Goal: Task Accomplishment & Management: Manage account settings

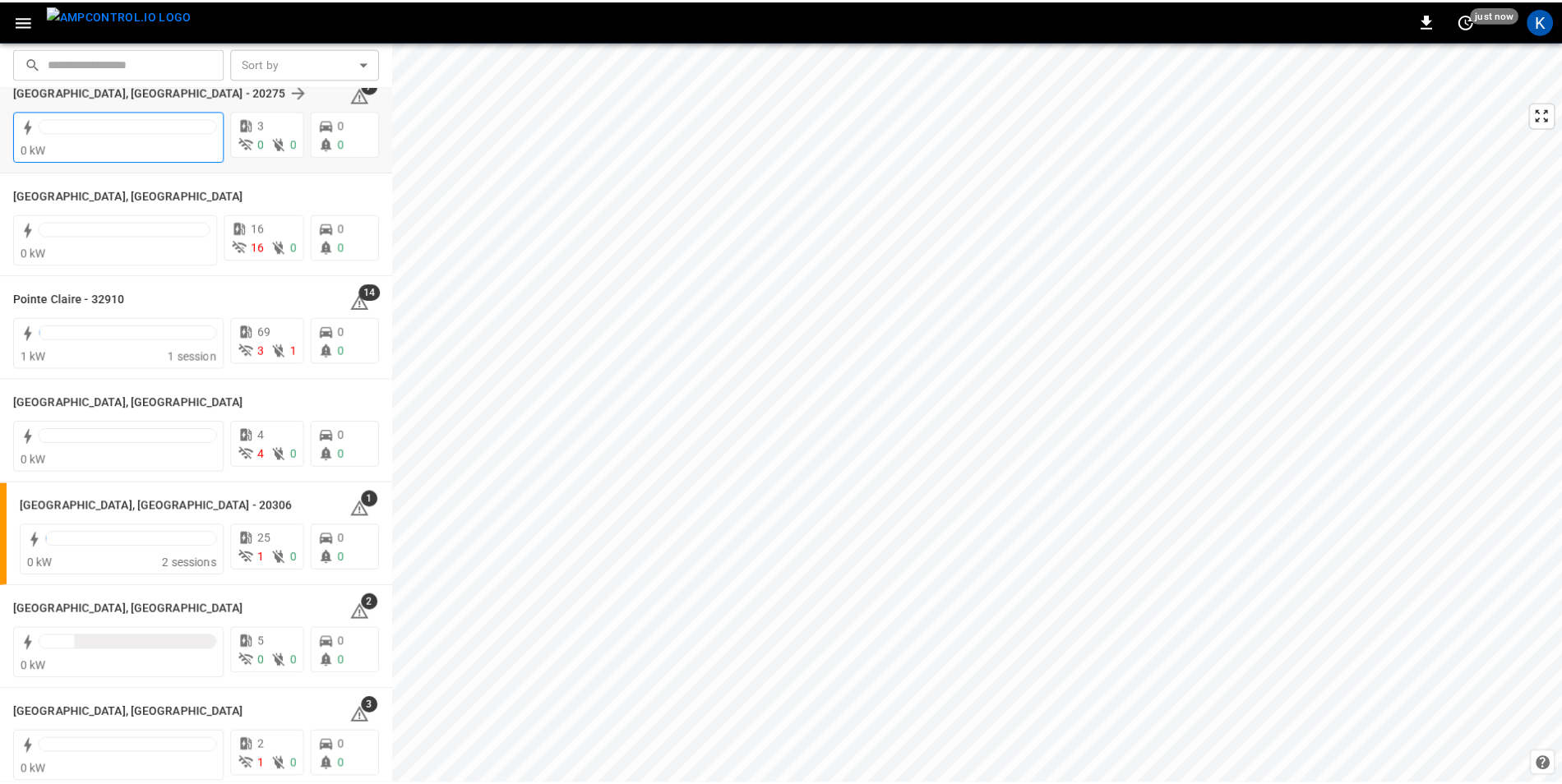
scroll to position [1562, 0]
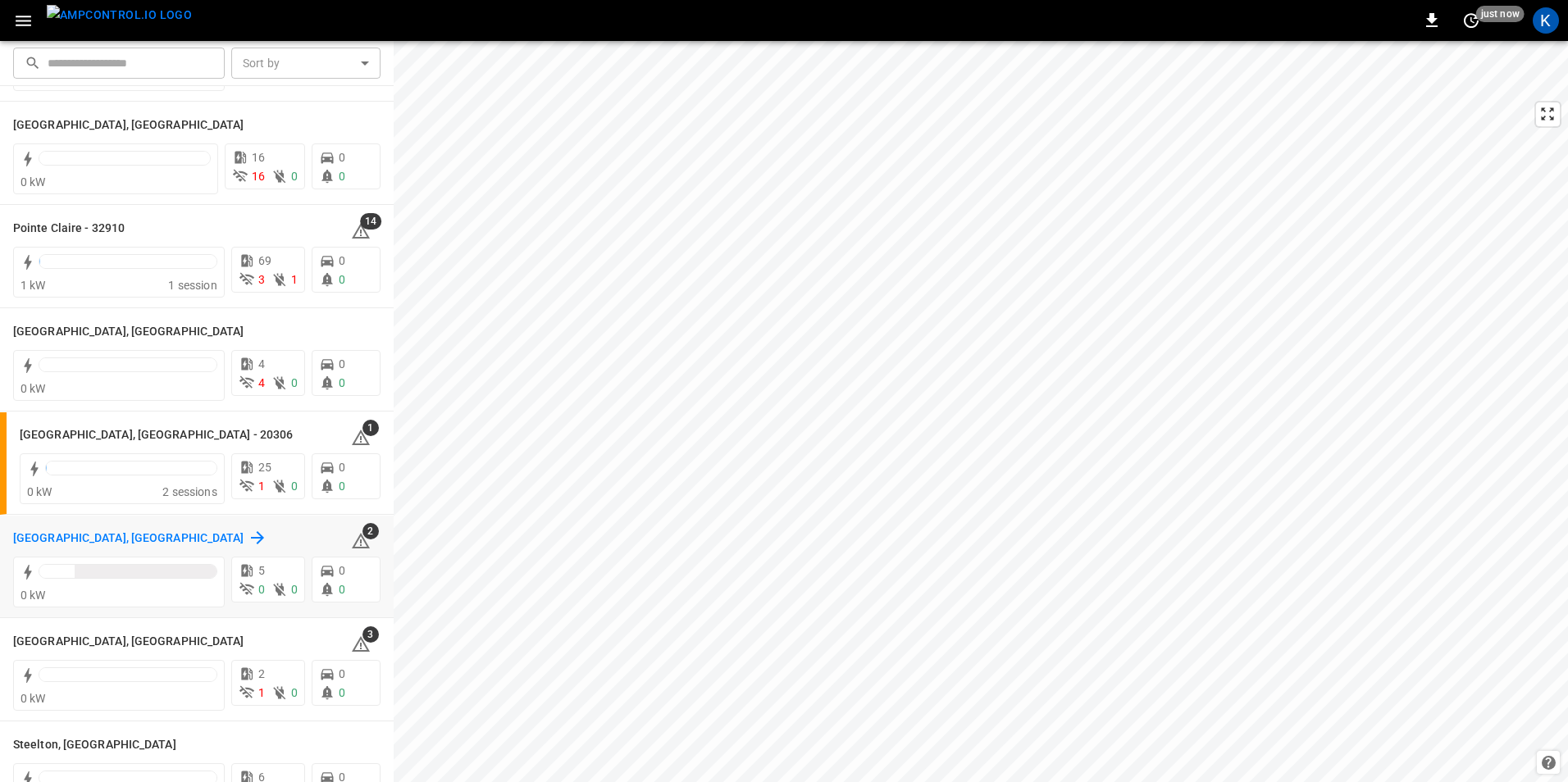
click at [41, 535] on h6 "Riverside, CA" at bounding box center [128, 539] width 231 height 18
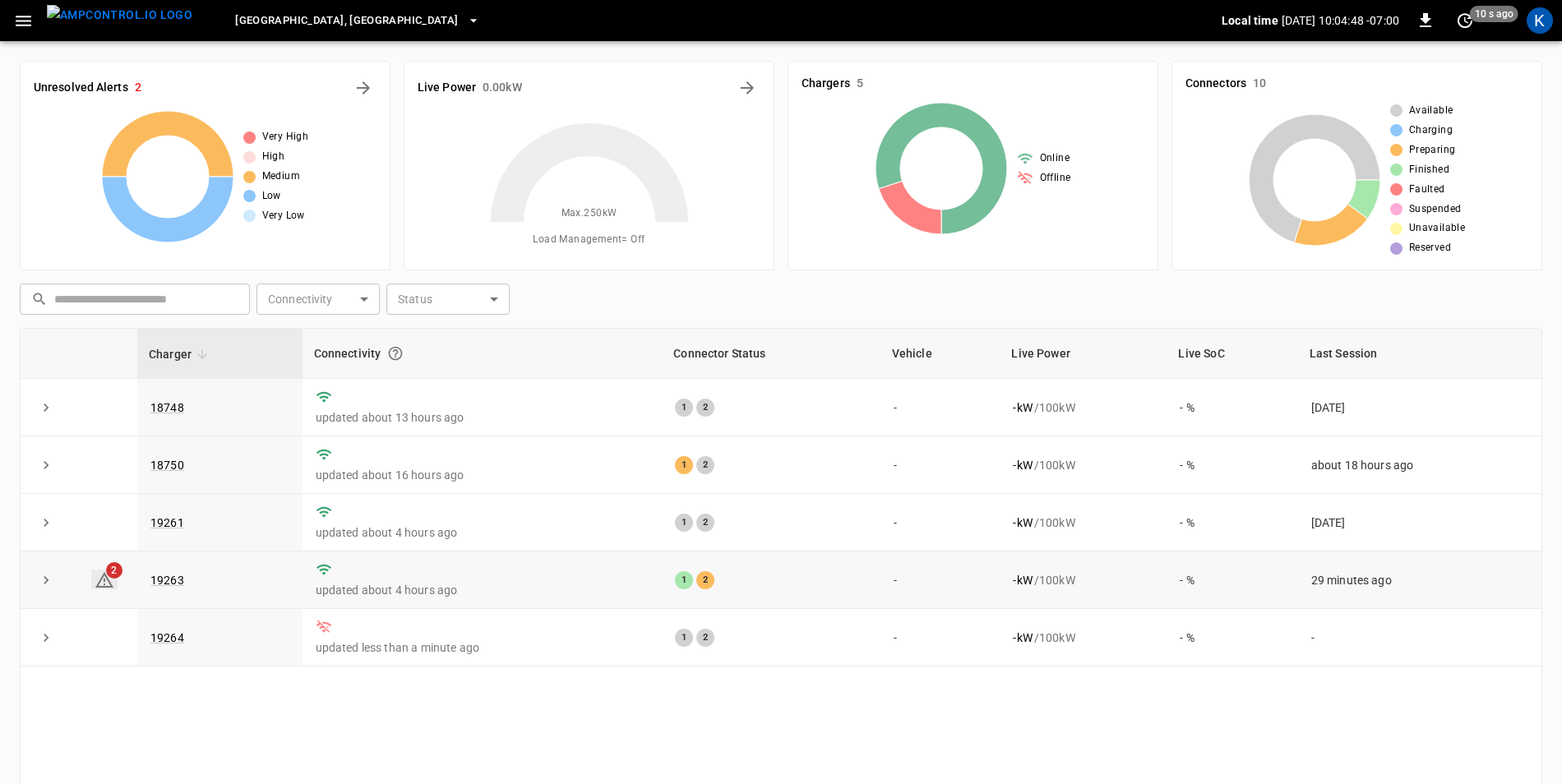
click at [109, 581] on icon at bounding box center [104, 580] width 20 height 20
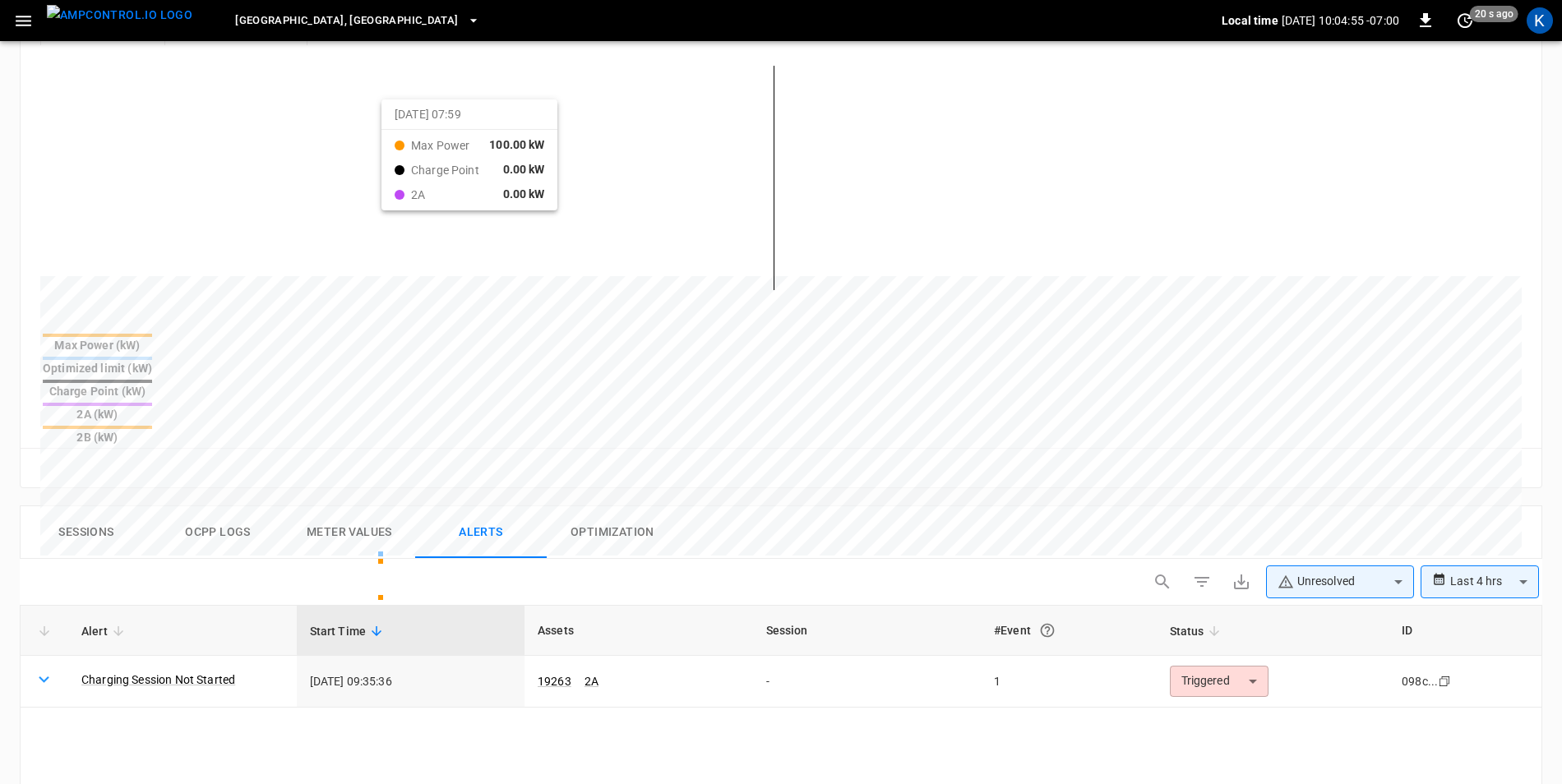
scroll to position [411, 0]
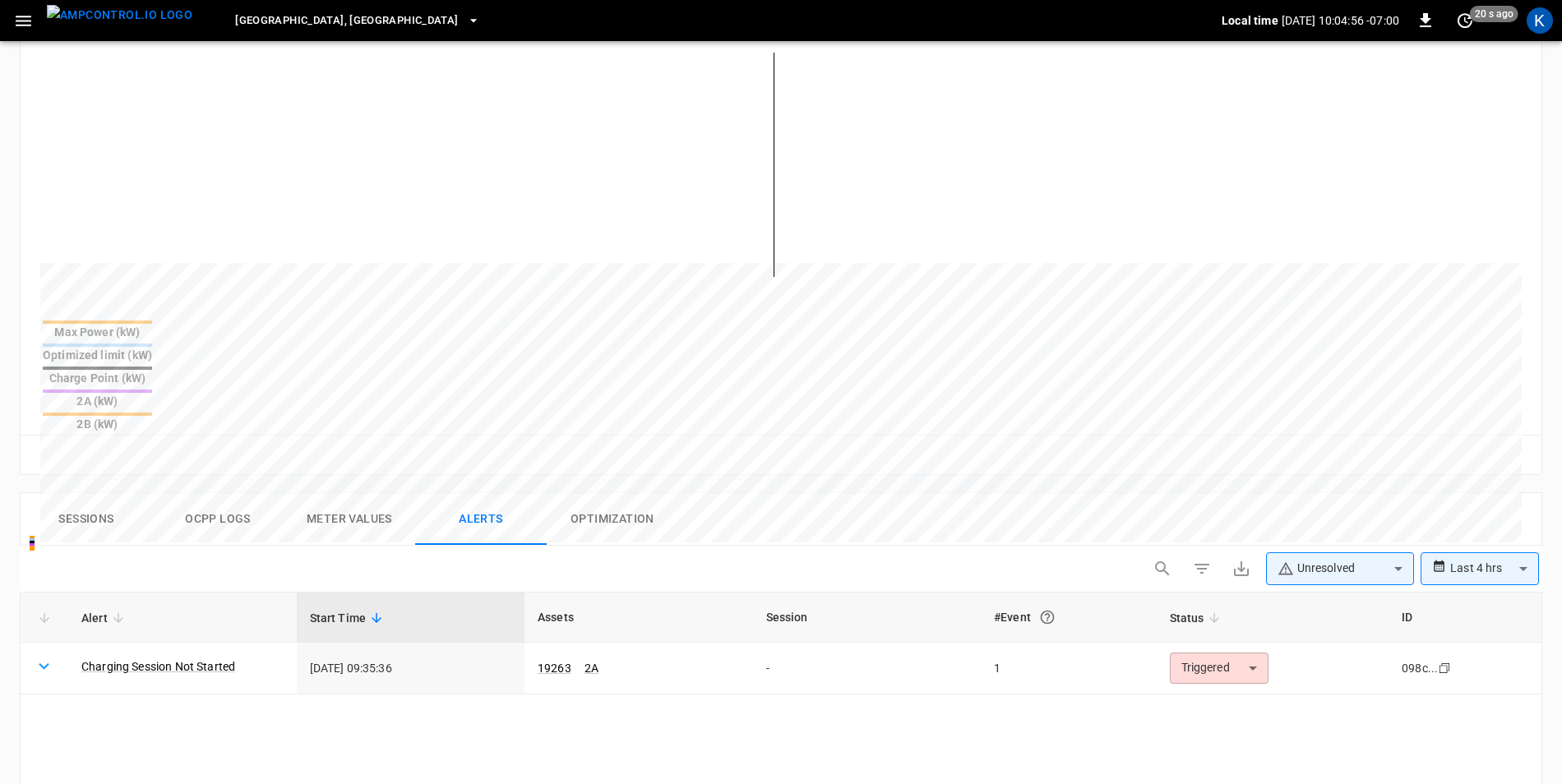
click at [228, 493] on button "Ocpp logs" at bounding box center [218, 519] width 132 height 53
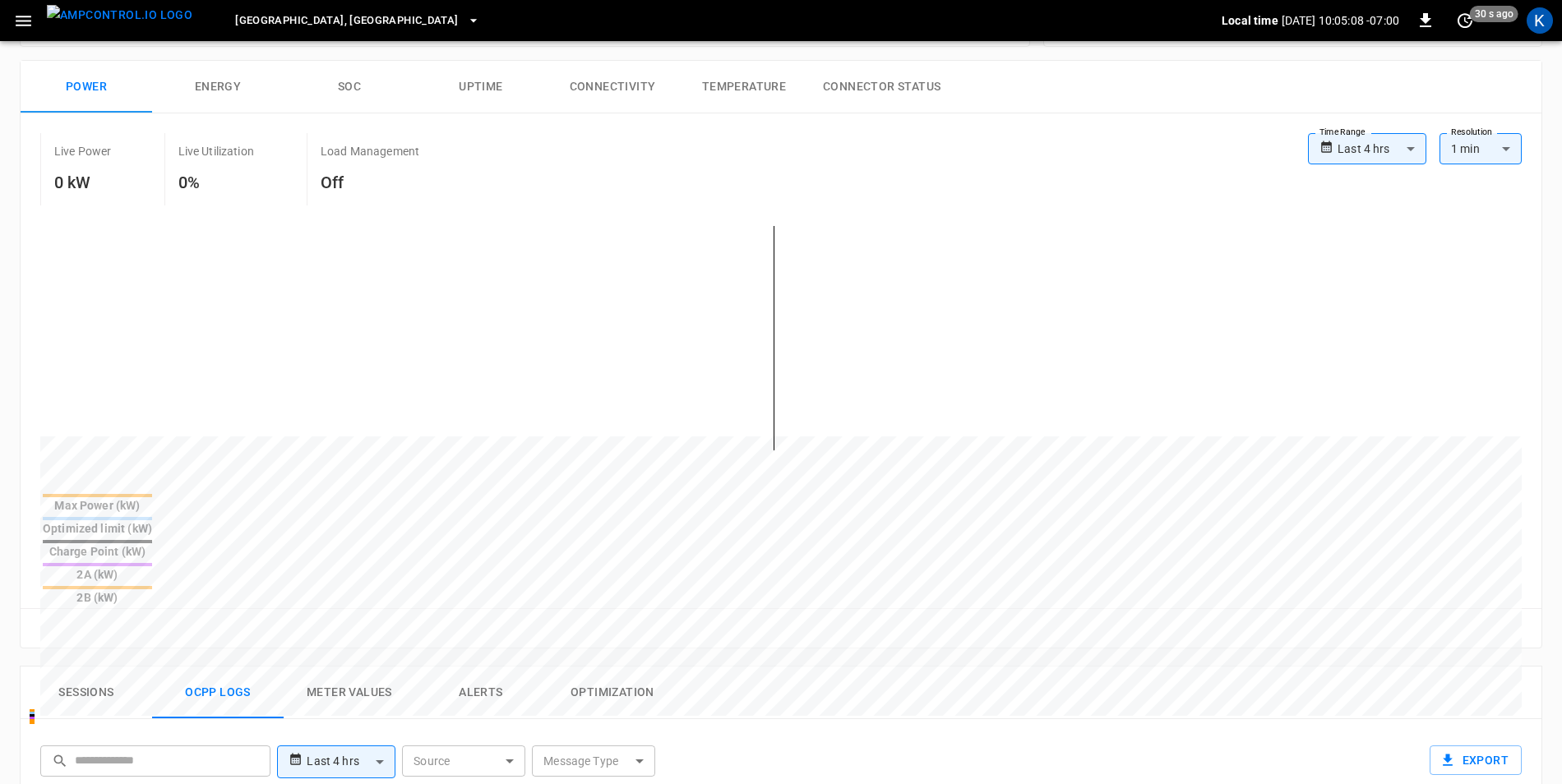
scroll to position [0, 0]
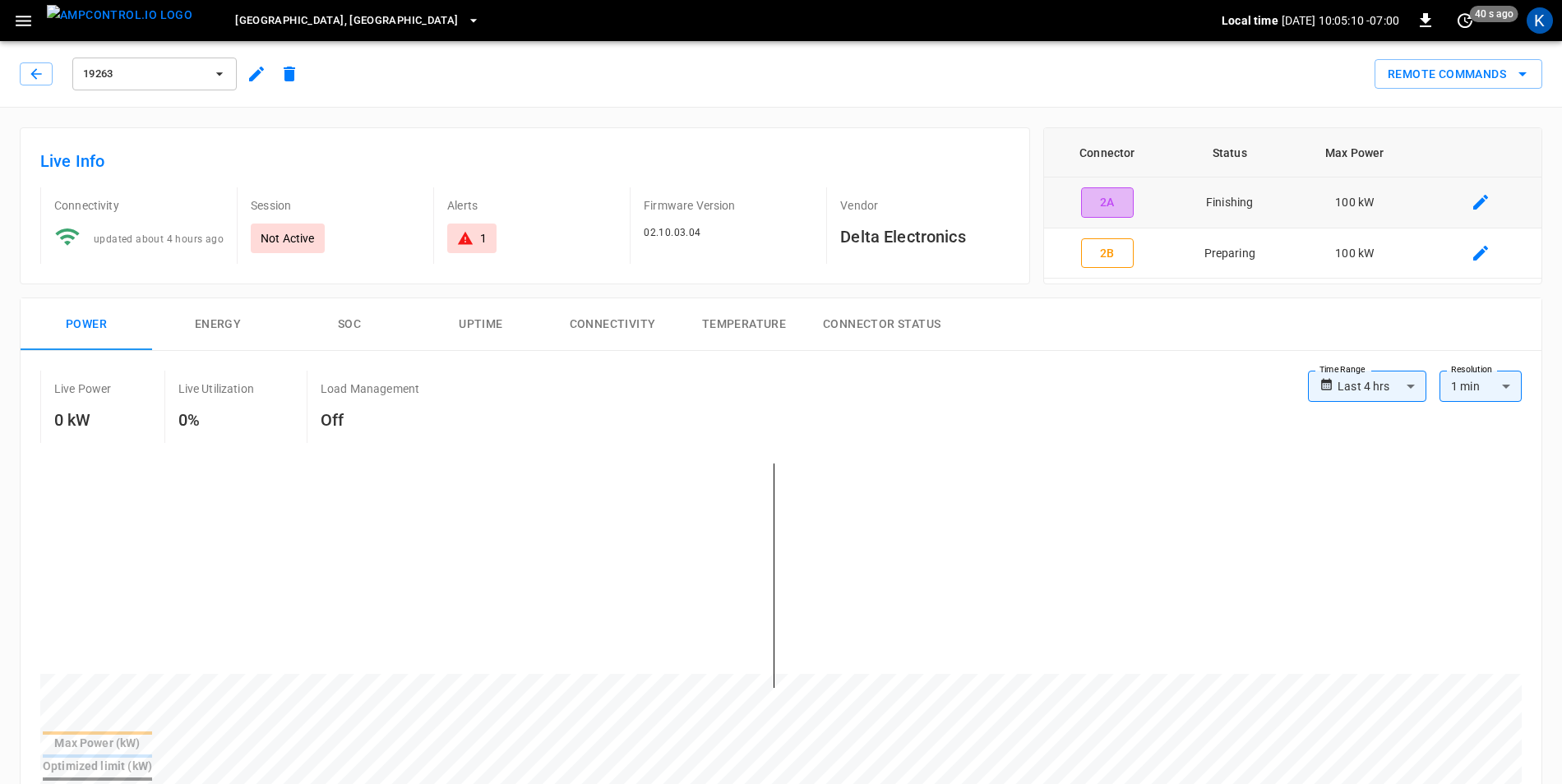
click at [1088, 201] on button "2A" at bounding box center [1107, 202] width 53 height 30
click at [1092, 250] on button "2B" at bounding box center [1107, 254] width 53 height 30
click at [1101, 204] on button "2A" at bounding box center [1107, 202] width 53 height 30
click at [1104, 261] on button "2B" at bounding box center [1107, 254] width 53 height 30
type input "**********"
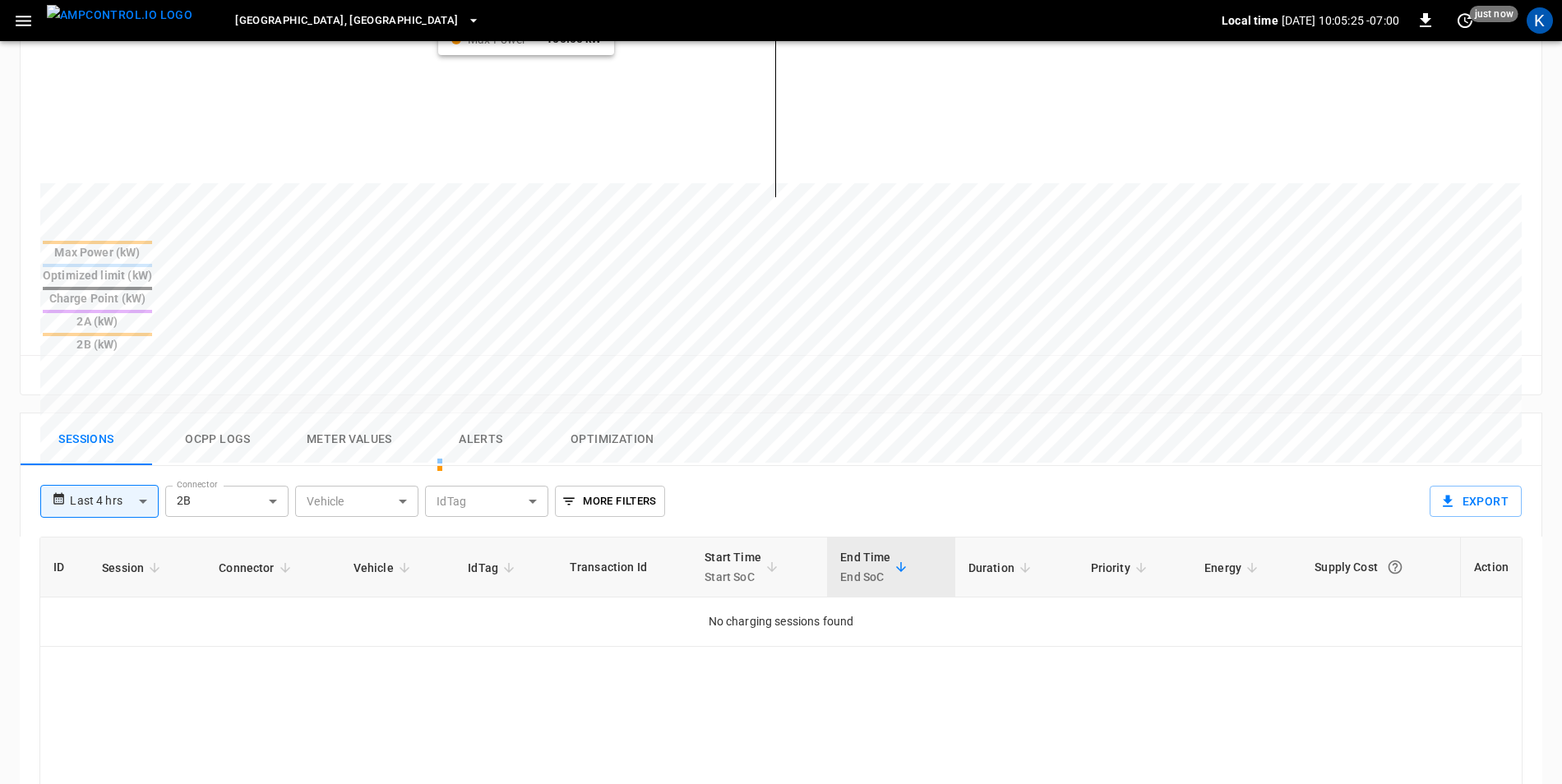
scroll to position [493, 0]
click at [235, 411] on button "Ocpp logs" at bounding box center [218, 437] width 132 height 53
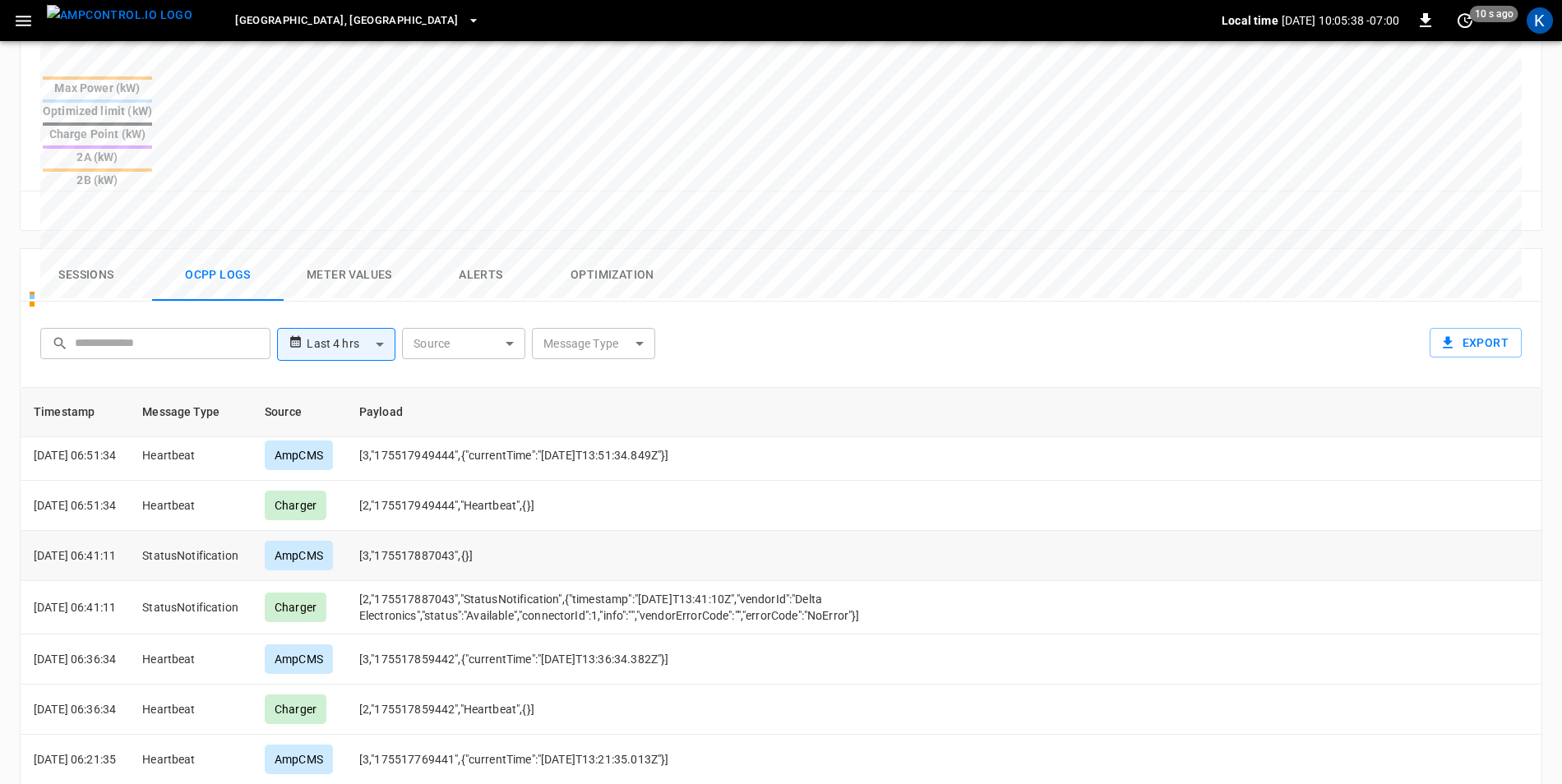
scroll to position [658, 0]
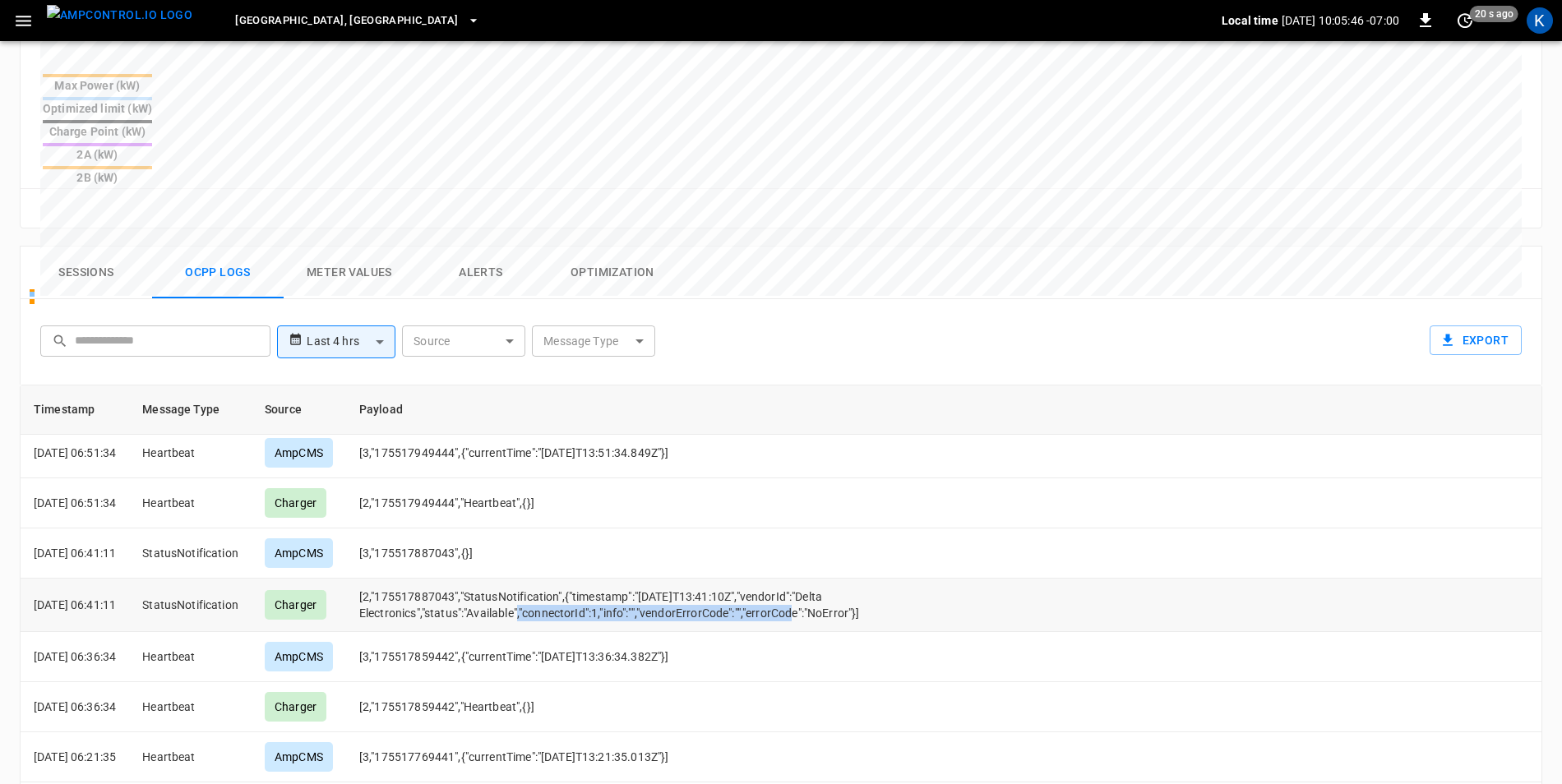
drag, startPoint x: 526, startPoint y: 536, endPoint x: 798, endPoint y: 530, distance: 272.1
click at [798, 579] on td "[2,"175517887043","StatusNotification",{"timestamp":"[DATE]T13:41:10Z","vendorI…" at bounding box center [758, 606] width 824 height 54
drag, startPoint x: 798, startPoint y: 530, endPoint x: 787, endPoint y: 534, distance: 11.7
click at [798, 579] on td "[2,"175517887043","StatusNotification",{"timestamp":"[DATE]T13:41:10Z","vendorI…" at bounding box center [758, 606] width 824 height 54
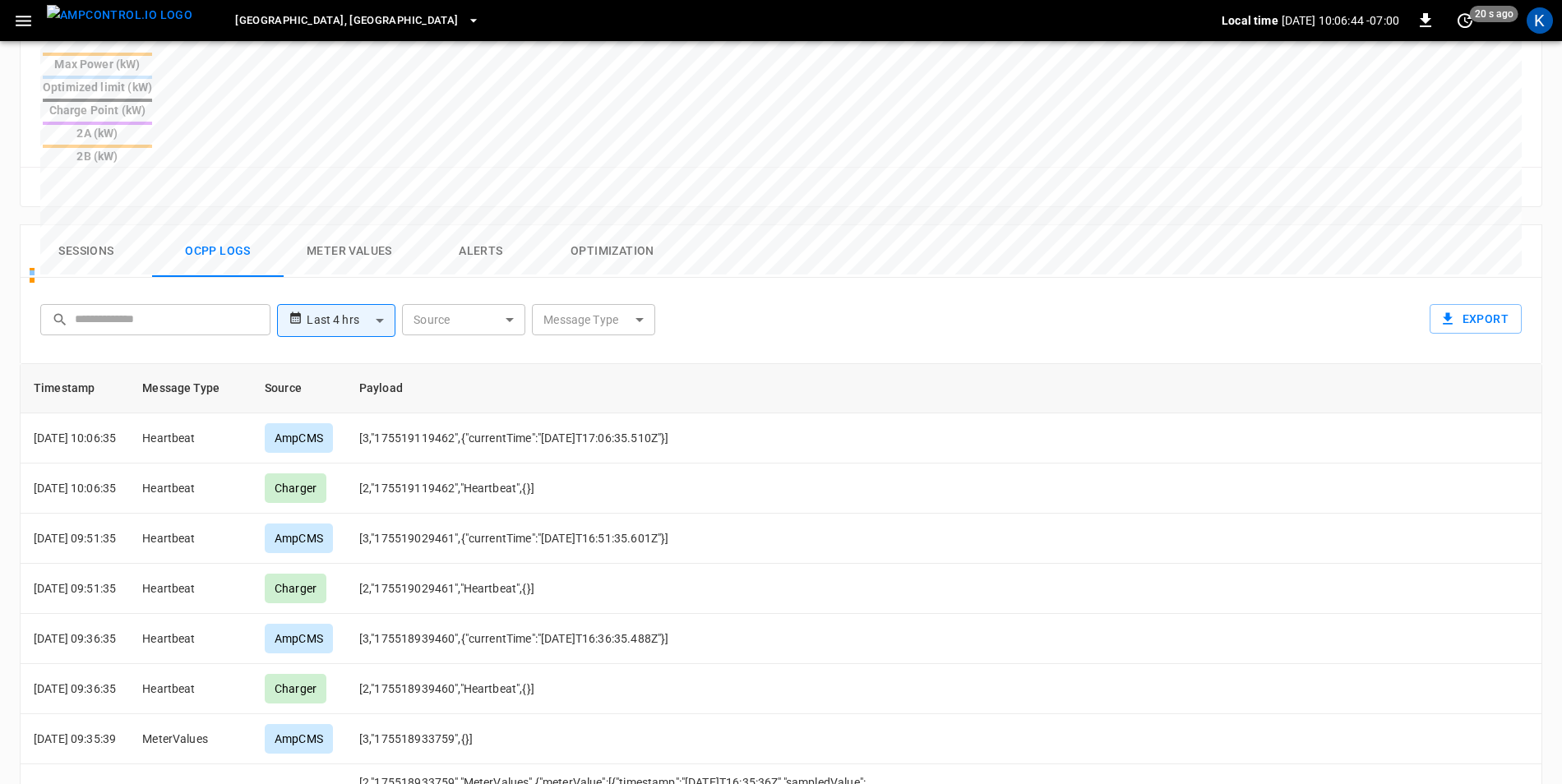
scroll to position [576, 0]
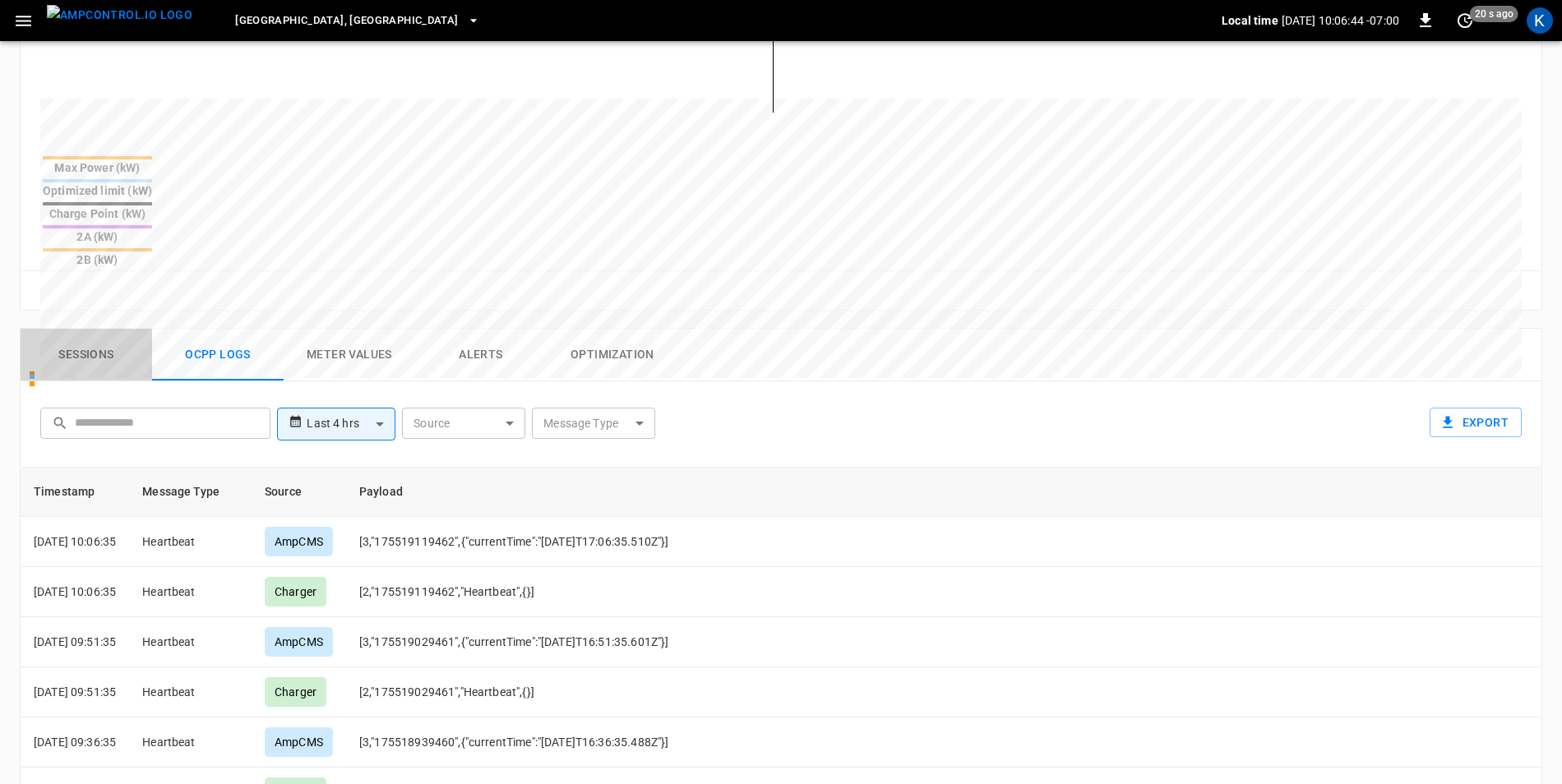
click at [76, 329] on button "Sessions" at bounding box center [87, 355] width 132 height 53
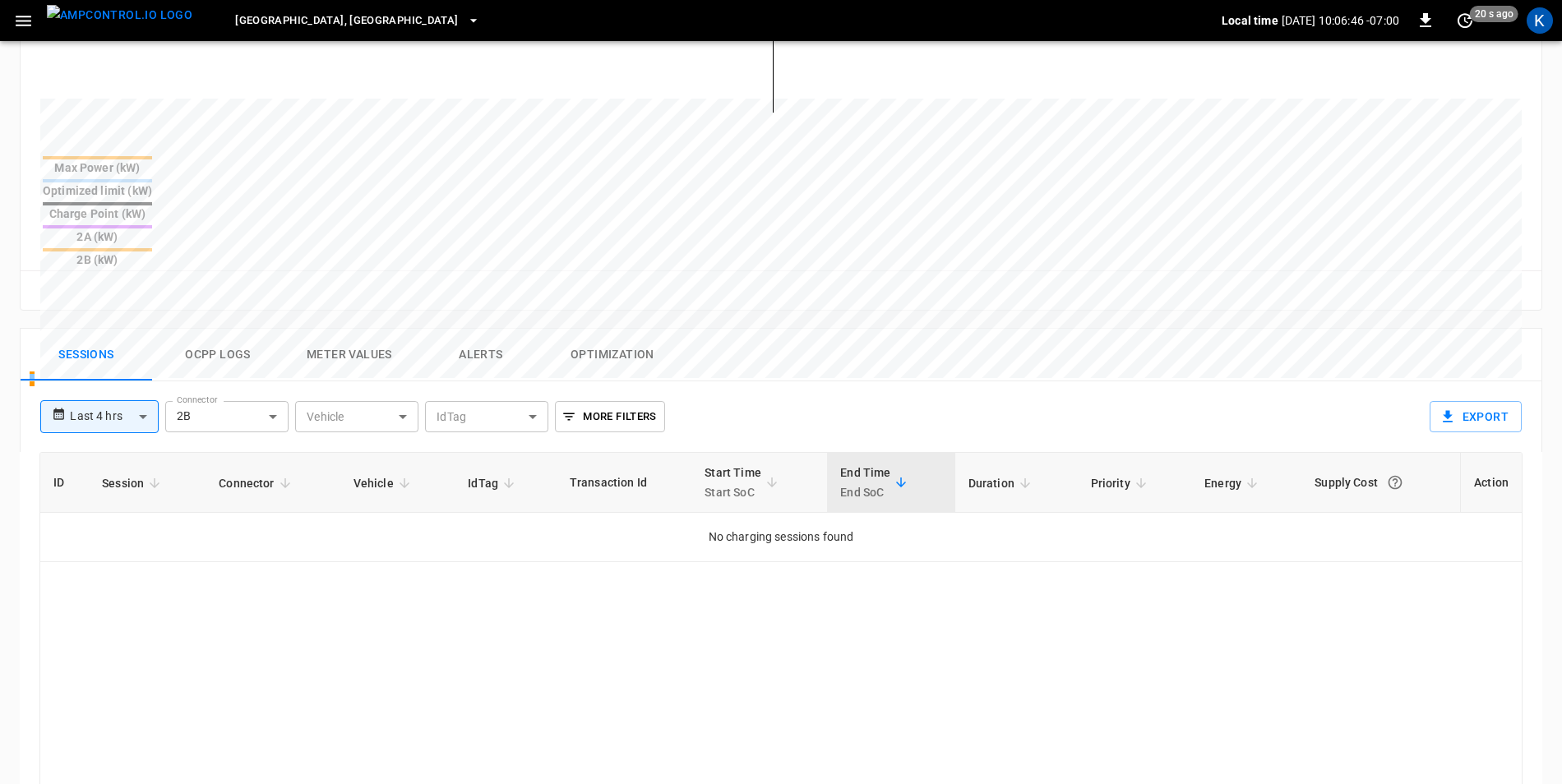
click at [473, 329] on button "Alerts" at bounding box center [481, 355] width 132 height 53
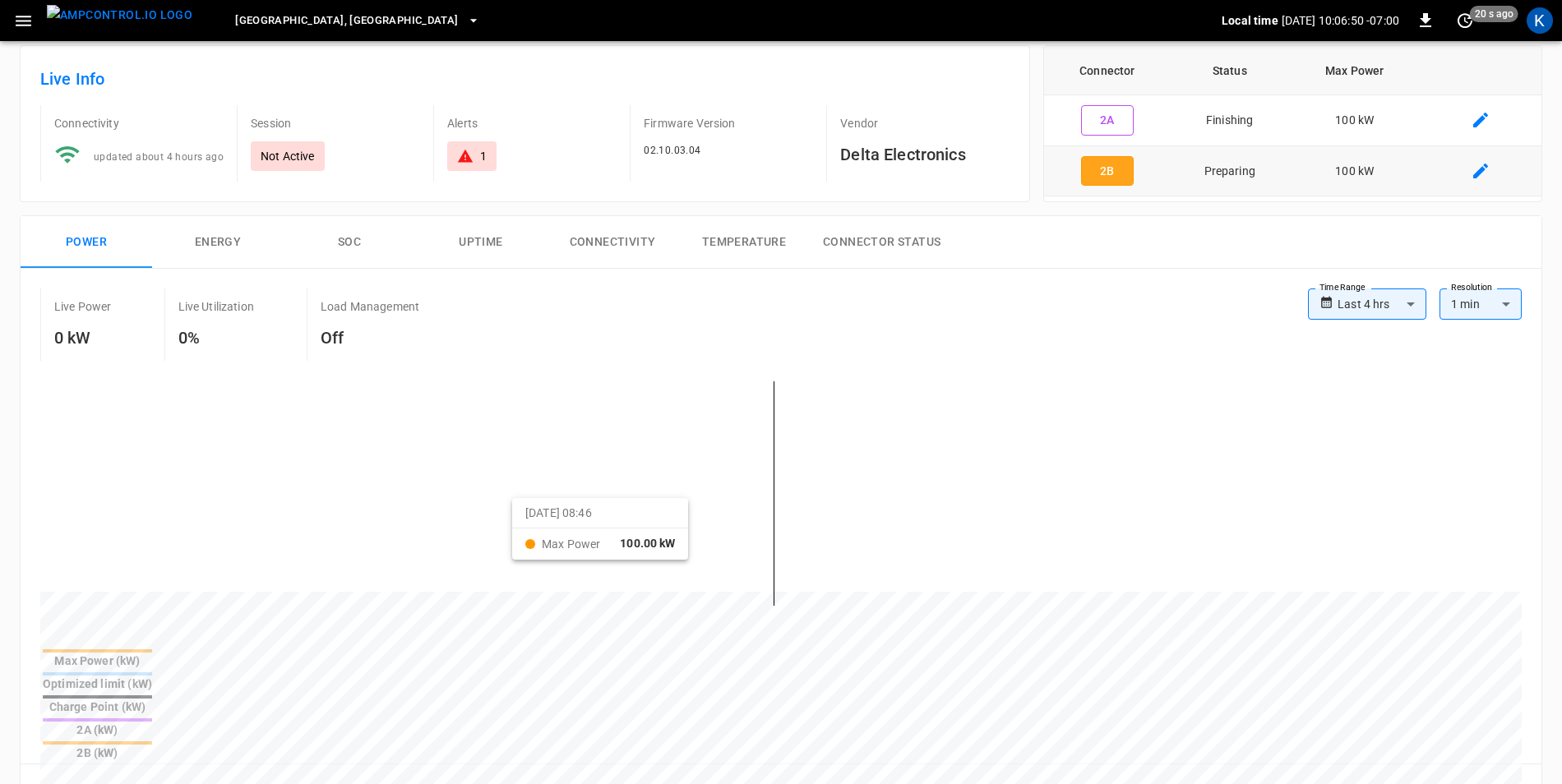
scroll to position [0, 0]
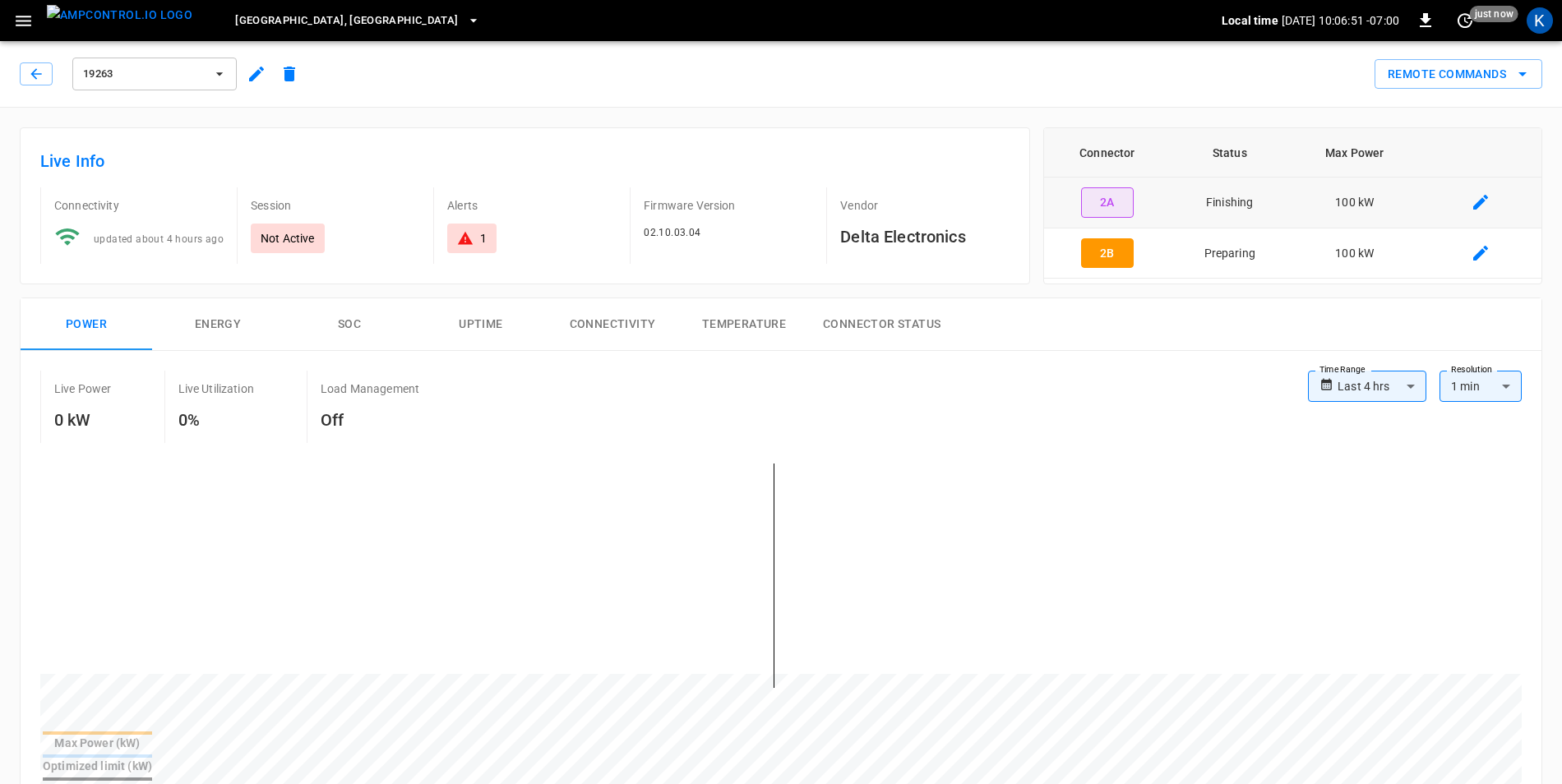
click at [1109, 197] on button "2A" at bounding box center [1107, 202] width 53 height 30
click at [1113, 254] on button "2B" at bounding box center [1107, 254] width 53 height 30
type input "**********"
click at [40, 68] on icon "button" at bounding box center [36, 74] width 16 height 16
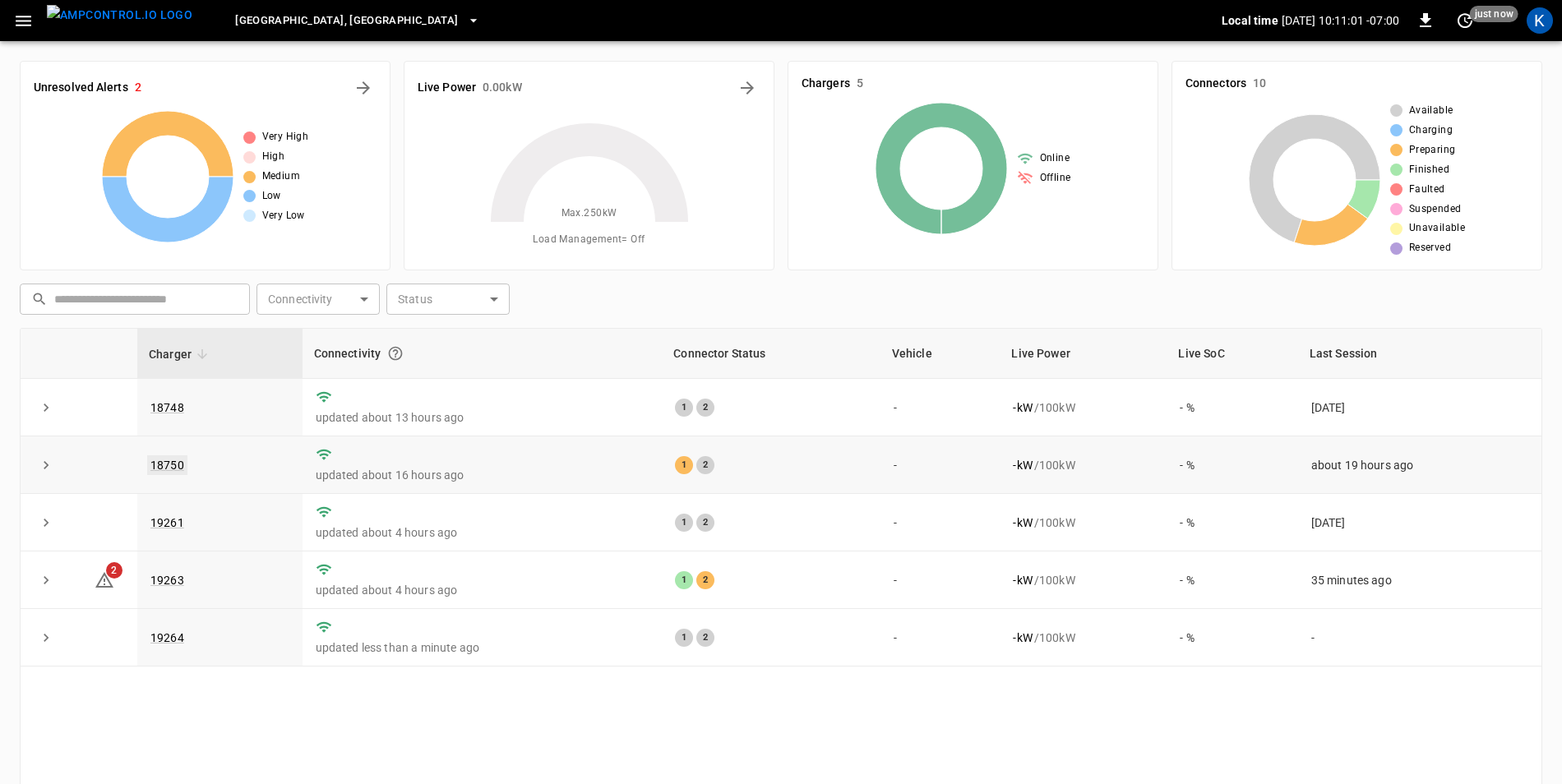
click at [161, 471] on link "18750" at bounding box center [168, 465] width 40 height 20
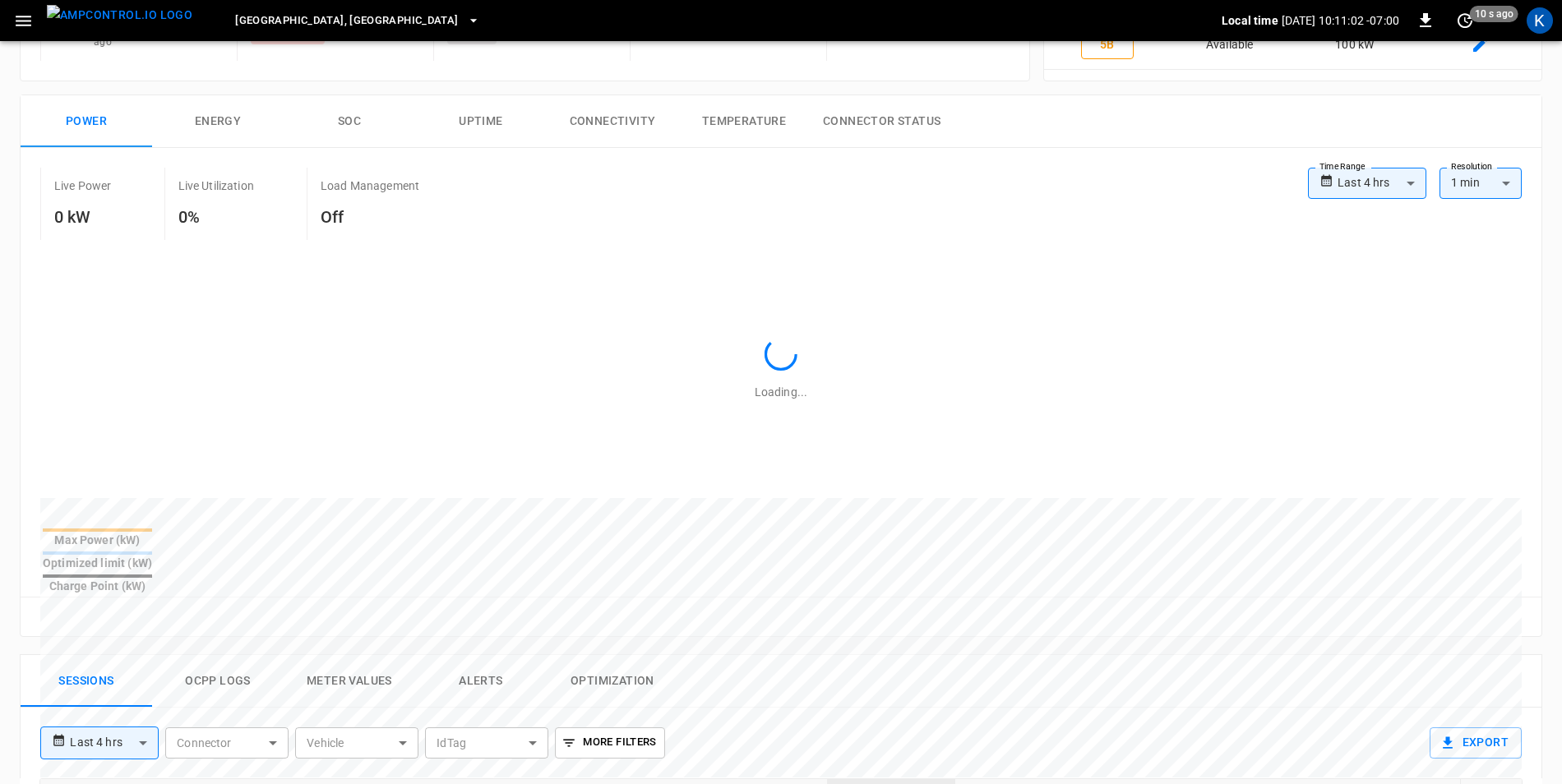
scroll to position [493, 0]
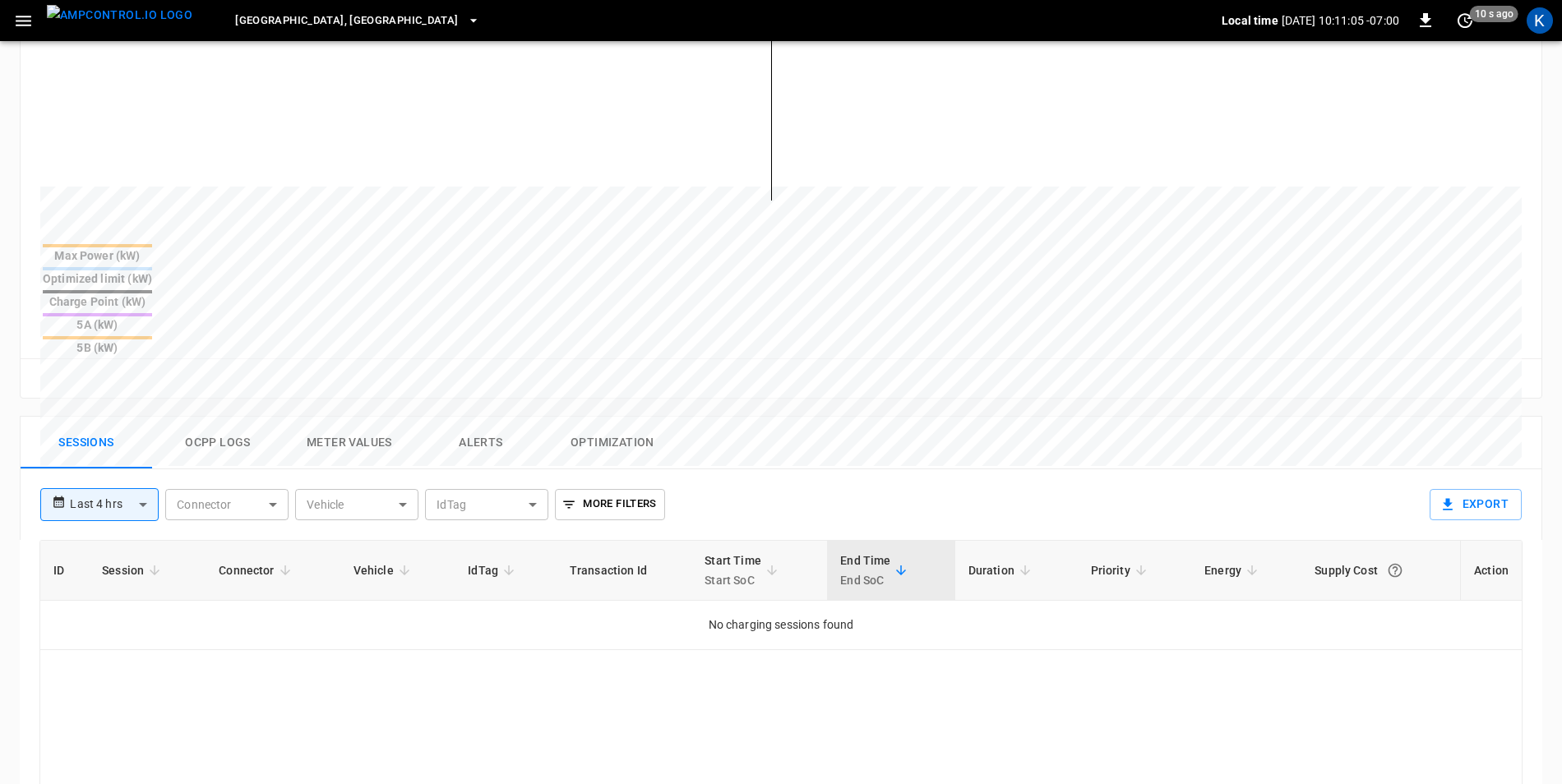
click at [124, 425] on body "**********" at bounding box center [781, 330] width 1562 height 1646
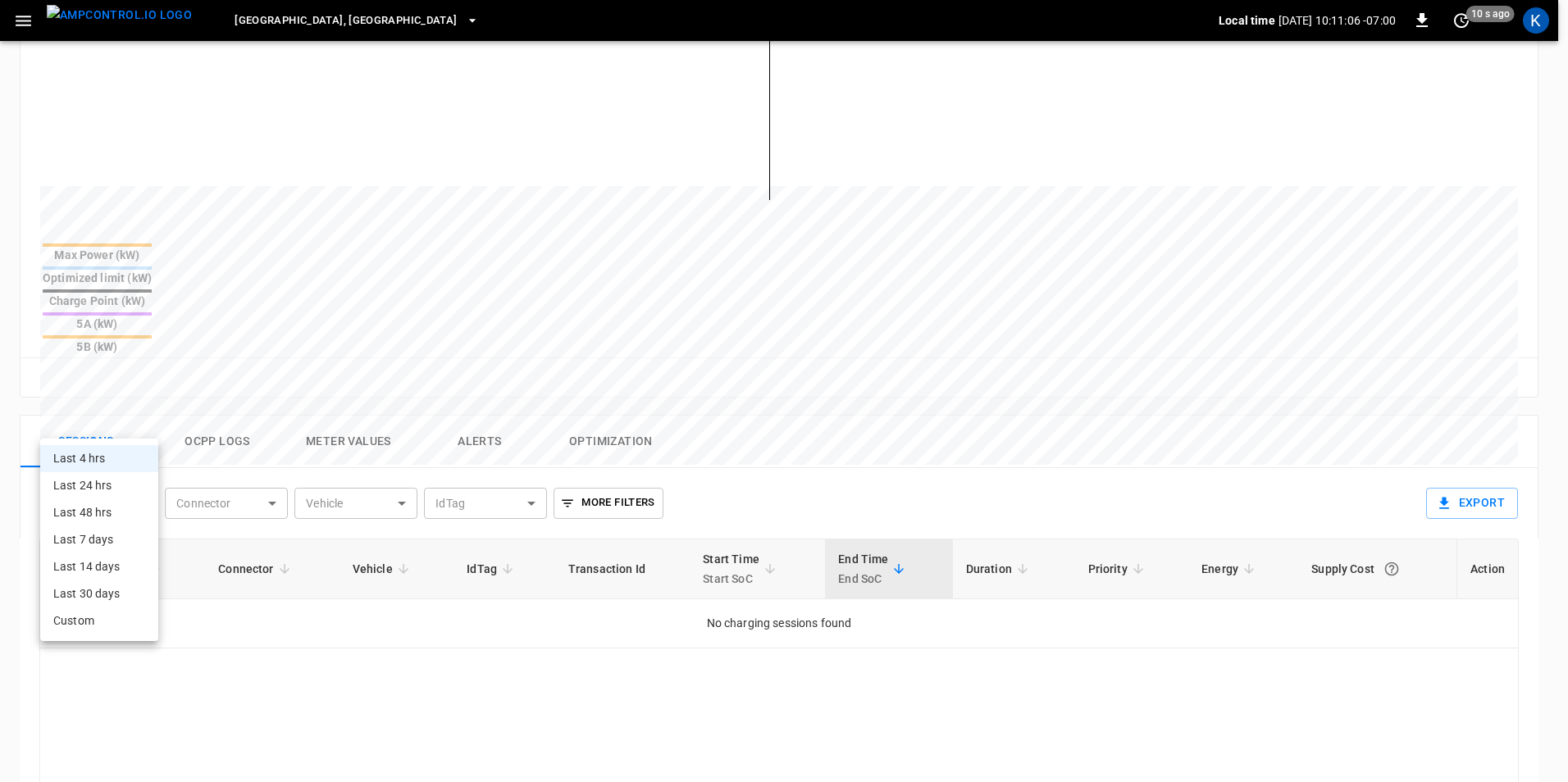
click at [104, 540] on li "Last 7 days" at bounding box center [99, 540] width 118 height 27
type input "**********"
type input "***"
type input "**********"
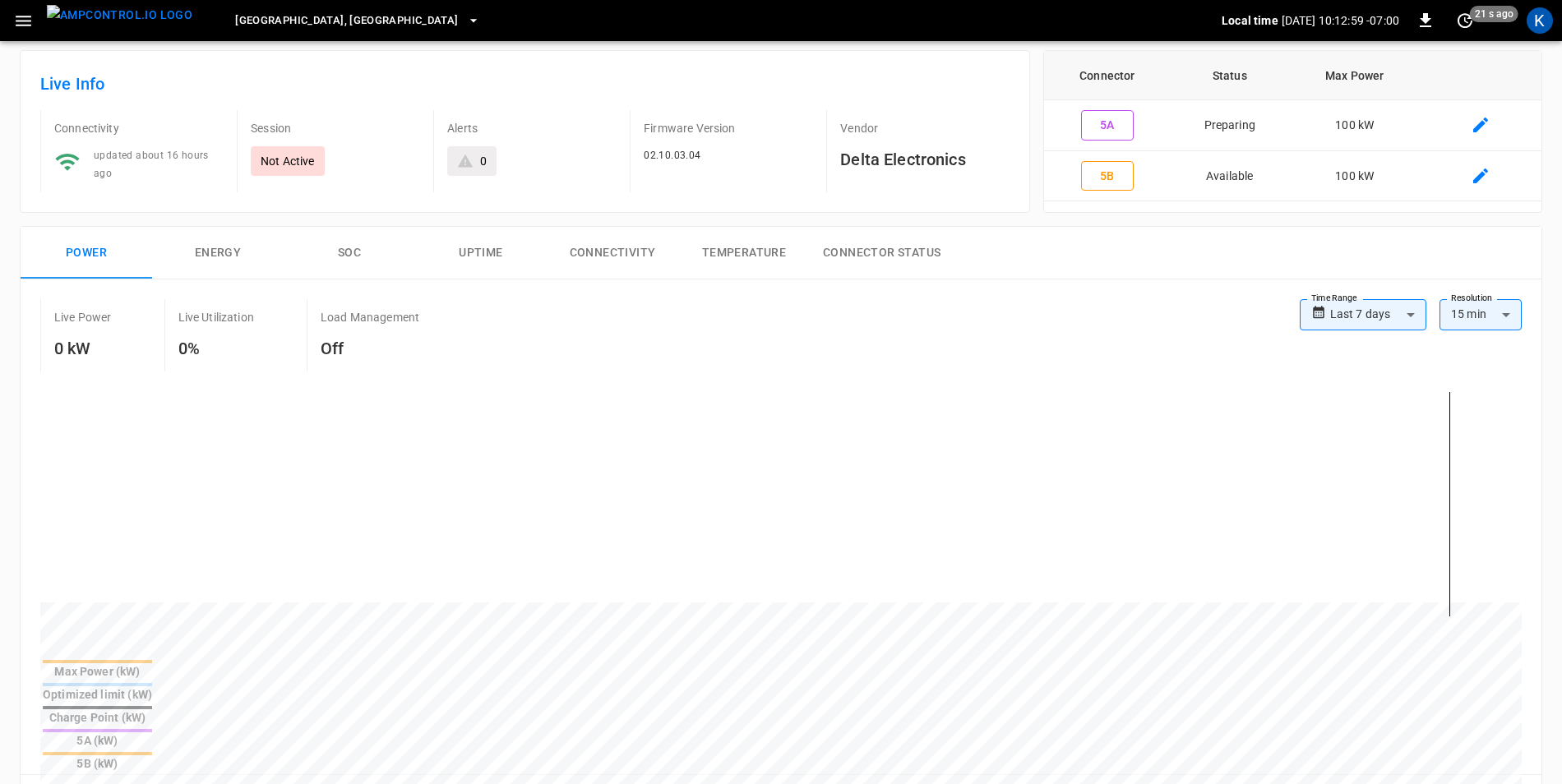
scroll to position [0, 0]
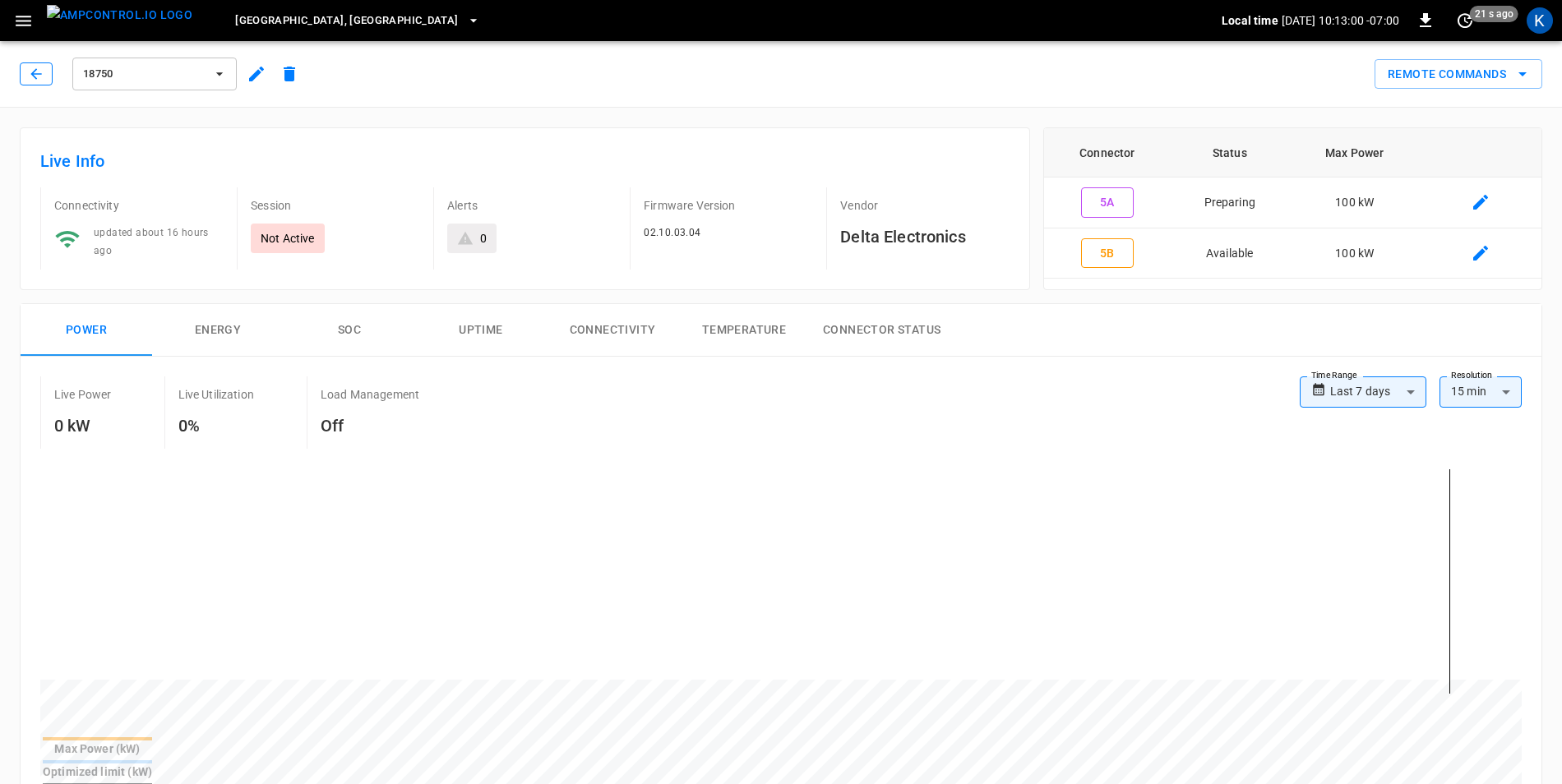
click at [37, 79] on icon "button" at bounding box center [36, 74] width 16 height 16
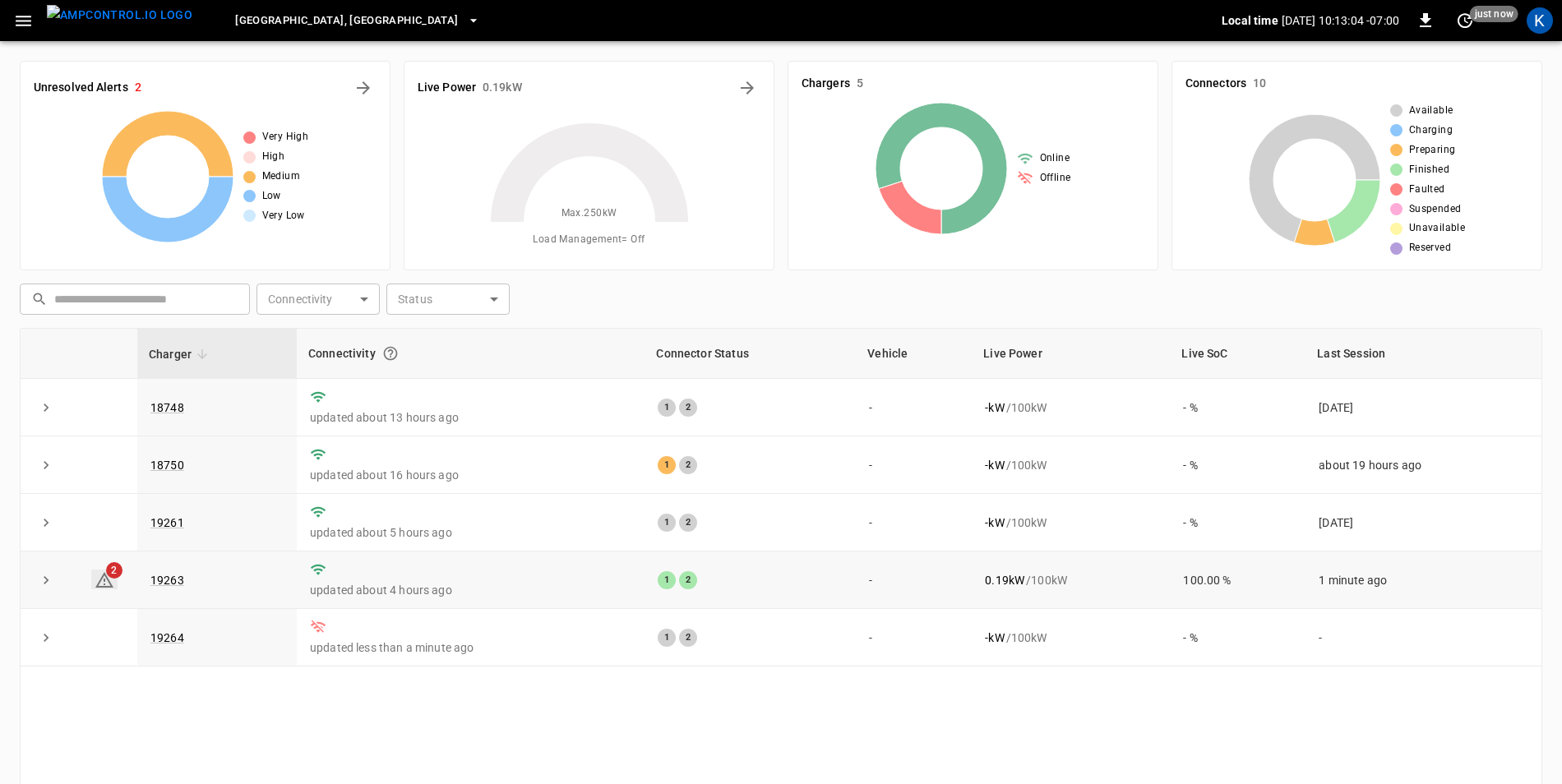
click at [111, 587] on icon at bounding box center [104, 580] width 18 height 16
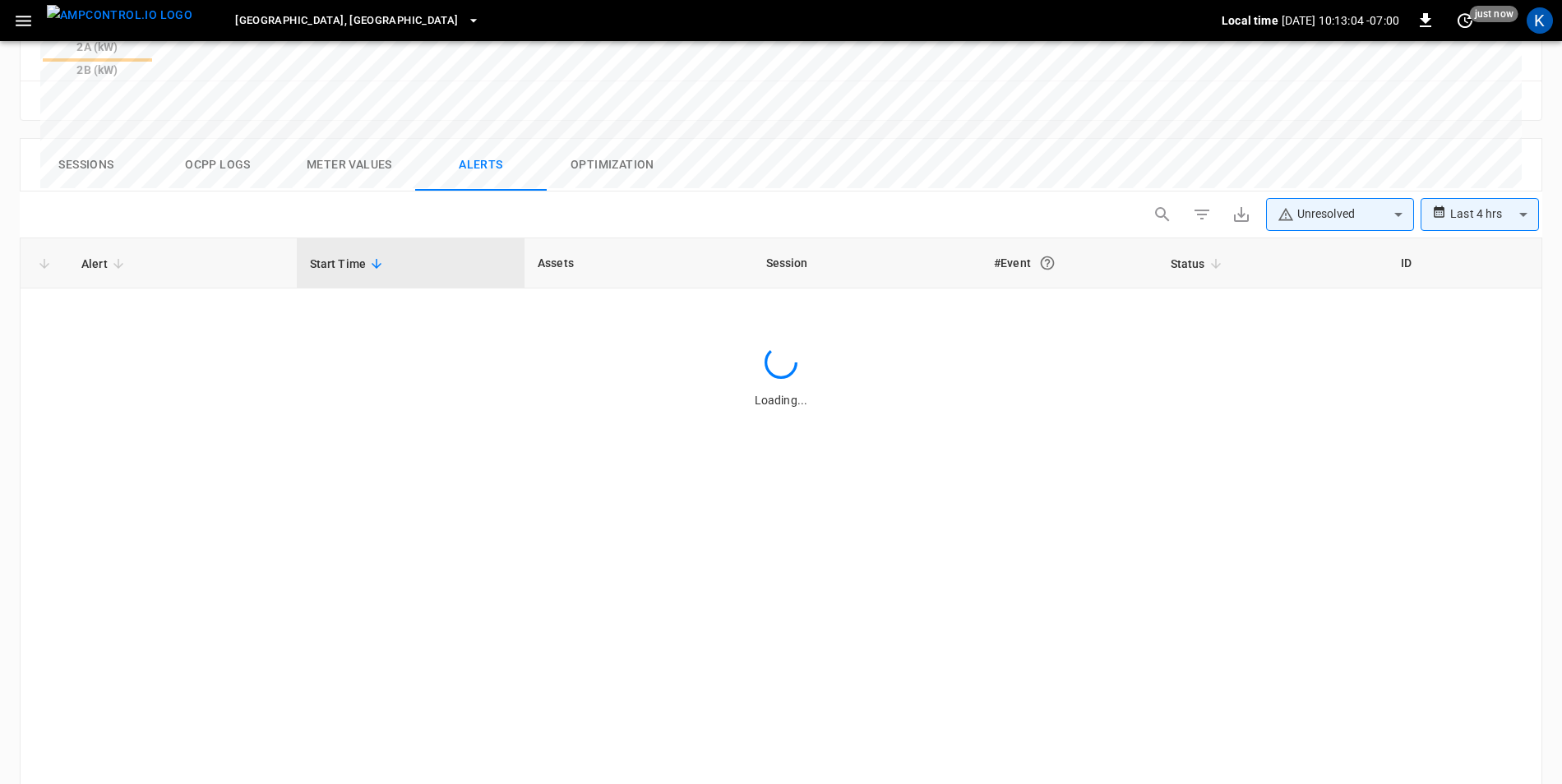
scroll to position [778, 0]
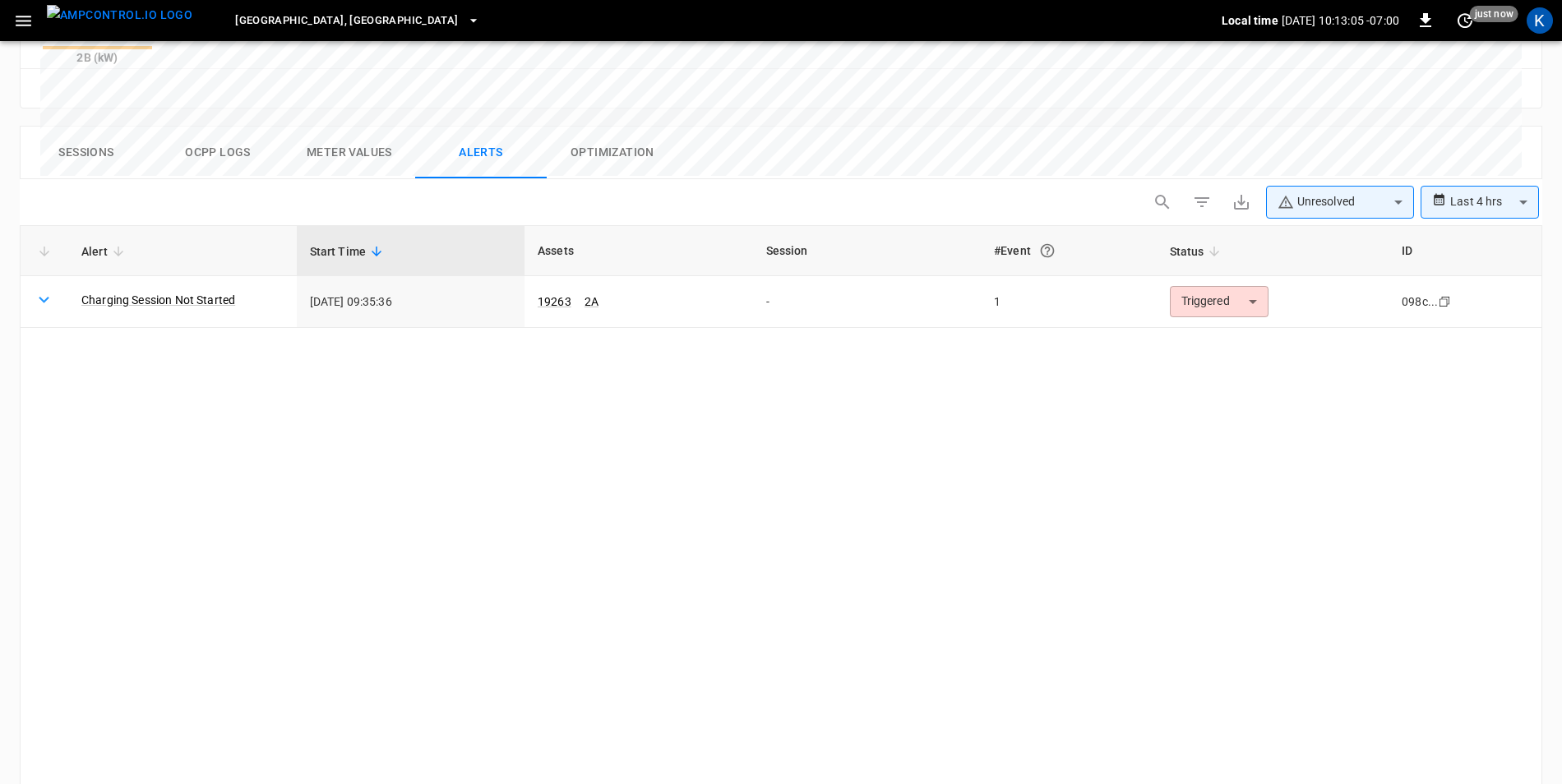
click at [1475, 126] on body "**********" at bounding box center [781, 56] width 1562 height 1668
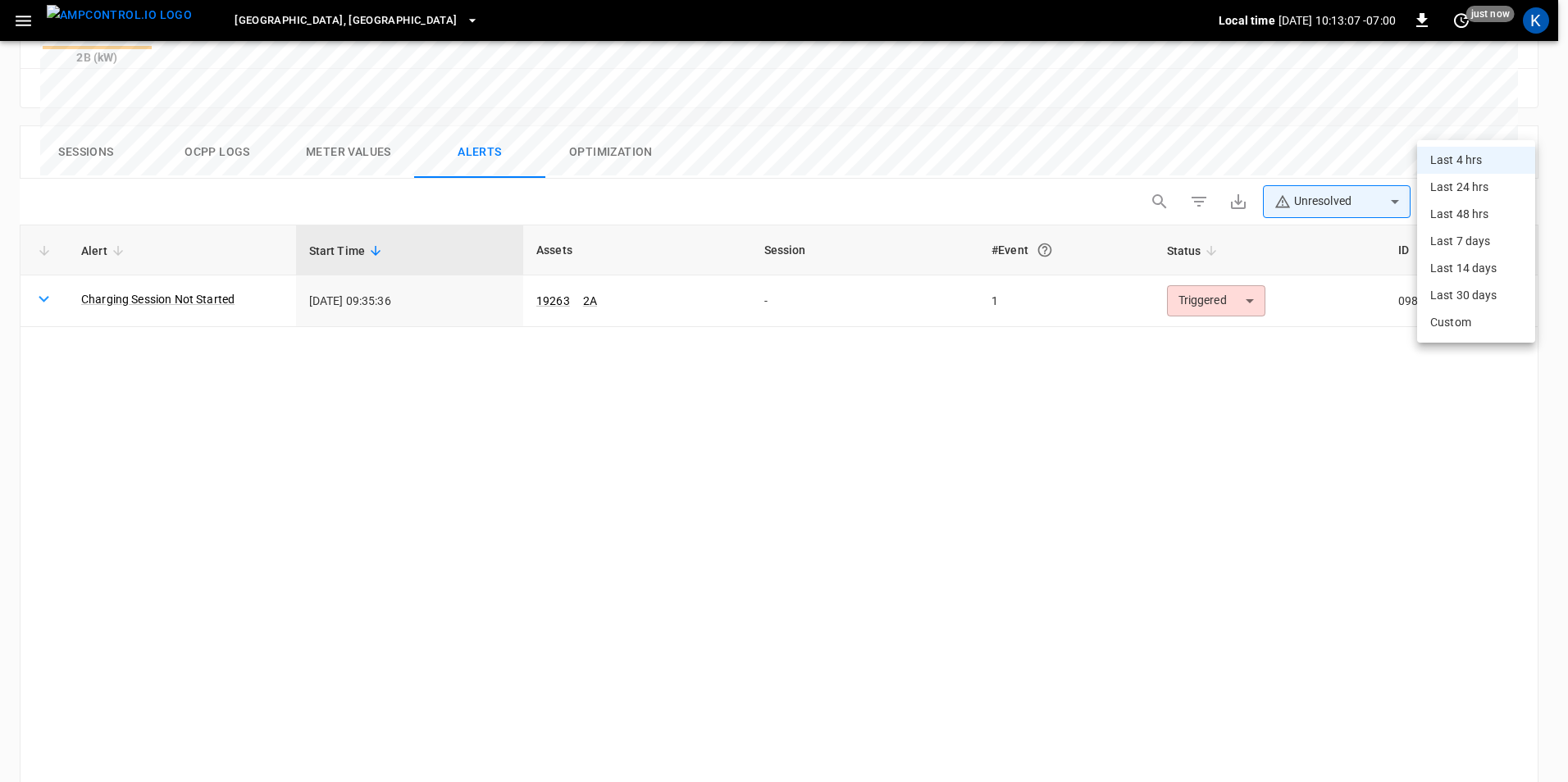
click at [1477, 189] on li "Last 24 hrs" at bounding box center [1475, 187] width 118 height 27
type input "**********"
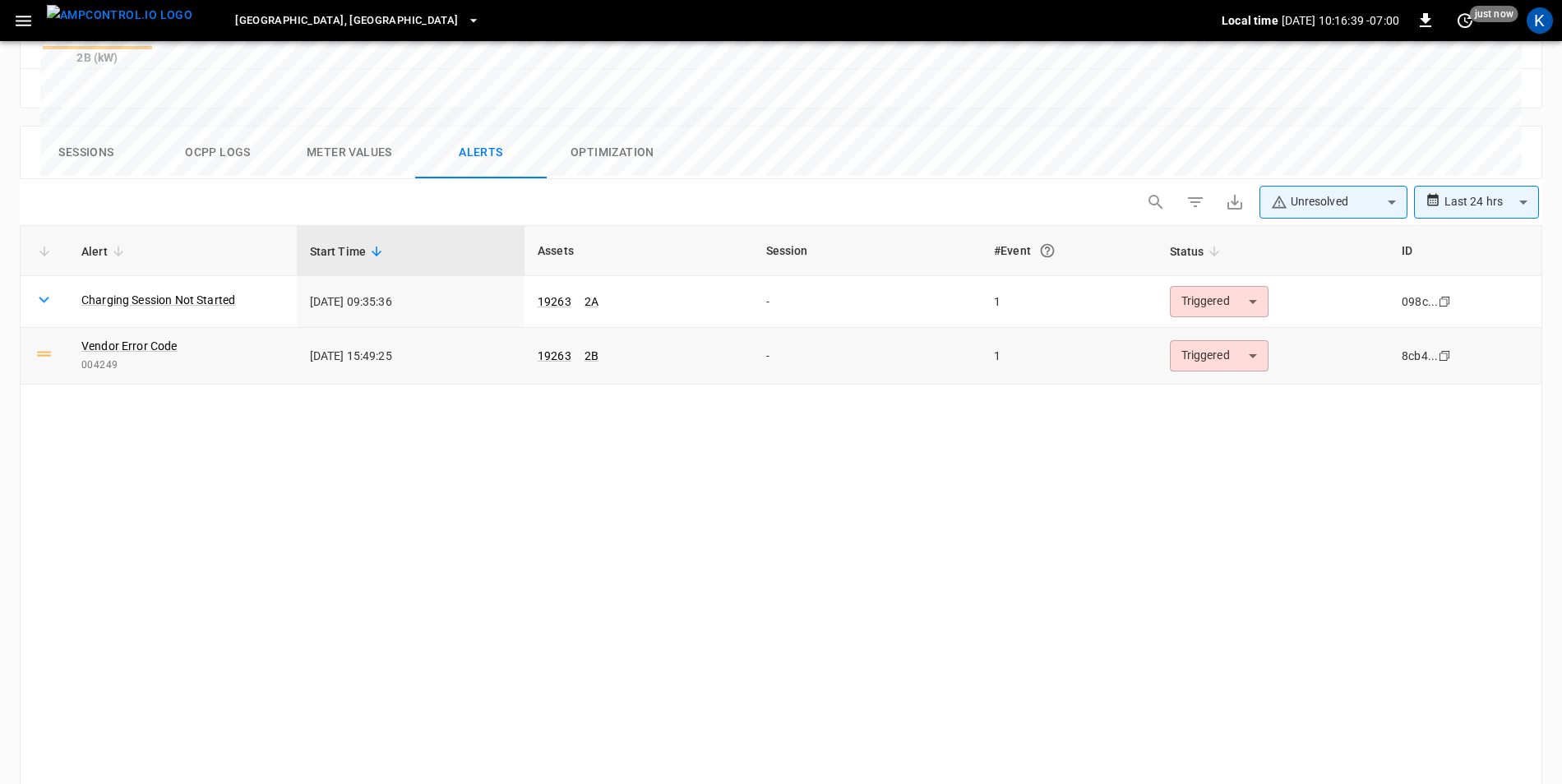
click at [80, 328] on td "Vendor Error Code 004249" at bounding box center [182, 356] width 228 height 56
drag, startPoint x: 82, startPoint y: 287, endPoint x: 117, endPoint y: 289, distance: 35.1
click at [117, 358] on span "004249" at bounding box center [182, 366] width 202 height 16
copy span "004249"
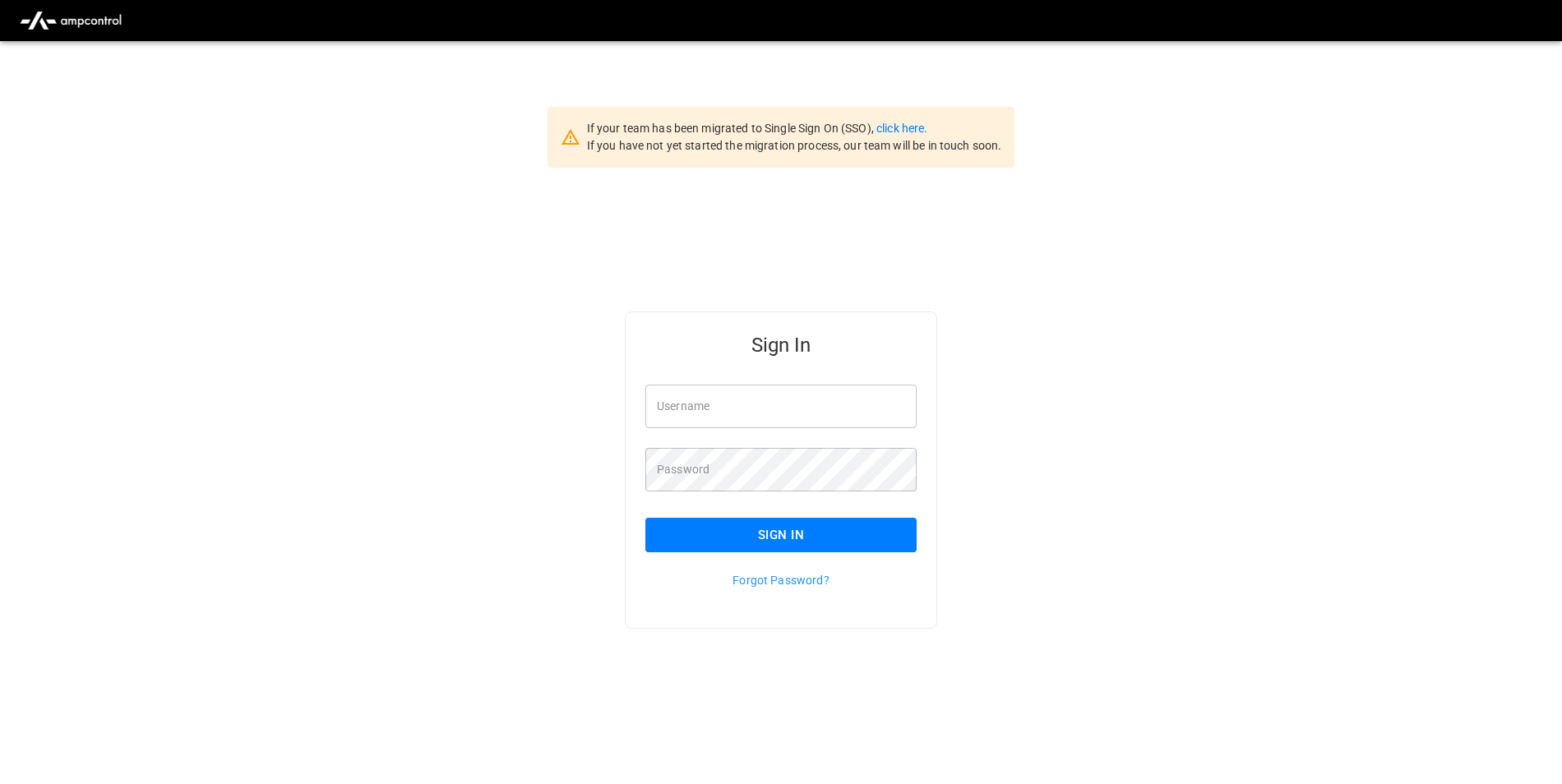
type input "**********"
click at [906, 127] on link "click here." at bounding box center [901, 128] width 51 height 13
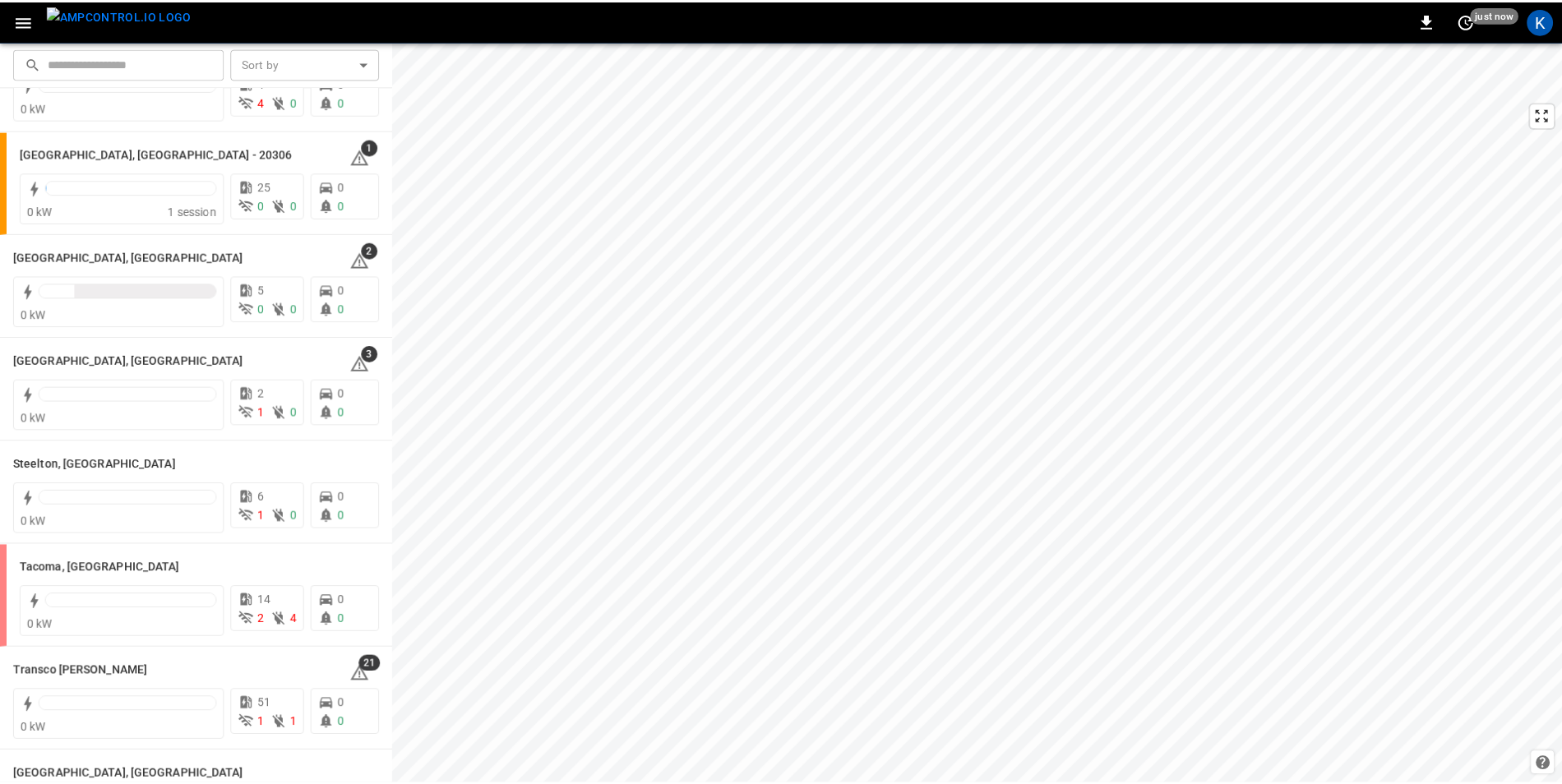
scroll to position [1750, 0]
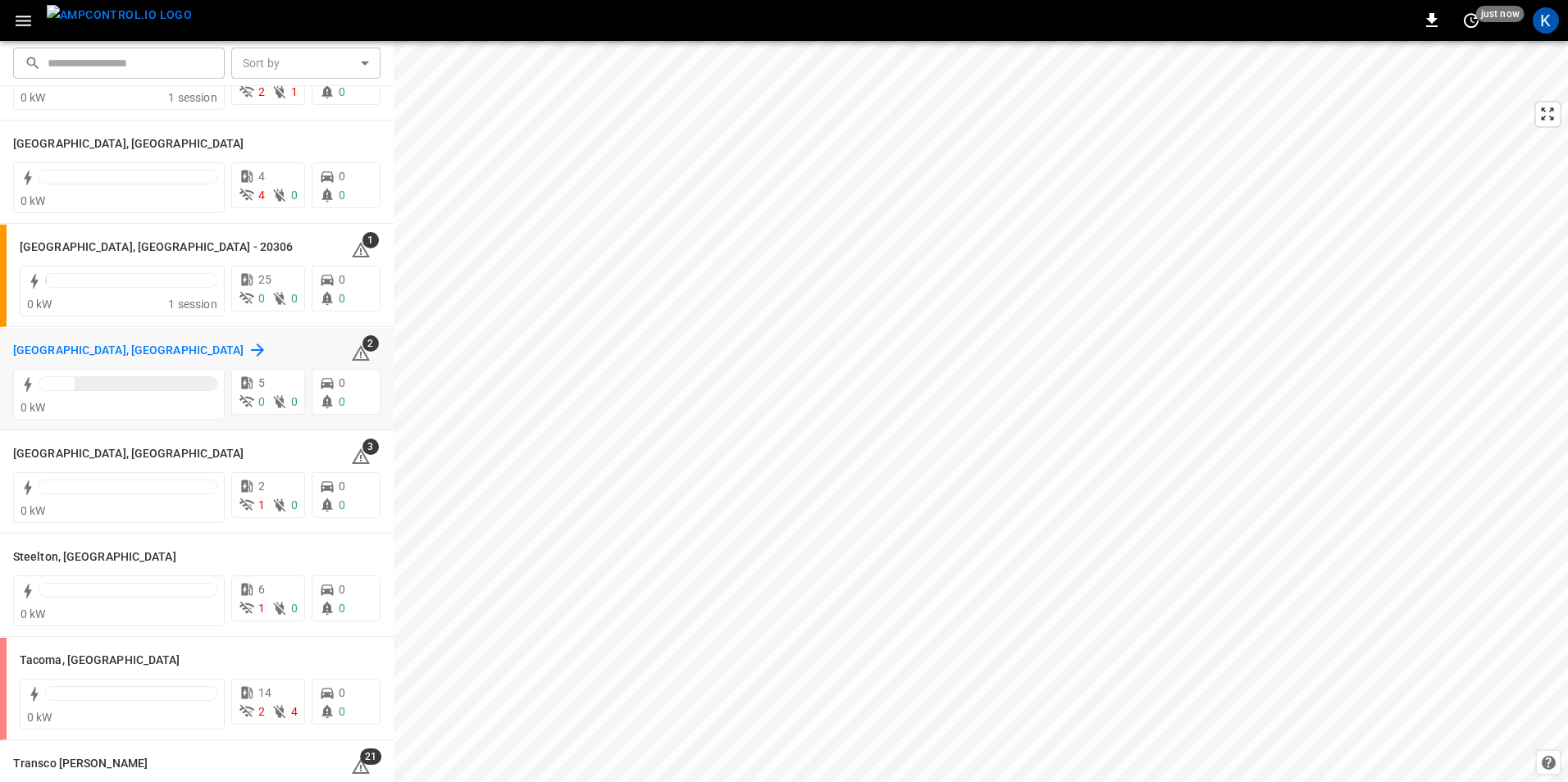
click at [50, 346] on h6 "[GEOGRAPHIC_DATA], [GEOGRAPHIC_DATA]" at bounding box center [128, 351] width 231 height 18
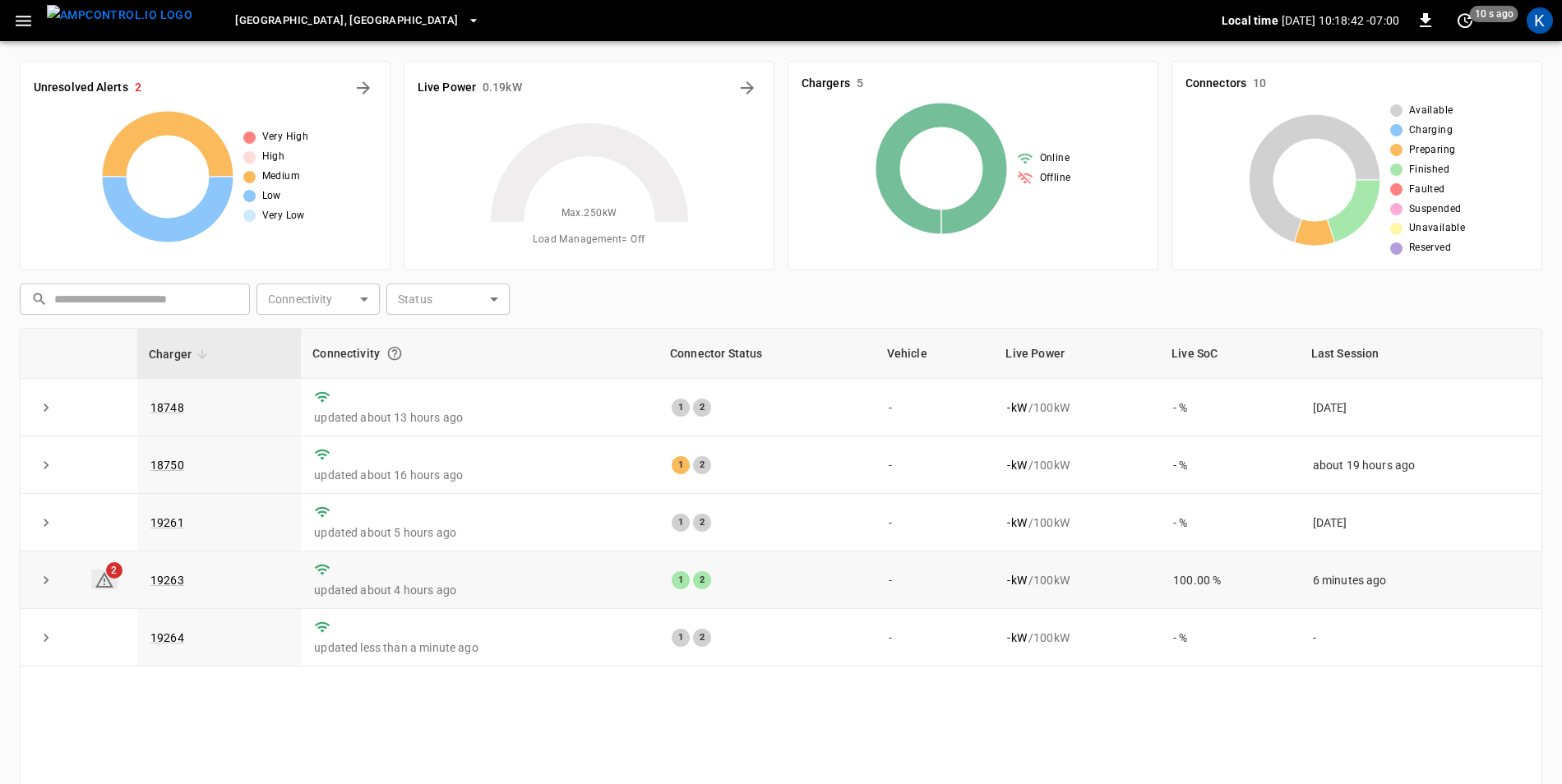
click at [107, 579] on icon at bounding box center [104, 580] width 20 height 20
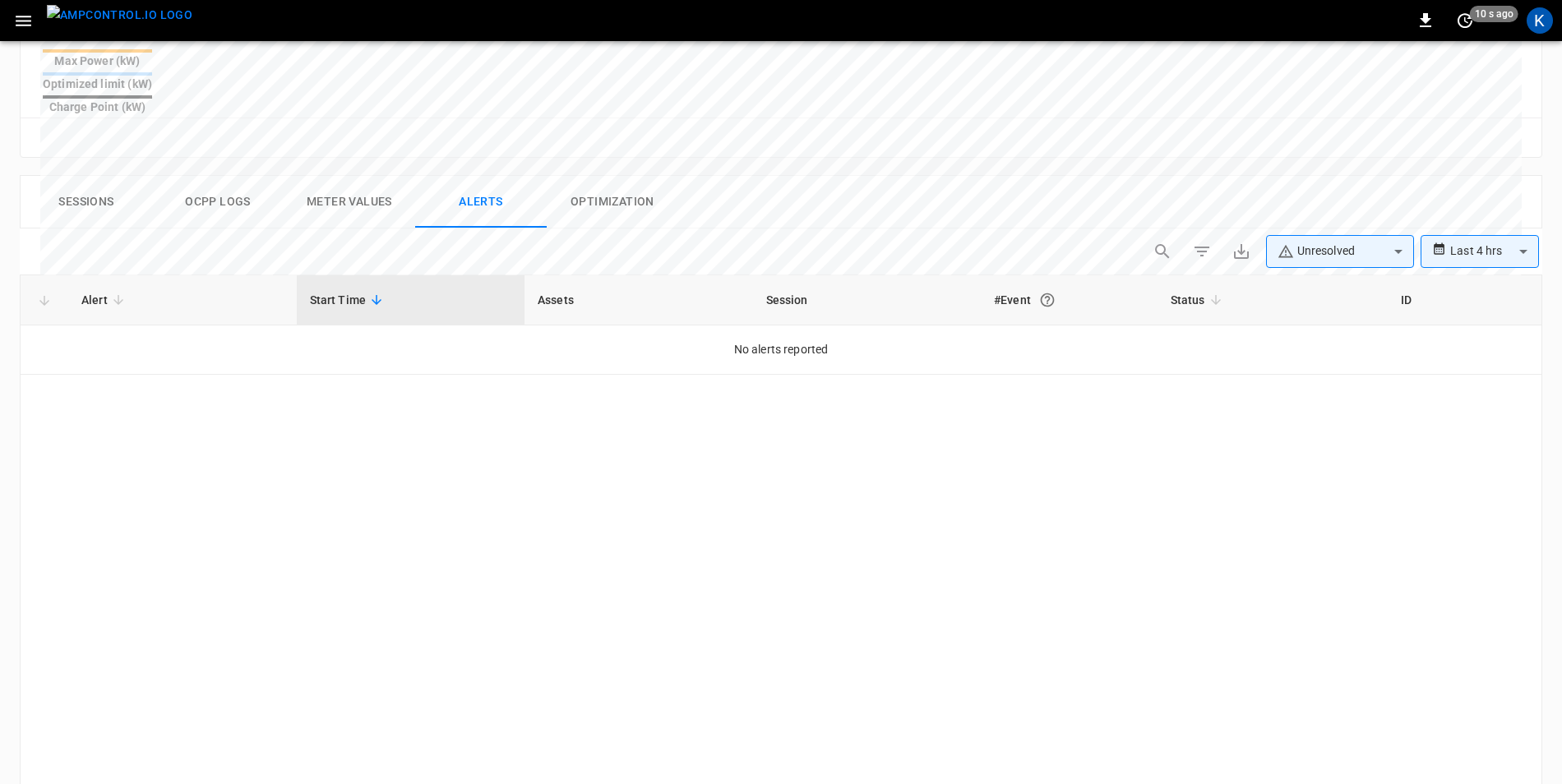
scroll to position [763, 0]
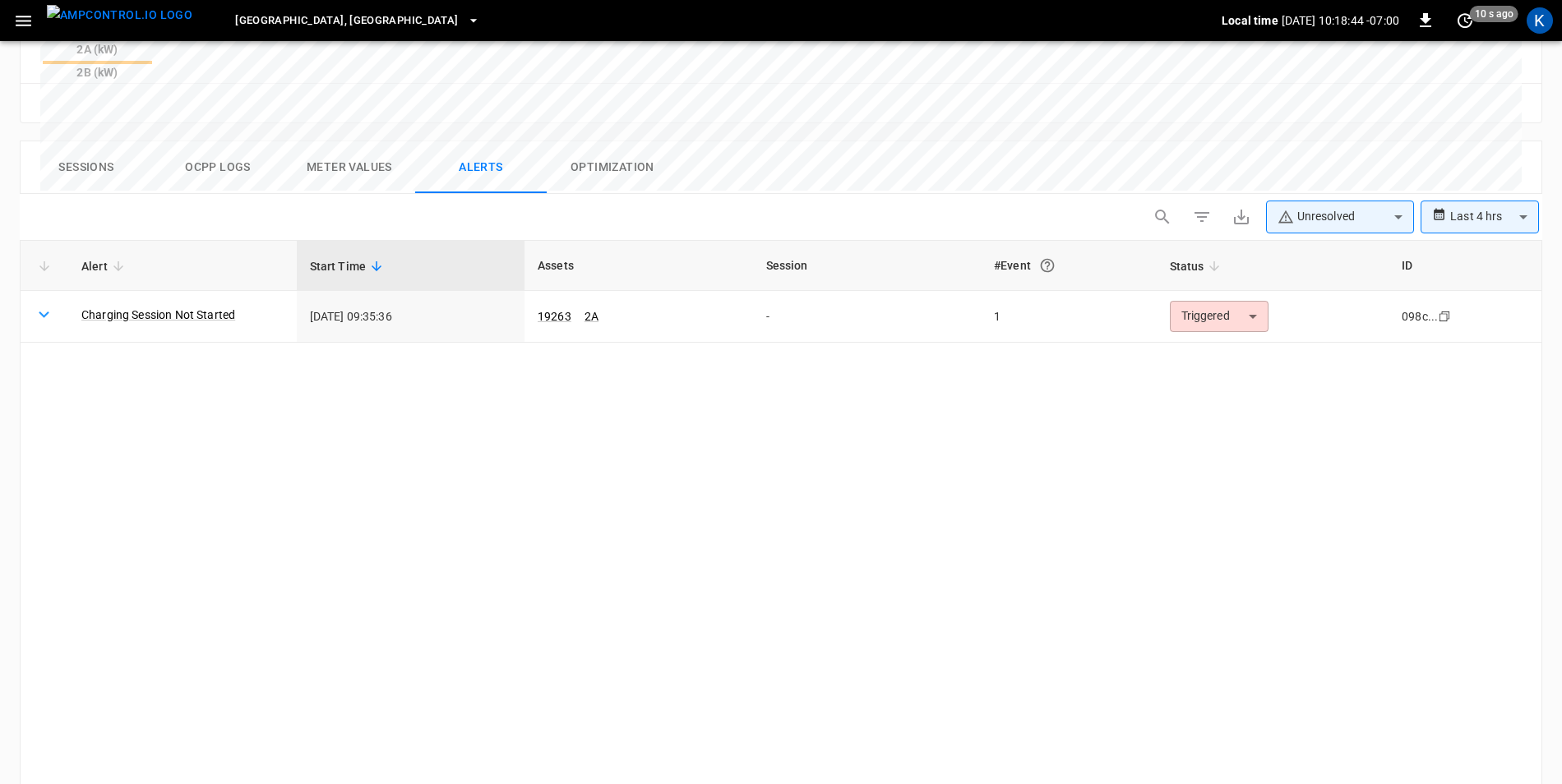
click at [1484, 141] on body "**********" at bounding box center [781, 70] width 1562 height 1668
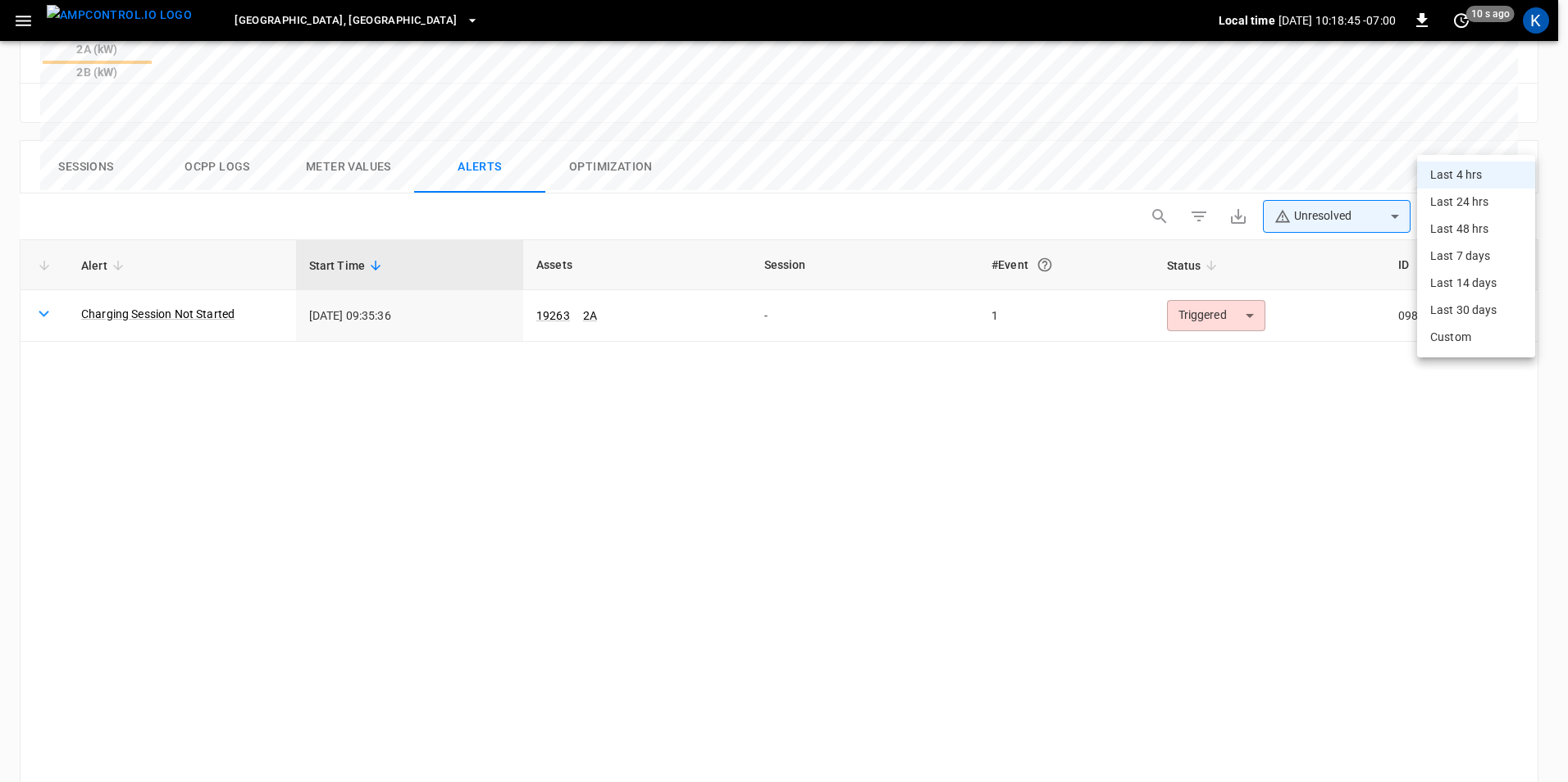
click at [1462, 228] on li "Last 48 hrs" at bounding box center [1475, 229] width 118 height 27
type input "**********"
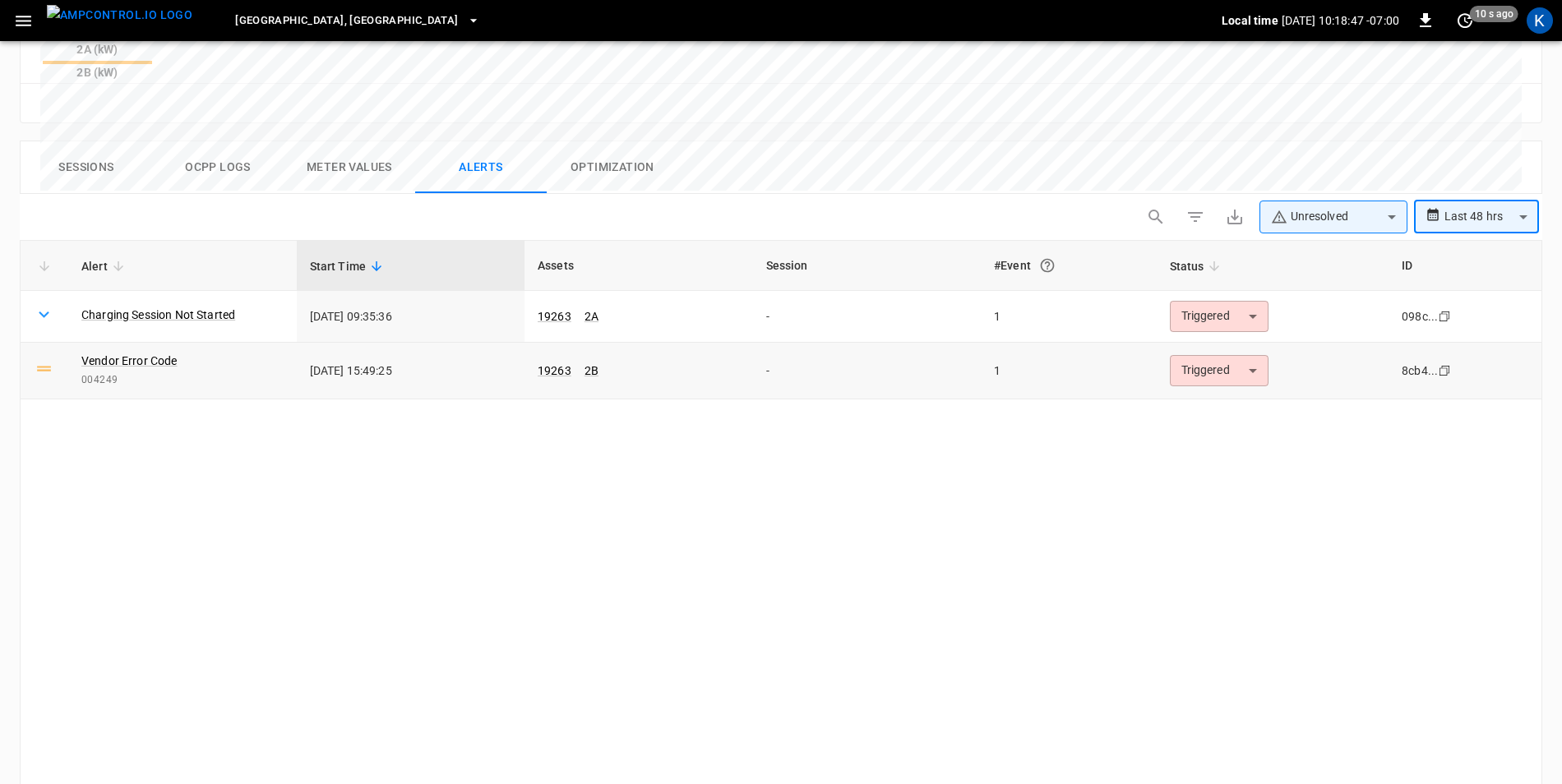
click at [81, 343] on td "Vendor Error Code 004249" at bounding box center [182, 371] width 228 height 56
drag, startPoint x: 82, startPoint y: 303, endPoint x: 118, endPoint y: 304, distance: 36.0
click at [118, 372] on span "004249" at bounding box center [182, 380] width 202 height 16
copy span "004249"
click at [676, 416] on div "Alert Start Time Assets Session #Event Status ID Charging Session Not Started […" at bounding box center [781, 534] width 1523 height 587
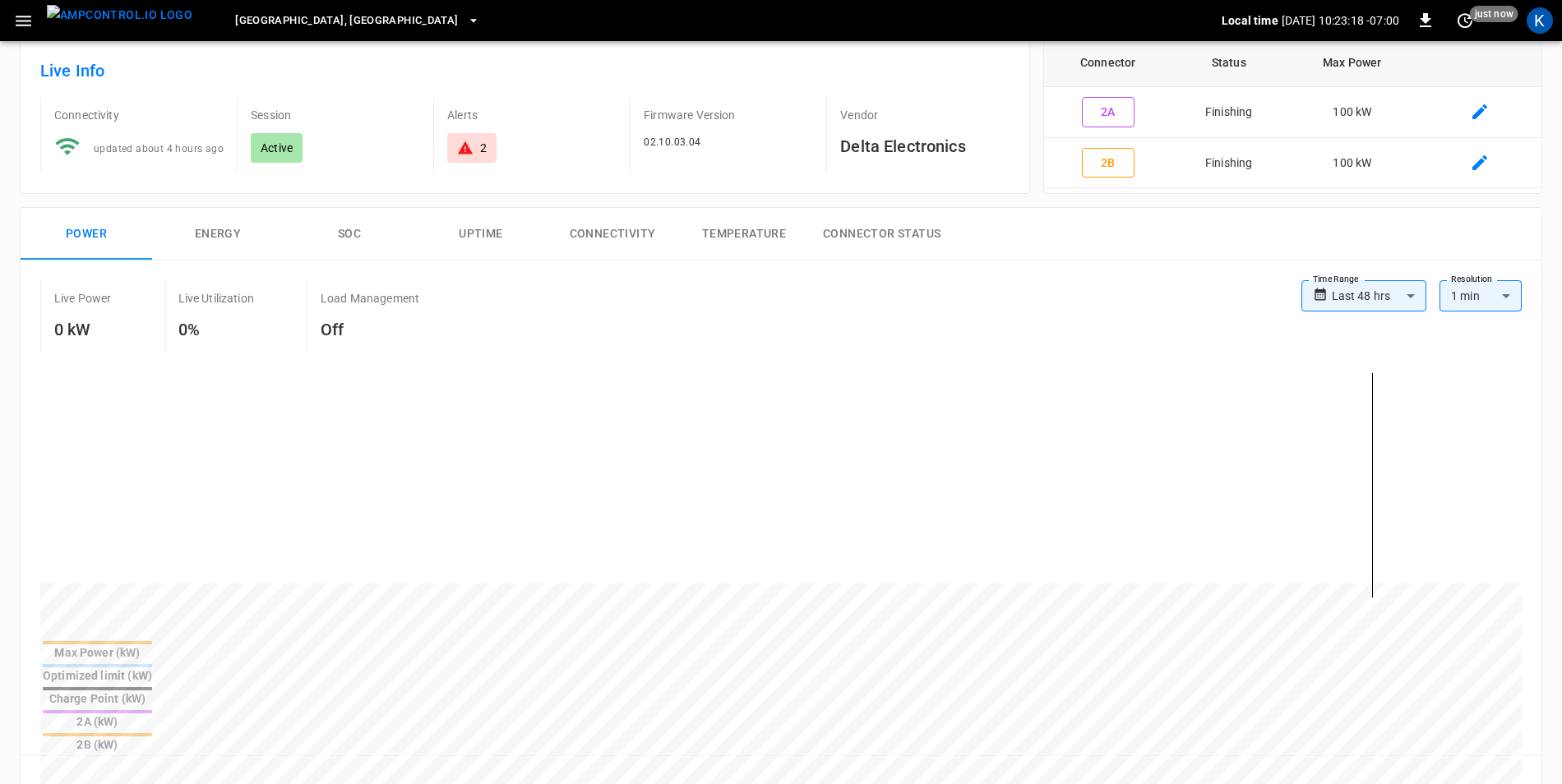
scroll to position [0, 0]
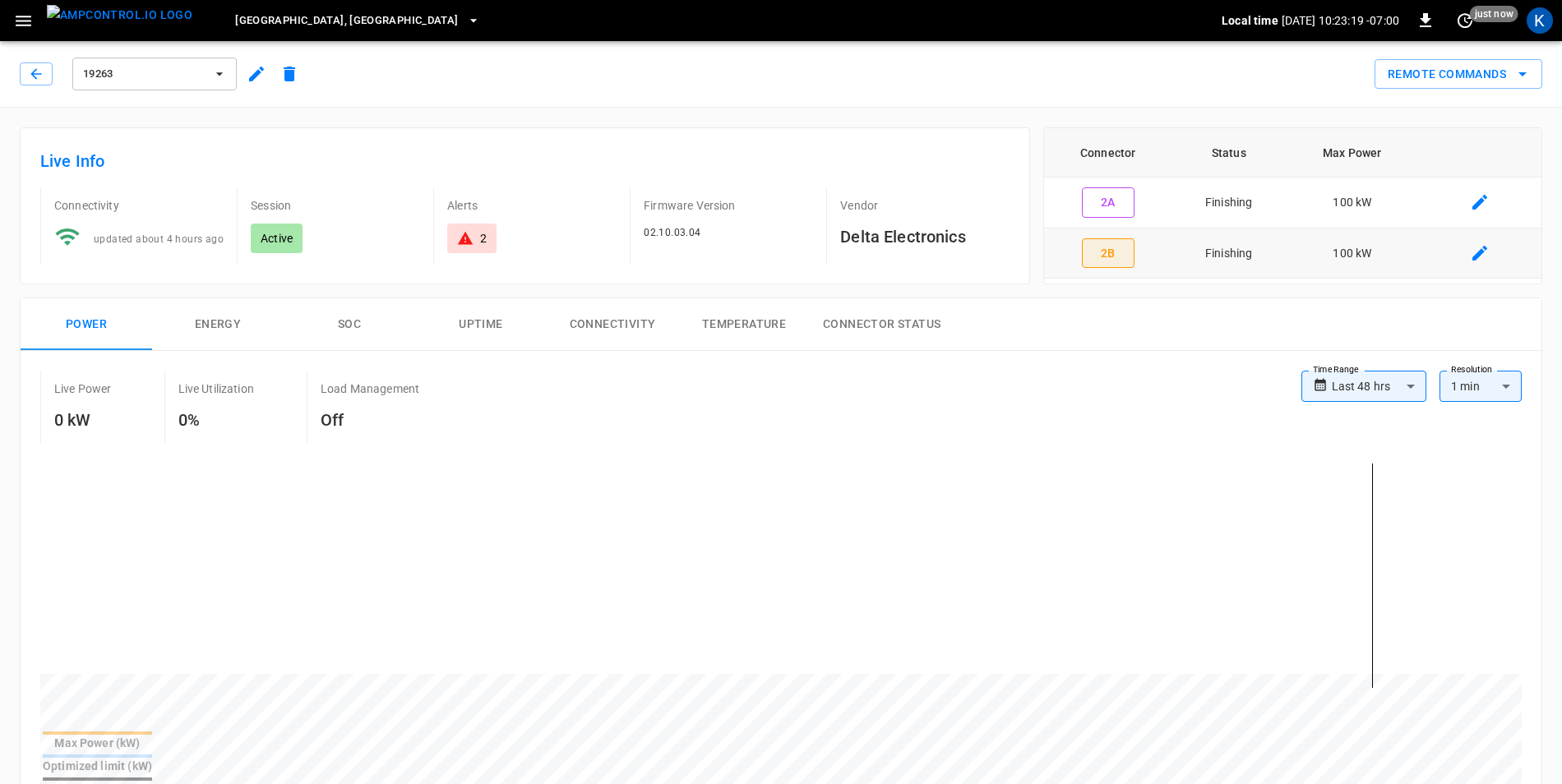
click at [1111, 260] on button "2B" at bounding box center [1108, 254] width 53 height 30
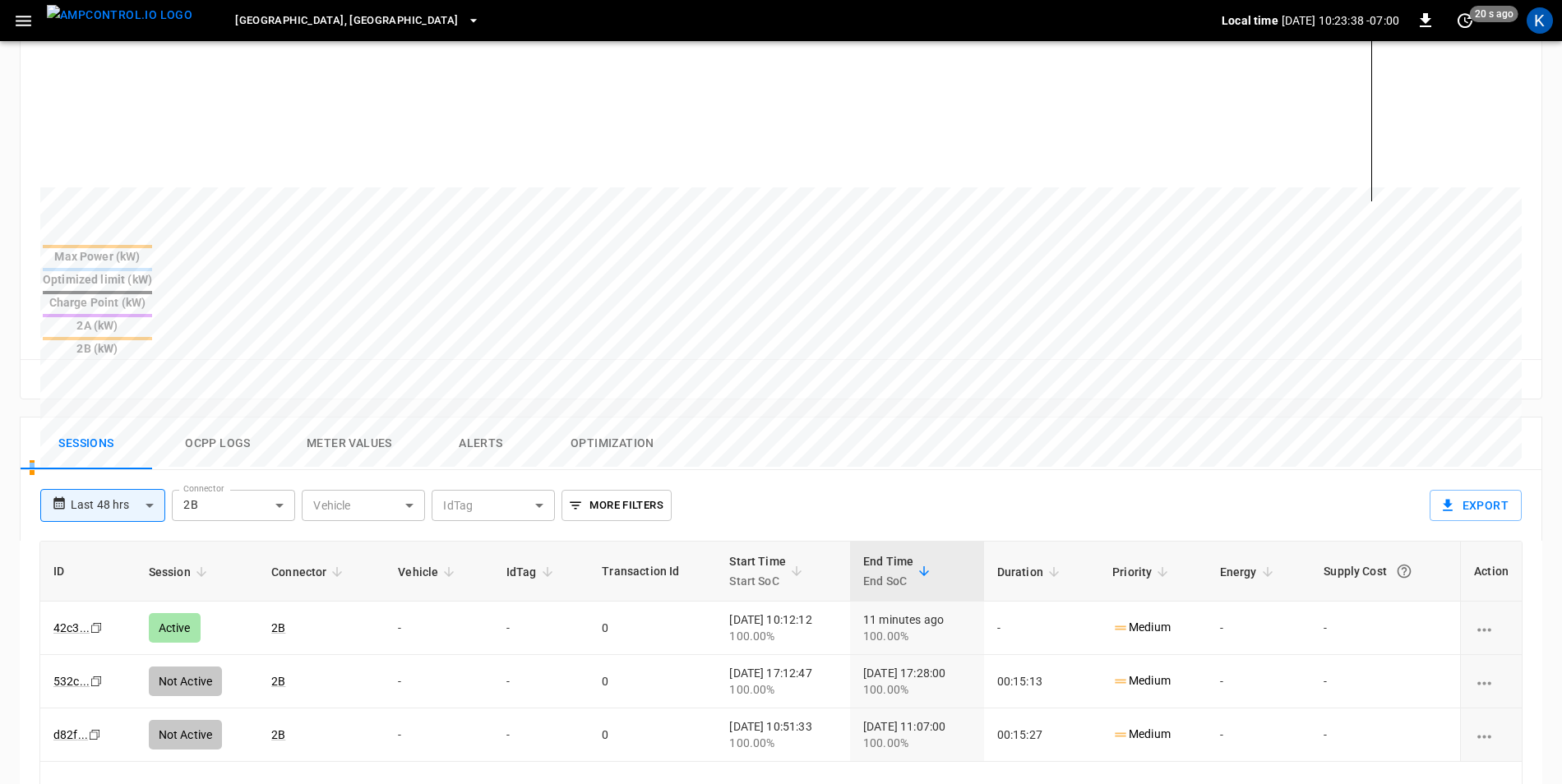
scroll to position [658, 0]
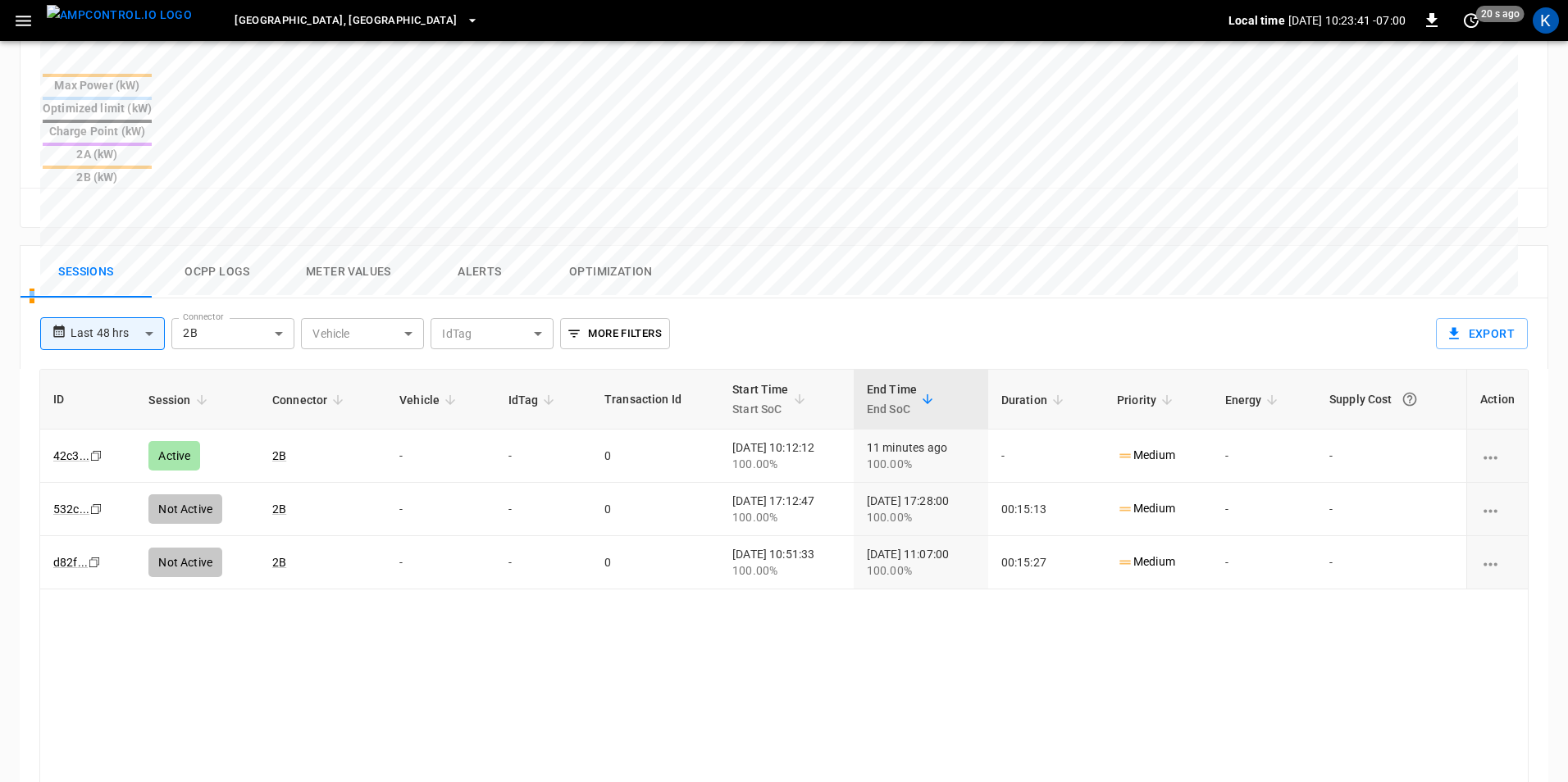
click at [283, 268] on body "**********" at bounding box center [784, 162] width 1568 height 1637
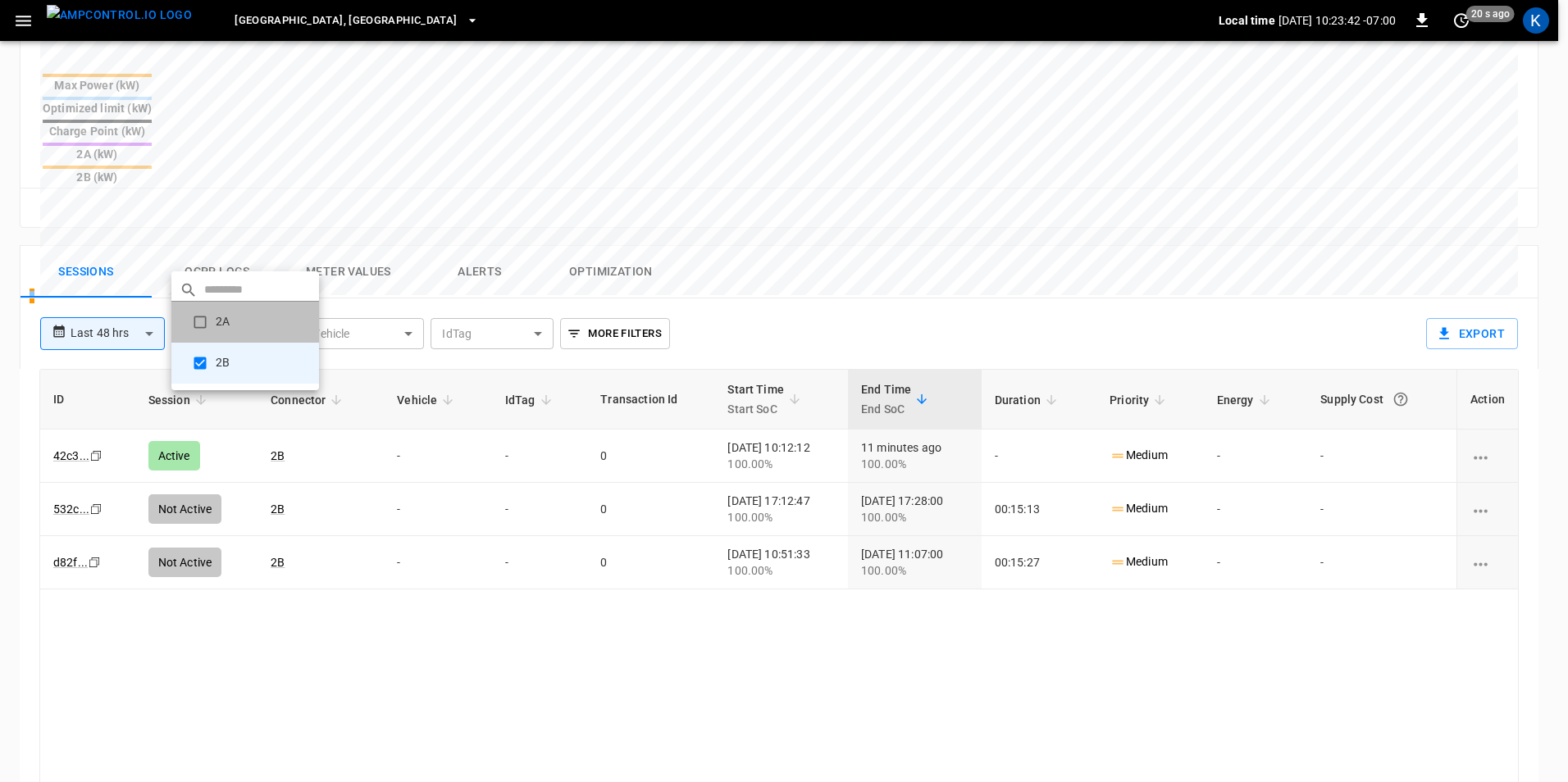
click at [235, 318] on li "2A" at bounding box center [245, 321] width 147 height 41
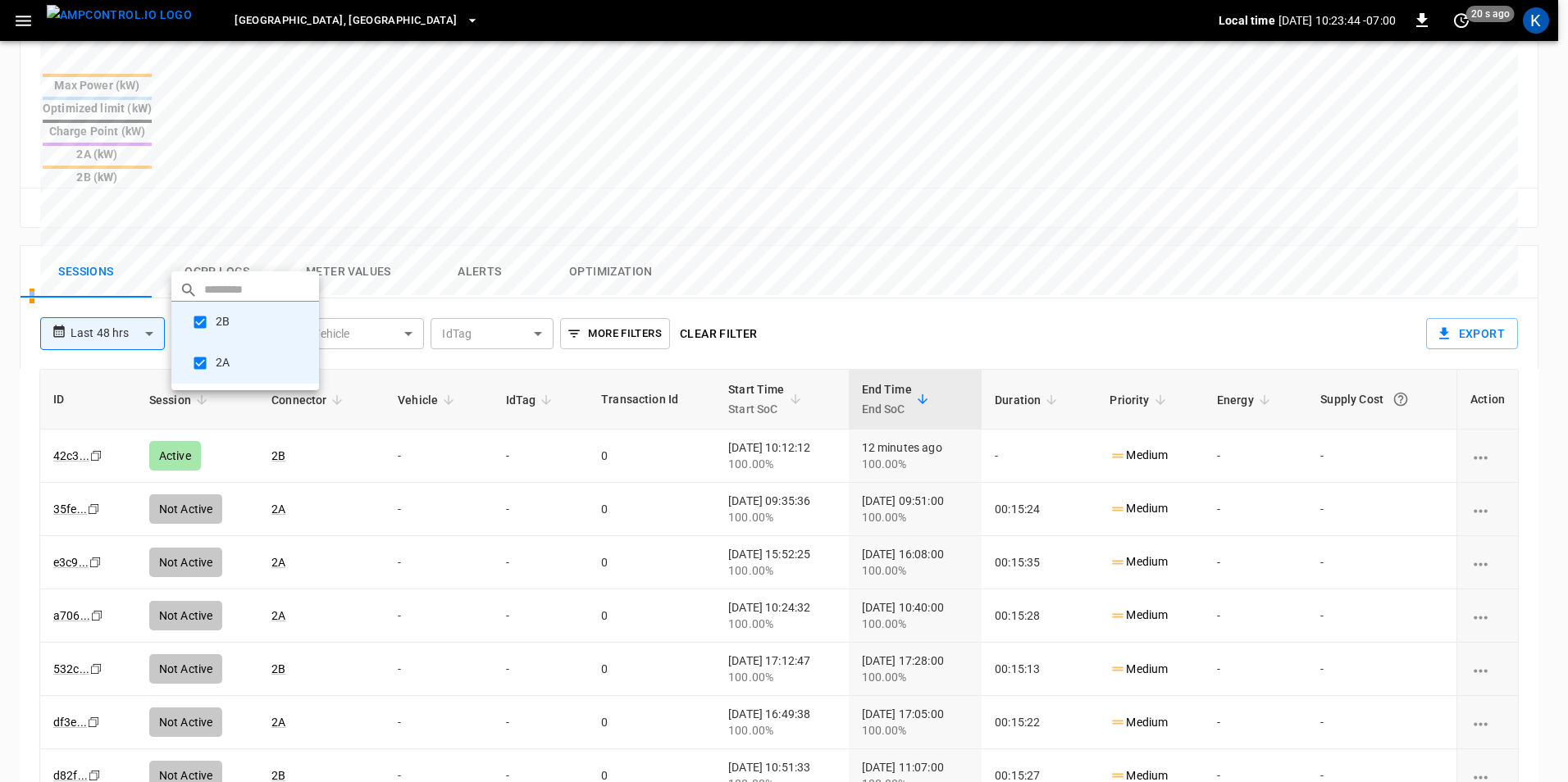
click at [328, 142] on div at bounding box center [784, 391] width 1568 height 782
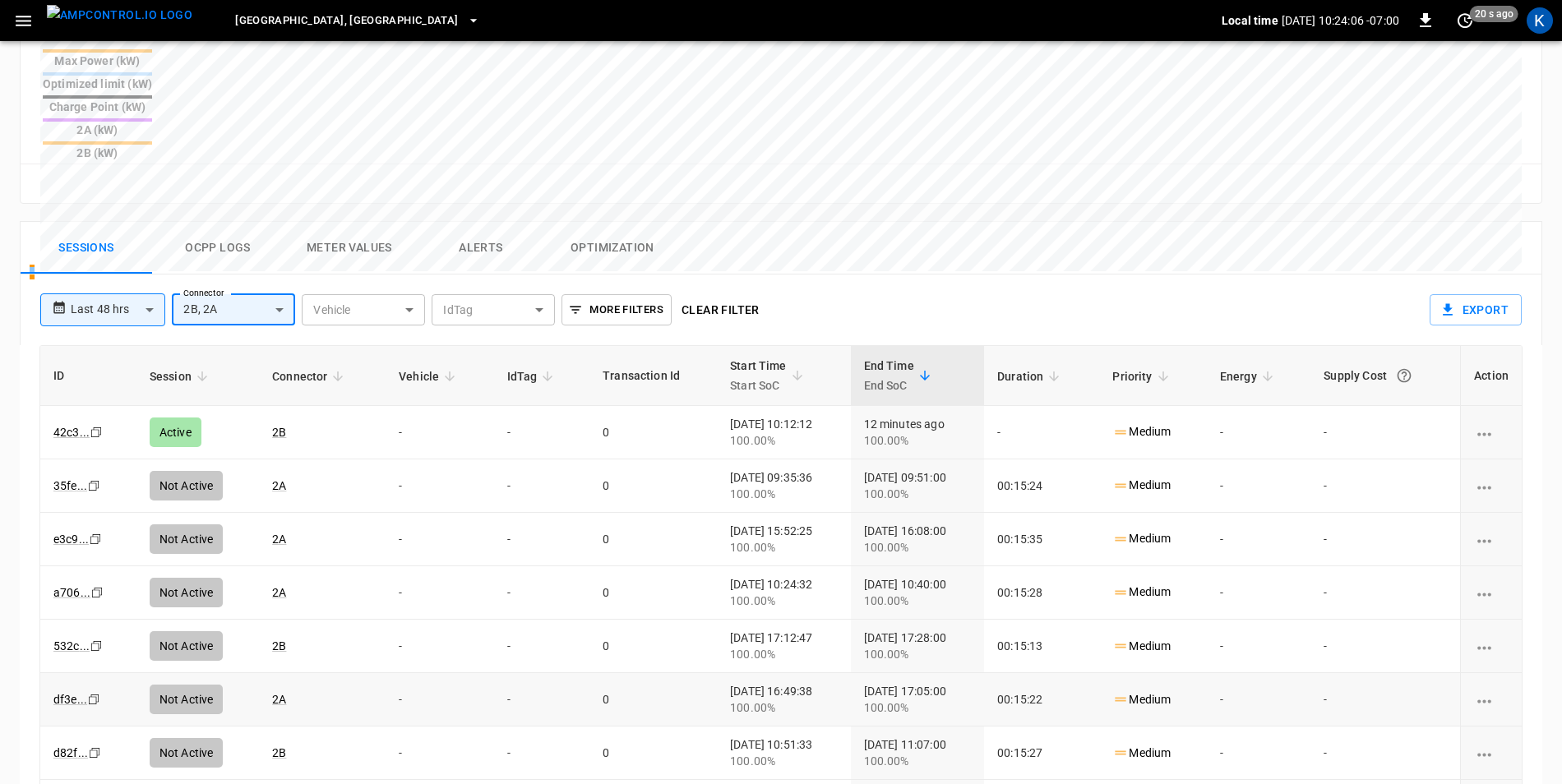
scroll to position [740, 0]
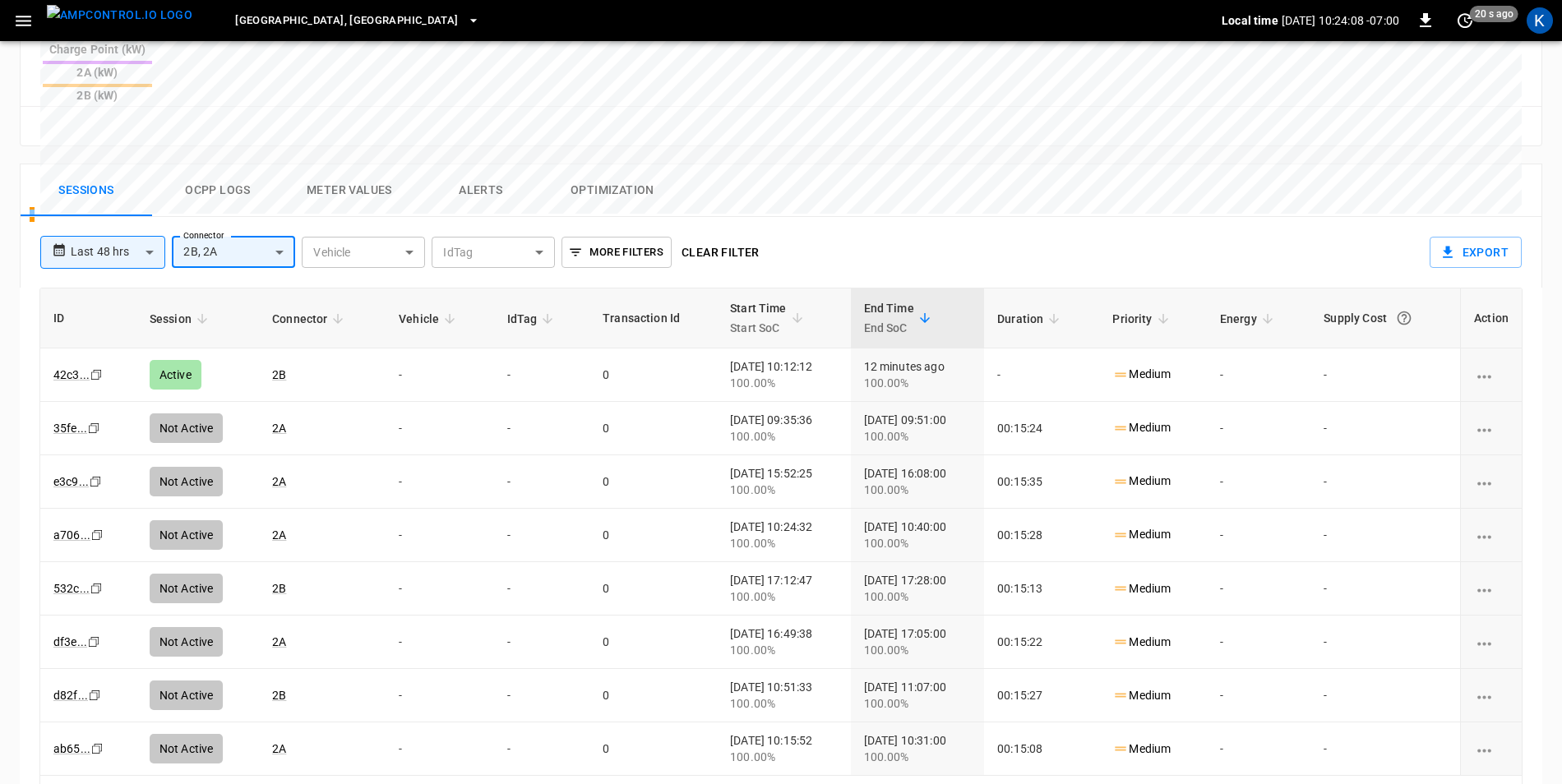
click at [261, 181] on body "**********" at bounding box center [781, 81] width 1562 height 1641
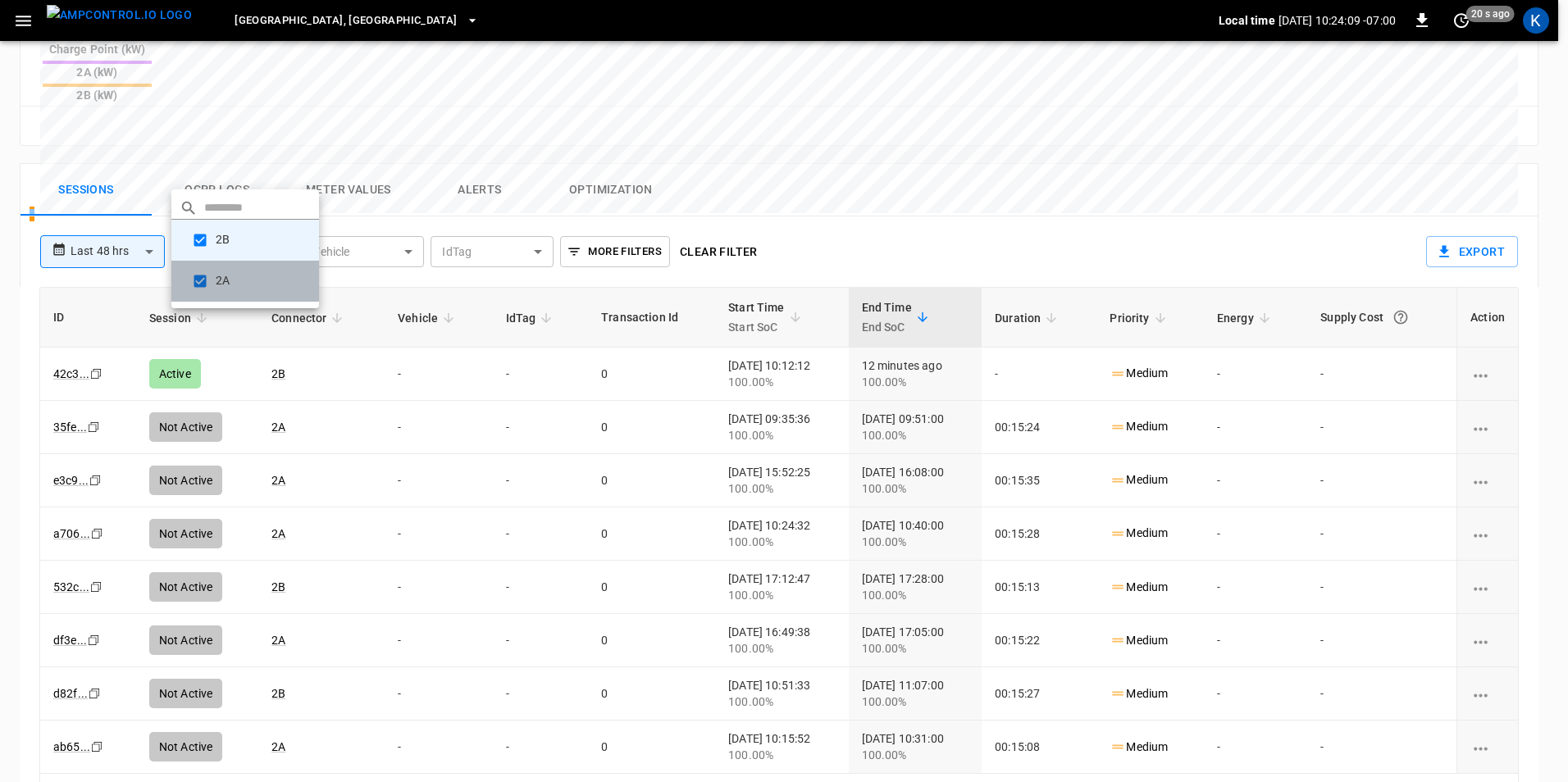
click at [223, 275] on li "2A" at bounding box center [245, 281] width 147 height 41
type input "**********"
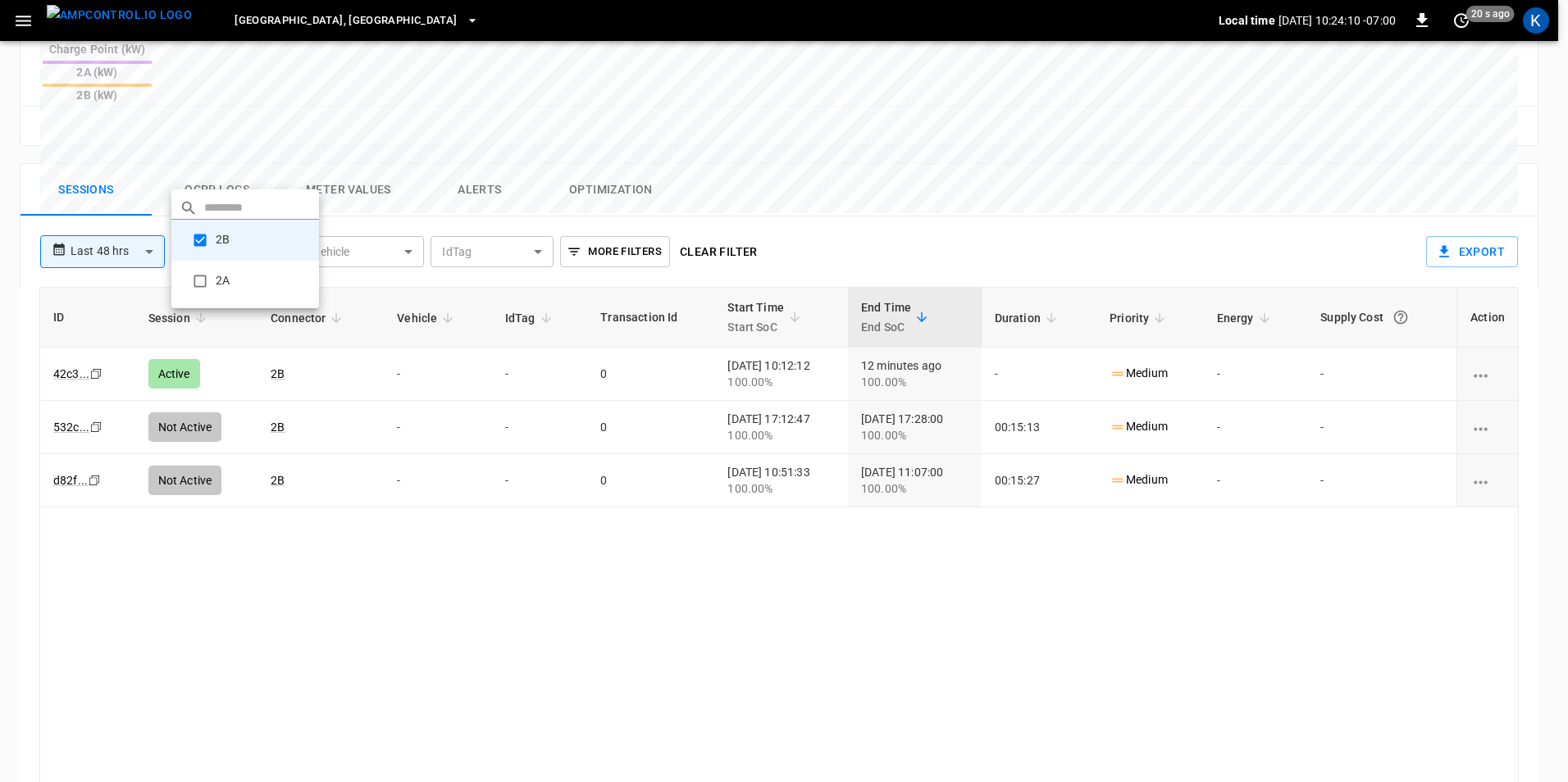
click at [224, 117] on div at bounding box center [784, 391] width 1568 height 782
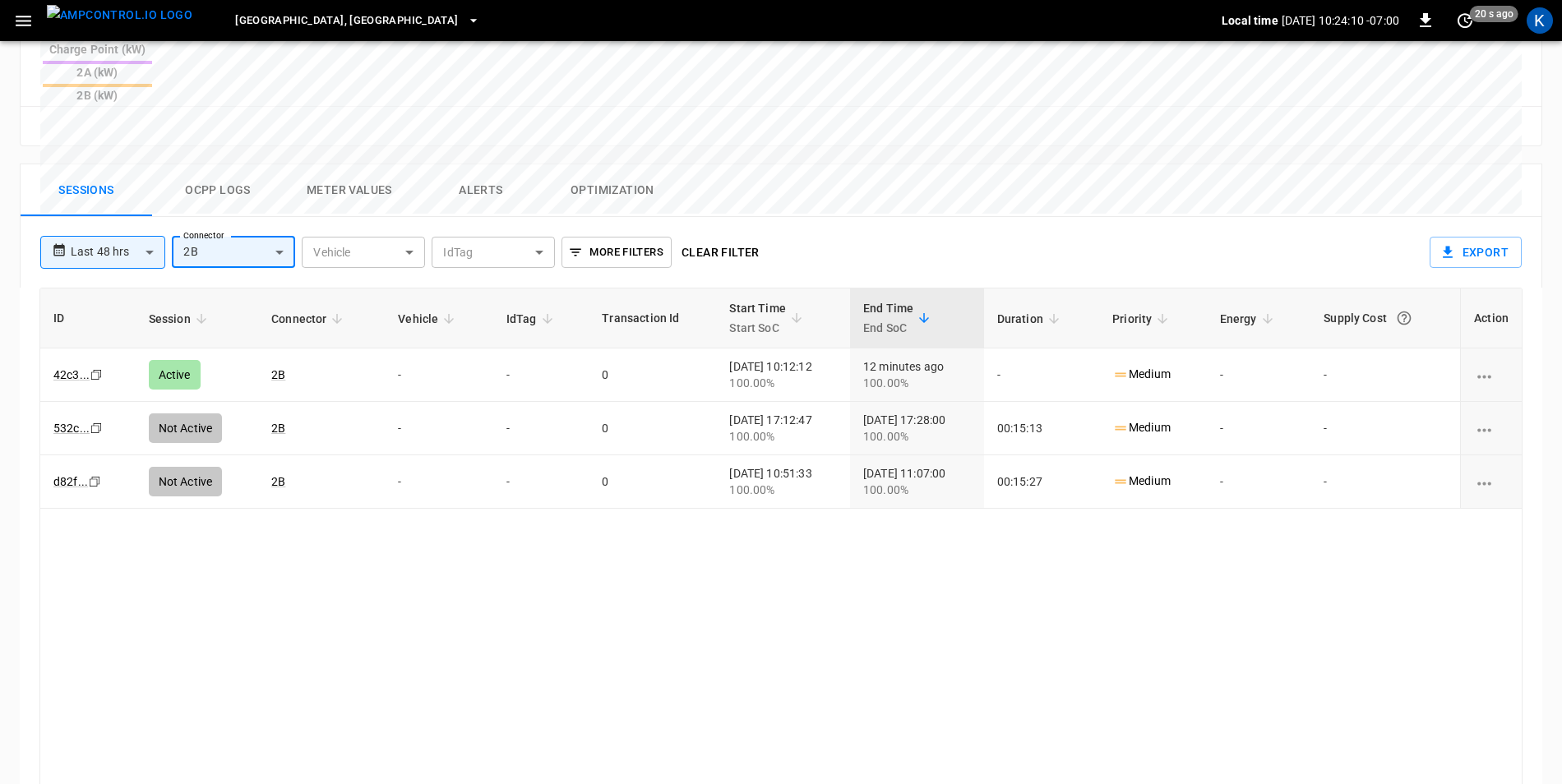
click at [225, 164] on button "Ocpp logs" at bounding box center [218, 190] width 132 height 53
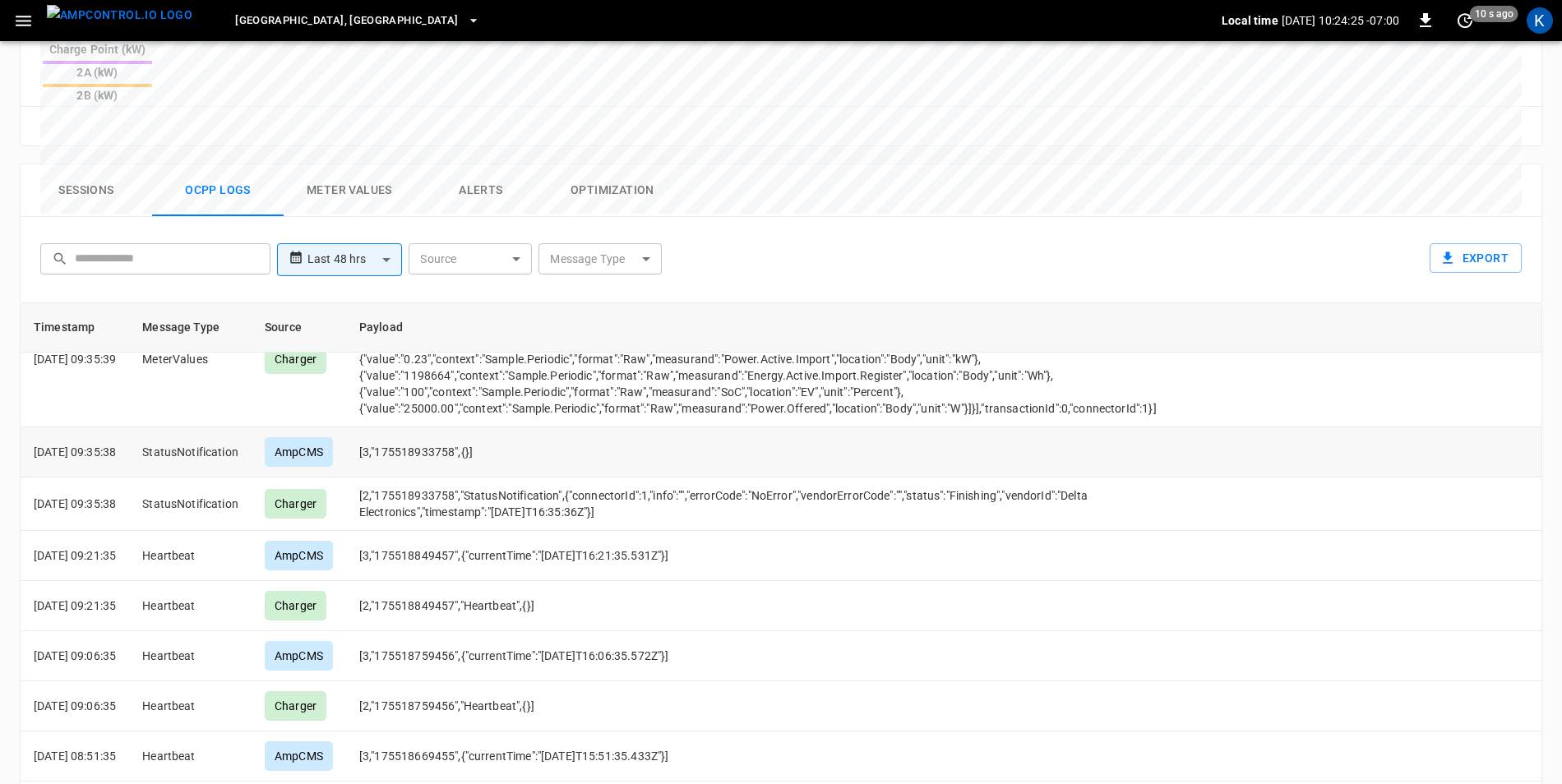
scroll to position [905, 0]
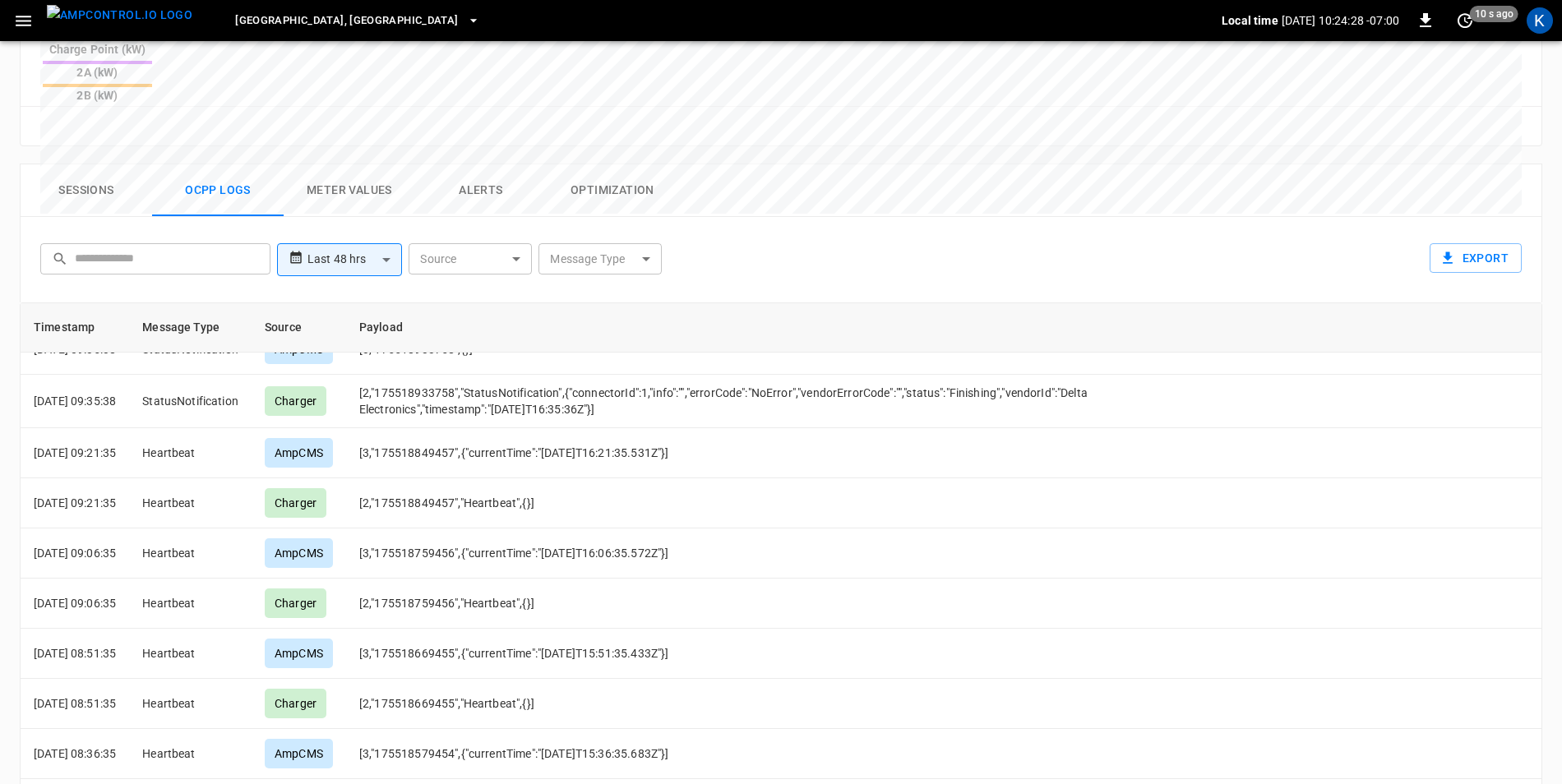
click at [483, 164] on button "Alerts" at bounding box center [481, 190] width 132 height 53
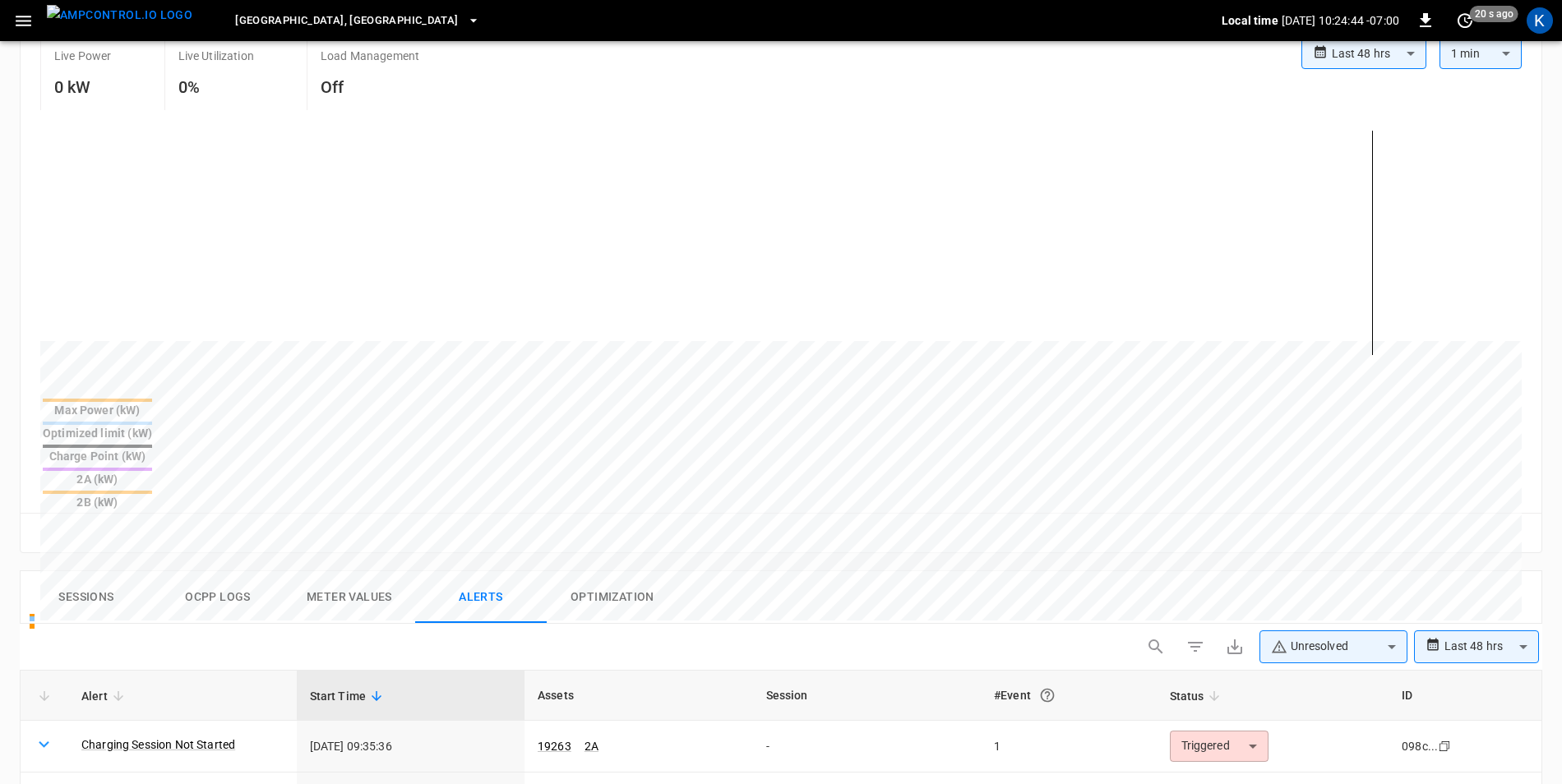
scroll to position [493, 0]
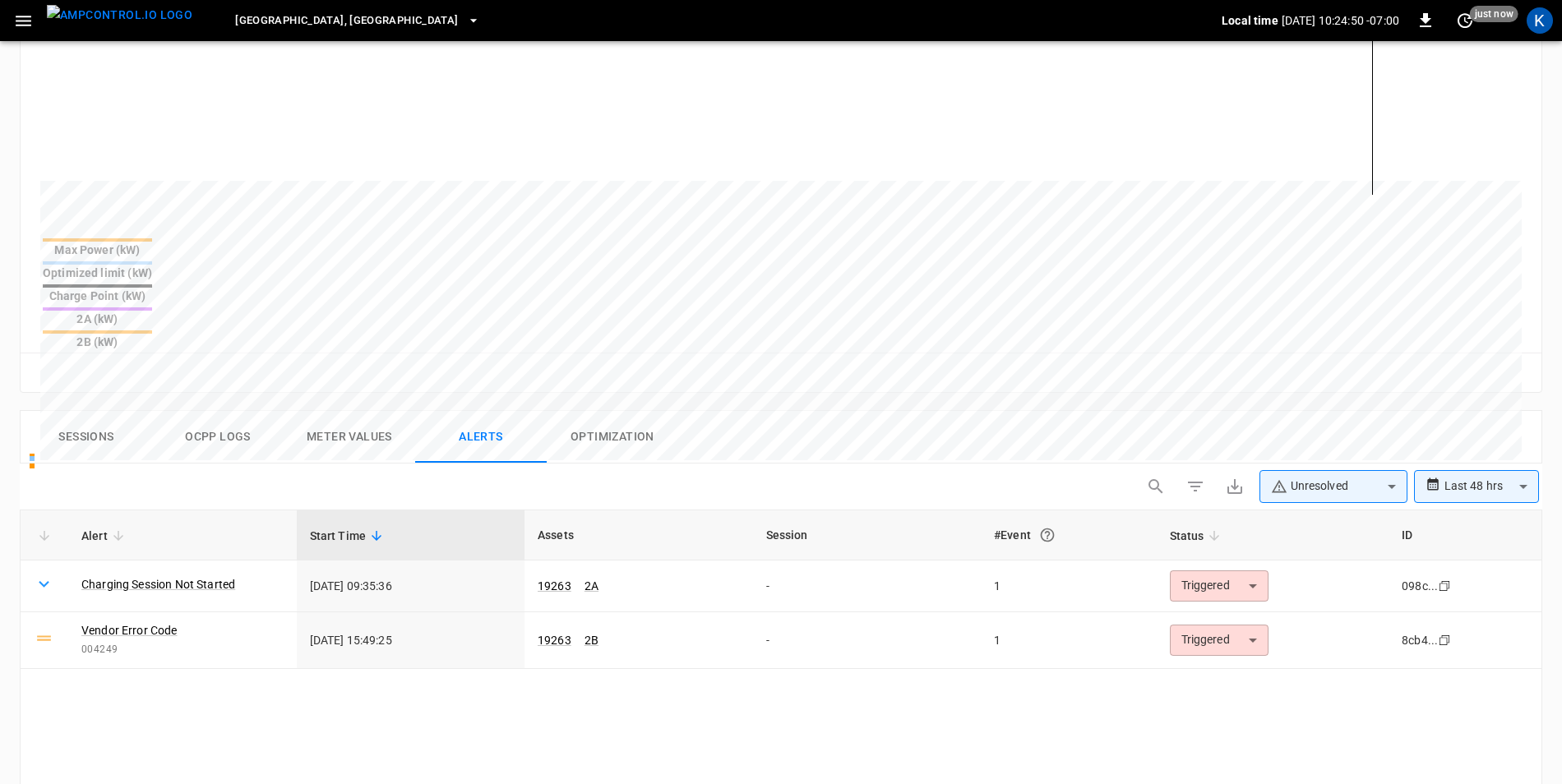
click at [225, 411] on button "Ocpp logs" at bounding box center [218, 437] width 132 height 53
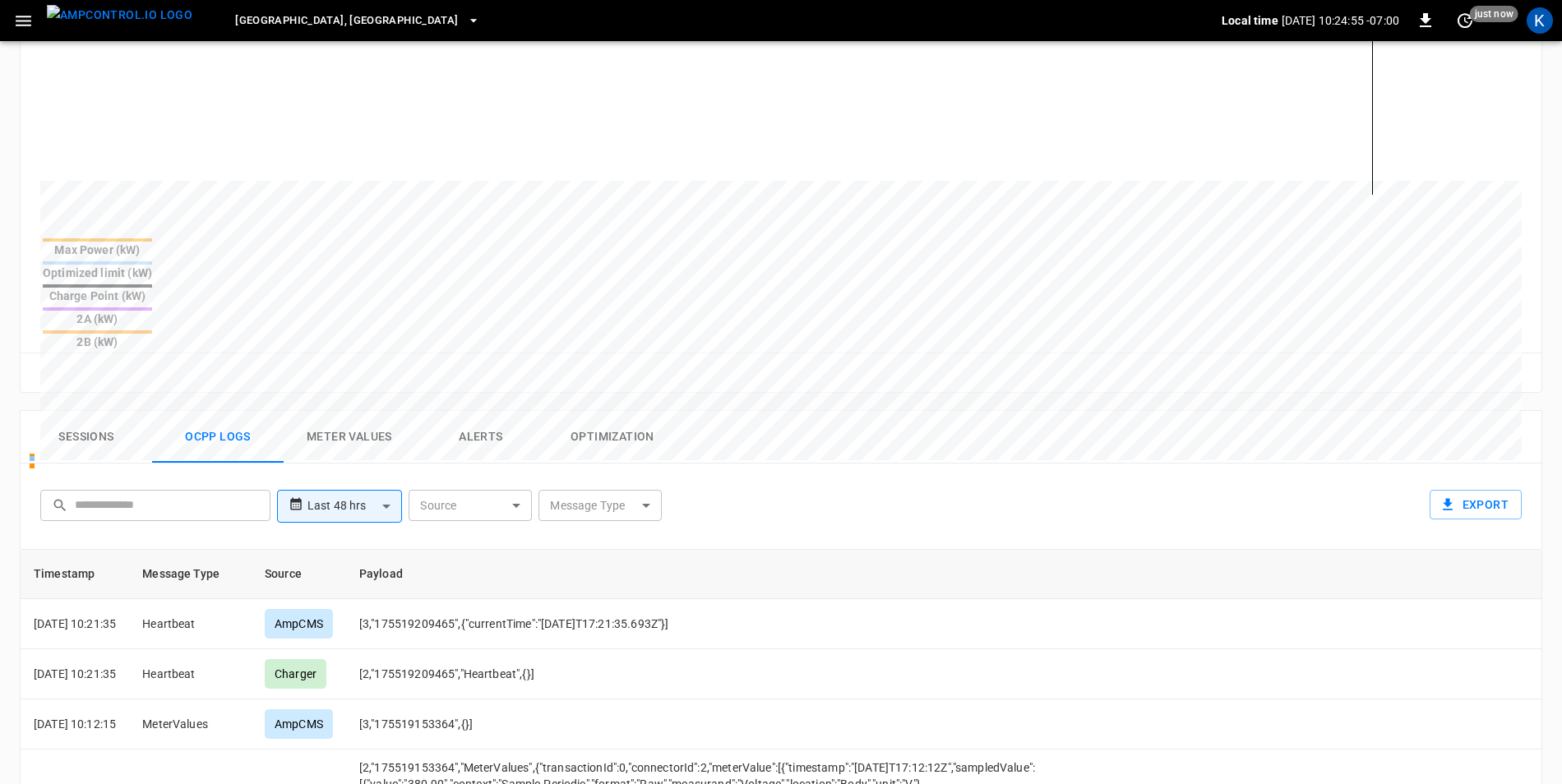
click at [204, 490] on input "text" at bounding box center [167, 504] width 184 height 30
click at [211, 490] on input "text" at bounding box center [167, 504] width 184 height 30
type input "******"
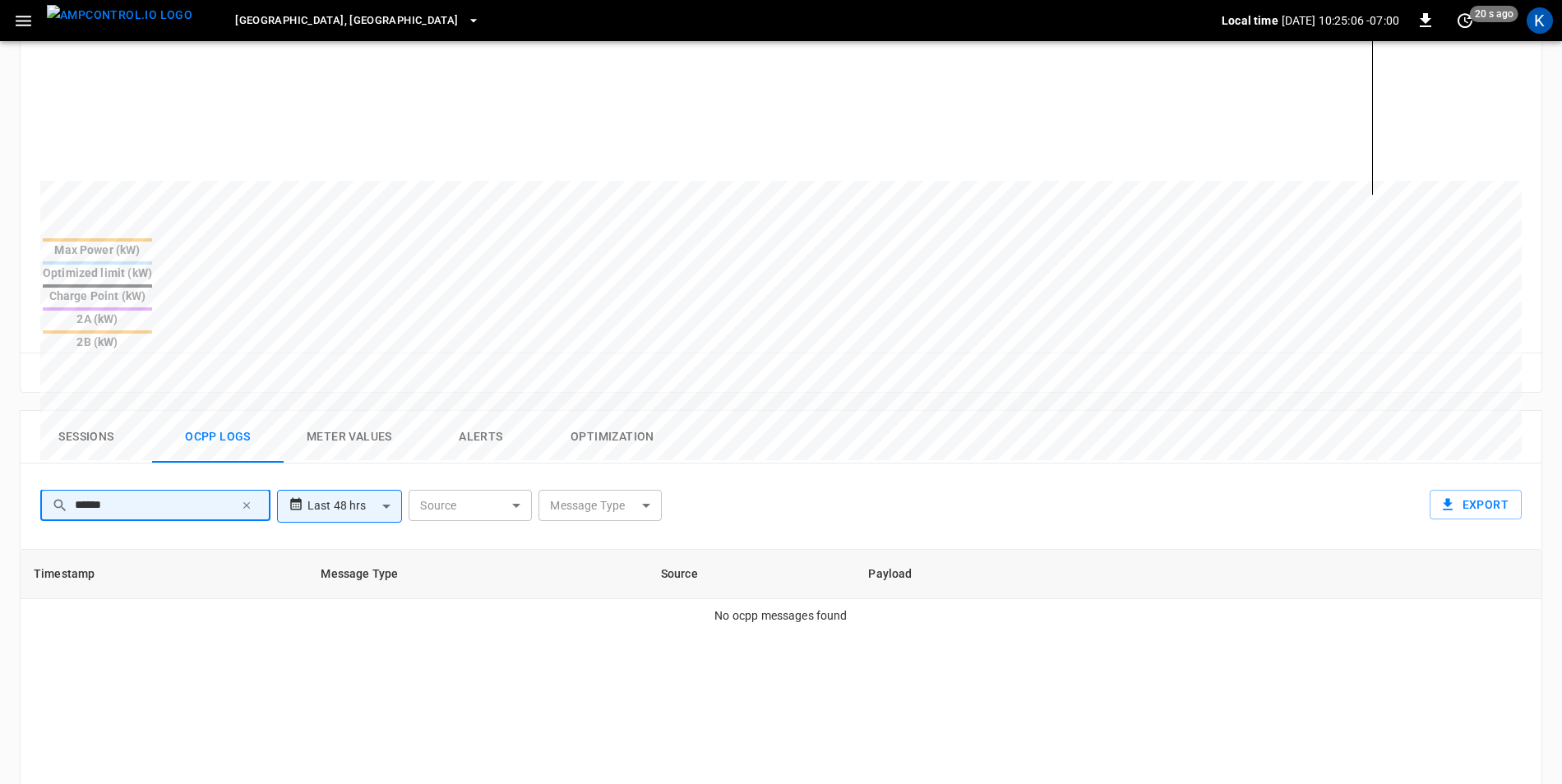
click at [242, 500] on icon "button" at bounding box center [246, 505] width 11 height 11
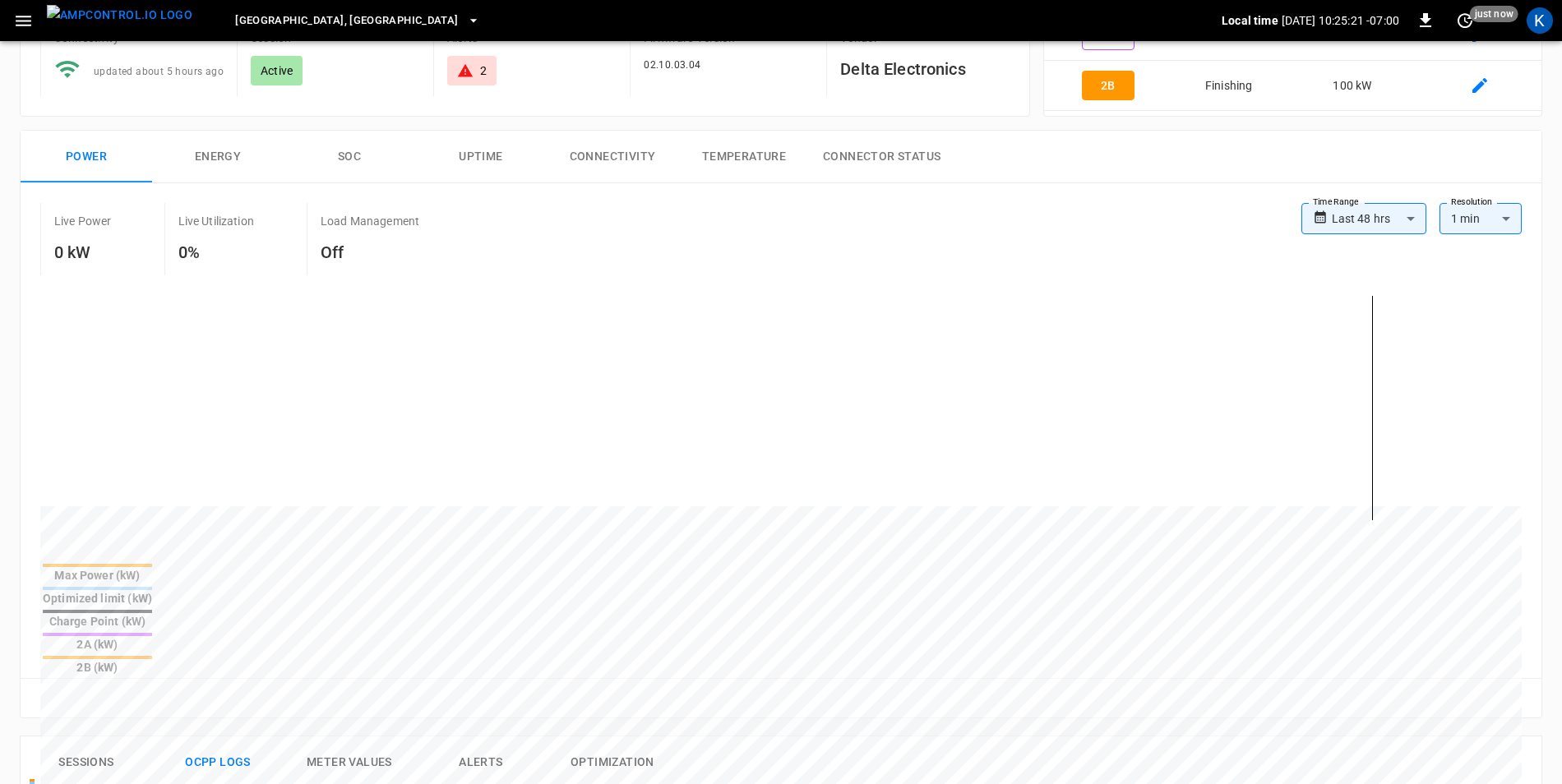
scroll to position [0, 0]
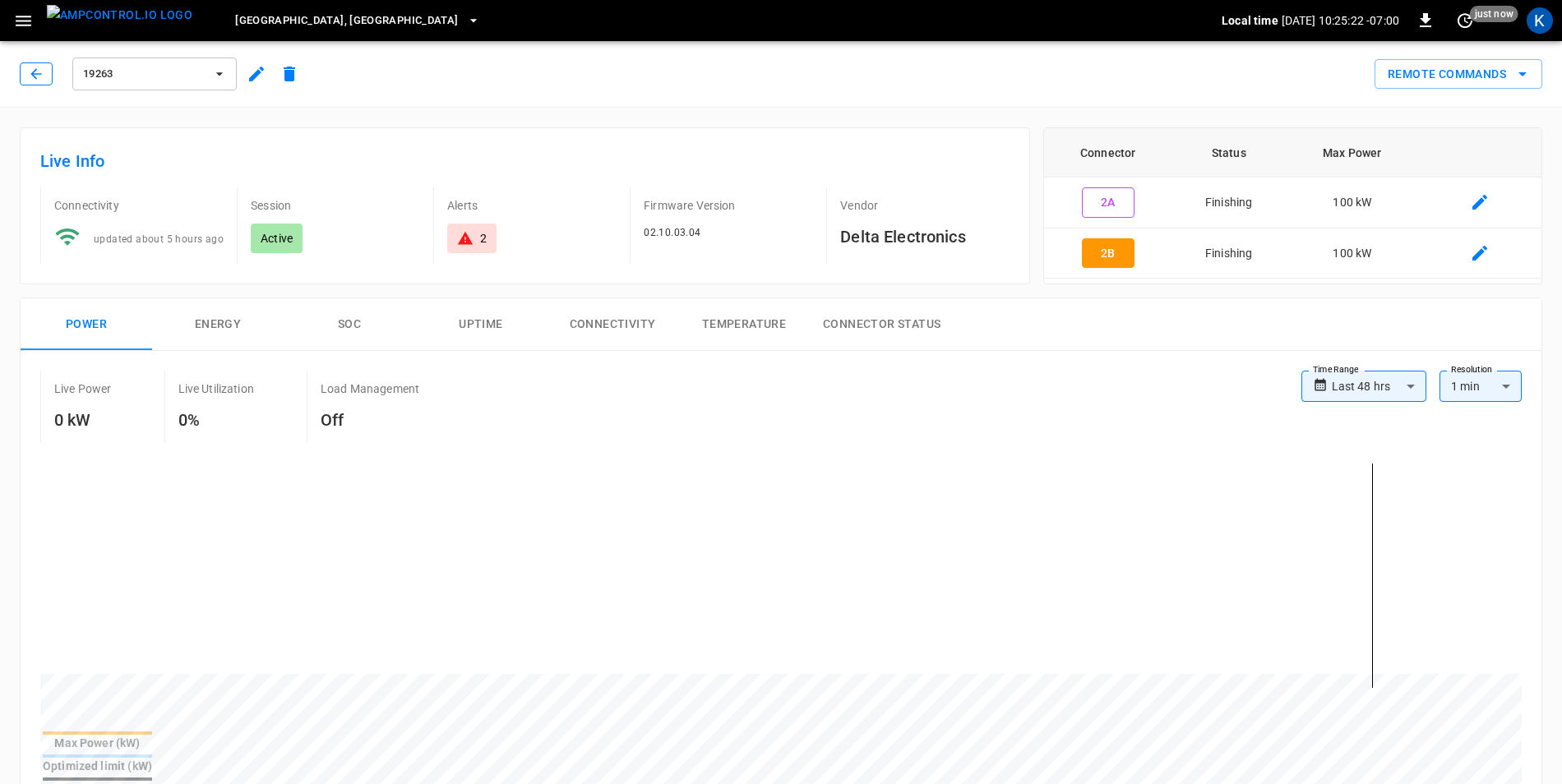
click at [40, 74] on icon "button" at bounding box center [36, 74] width 10 height 10
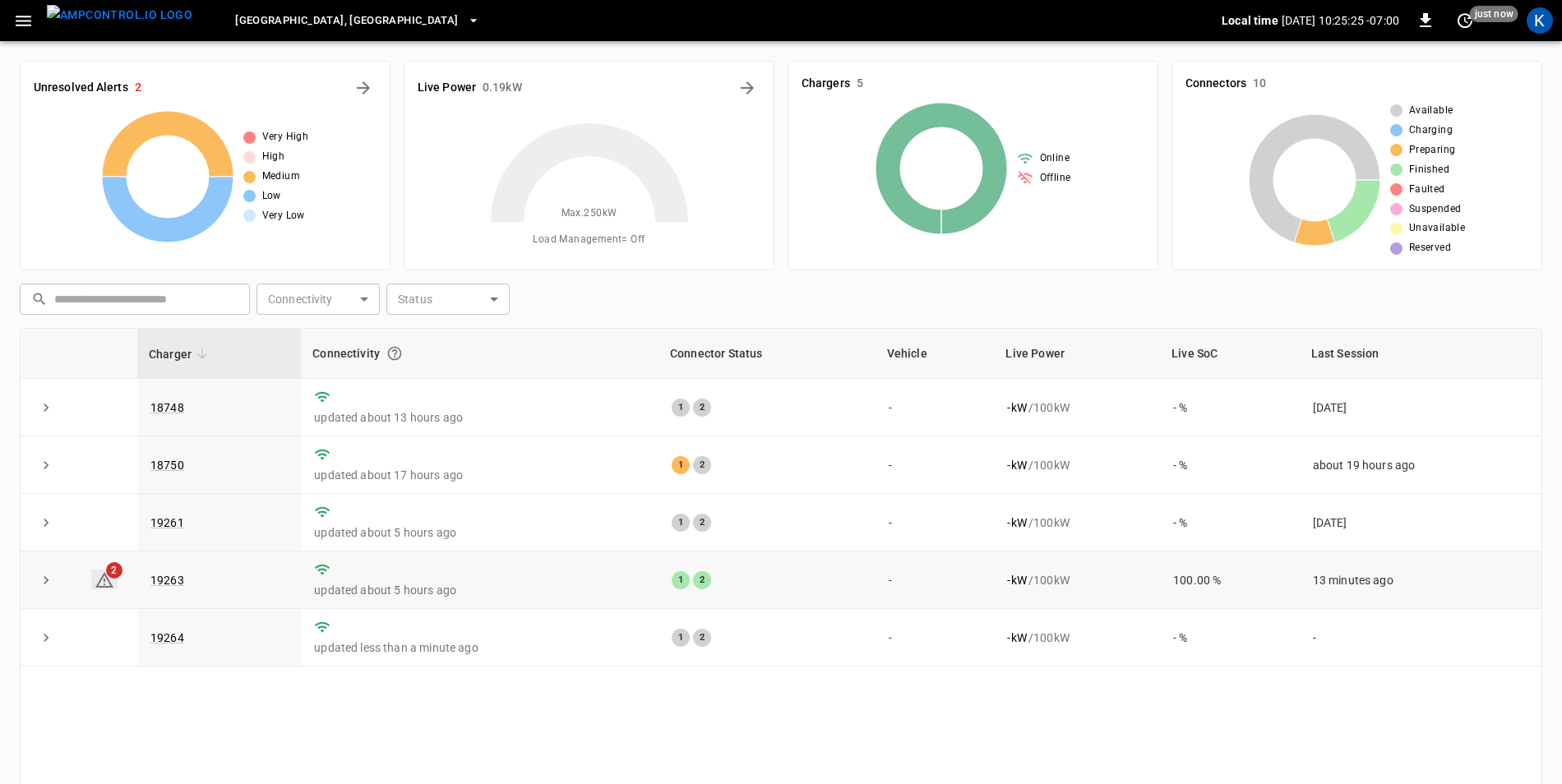
click at [101, 586] on icon at bounding box center [104, 580] width 20 height 20
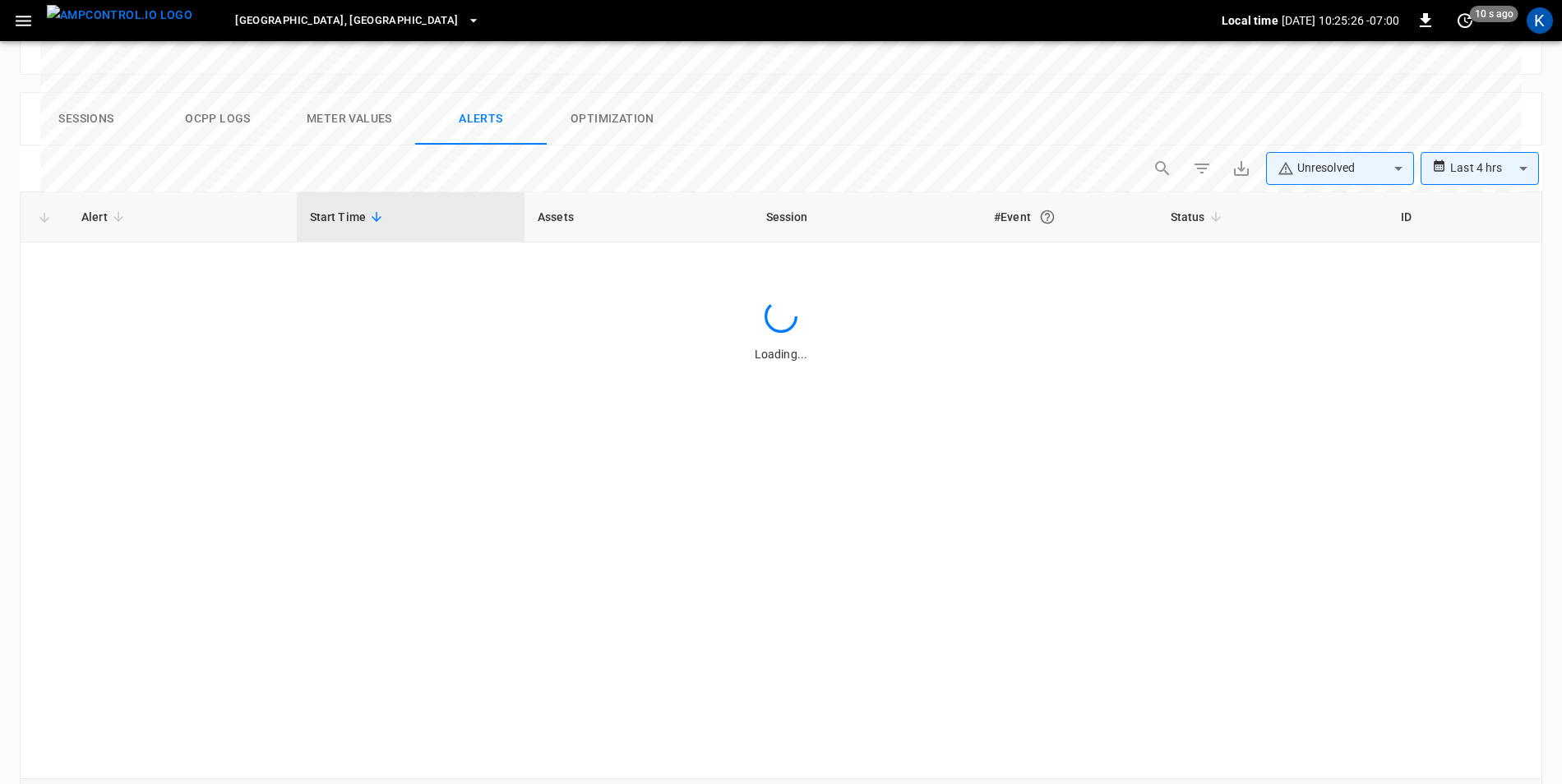
scroll to position [778, 0]
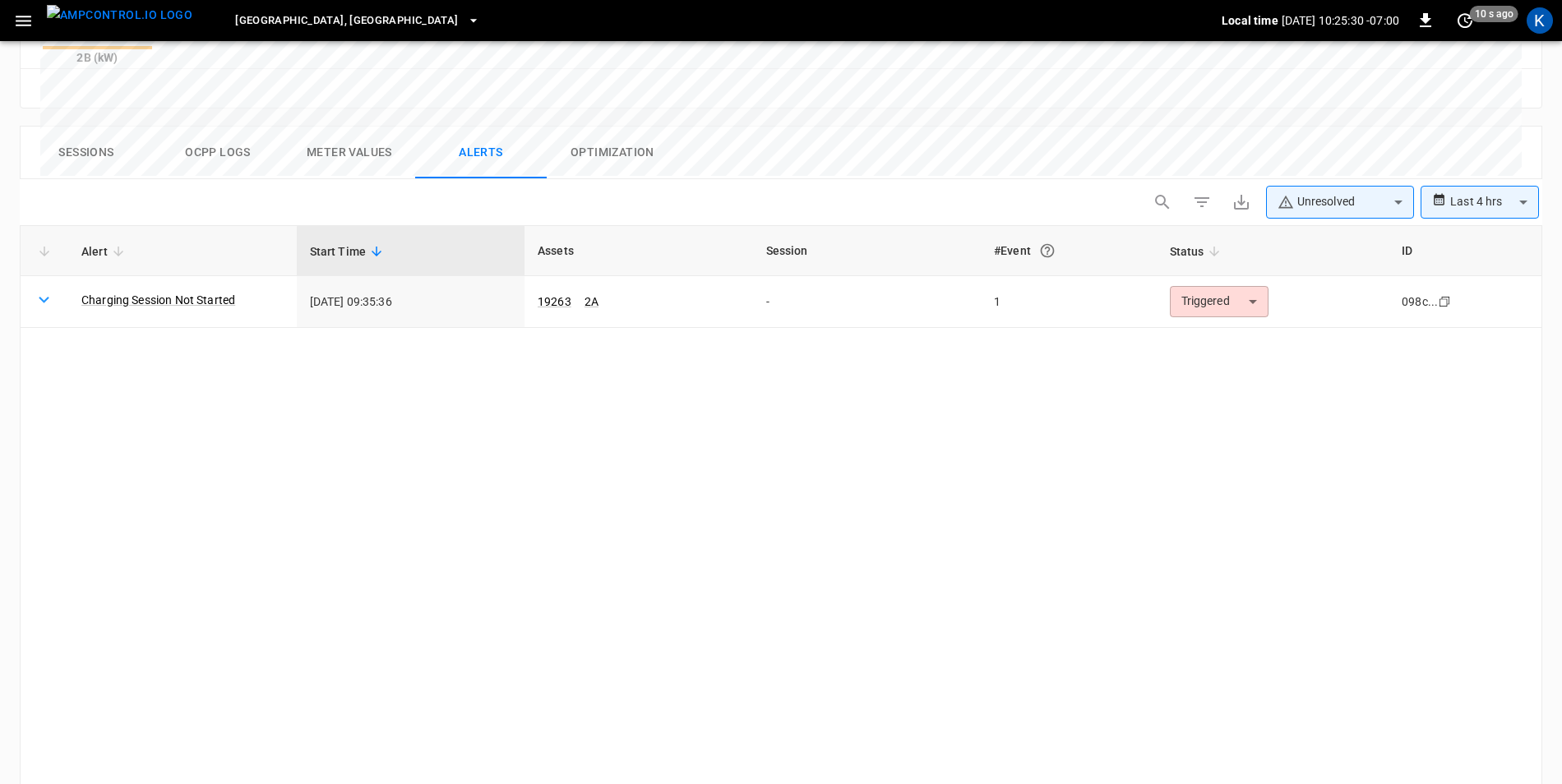
click at [1499, 128] on body "**********" at bounding box center [781, 56] width 1562 height 1668
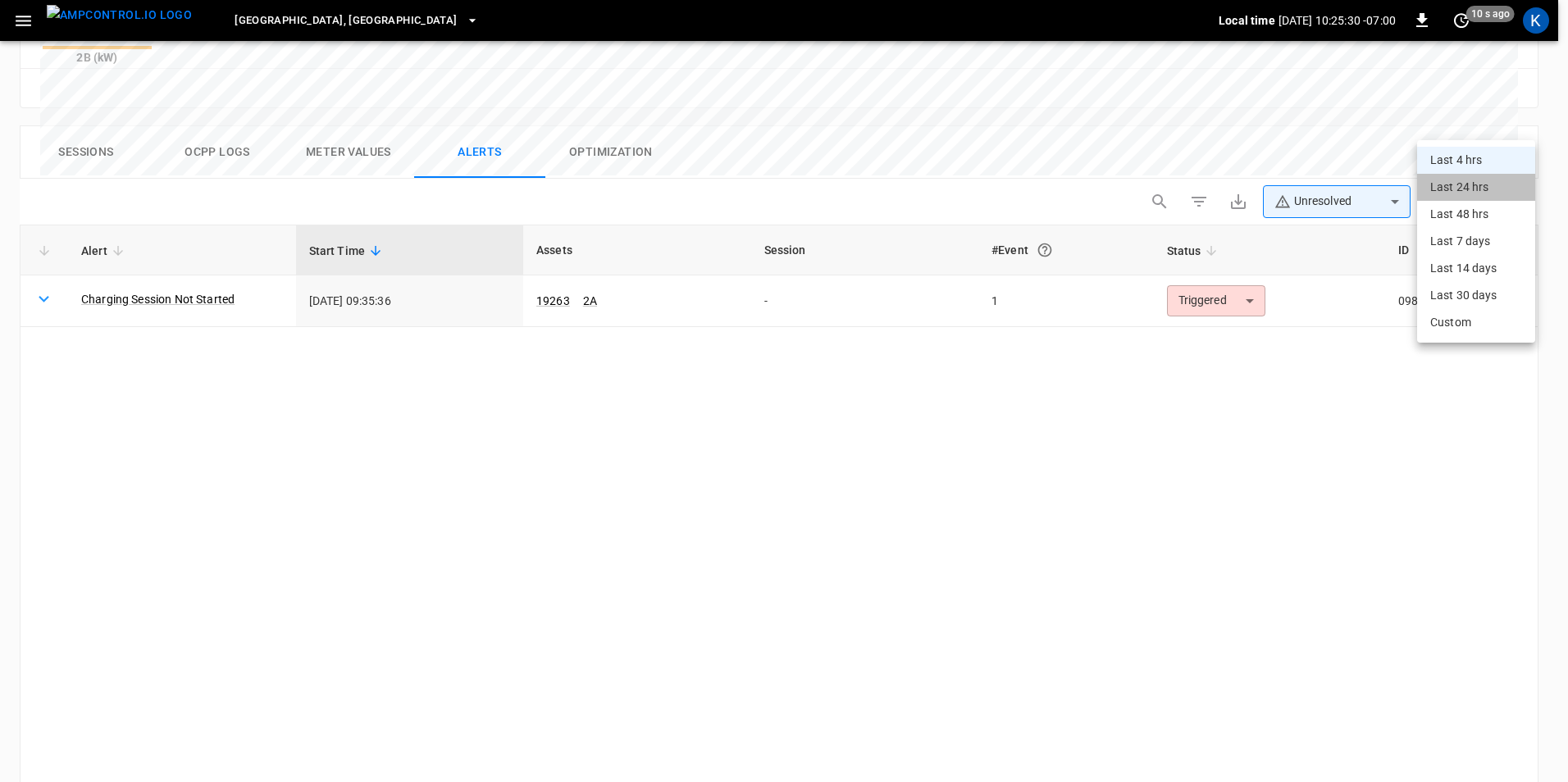
click at [1457, 192] on li "Last 24 hrs" at bounding box center [1475, 187] width 118 height 27
type input "**********"
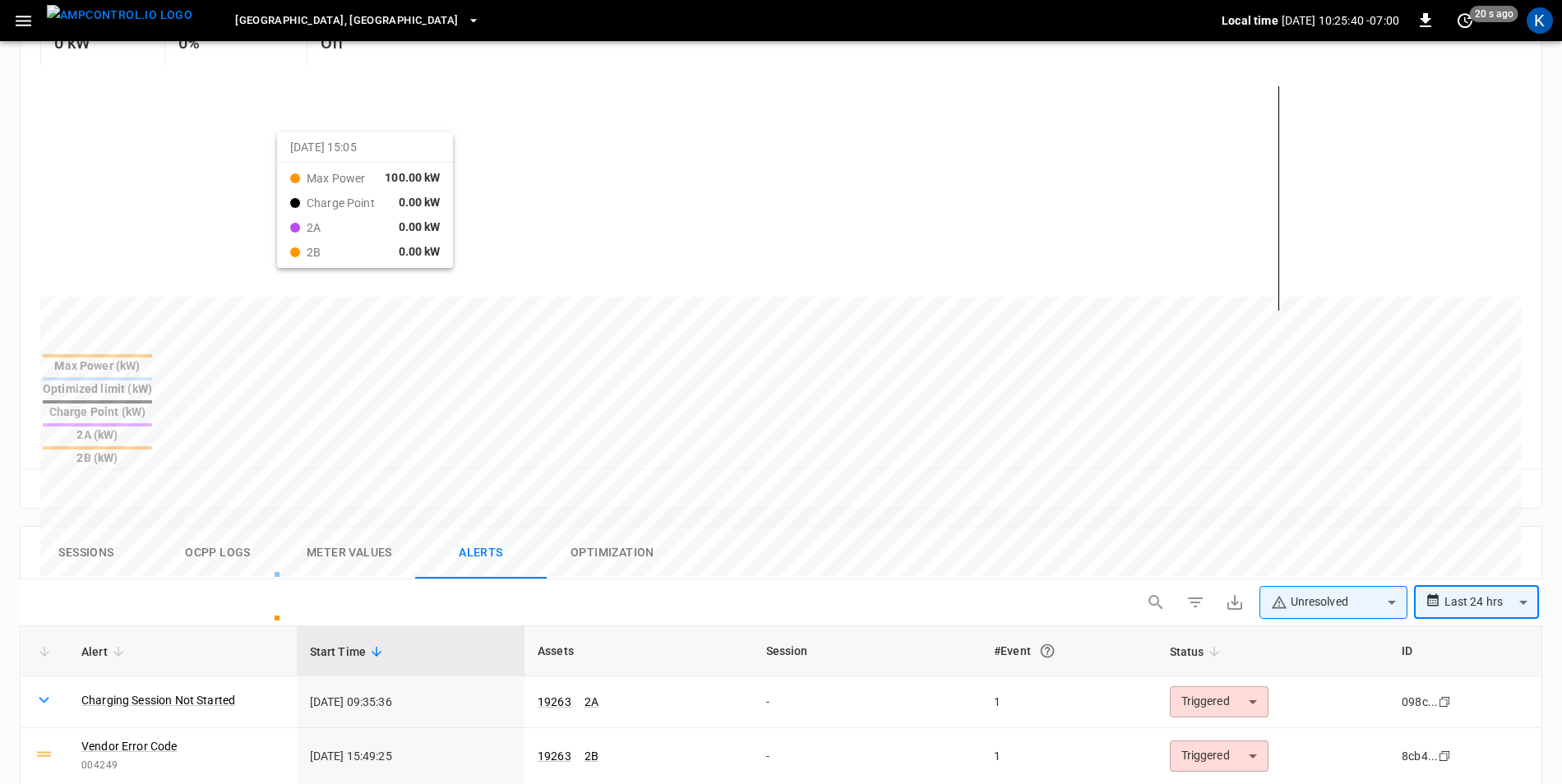
scroll to position [411, 0]
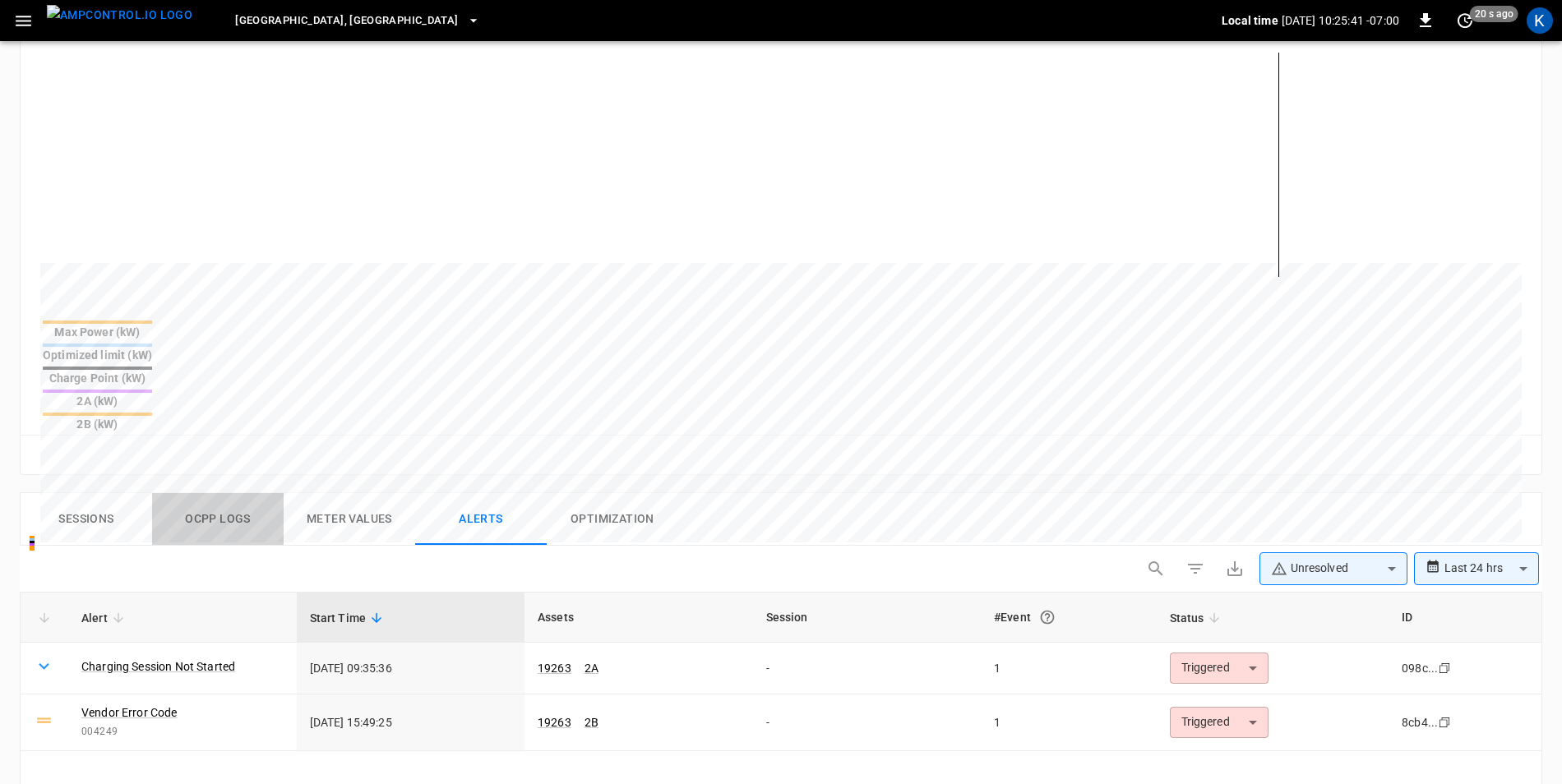
click at [243, 493] on button "Ocpp logs" at bounding box center [218, 519] width 132 height 53
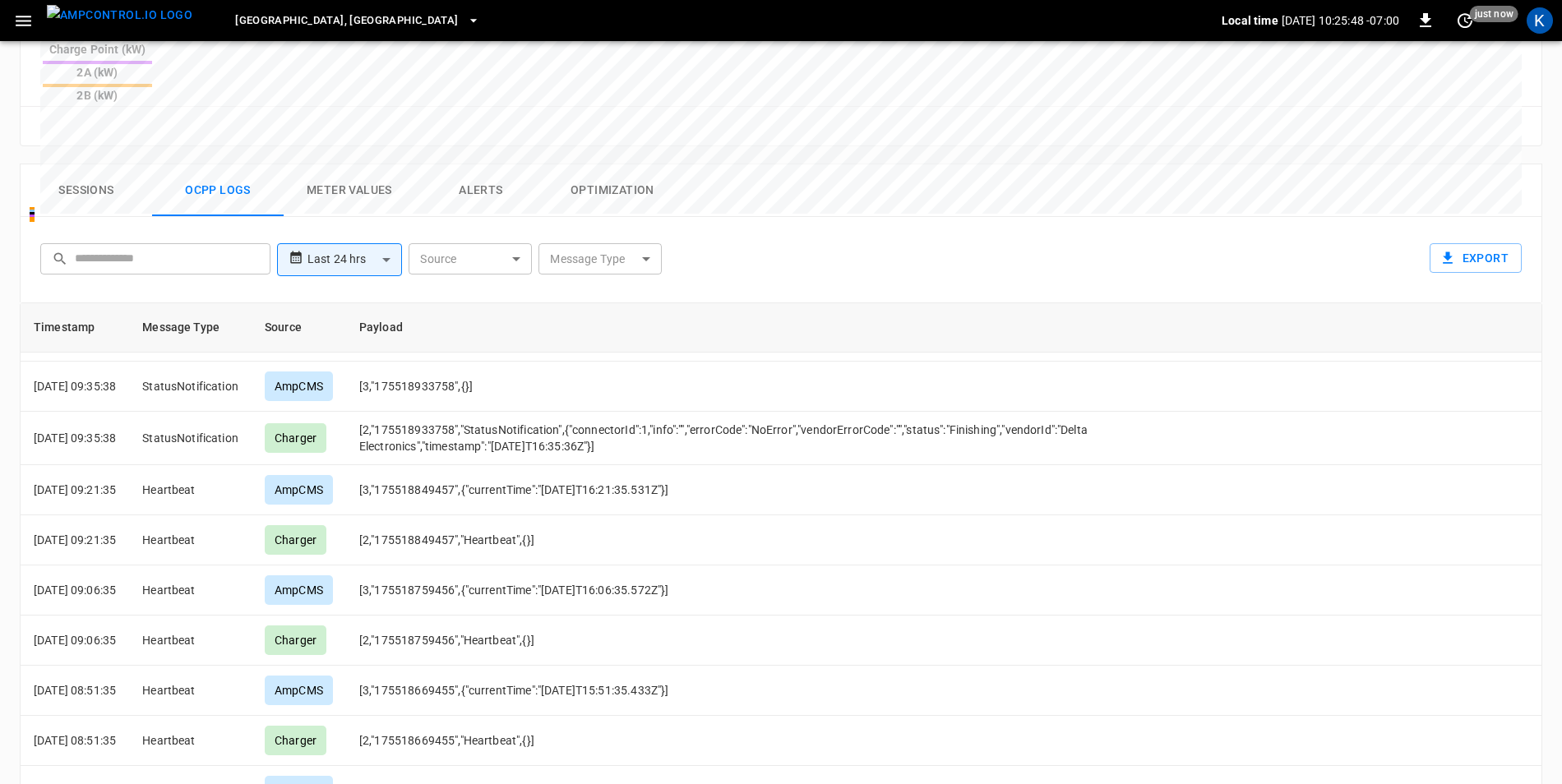
scroll to position [822, 0]
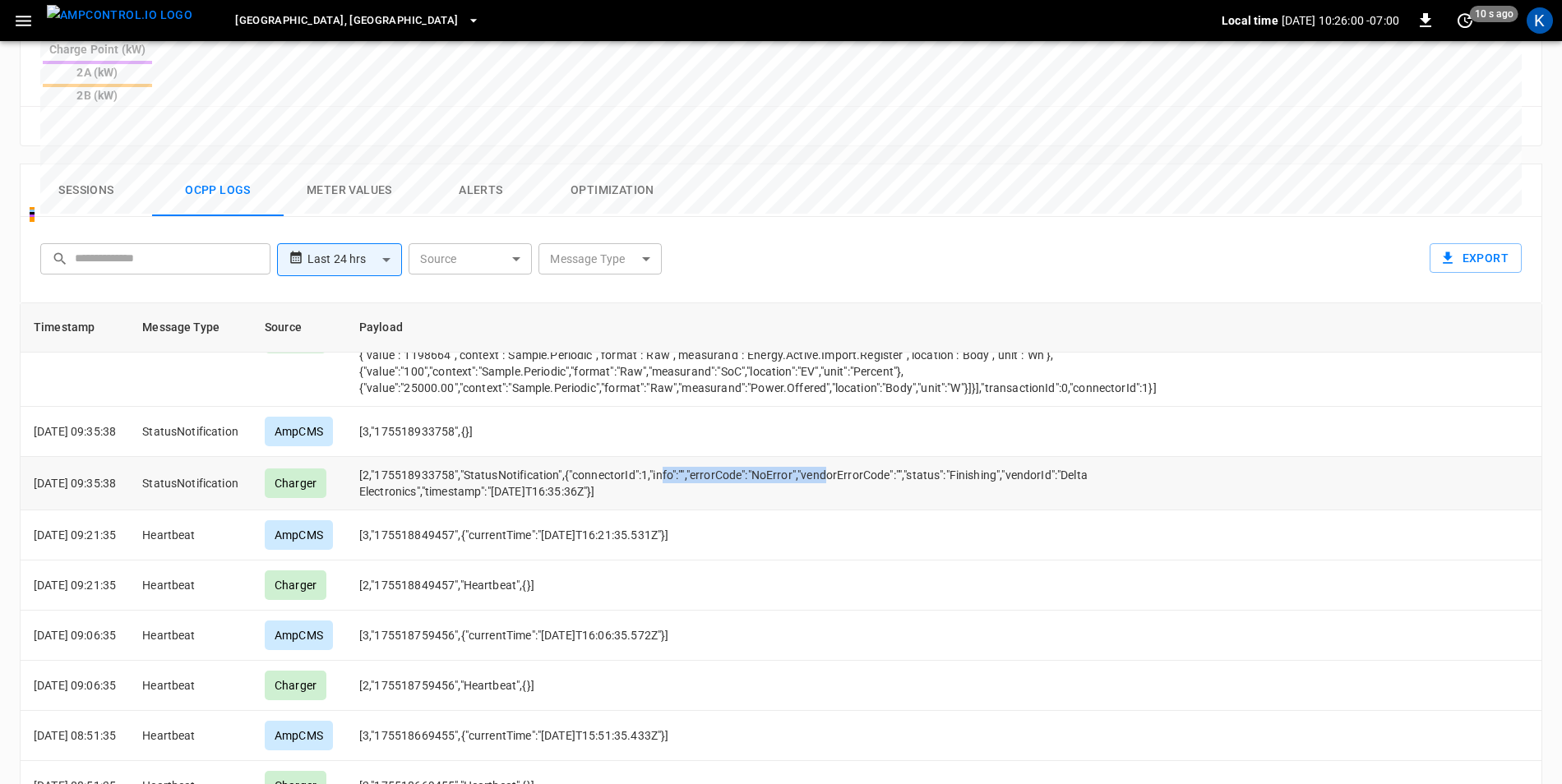
drag, startPoint x: 686, startPoint y: 396, endPoint x: 848, endPoint y: 392, distance: 162.0
click at [848, 458] on td "[2,"175518933758","StatusNotification",{"connectorId":1,"info":"","errorCode":"…" at bounding box center [758, 484] width 824 height 54
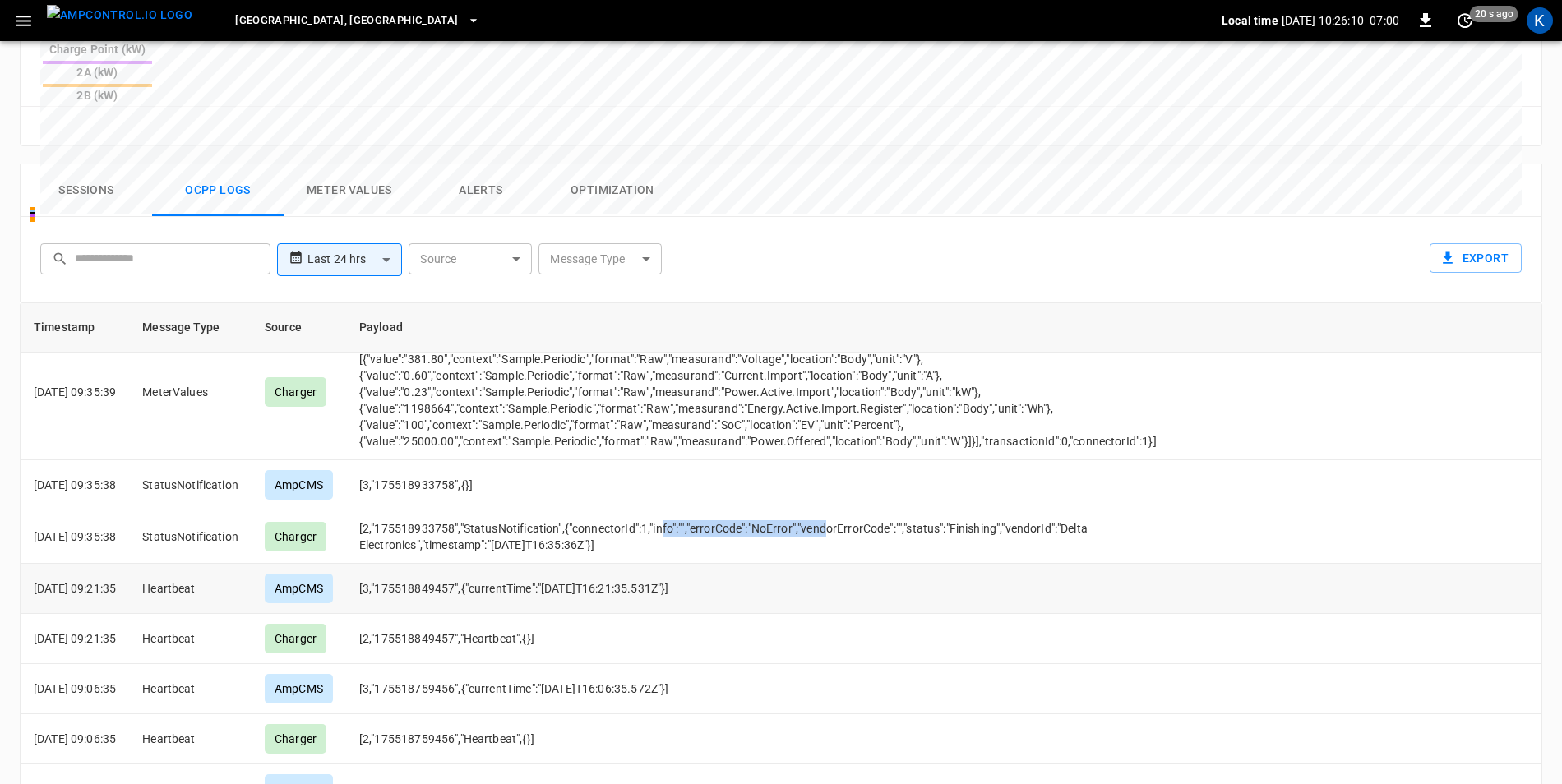
scroll to position [740, 0]
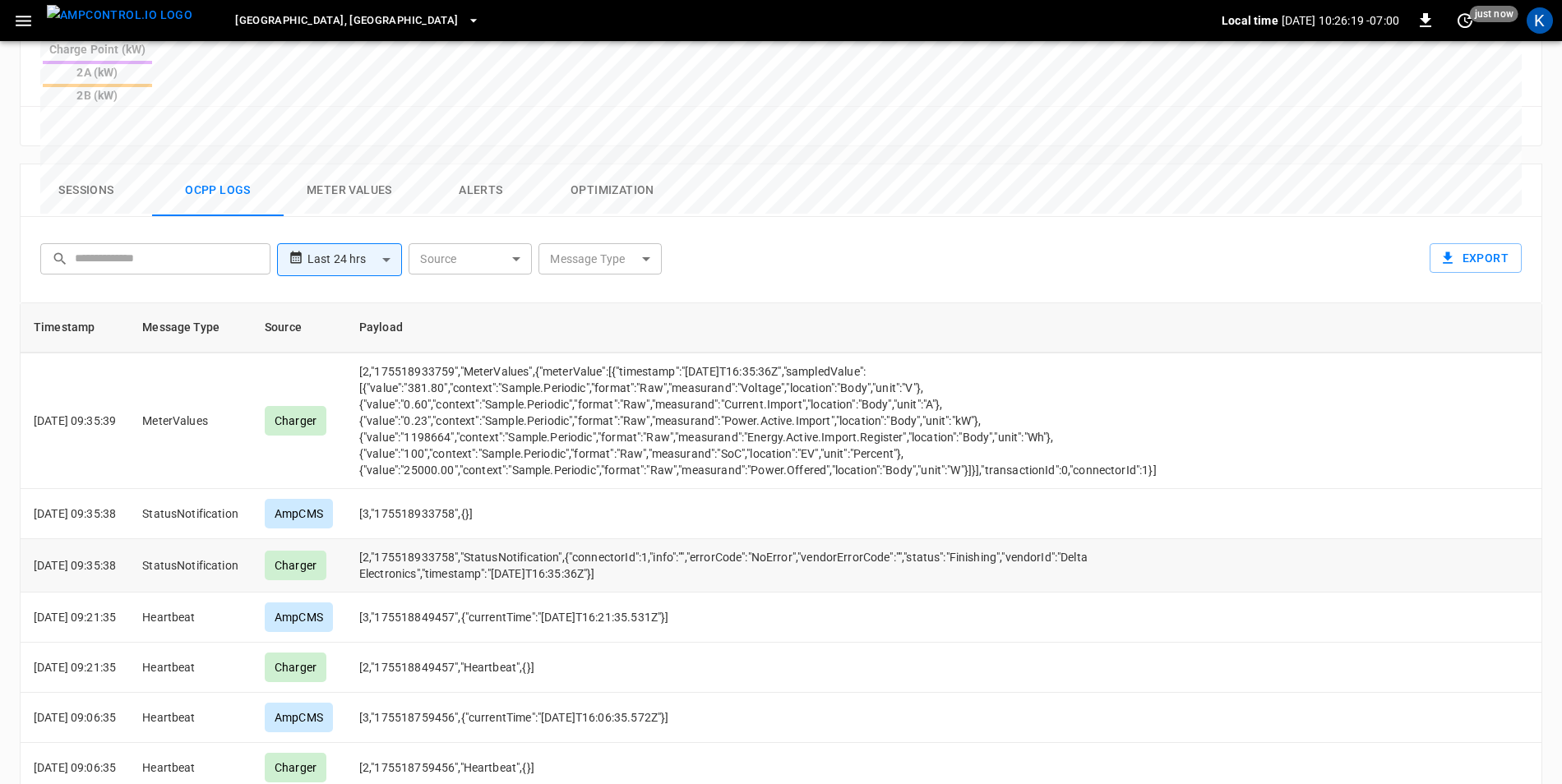
click at [488, 539] on td "[2,"175518933758","StatusNotification",{"connectorId":1,"info":"","errorCode":"…" at bounding box center [758, 566] width 824 height 54
click at [79, 164] on button "Sessions" at bounding box center [87, 190] width 132 height 53
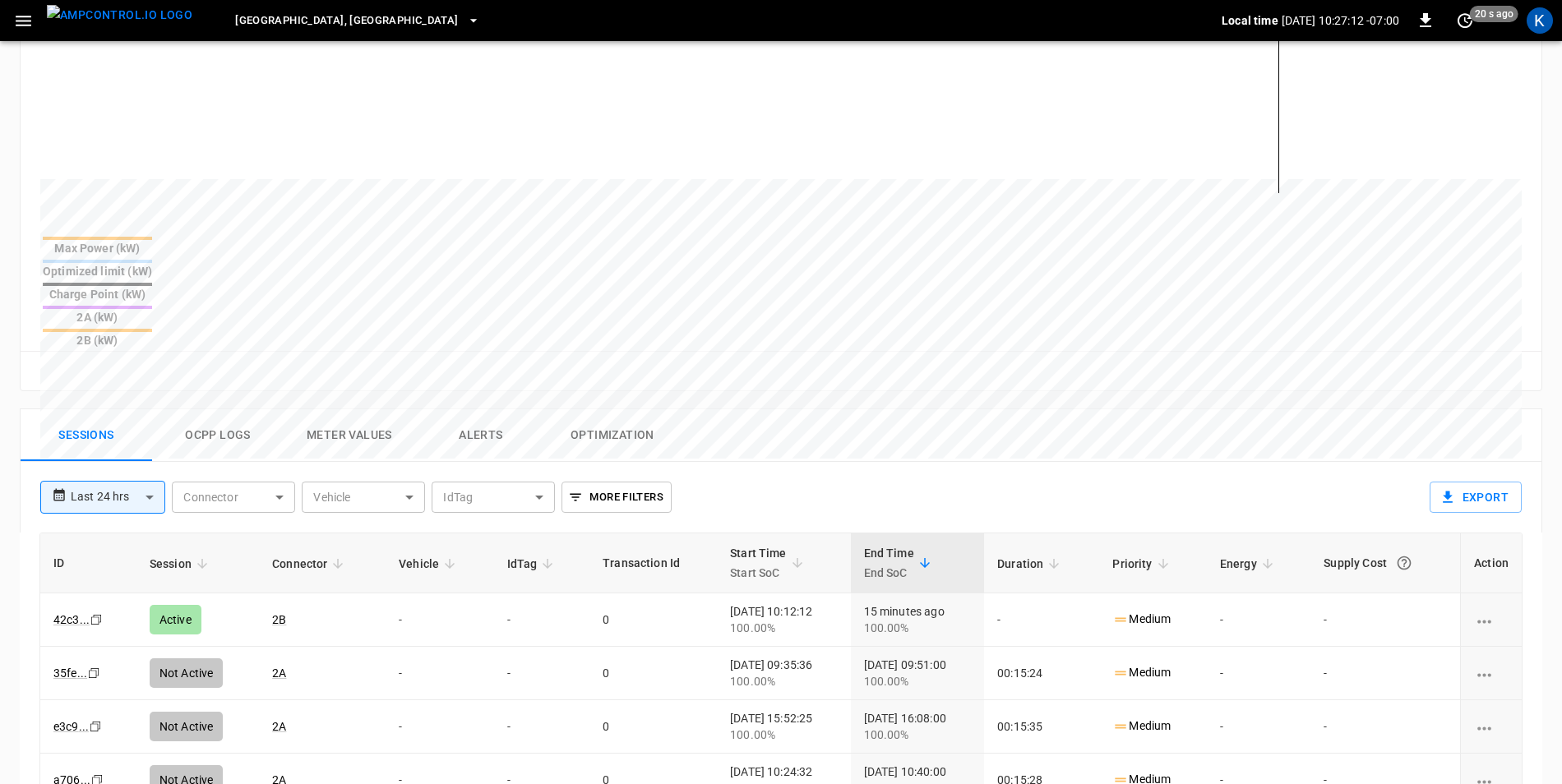
scroll to position [493, 0]
click at [234, 411] on button "Ocpp logs" at bounding box center [218, 437] width 132 height 53
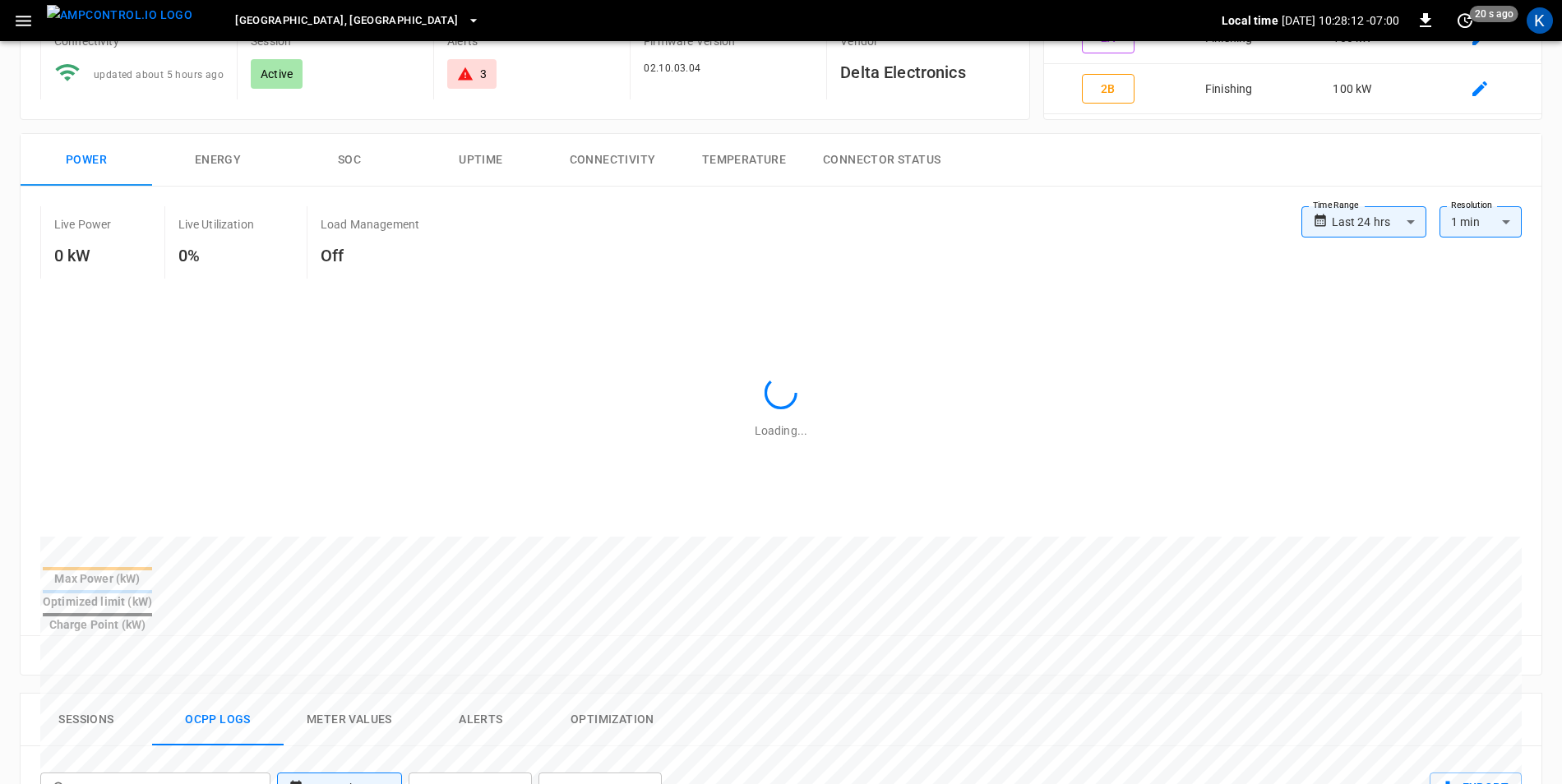
scroll to position [0, 0]
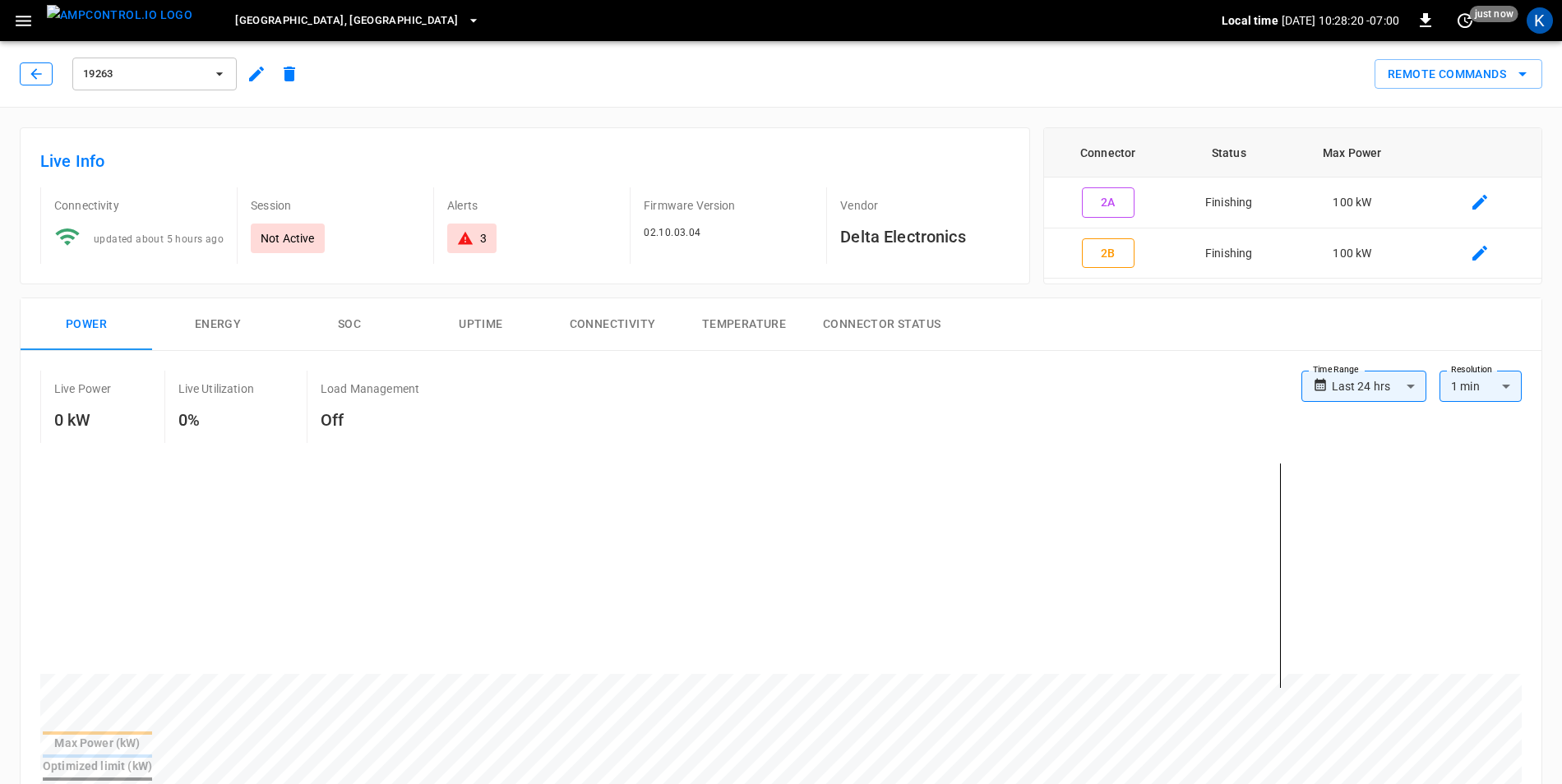
click at [31, 78] on icon "button" at bounding box center [36, 74] width 16 height 16
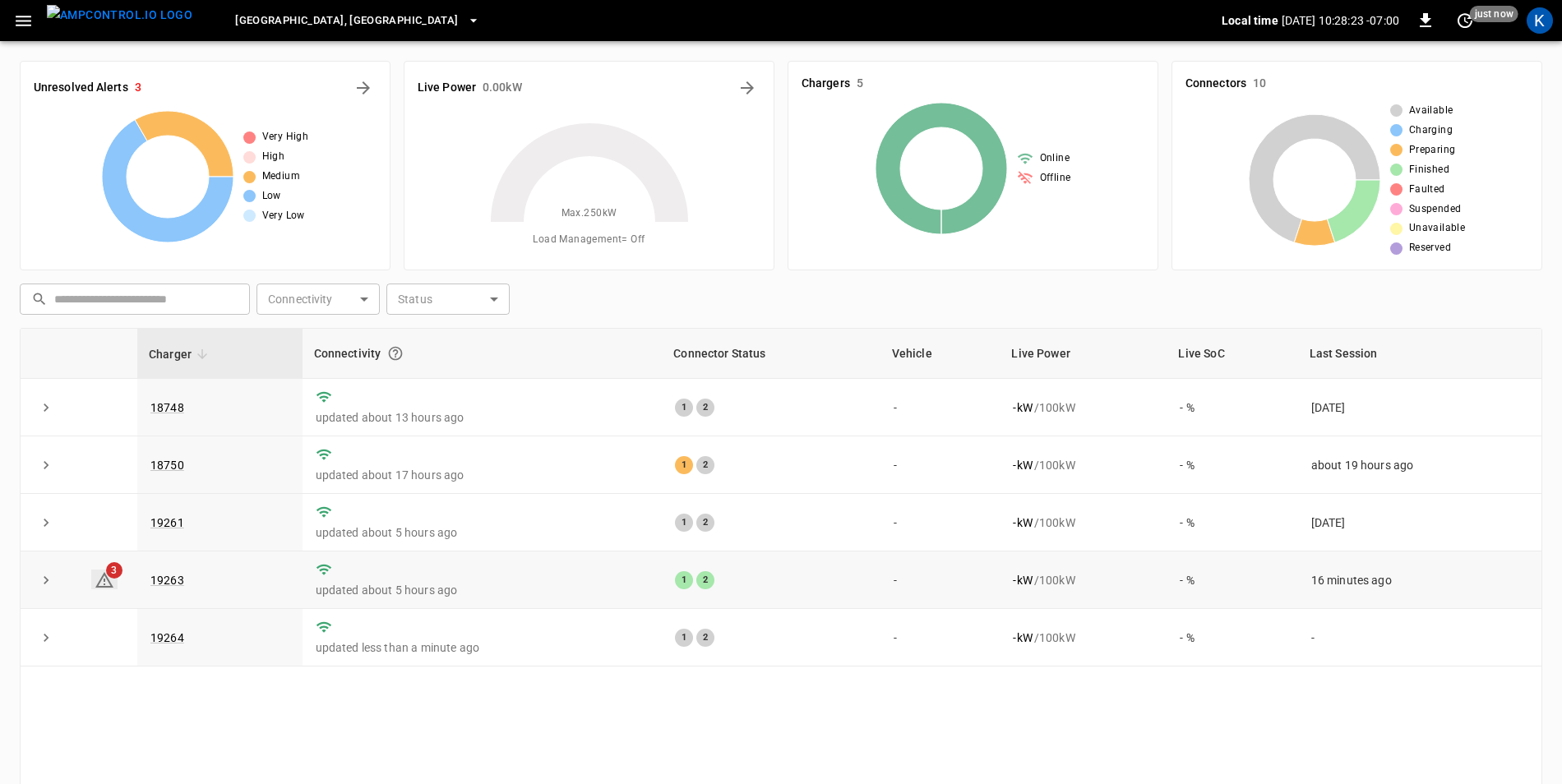
click at [110, 587] on icon at bounding box center [104, 580] width 18 height 16
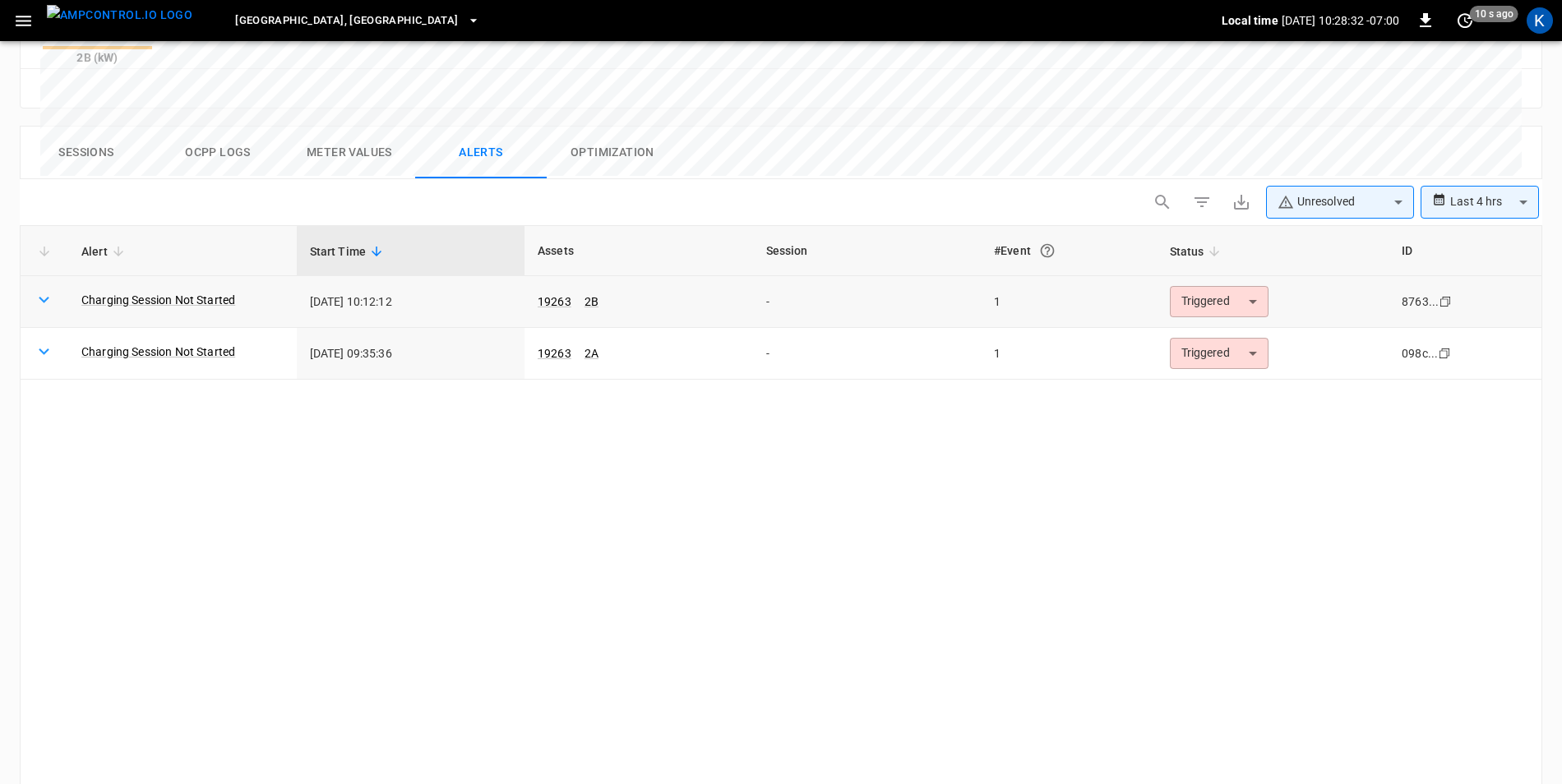
scroll to position [613, 0]
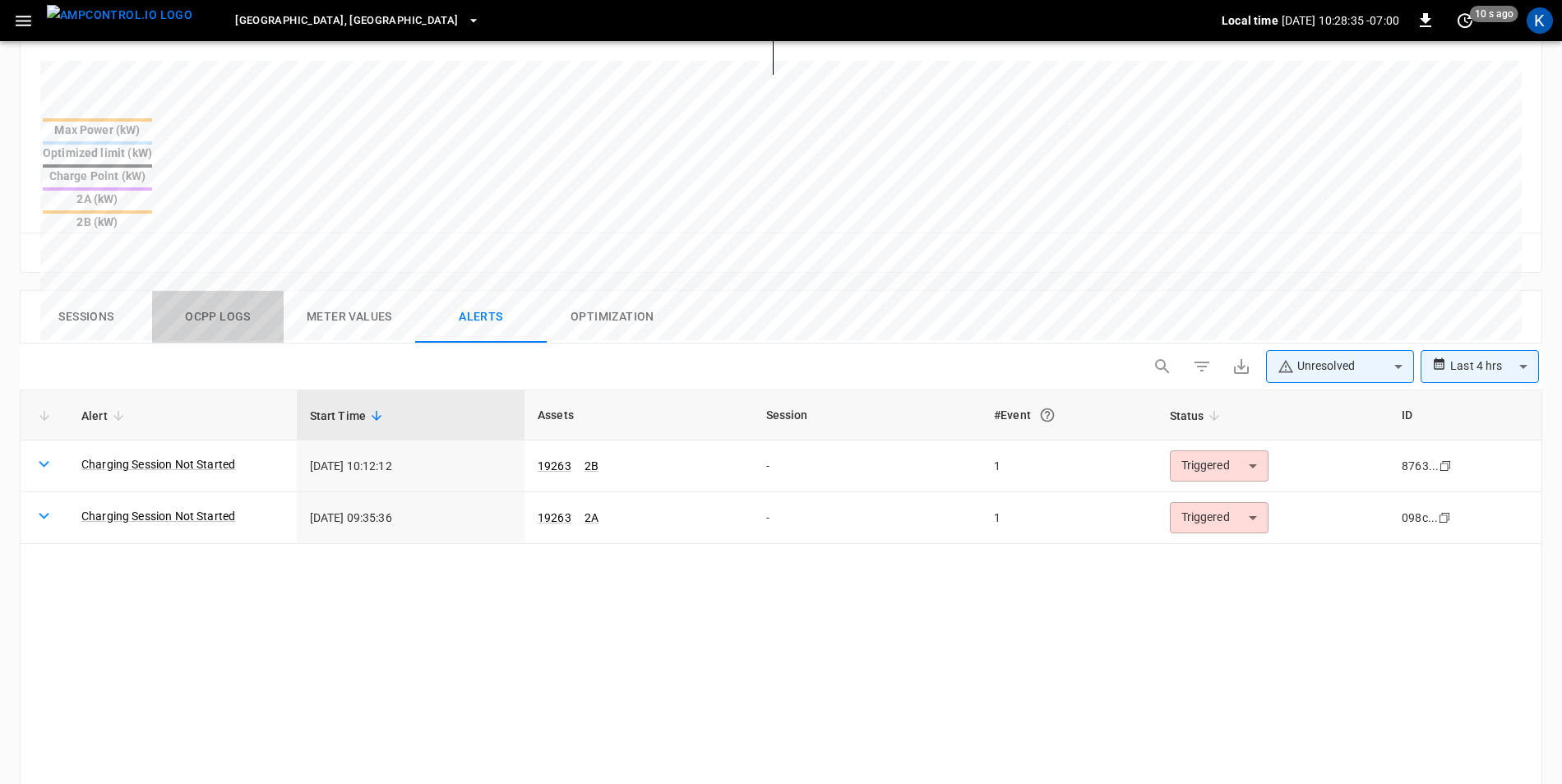
click at [224, 291] on button "Ocpp logs" at bounding box center [218, 317] width 132 height 53
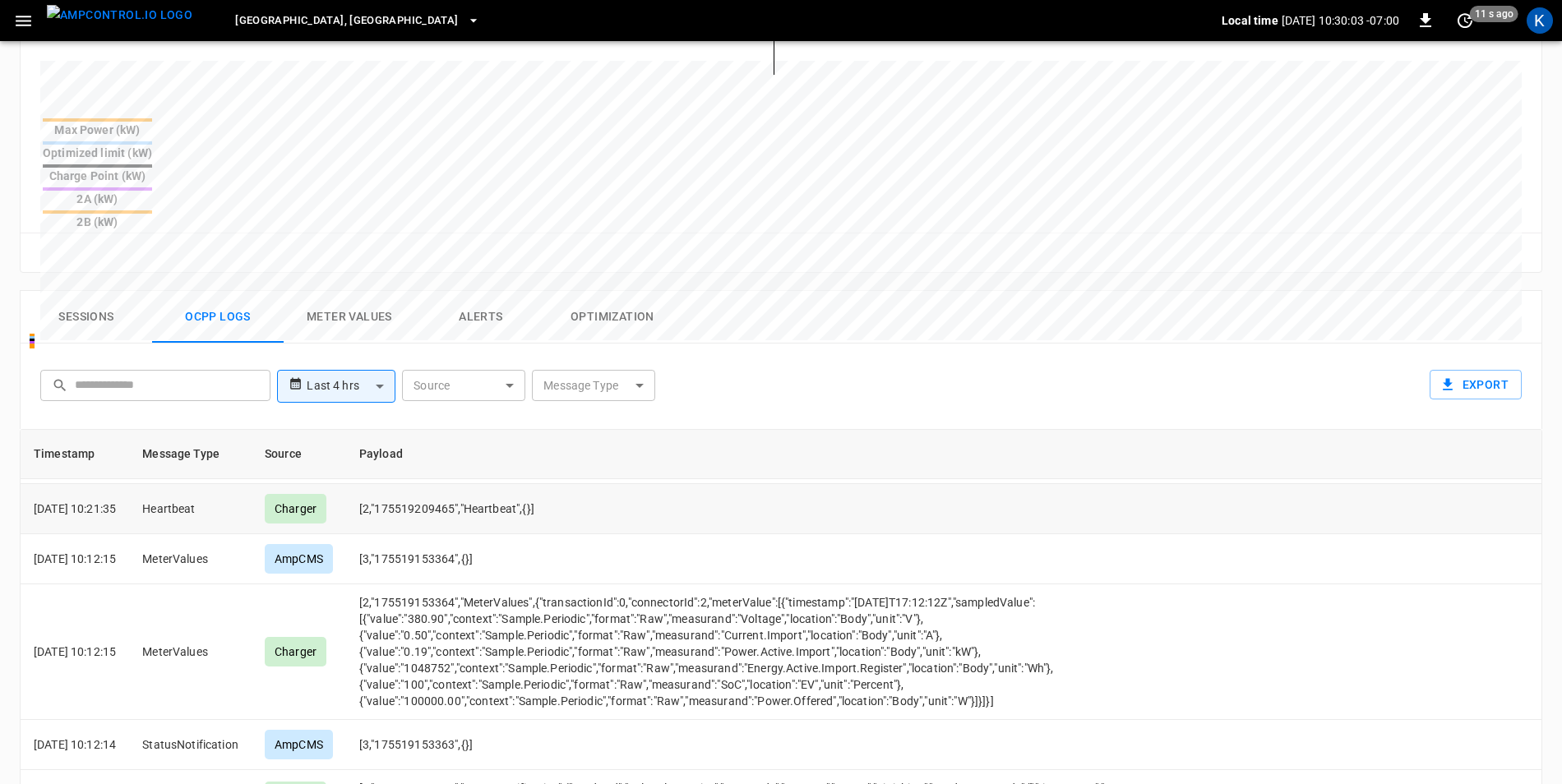
scroll to position [82, 0]
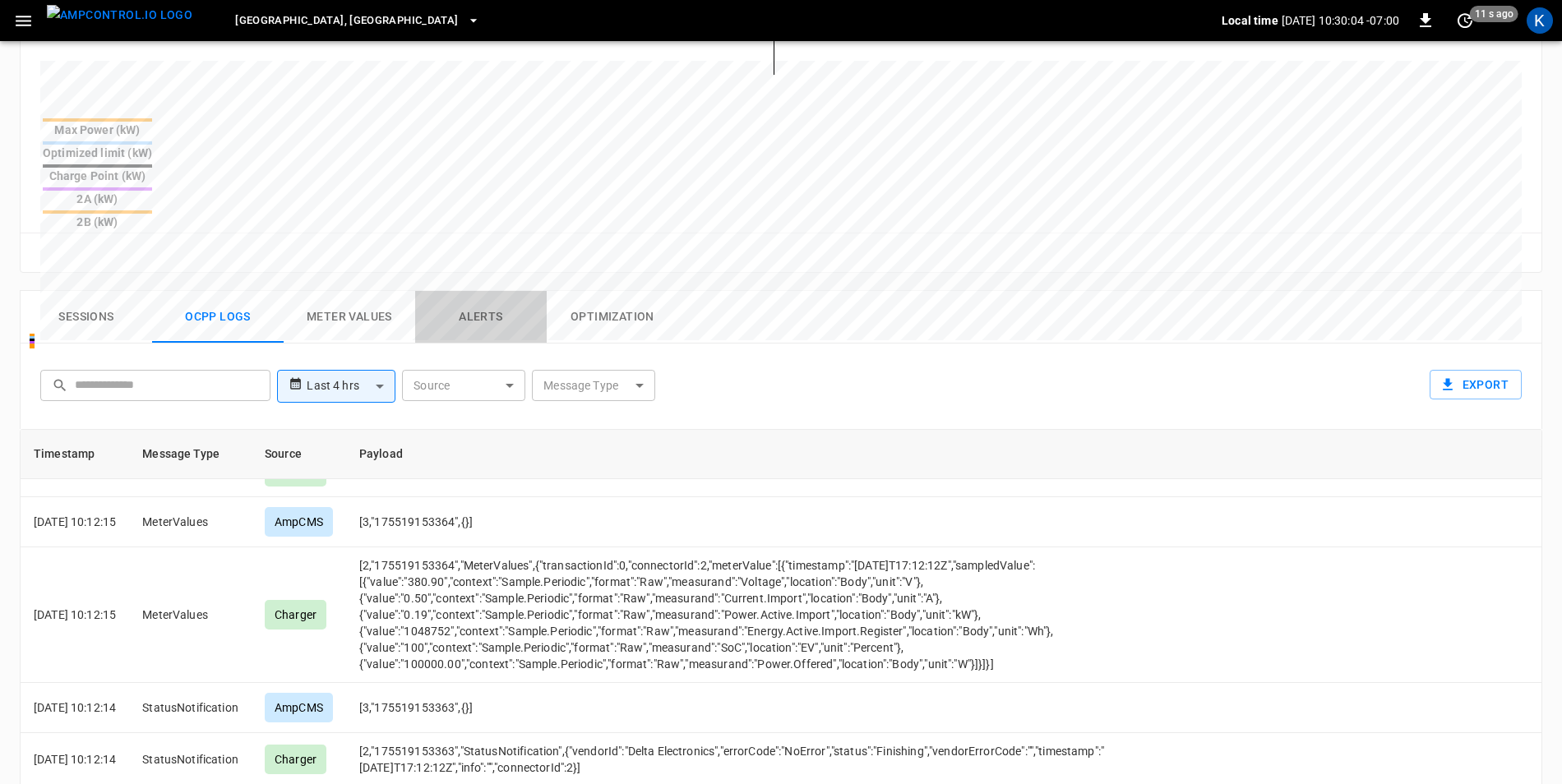
click at [494, 291] on button "Alerts" at bounding box center [481, 317] width 132 height 53
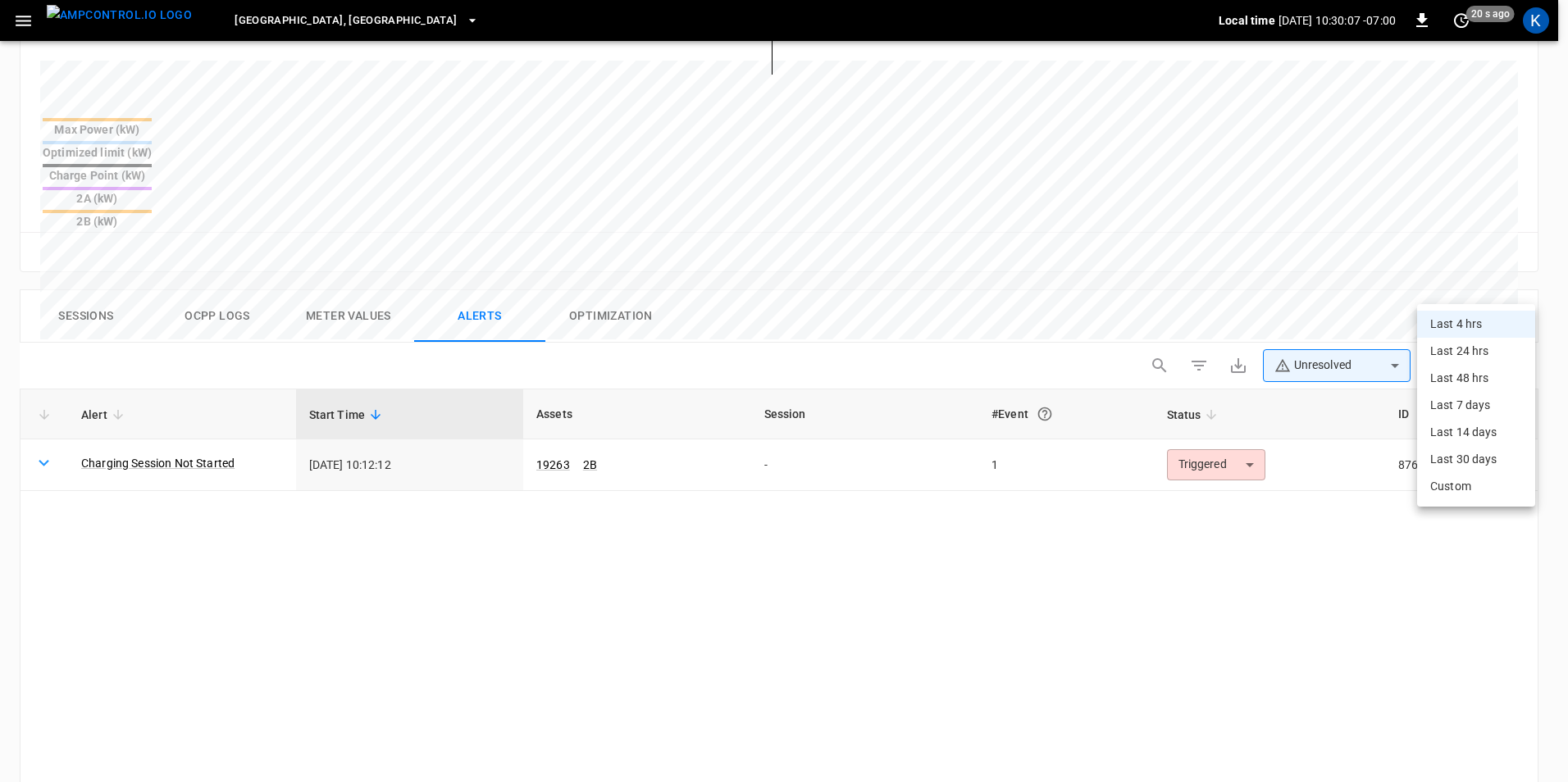
click at [1494, 290] on body "**********" at bounding box center [784, 220] width 1568 height 1664
click at [1479, 357] on li "Last 24 hrs" at bounding box center [1475, 351] width 118 height 27
type input "**********"
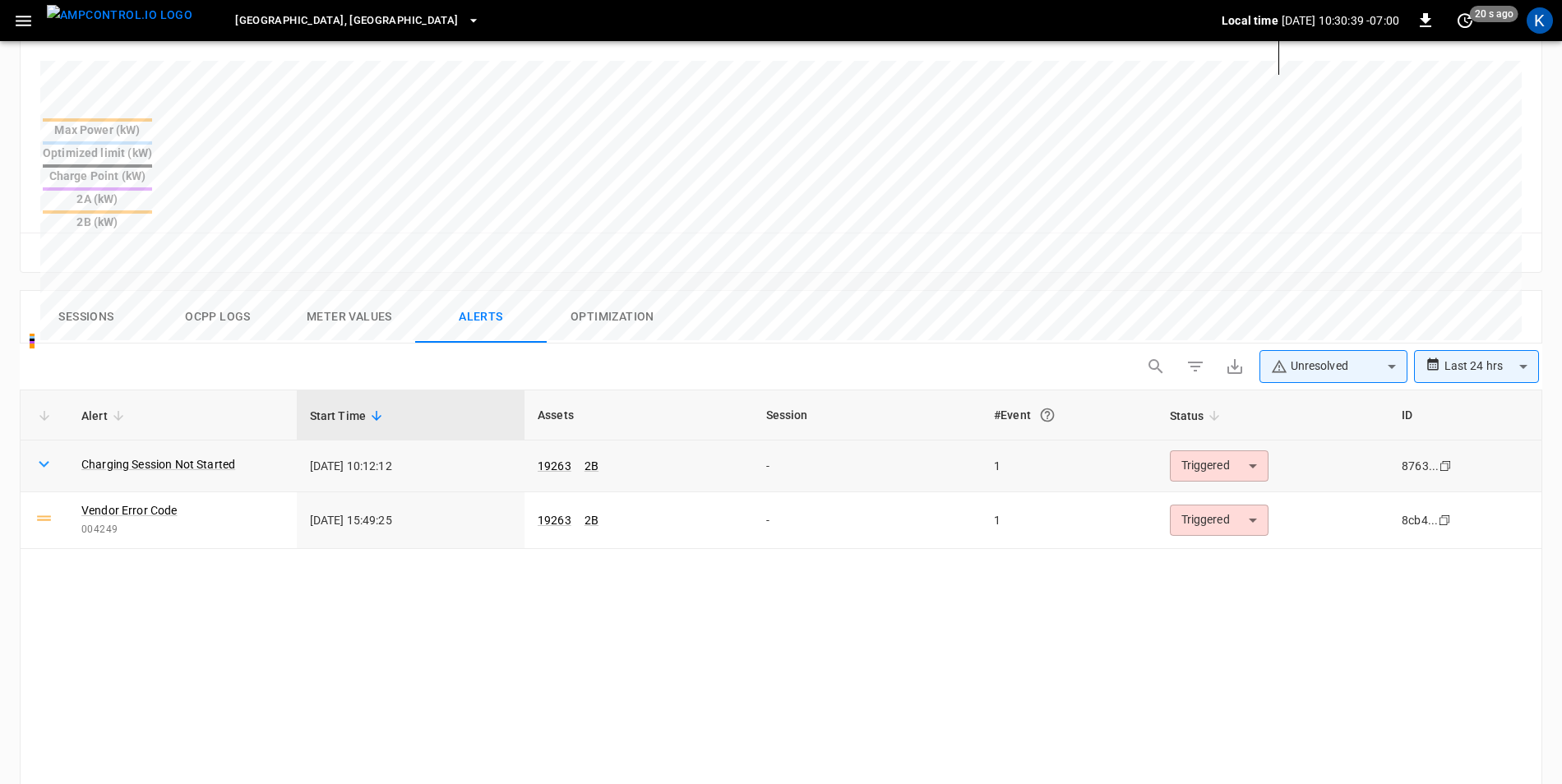
click at [167, 441] on td "Charging Session Not Started" at bounding box center [182, 467] width 228 height 52
click at [167, 453] on link "Charging Session Not Started" at bounding box center [158, 464] width 161 height 23
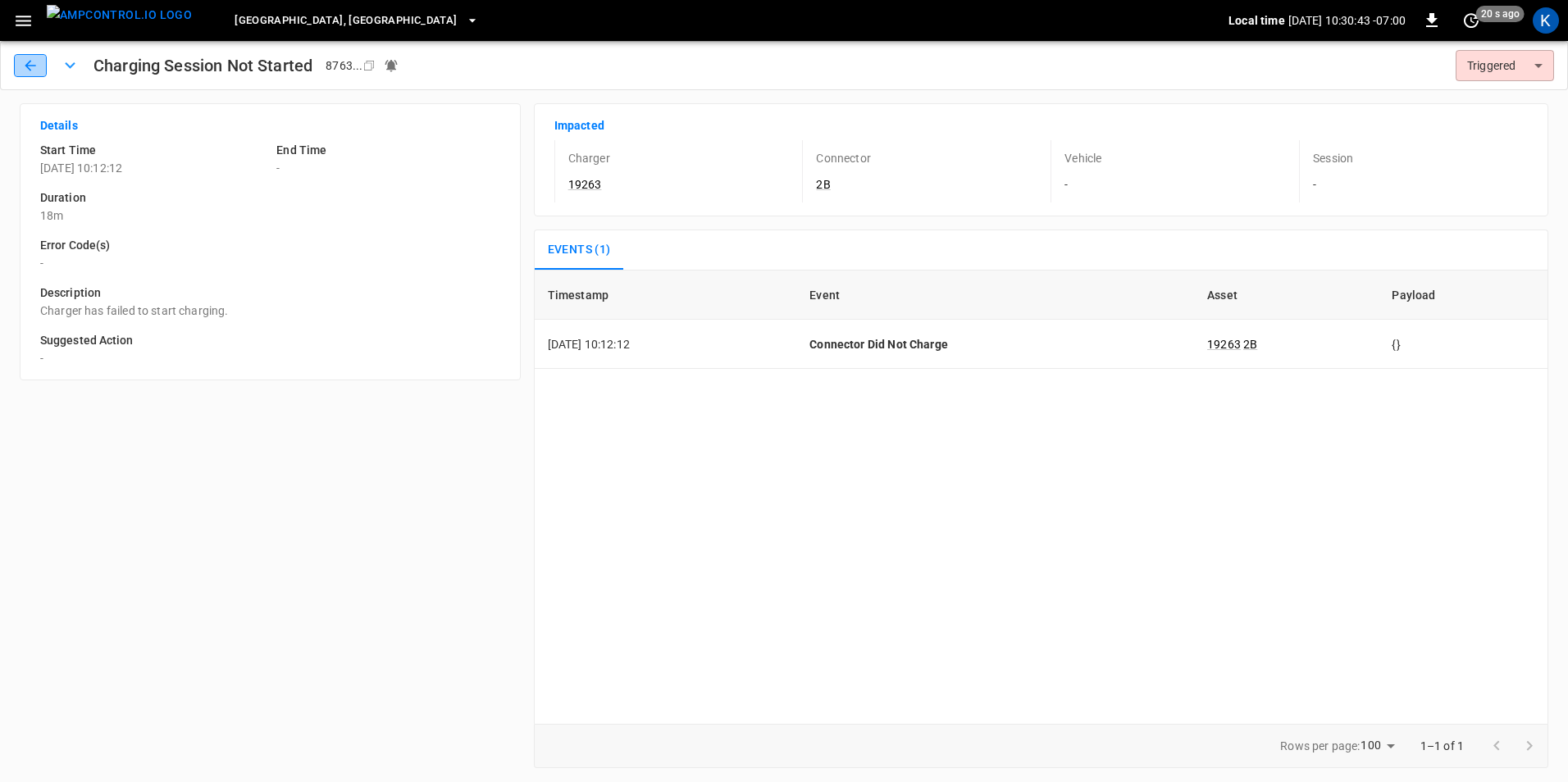
click at [28, 64] on icon "button" at bounding box center [29, 65] width 10 height 10
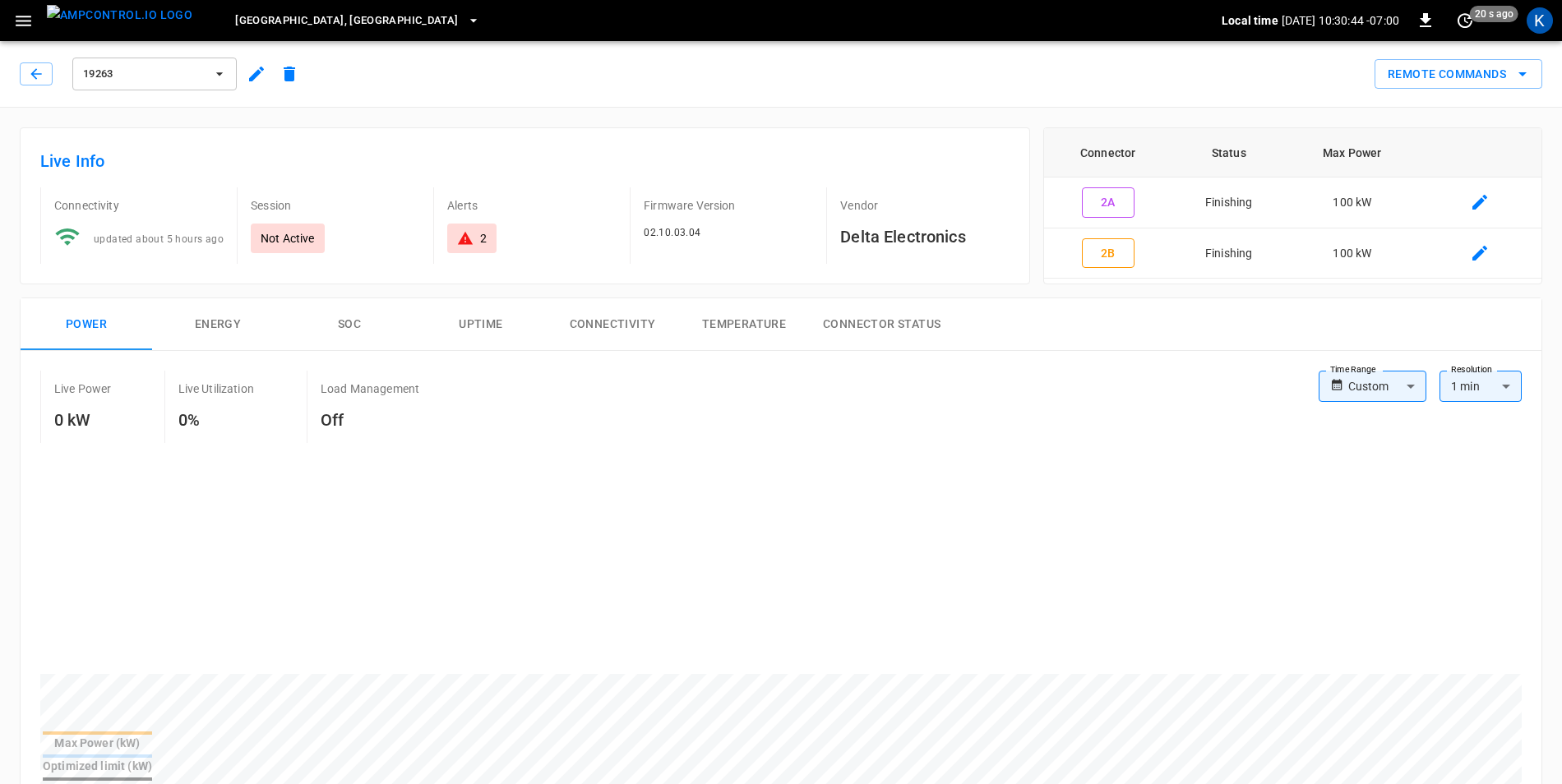
scroll to position [576, 0]
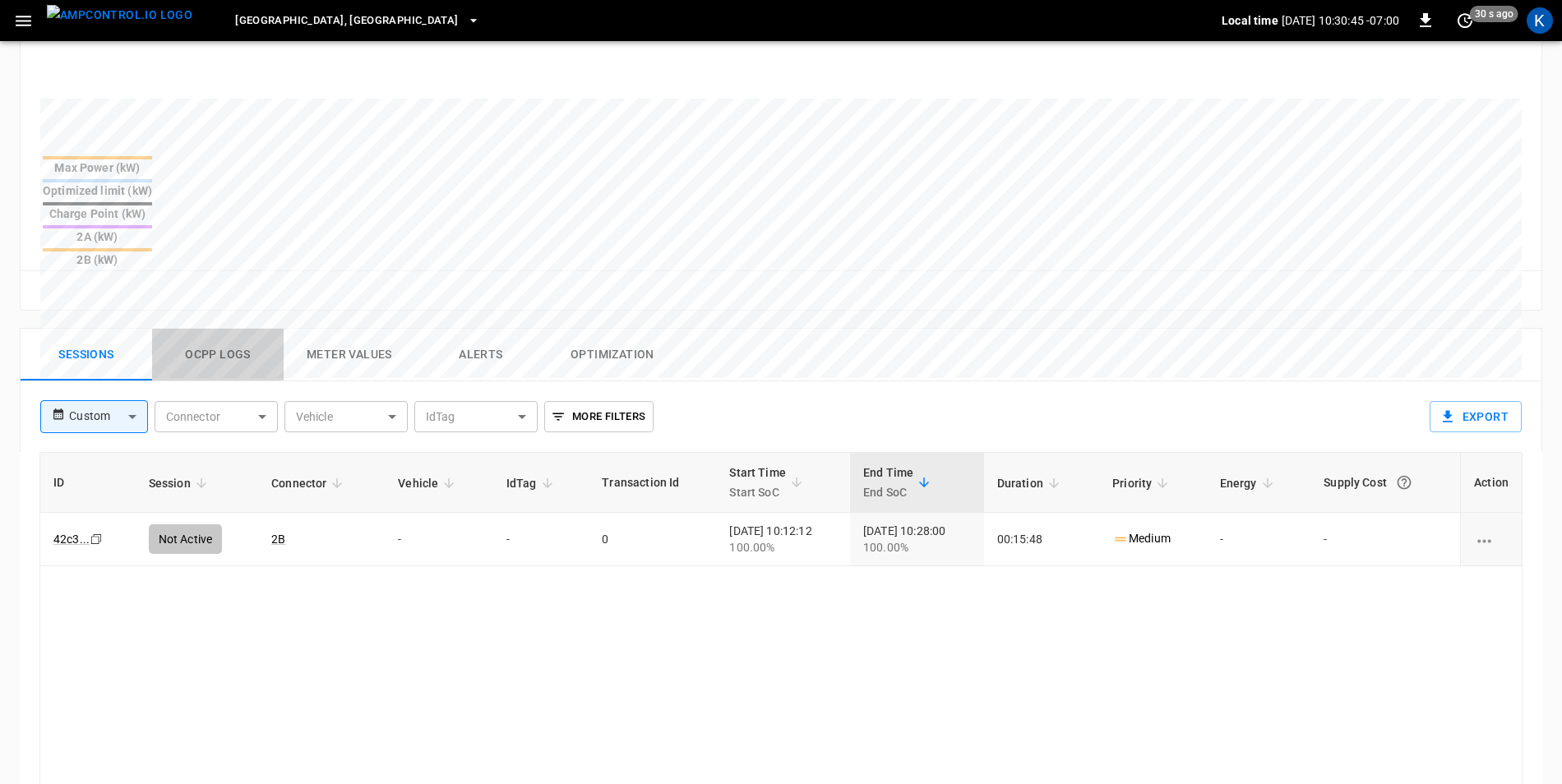
click at [242, 329] on button "Ocpp logs" at bounding box center [218, 355] width 132 height 53
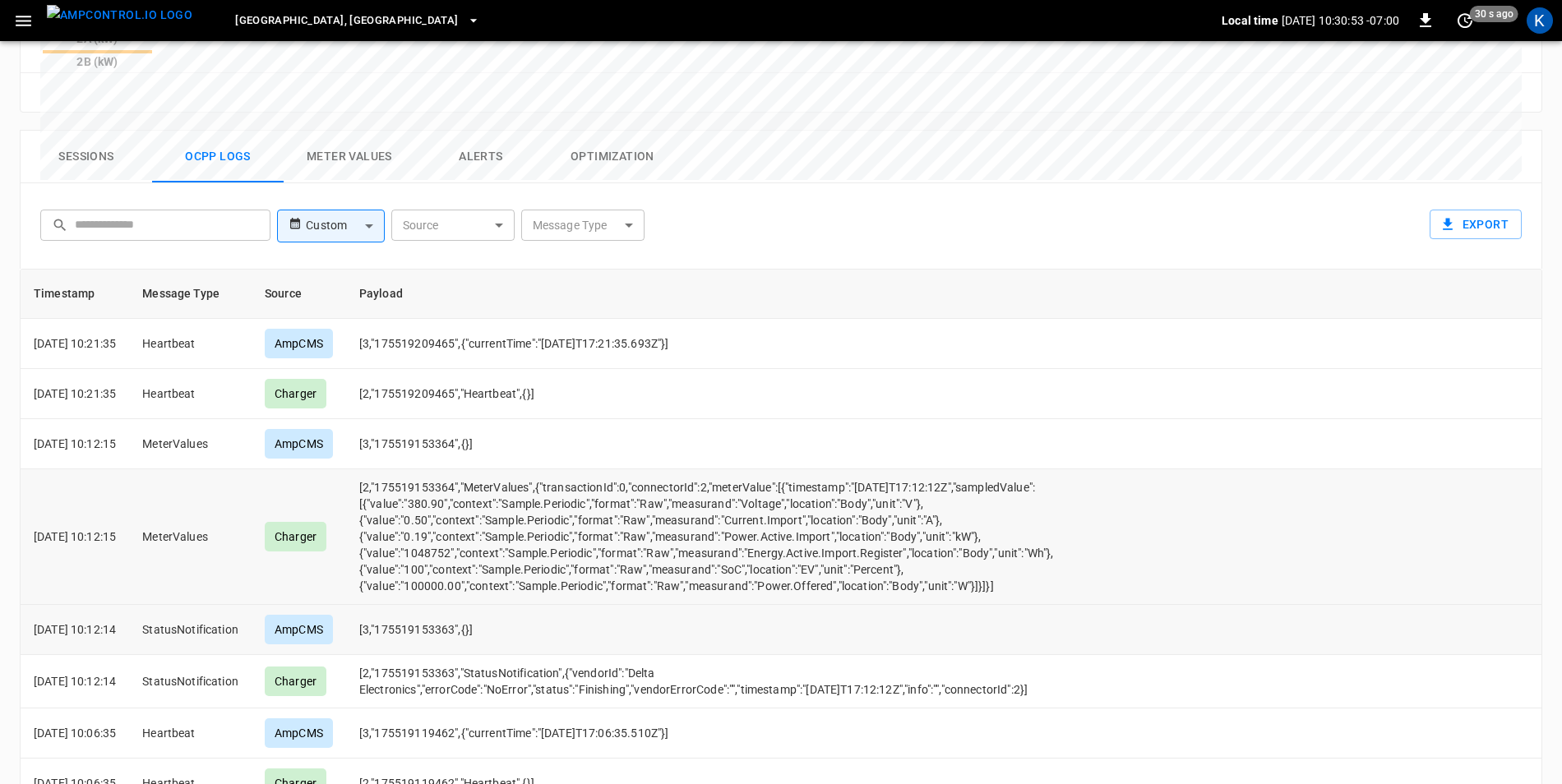
scroll to position [793, 0]
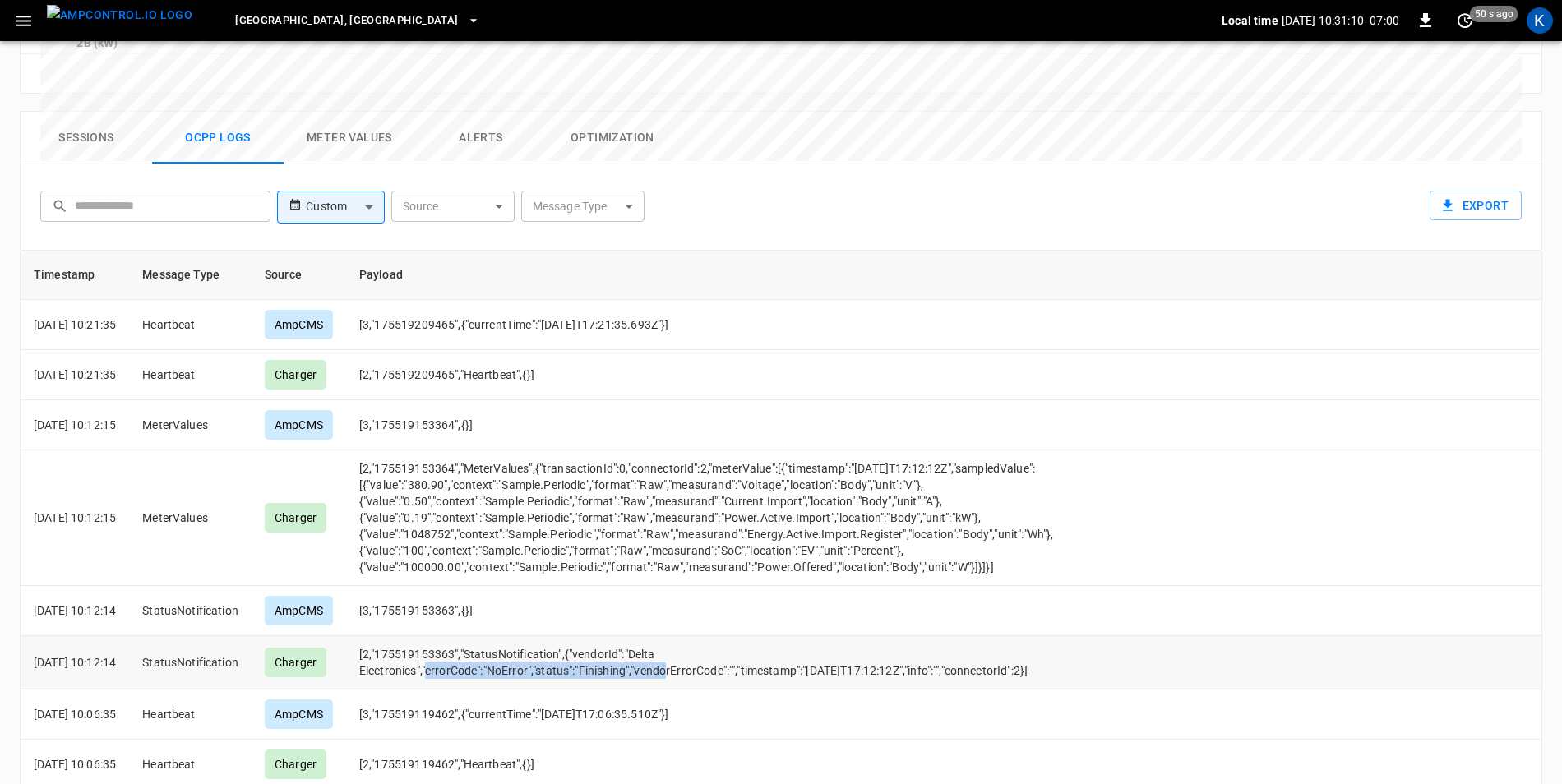
drag, startPoint x: 450, startPoint y: 582, endPoint x: 695, endPoint y: 576, distance: 245.1
click at [695, 636] on td "[2,"175519153363","StatusNotification",{"vendorId":"Delta Electronics","errorCo…" at bounding box center [715, 663] width 739 height 54
drag, startPoint x: 695, startPoint y: 576, endPoint x: 673, endPoint y: 570, distance: 22.8
click at [673, 636] on td "[2,"175519153363","StatusNotification",{"vendorId":"Delta Electronics","errorCo…" at bounding box center [715, 663] width 739 height 54
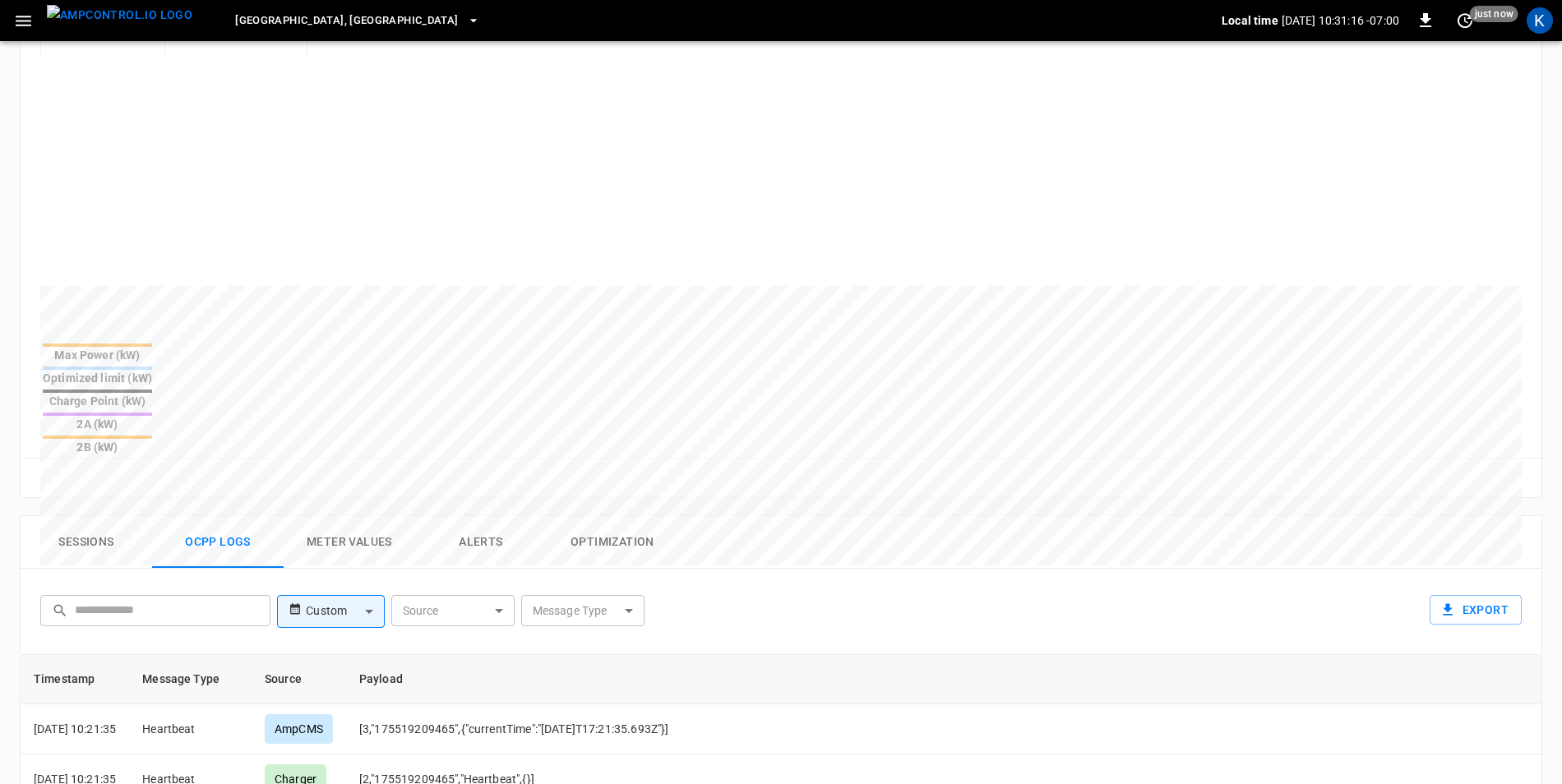
scroll to position [464, 0]
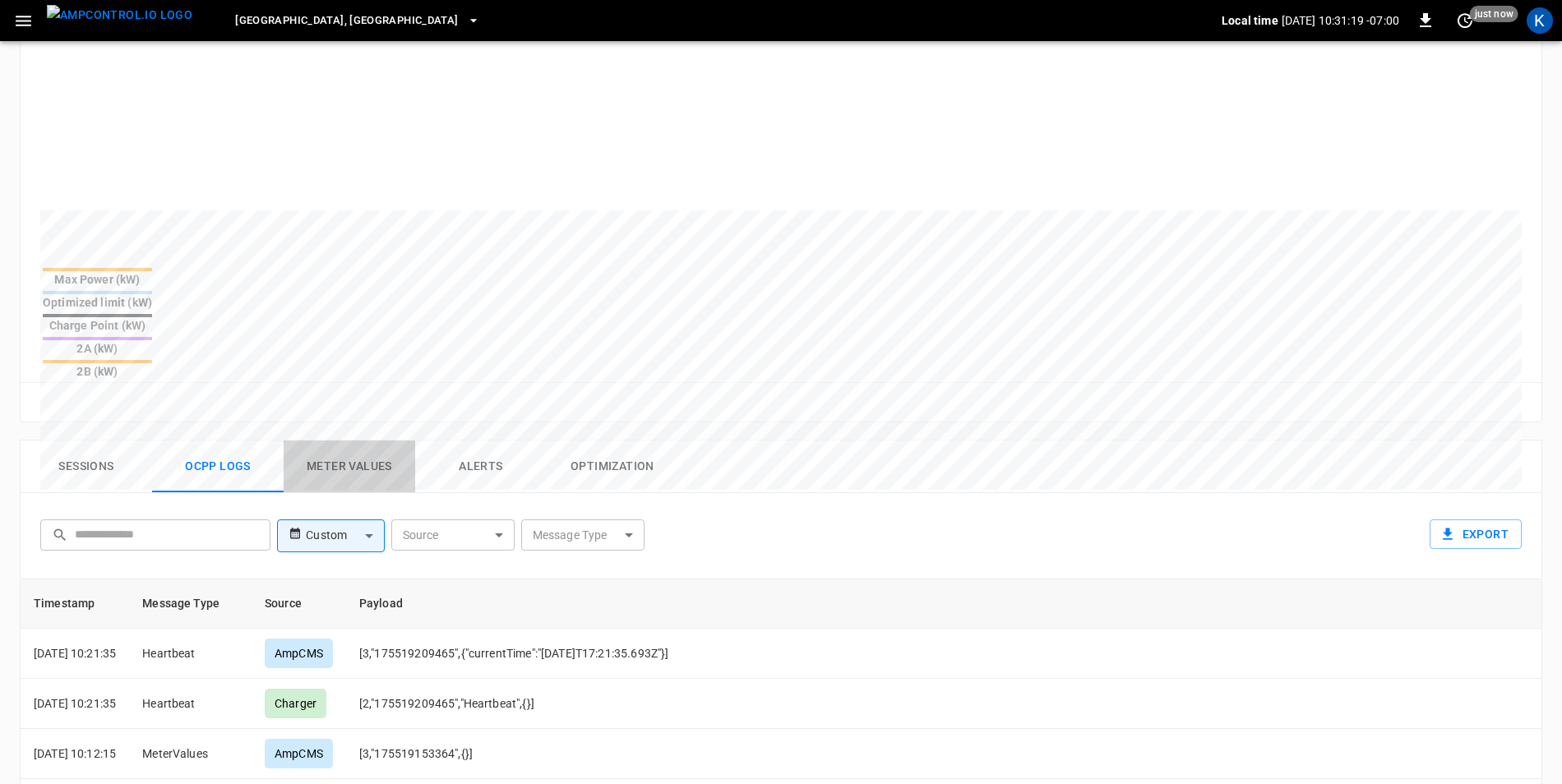
click at [348, 441] on button "Meter Values" at bounding box center [350, 467] width 132 height 53
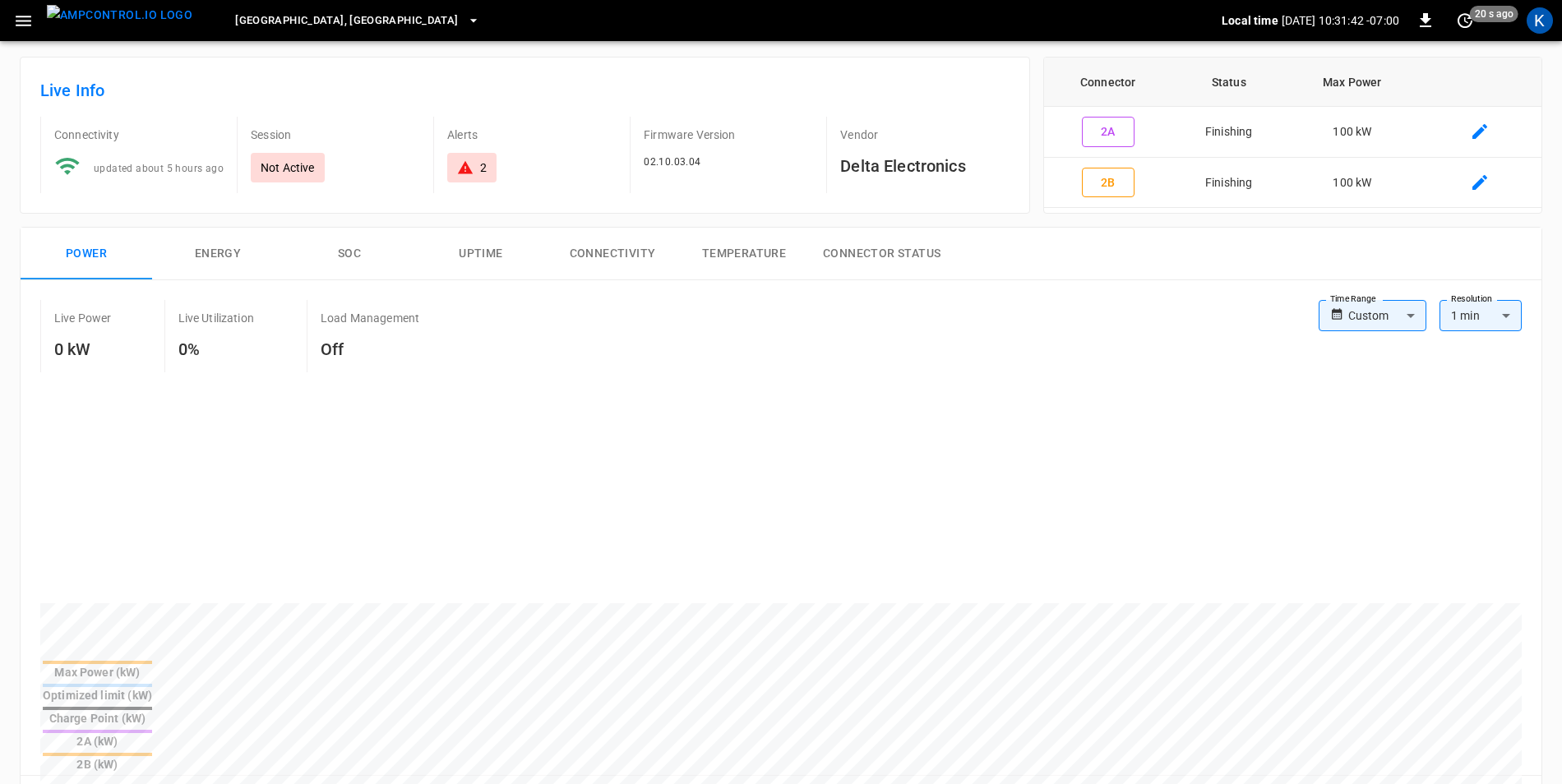
scroll to position [0, 0]
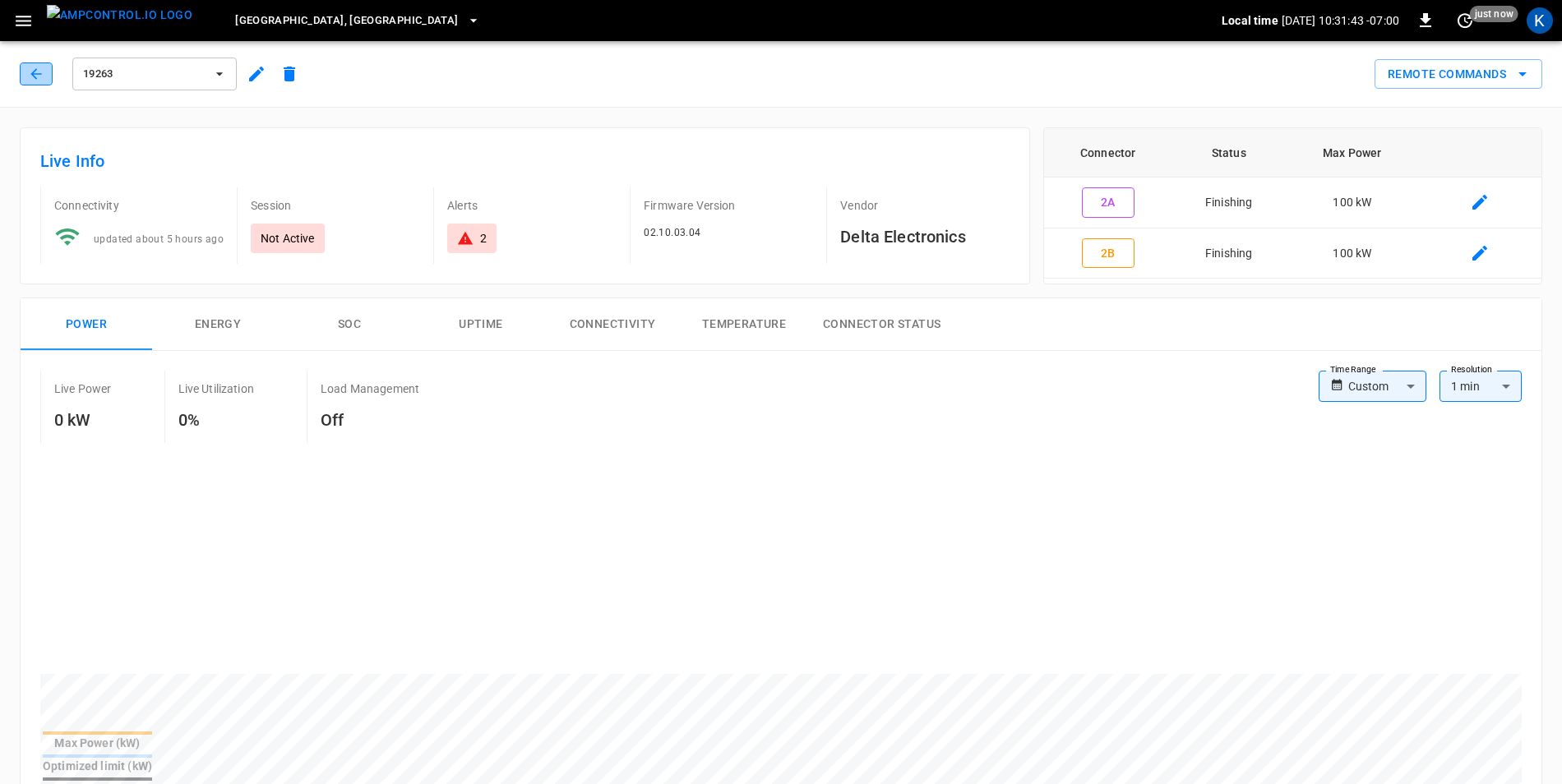
click at [36, 78] on icon "button" at bounding box center [36, 74] width 10 height 10
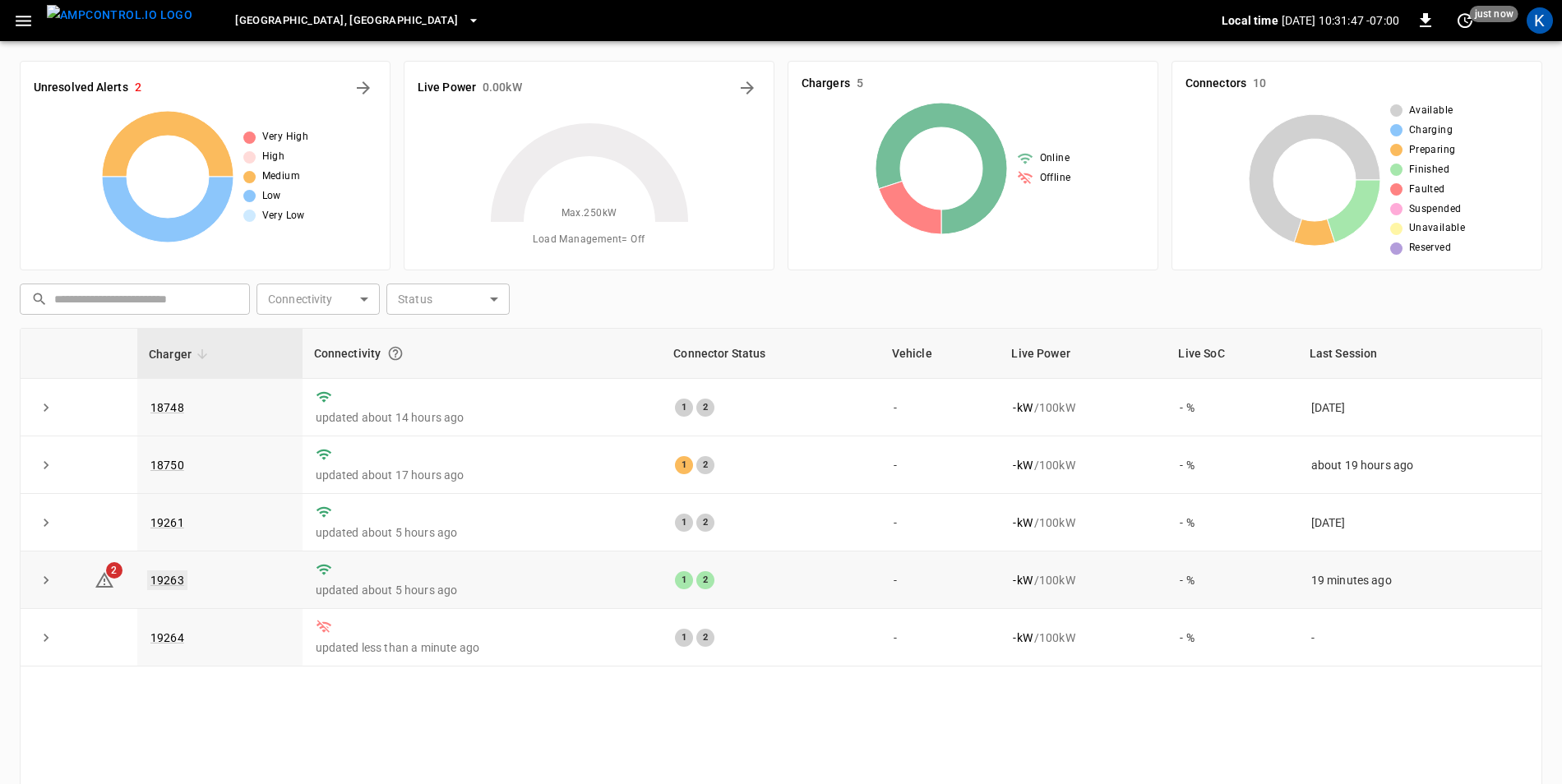
click at [168, 587] on link "19263" at bounding box center [168, 580] width 40 height 20
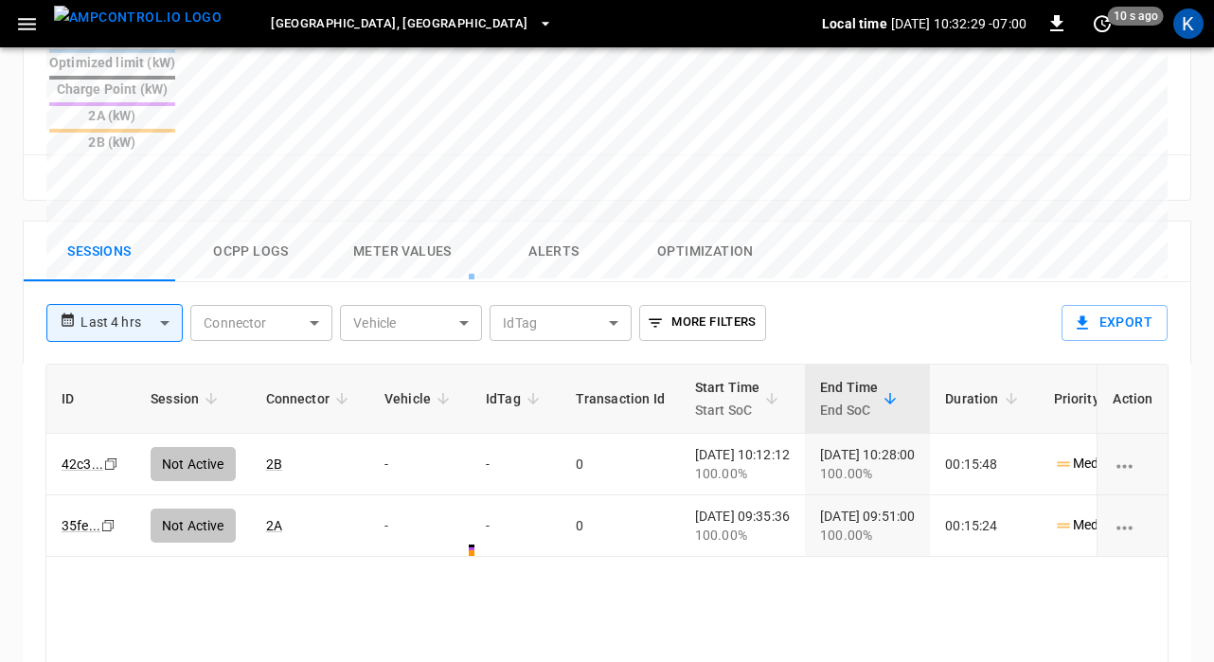
scroll to position [852, 0]
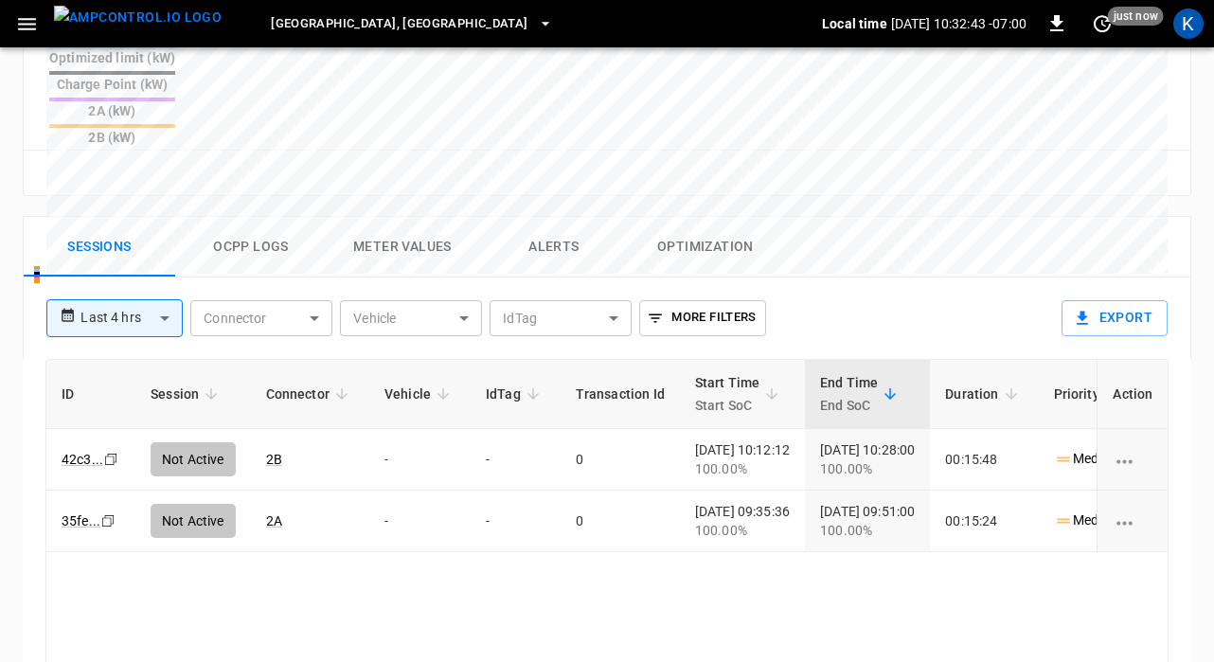
click at [545, 217] on button "Alerts" at bounding box center [554, 247] width 152 height 61
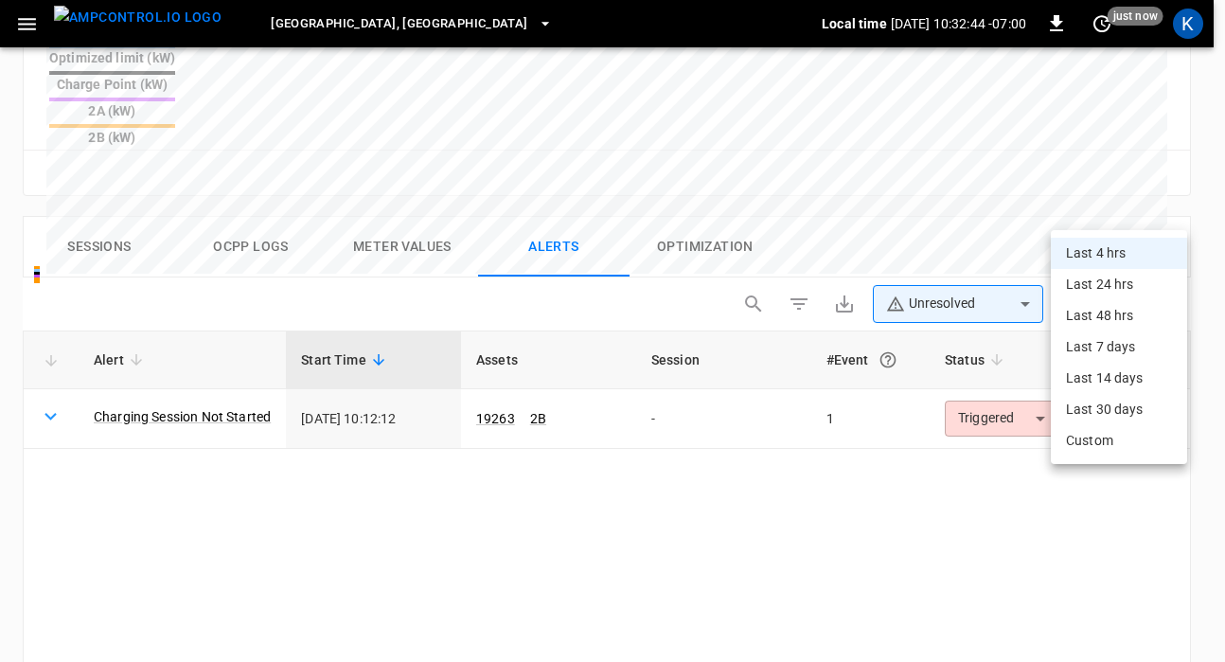
click at [1140, 213] on body "**********" at bounding box center [612, 1] width 1225 height 1706
click at [1131, 286] on li "Last 24 hrs" at bounding box center [1119, 284] width 136 height 31
type input "**********"
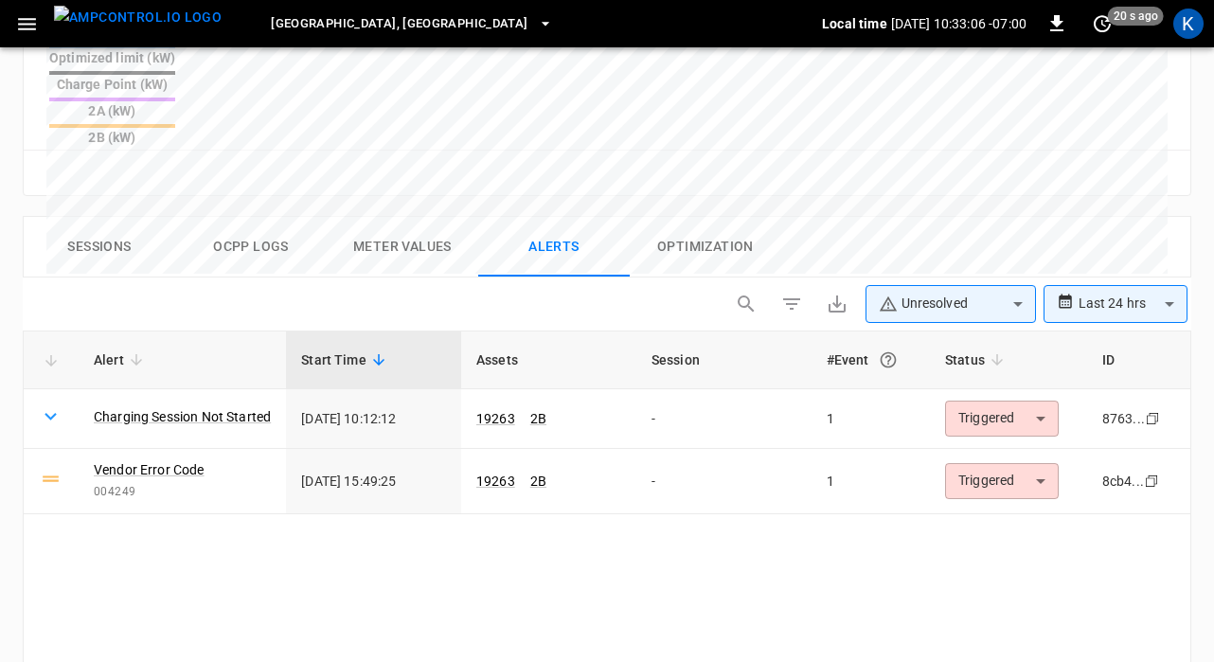
click at [96, 217] on button "Sessions" at bounding box center [100, 247] width 152 height 61
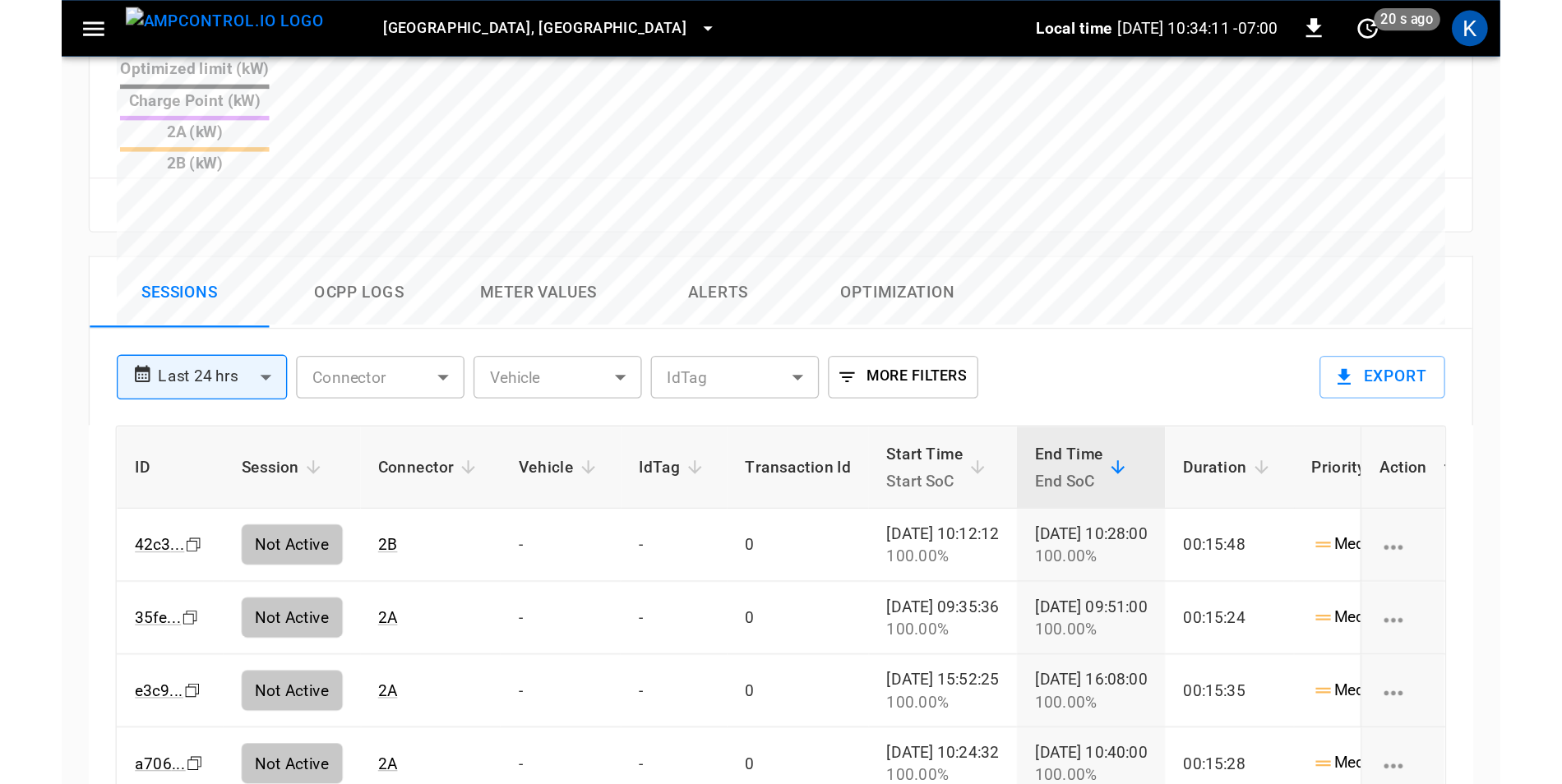
scroll to position [719, 0]
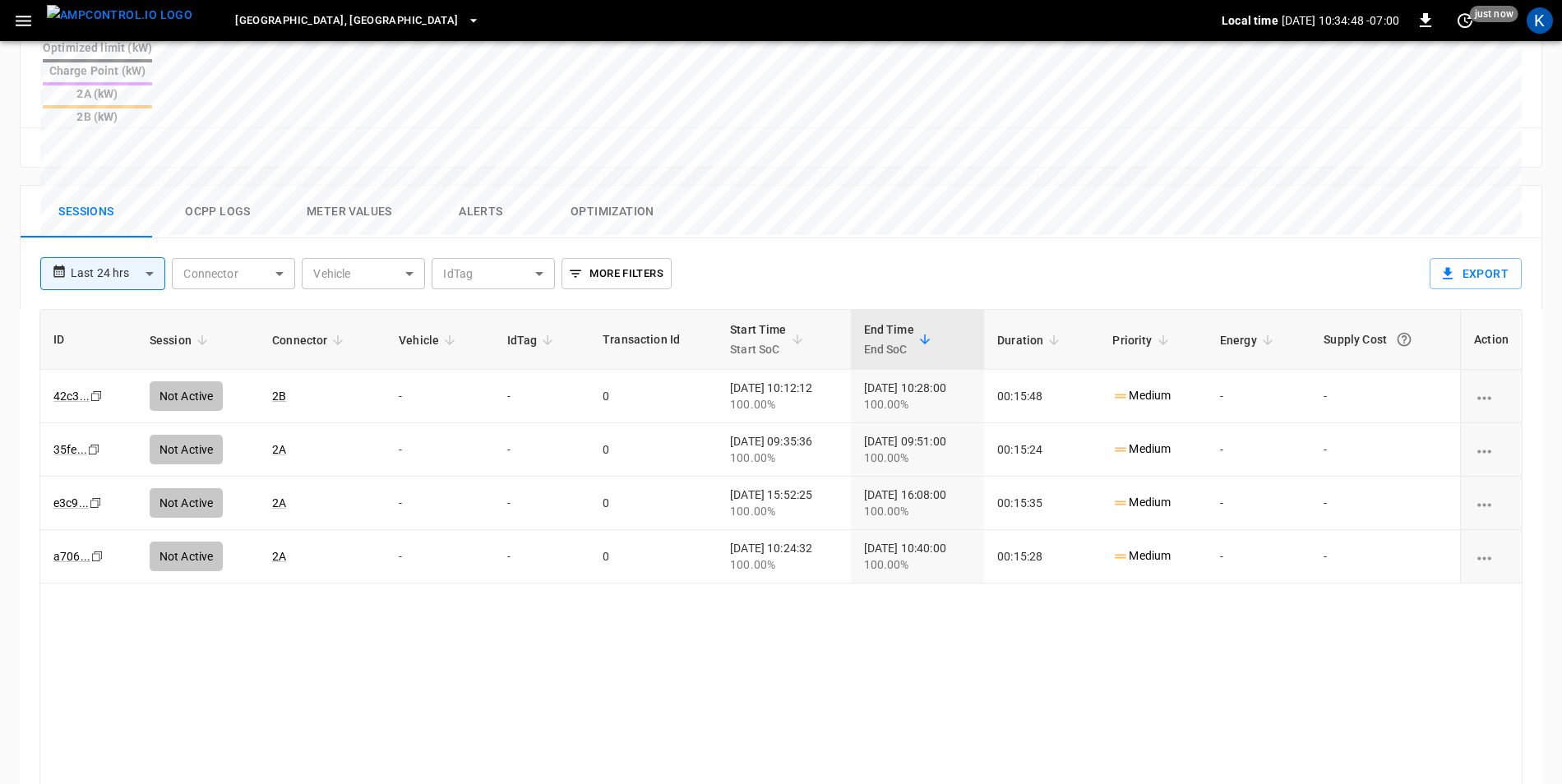
click at [202, 186] on button "Ocpp logs" at bounding box center [218, 212] width 132 height 53
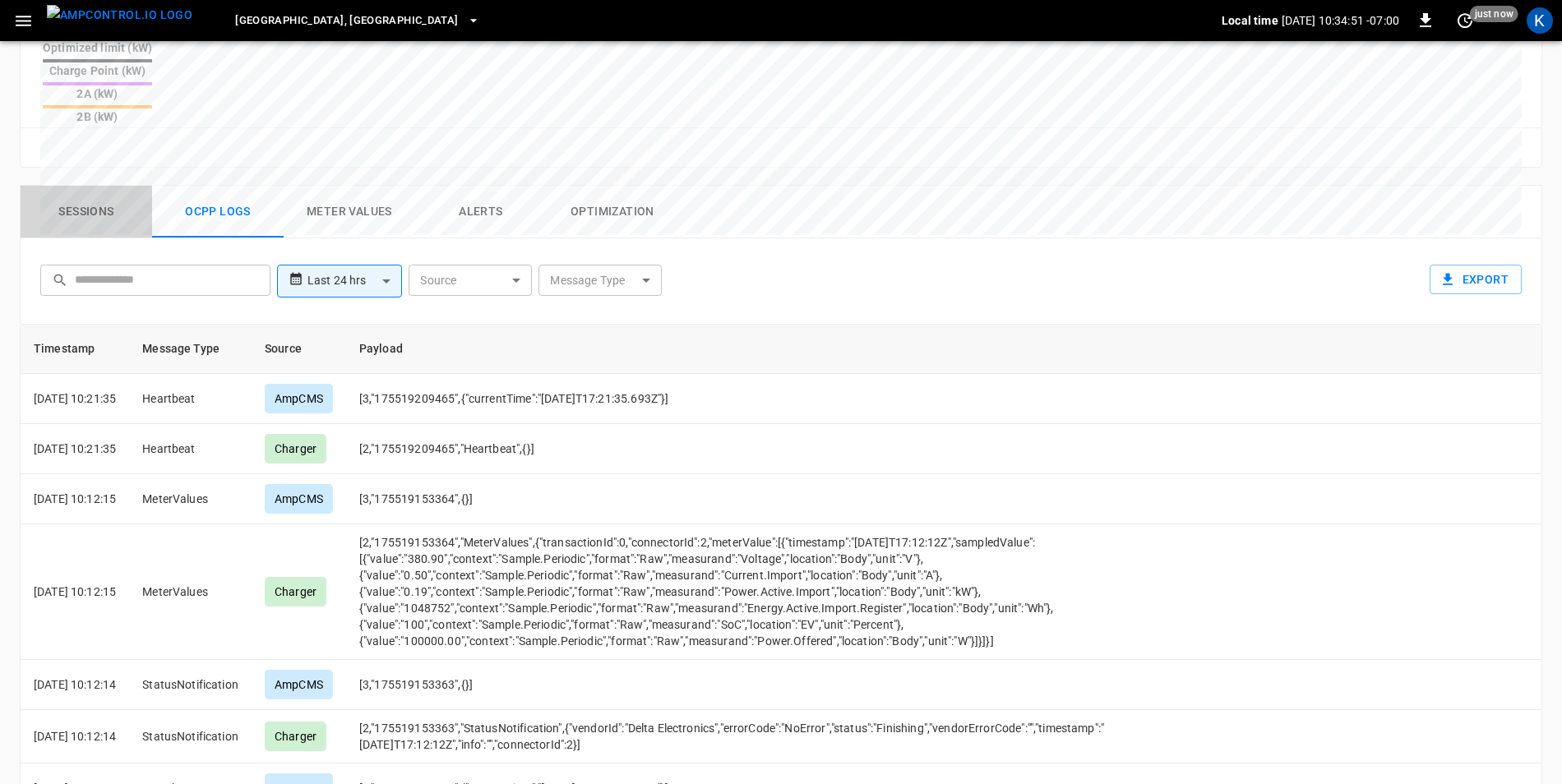
click at [90, 186] on button "Sessions" at bounding box center [87, 212] width 132 height 53
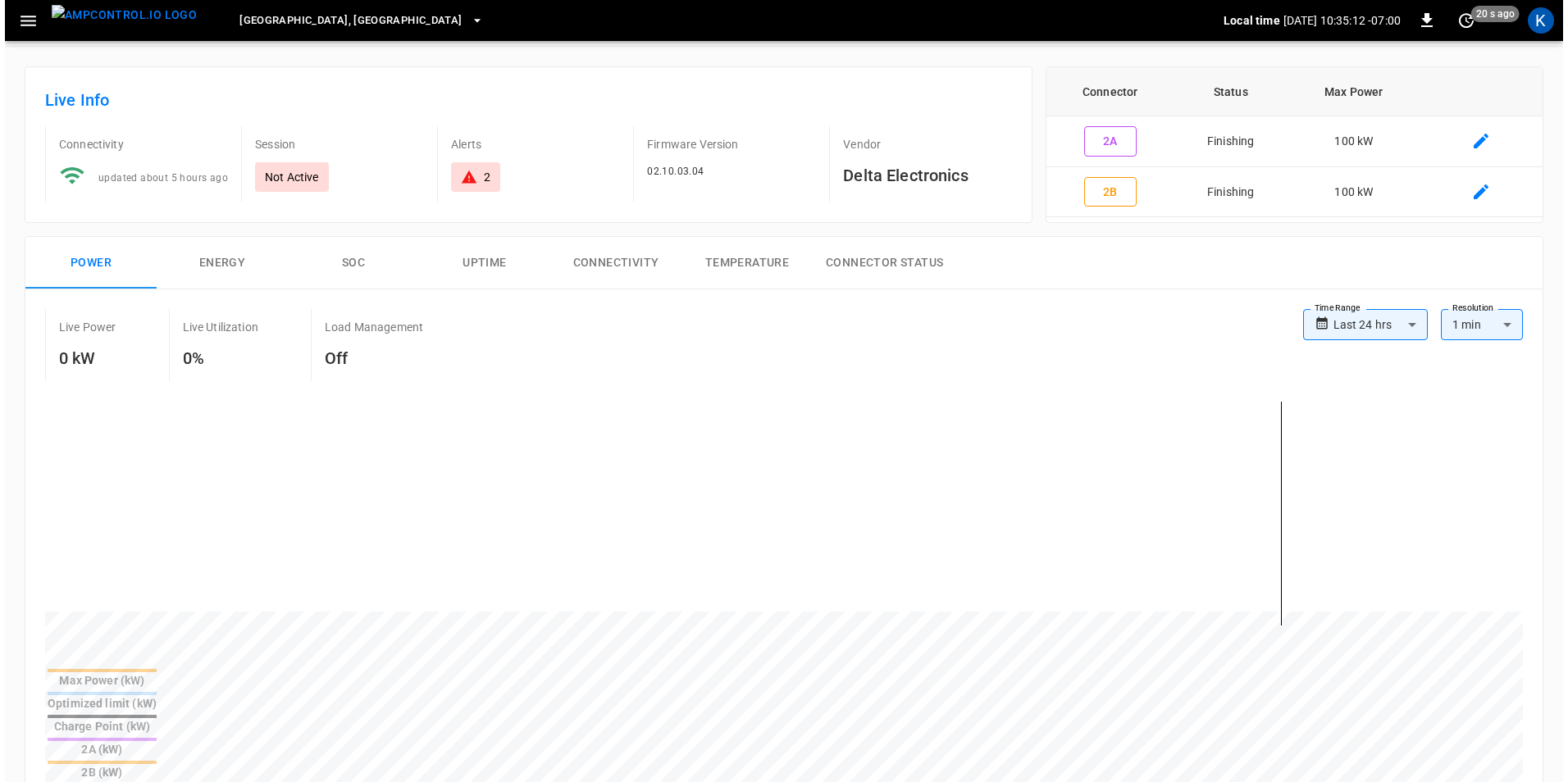
scroll to position [0, 0]
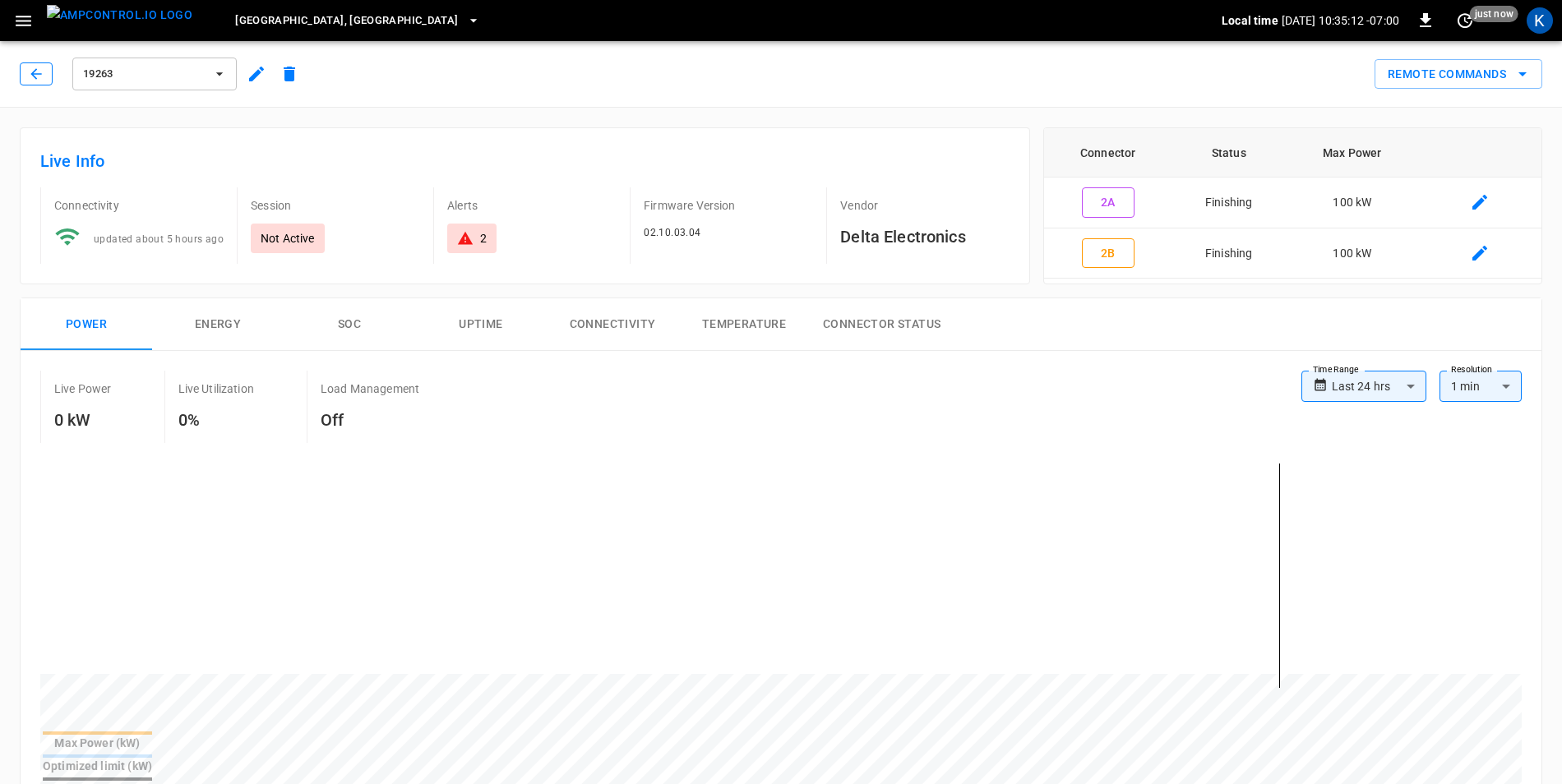
click at [36, 76] on icon "button" at bounding box center [36, 74] width 16 height 16
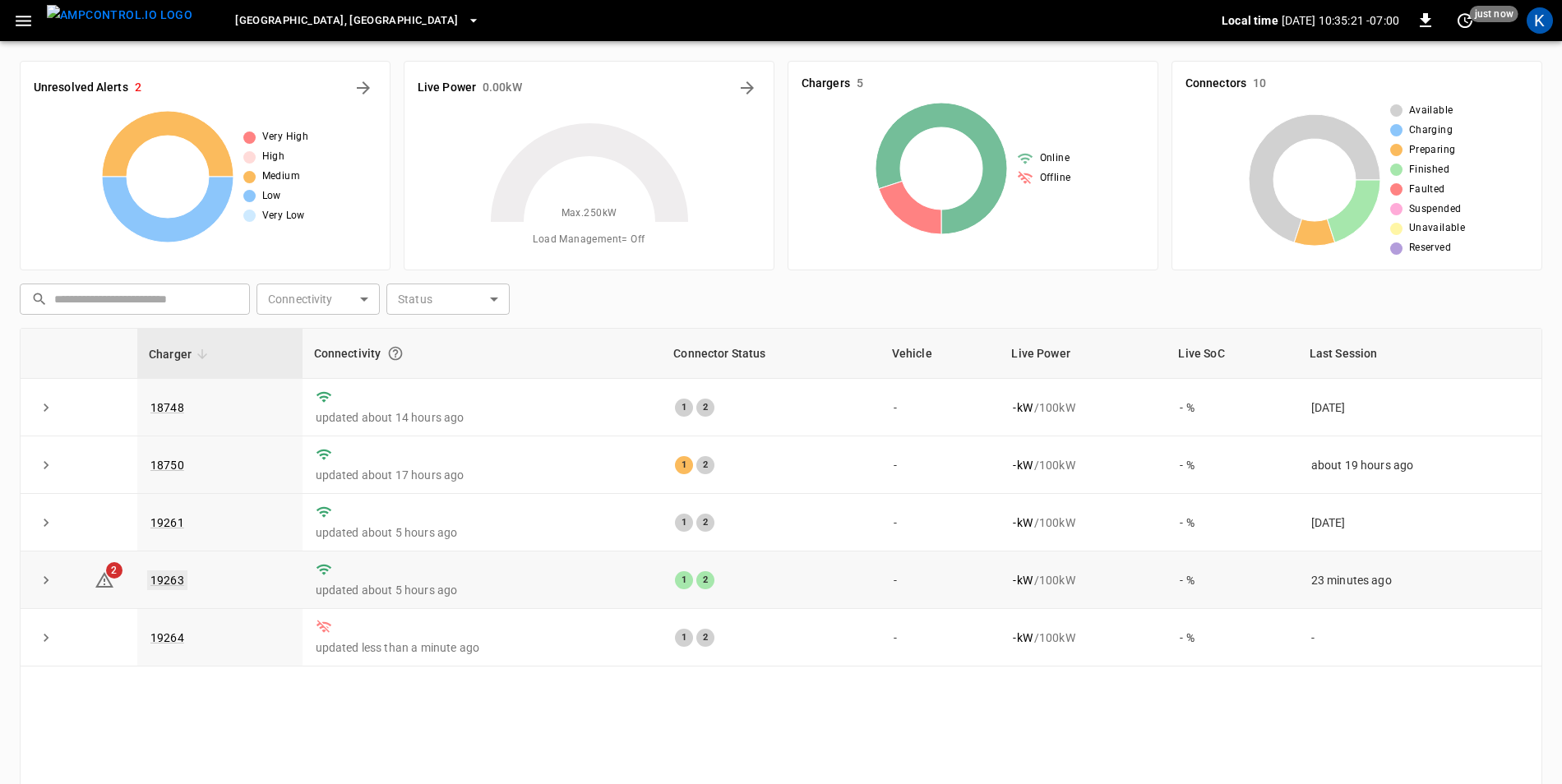
click at [169, 583] on link "19263" at bounding box center [168, 580] width 40 height 20
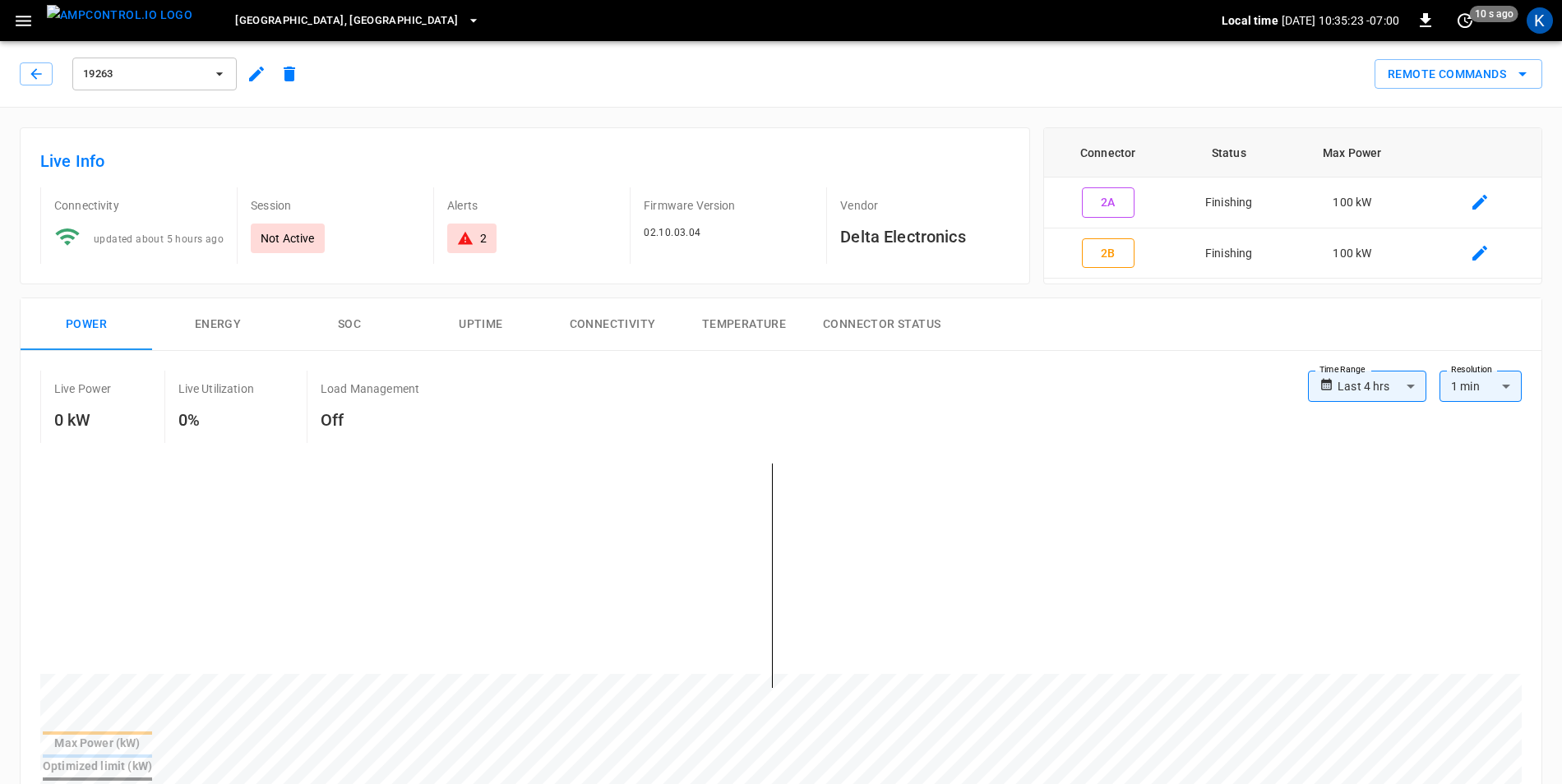
click at [465, 16] on icon "button" at bounding box center [473, 20] width 16 height 16
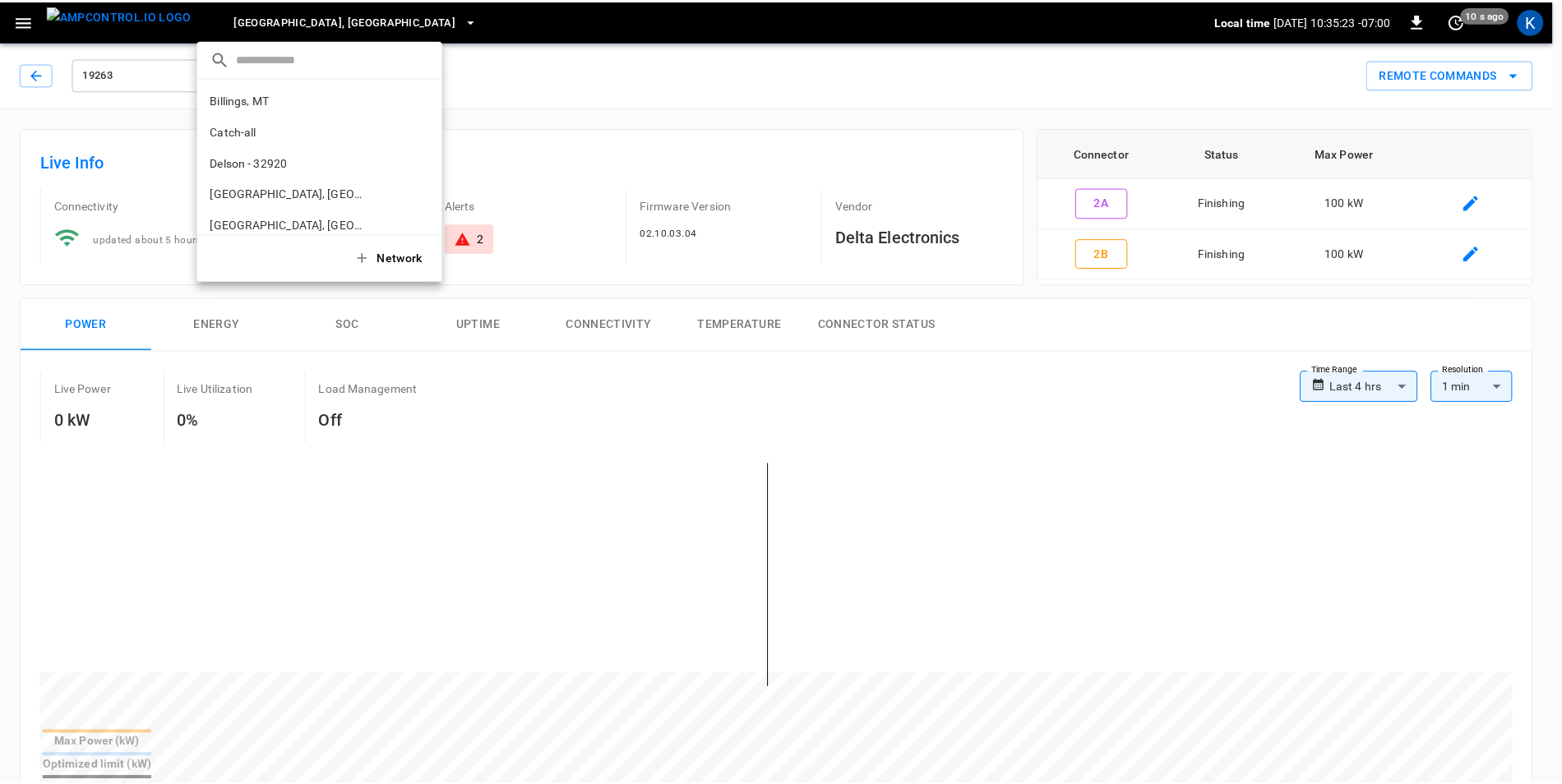
scroll to position [620, 0]
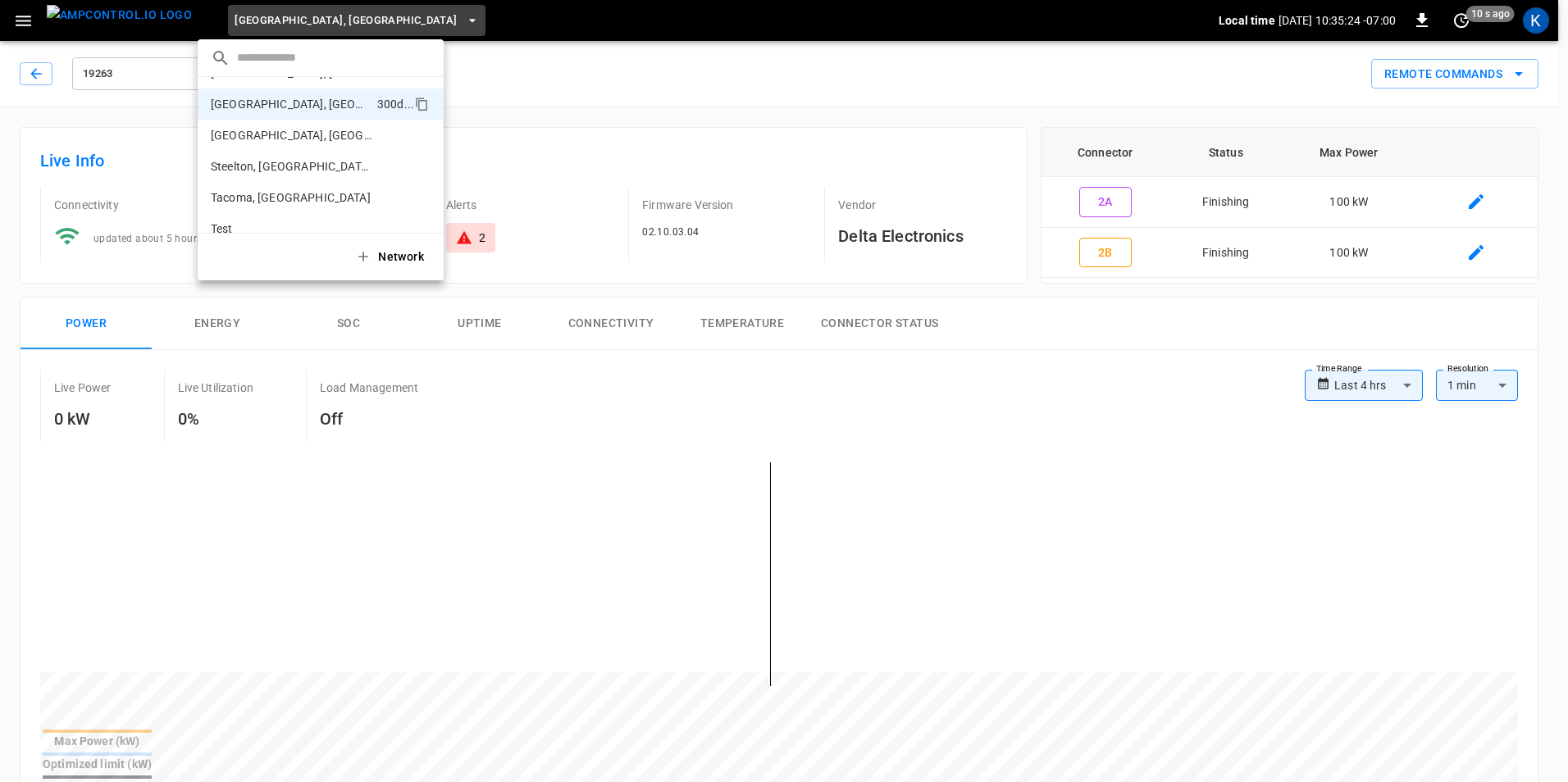
click at [299, 23] on div at bounding box center [784, 391] width 1568 height 782
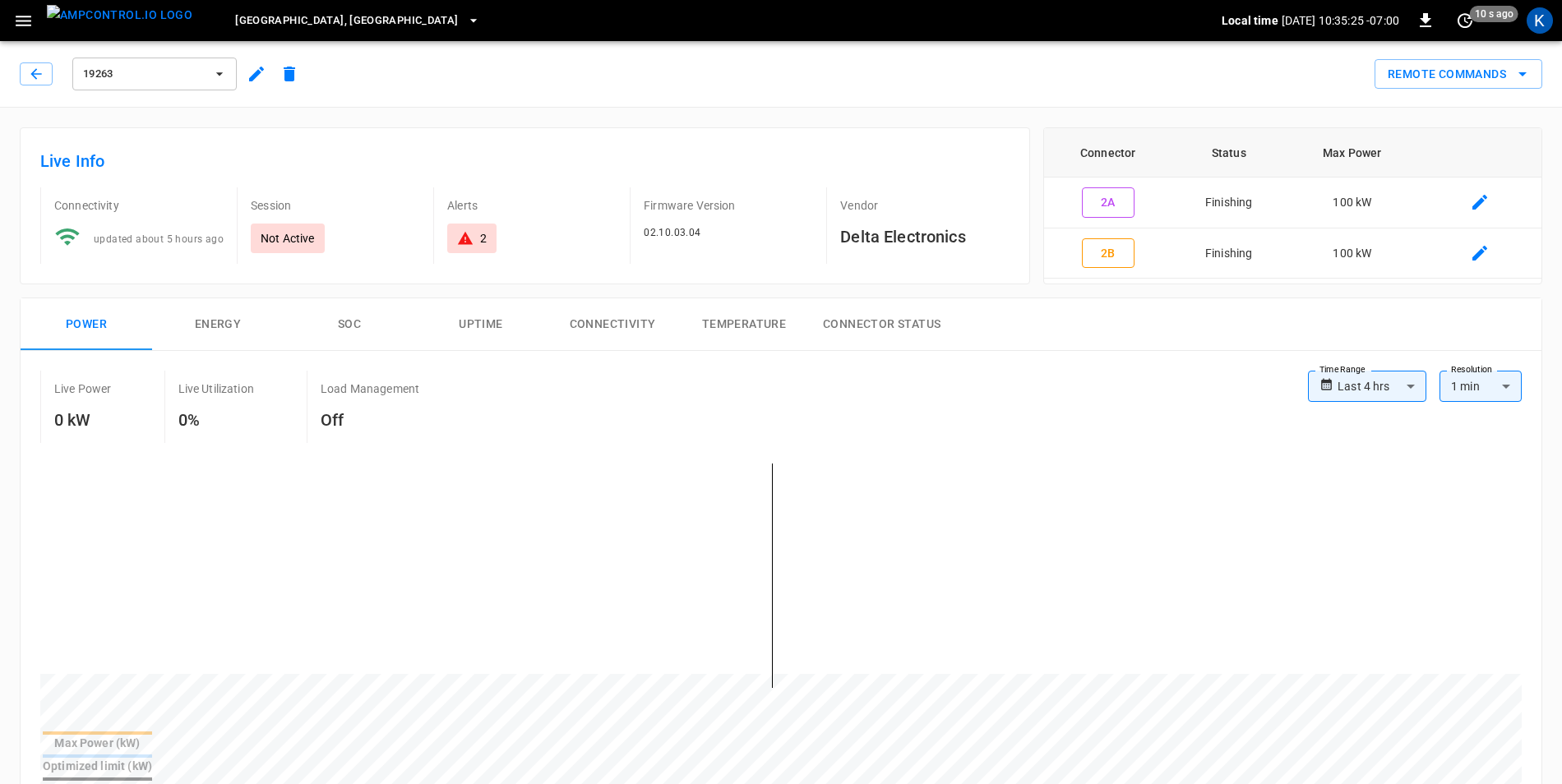
click at [255, 81] on icon "button" at bounding box center [256, 74] width 20 height 20
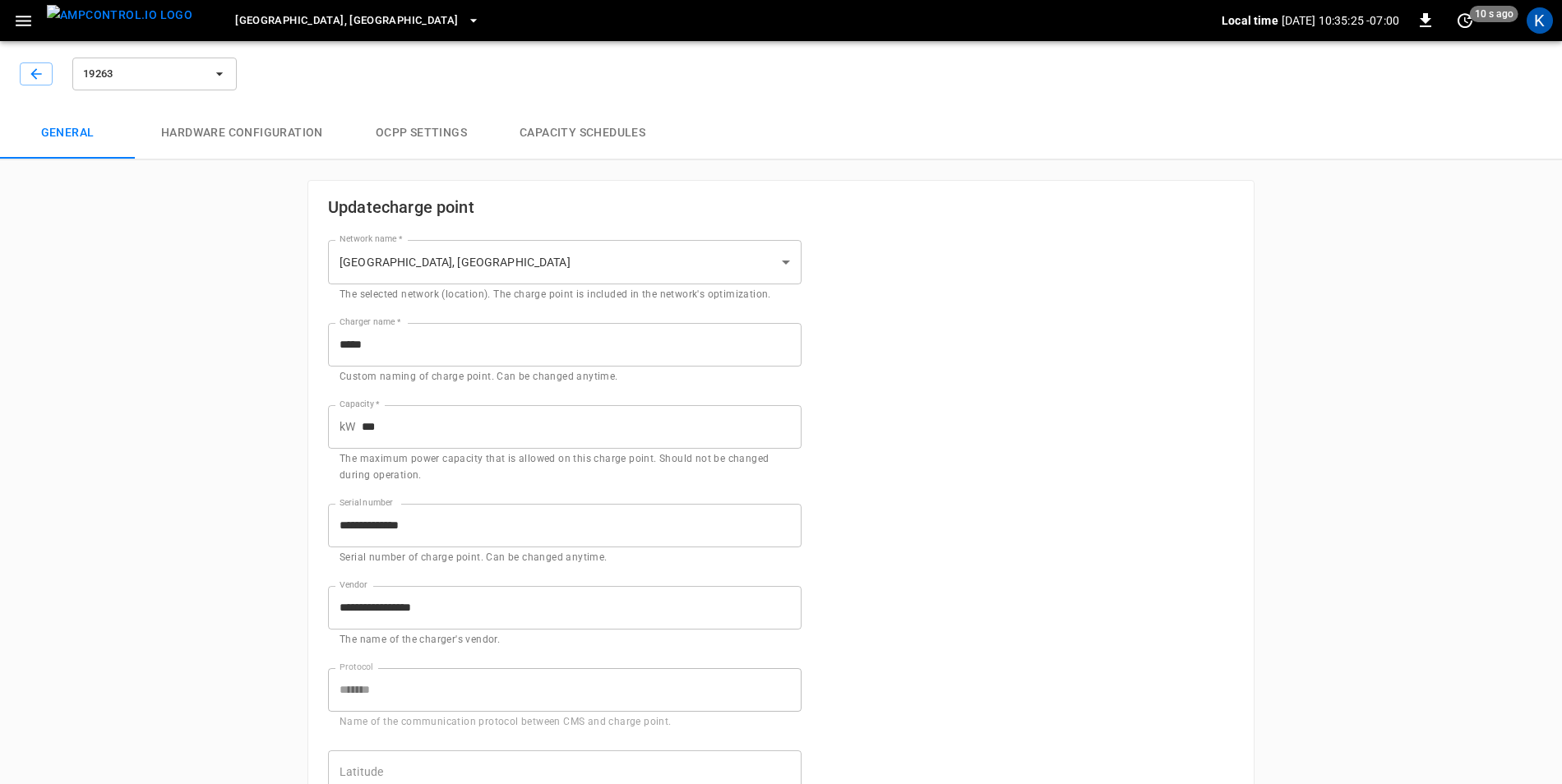
type input "**********"
click at [34, 72] on icon "button" at bounding box center [36, 74] width 10 height 10
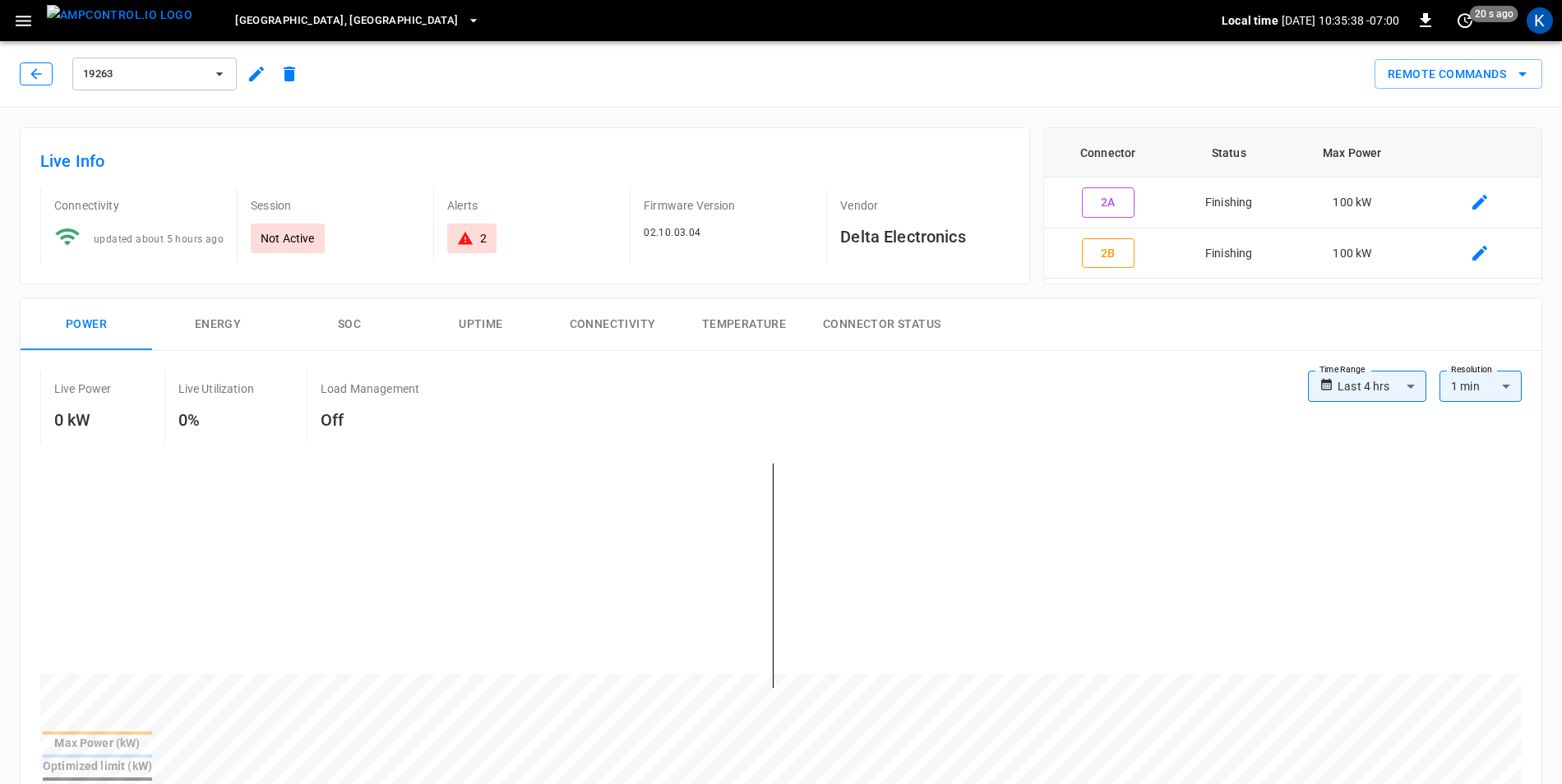
click at [33, 74] on icon "button" at bounding box center [36, 74] width 10 height 10
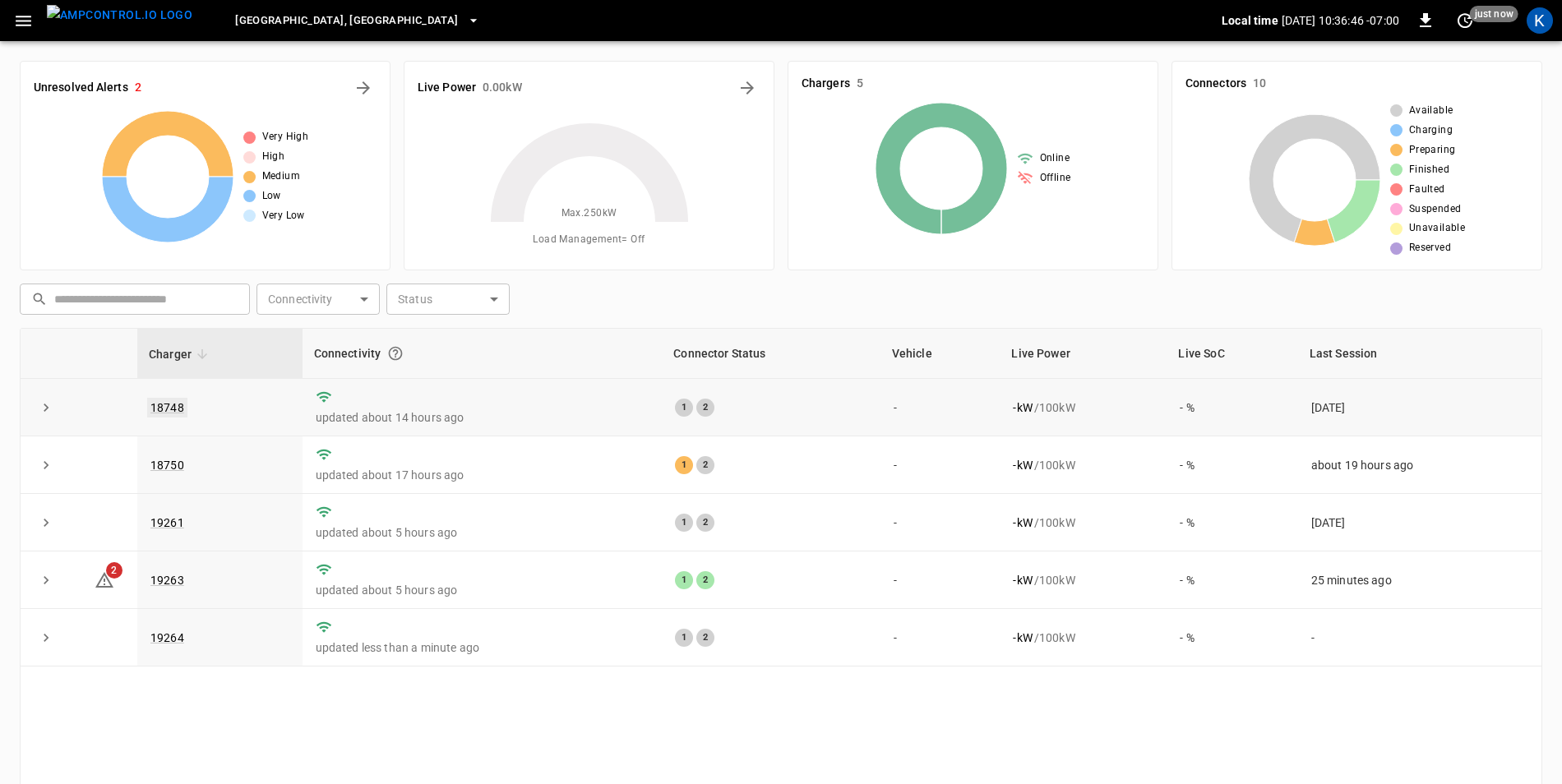
click at [162, 410] on link "18748" at bounding box center [168, 407] width 40 height 20
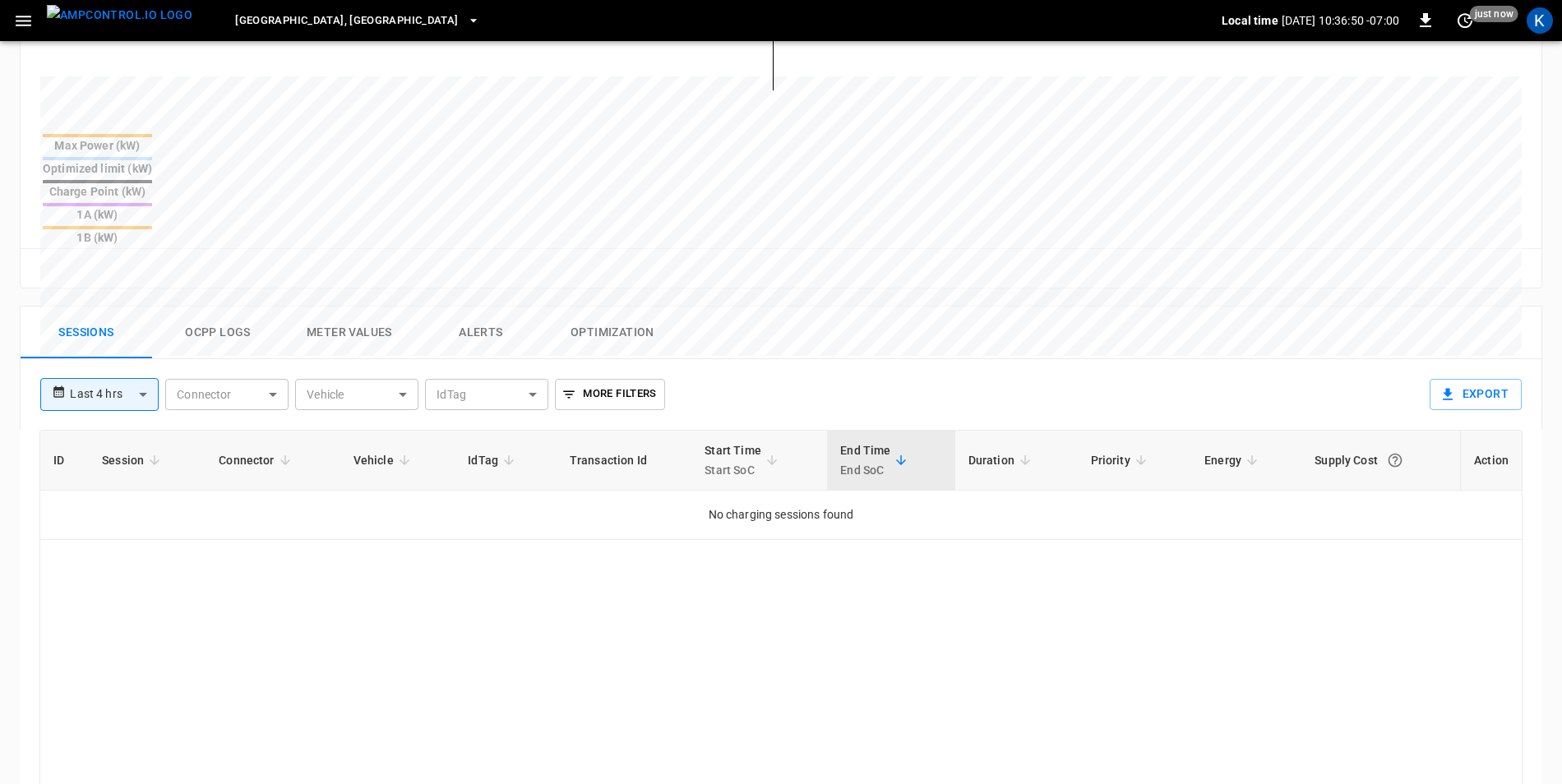
scroll to position [658, 0]
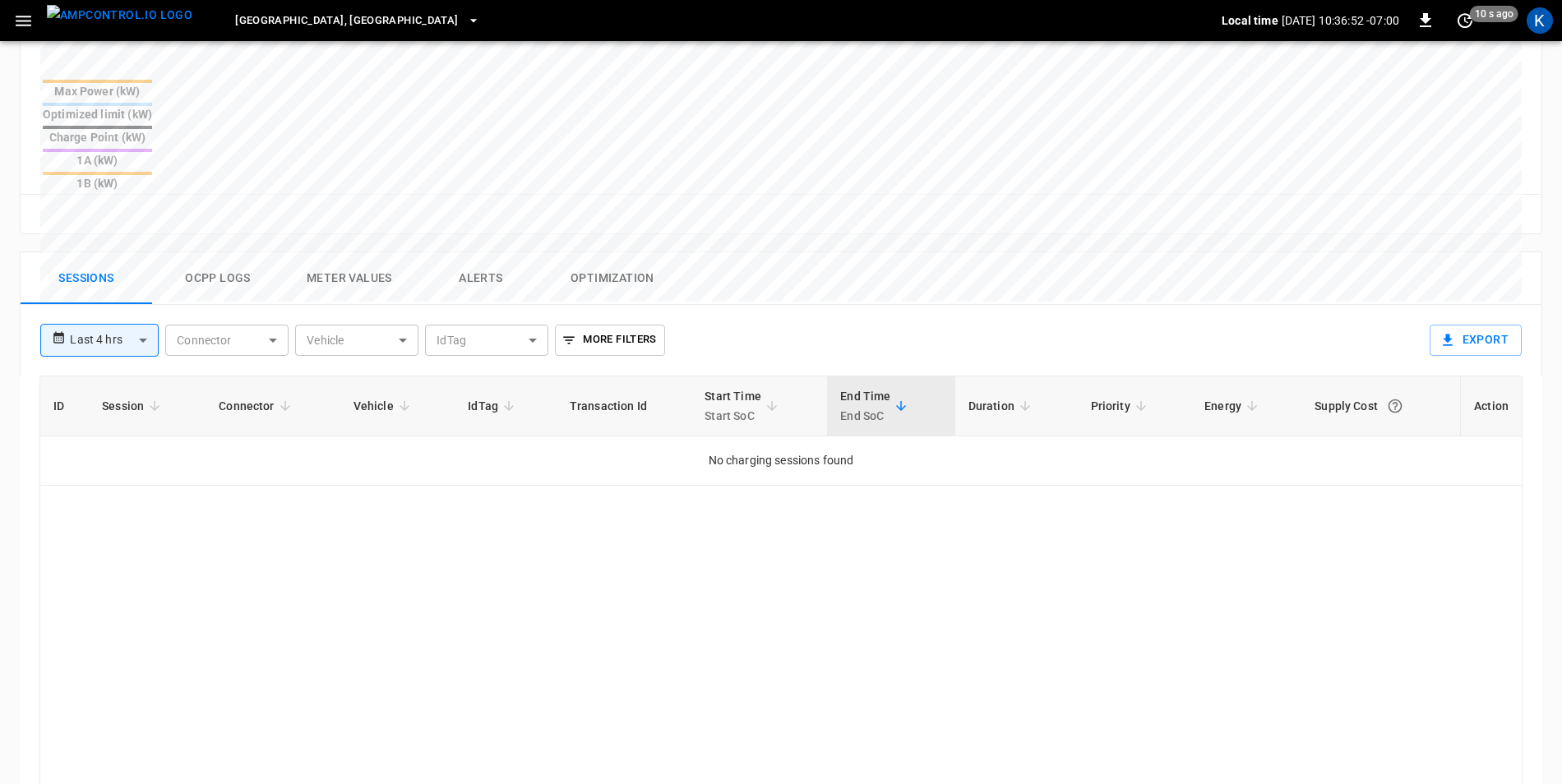
click at [129, 264] on body "**********" at bounding box center [781, 165] width 1562 height 1646
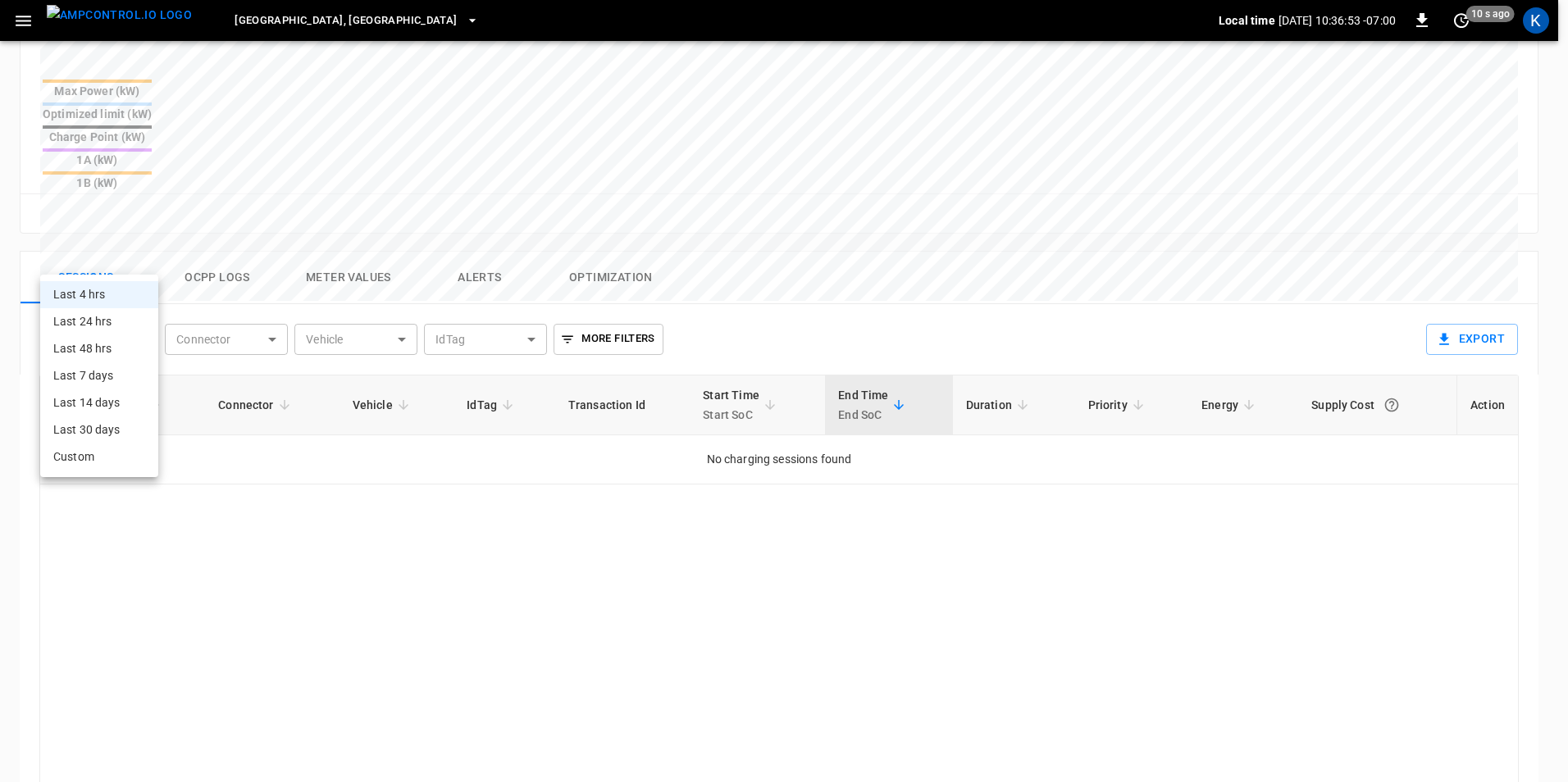
click at [113, 343] on li "Last 48 hrs" at bounding box center [99, 348] width 118 height 27
type input "**********"
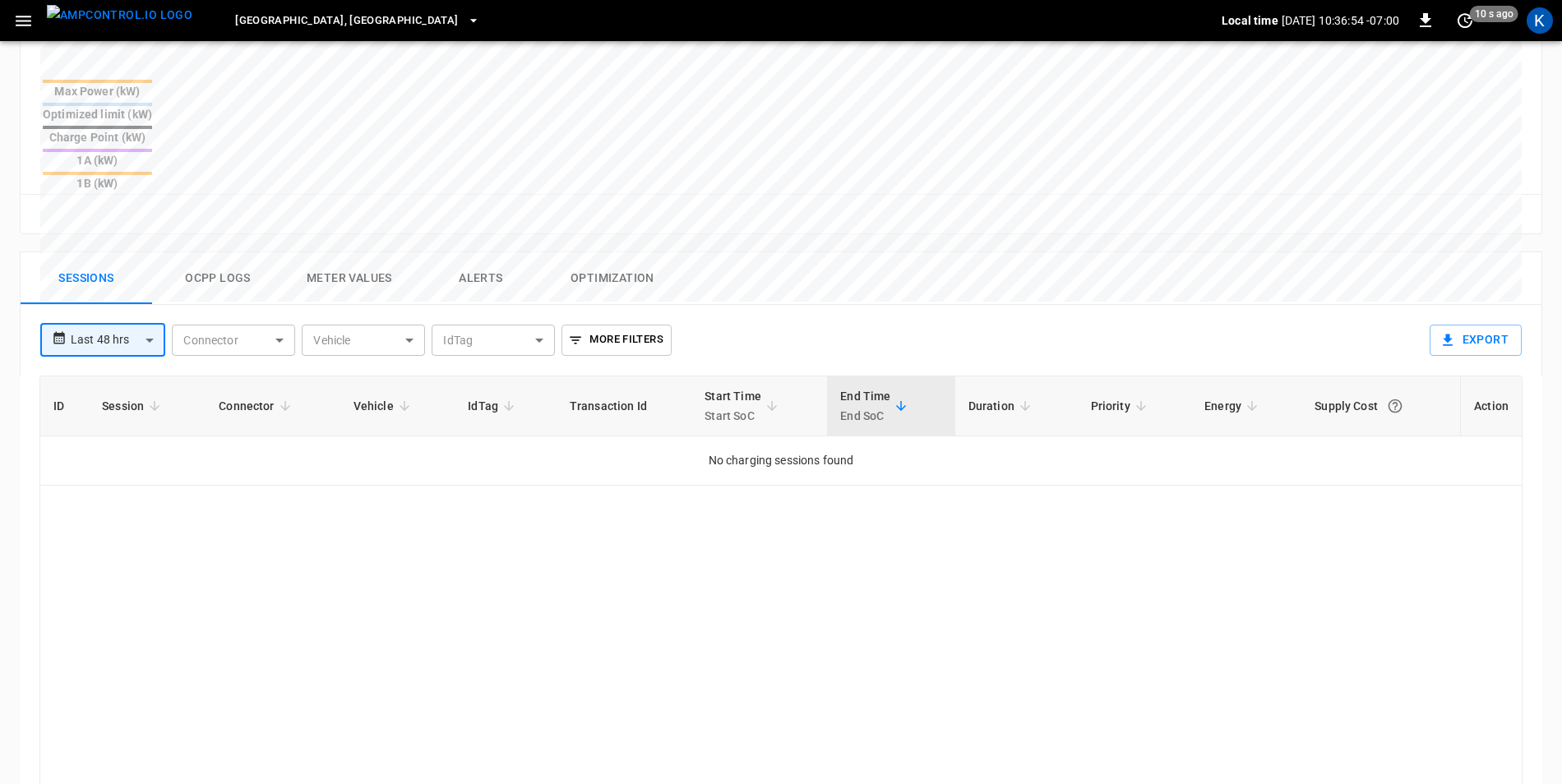
click at [113, 271] on body "**********" at bounding box center [781, 165] width 1562 height 1646
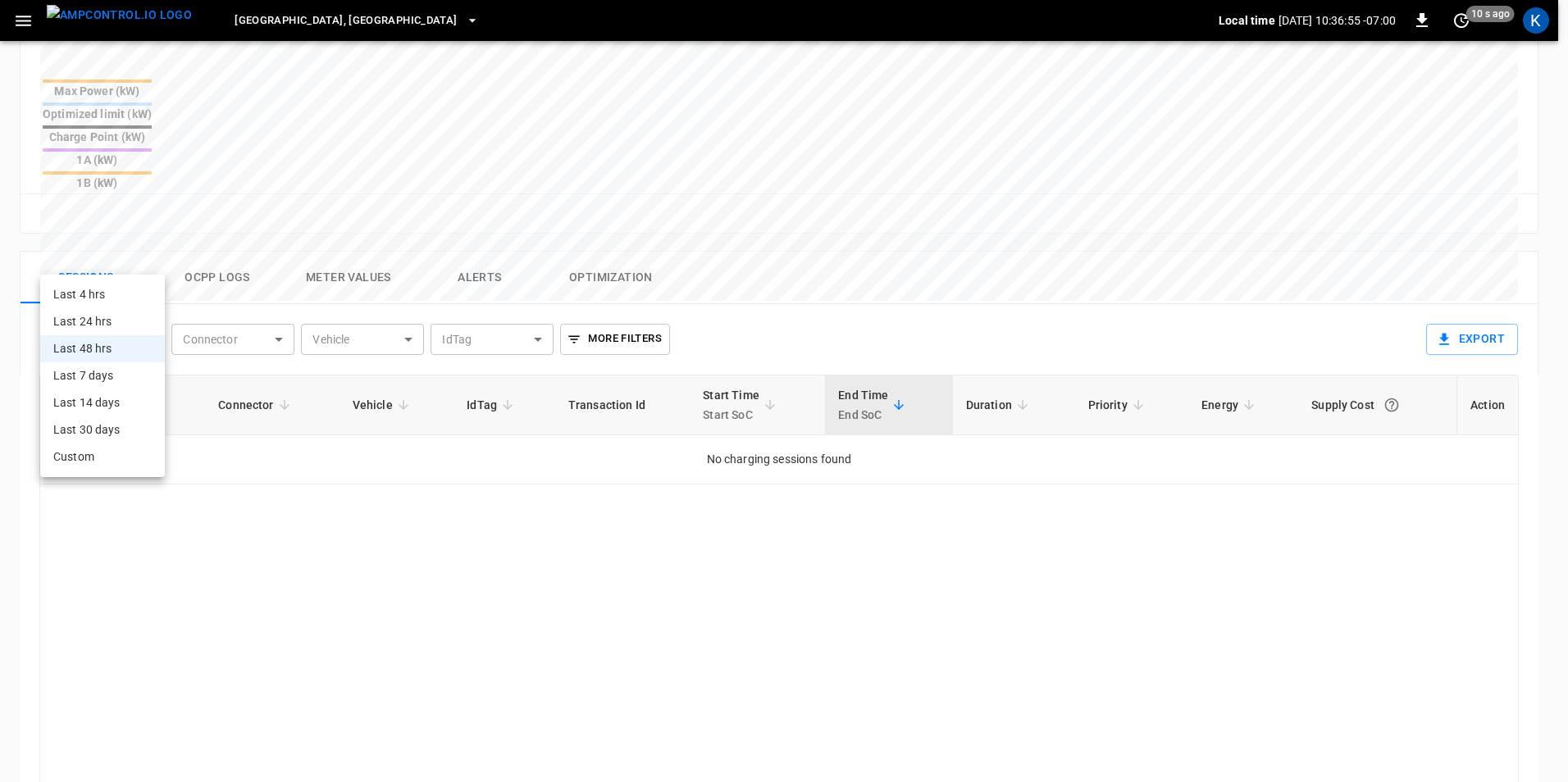
click at [106, 381] on li "Last 7 days" at bounding box center [102, 376] width 125 height 27
type input "**********"
type input "***"
type input "**********"
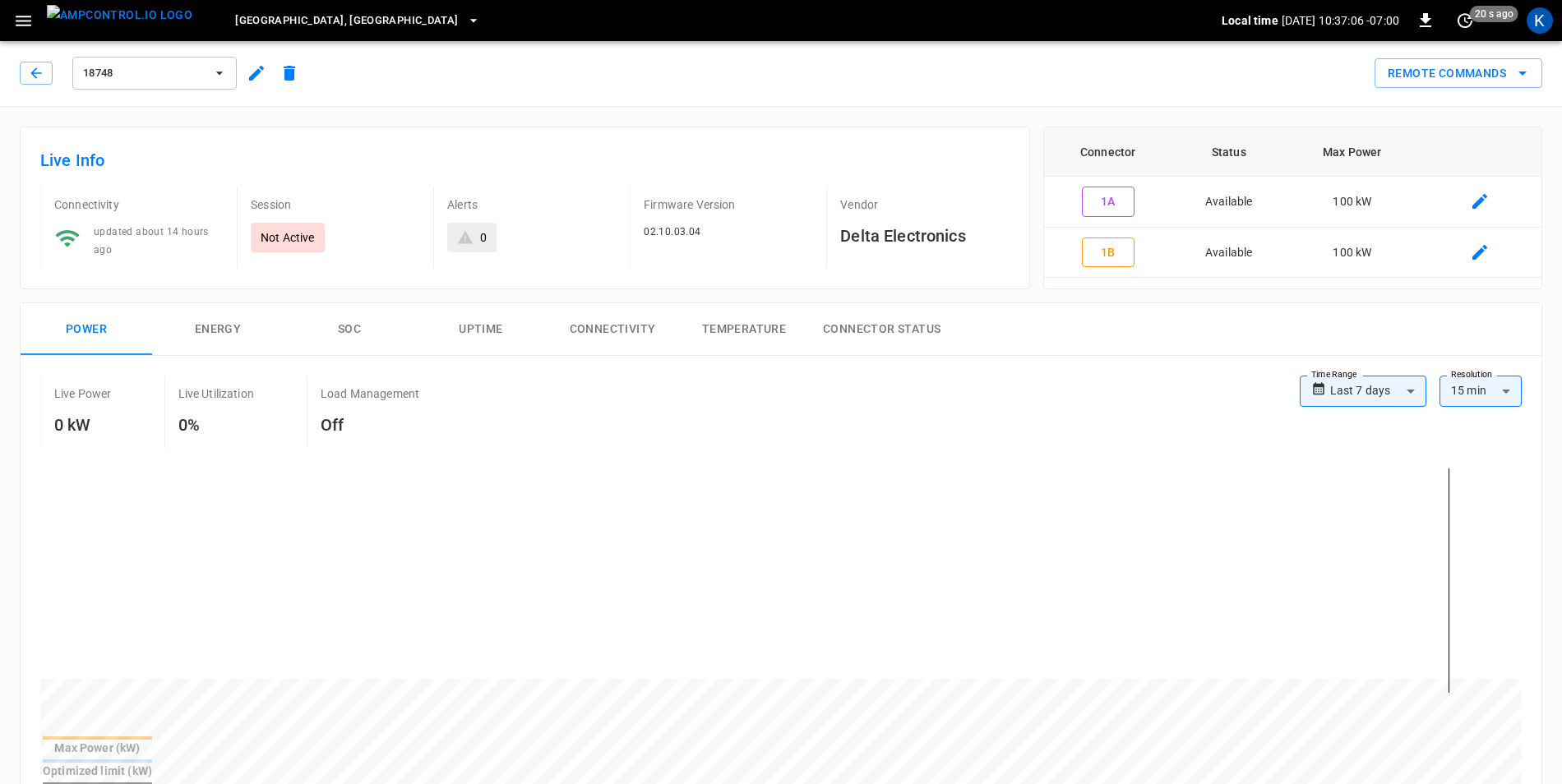
scroll to position [0, 0]
click at [41, 77] on icon "button" at bounding box center [36, 74] width 16 height 16
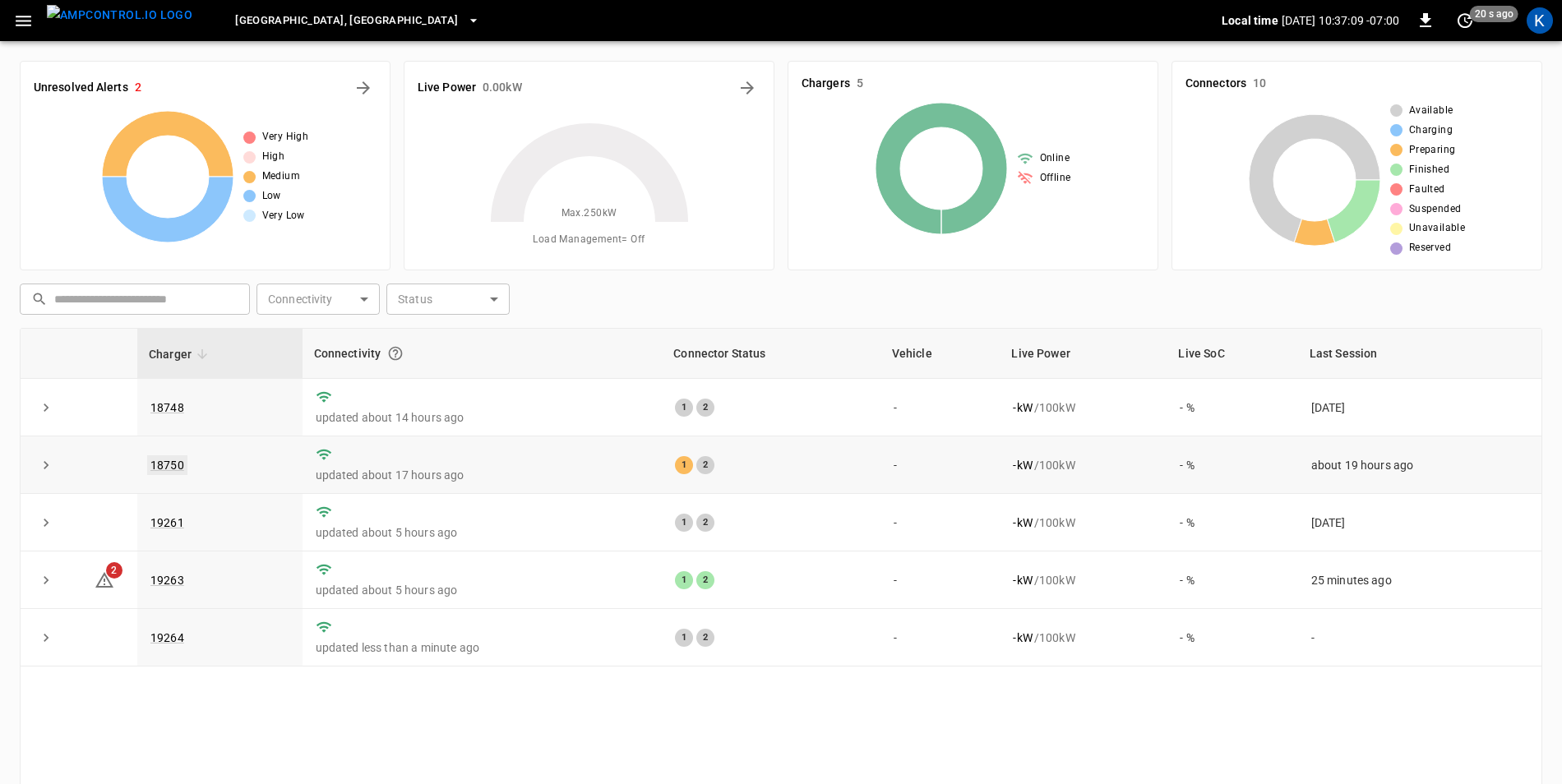
click at [170, 462] on link "18750" at bounding box center [168, 465] width 40 height 20
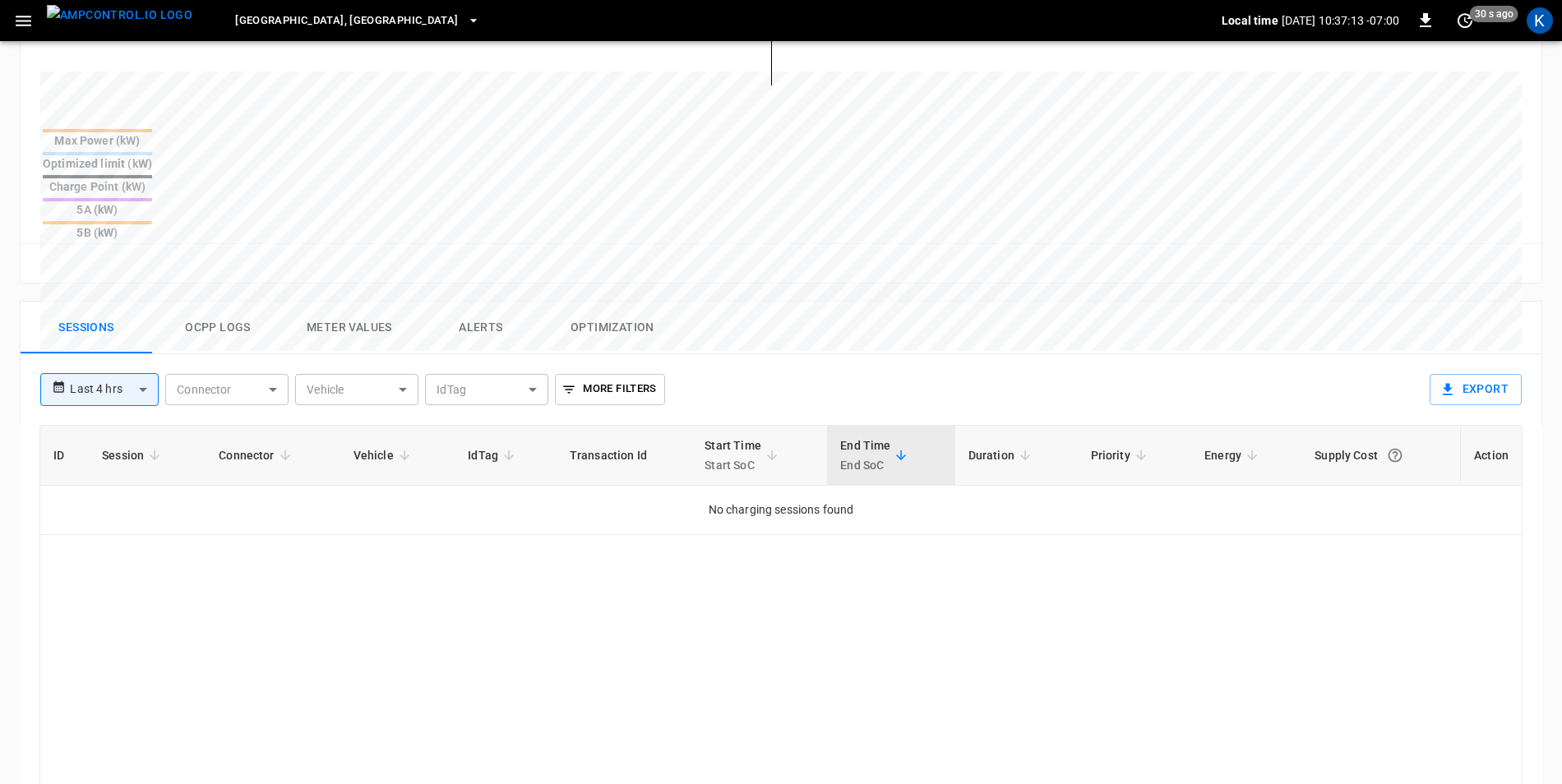
scroll to position [658, 0]
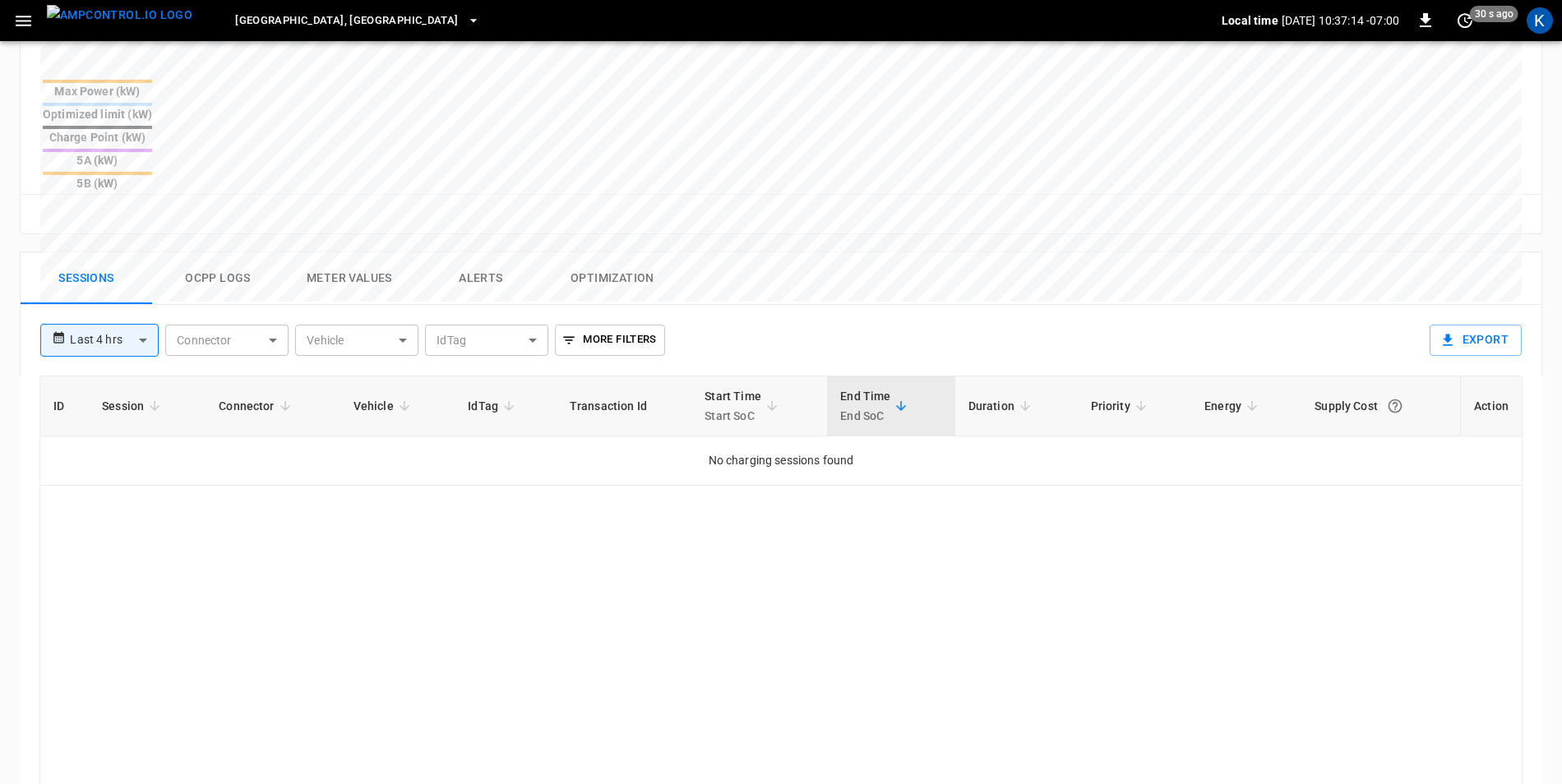
click at [143, 262] on body "**********" at bounding box center [781, 165] width 1562 height 1646
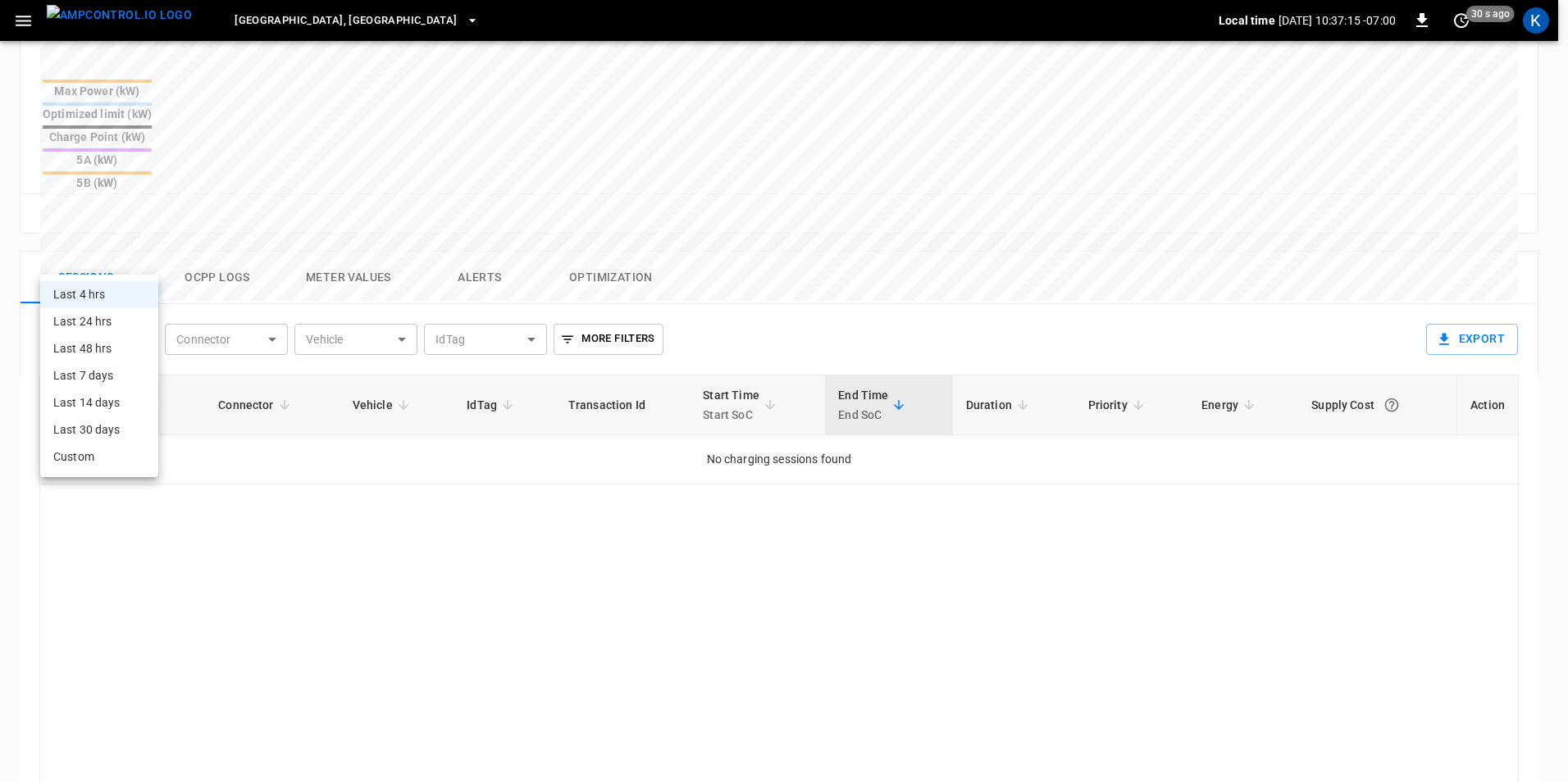
click at [116, 320] on li "Last 24 hrs" at bounding box center [99, 321] width 118 height 27
type input "**********"
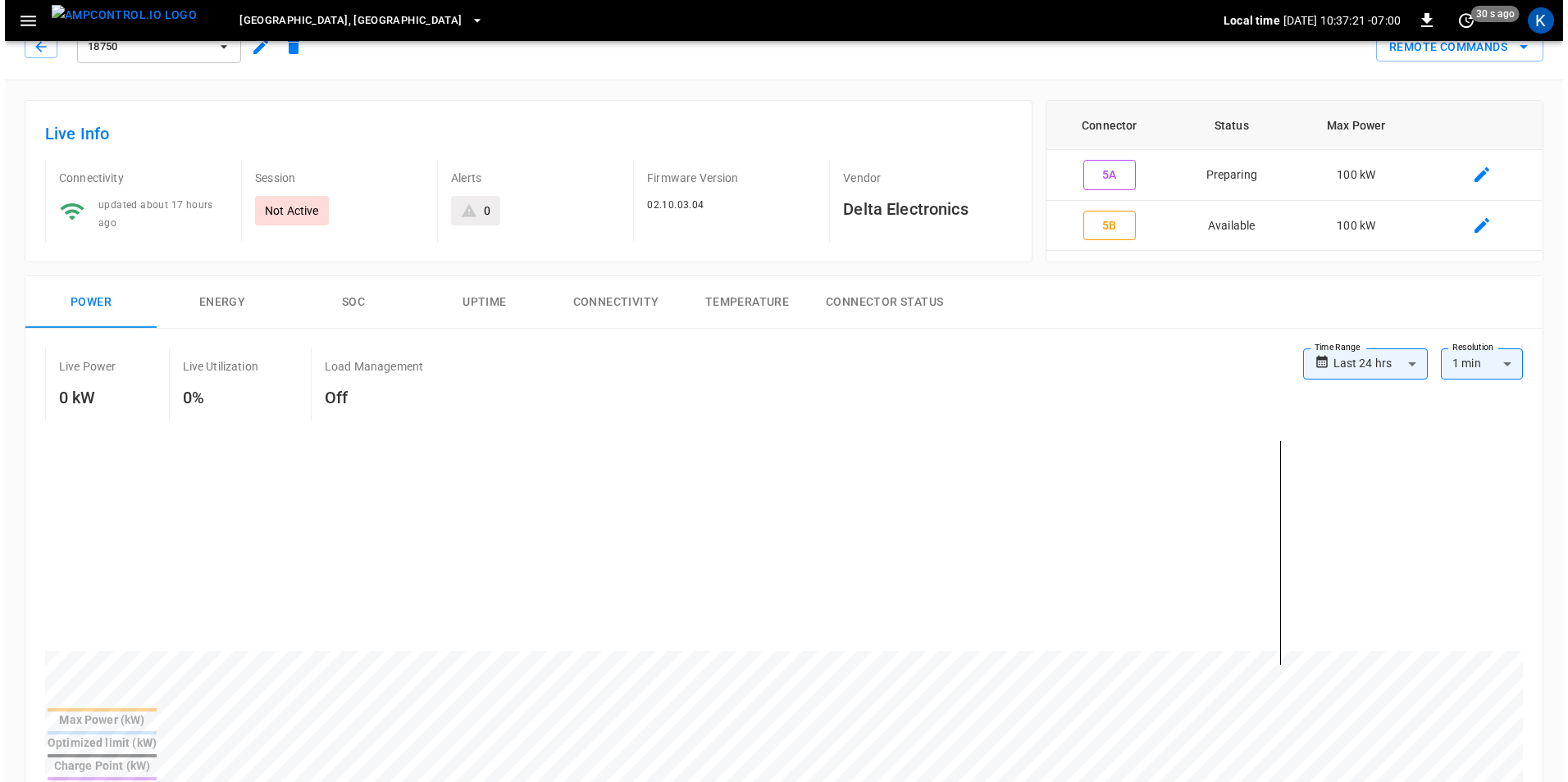
scroll to position [0, 0]
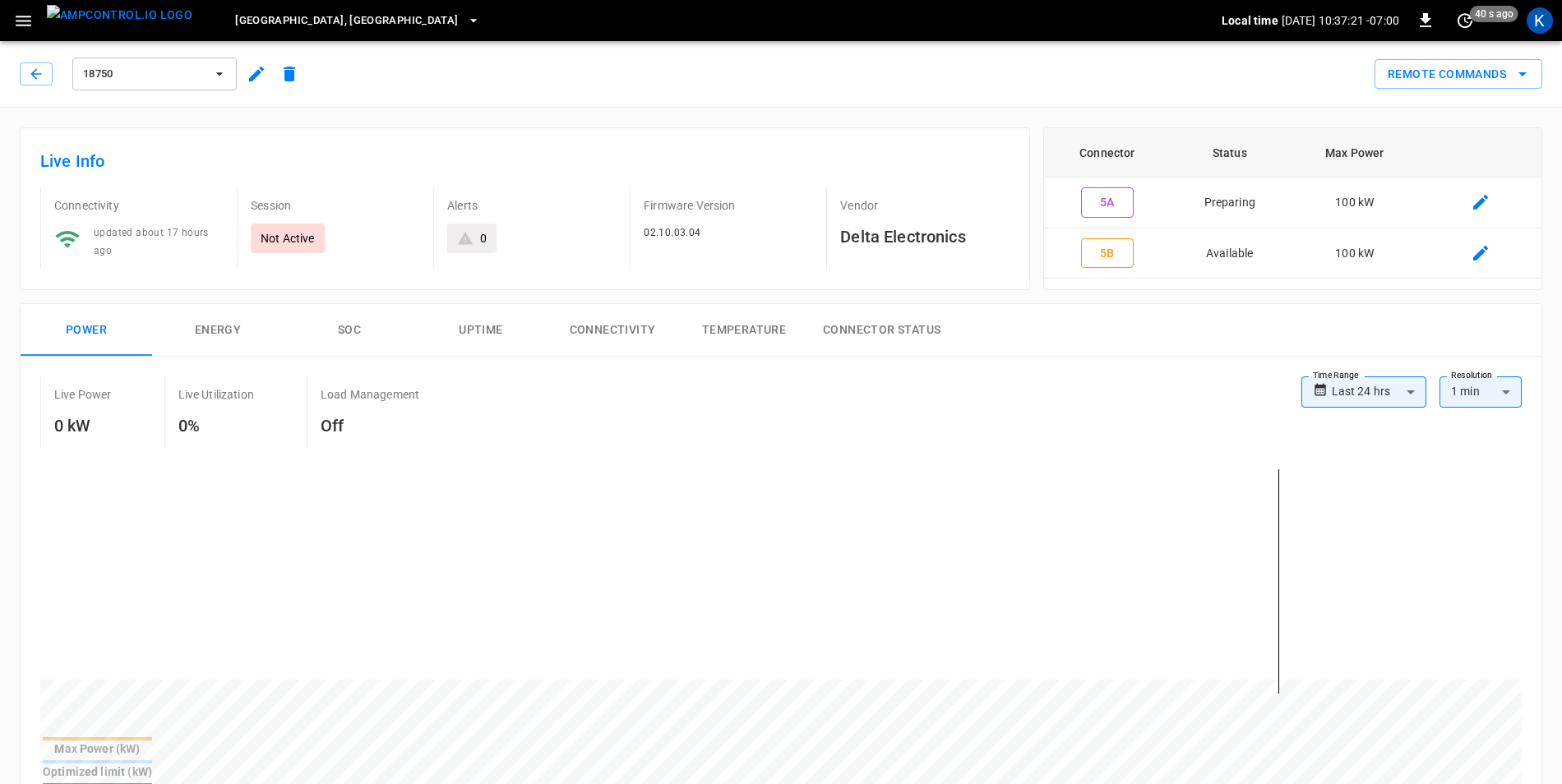
click at [201, 85] on button "18750" at bounding box center [154, 74] width 164 height 33
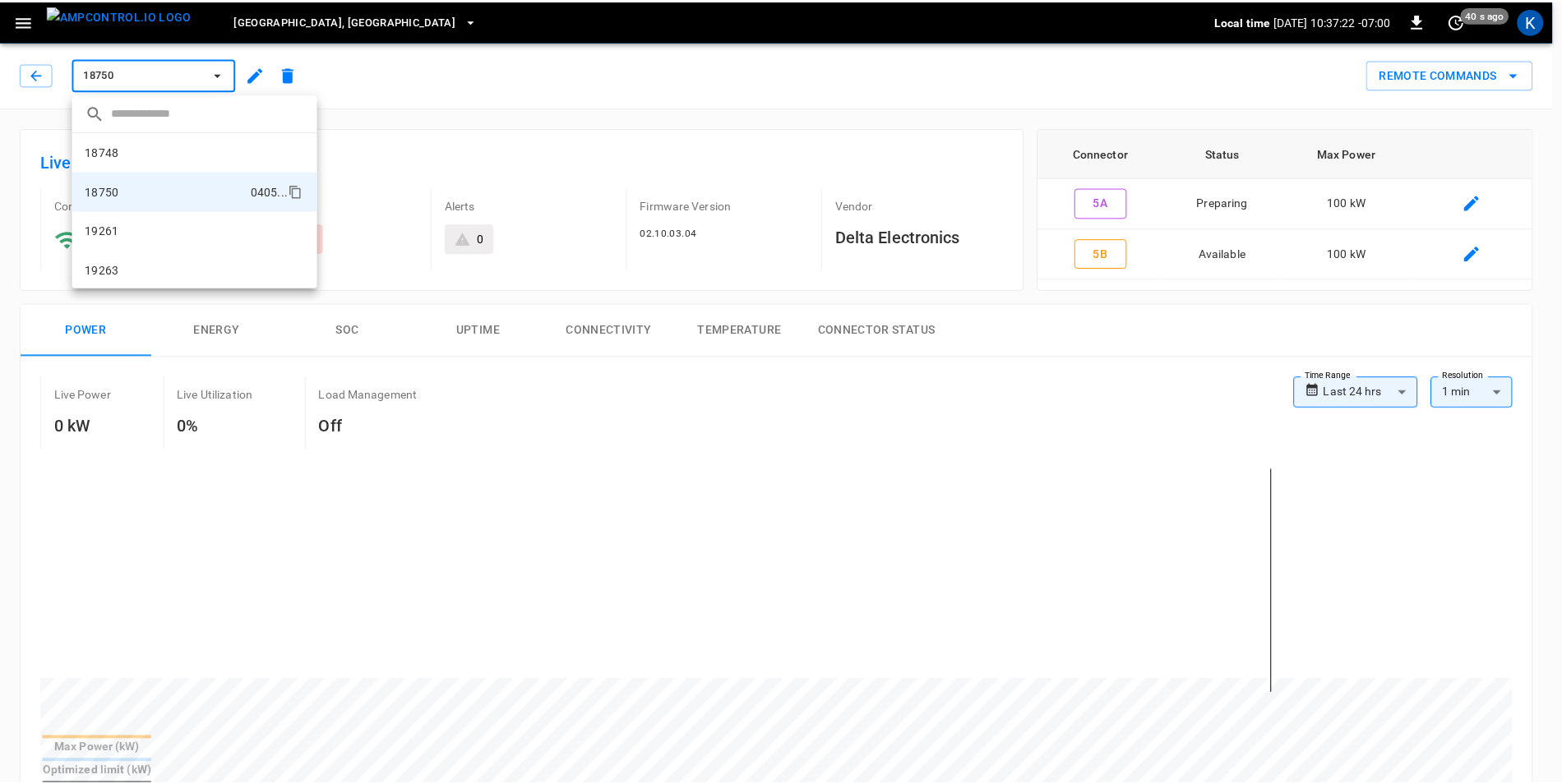
scroll to position [28, 0]
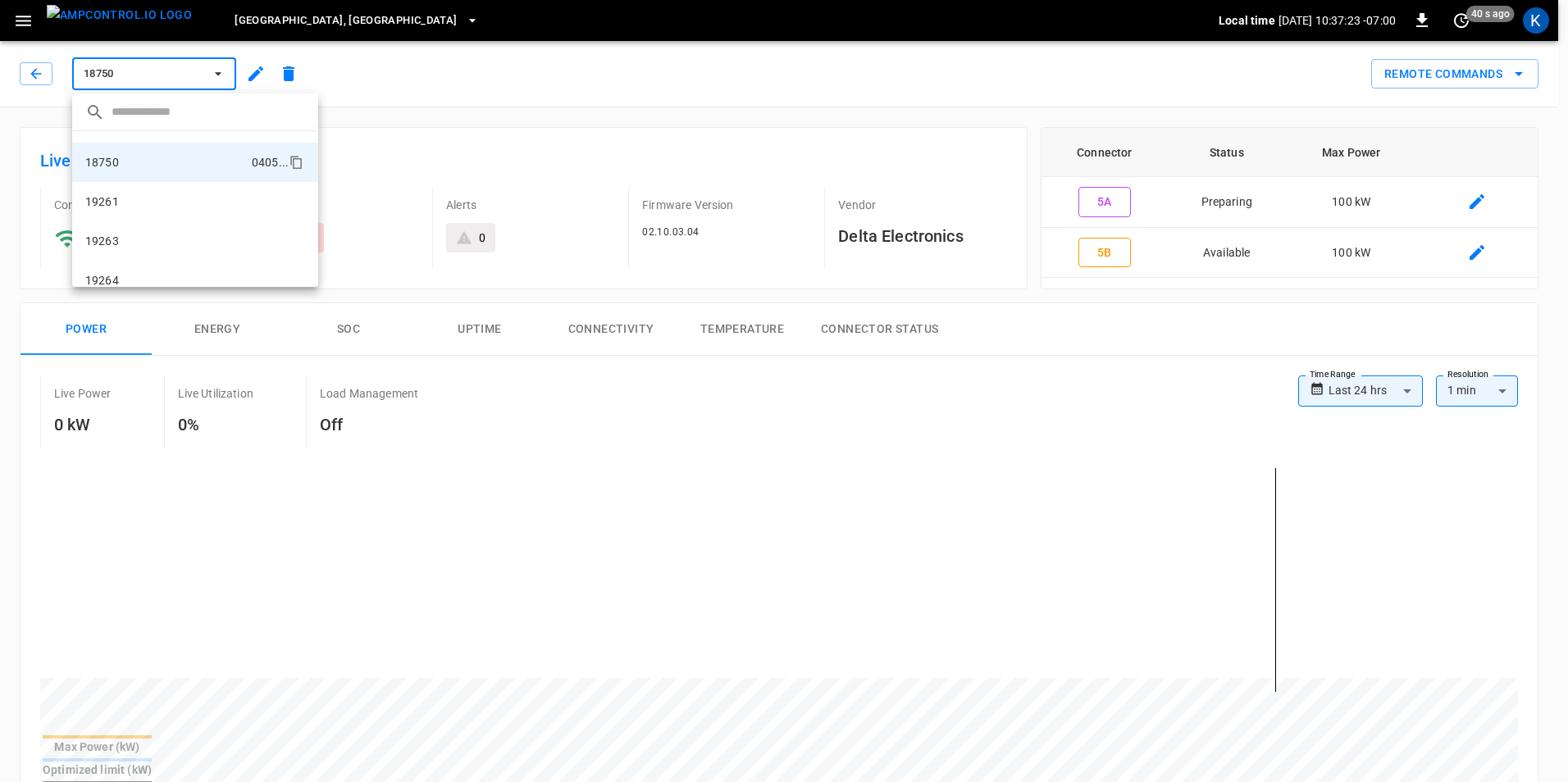
click at [37, 69] on div at bounding box center [784, 391] width 1568 height 782
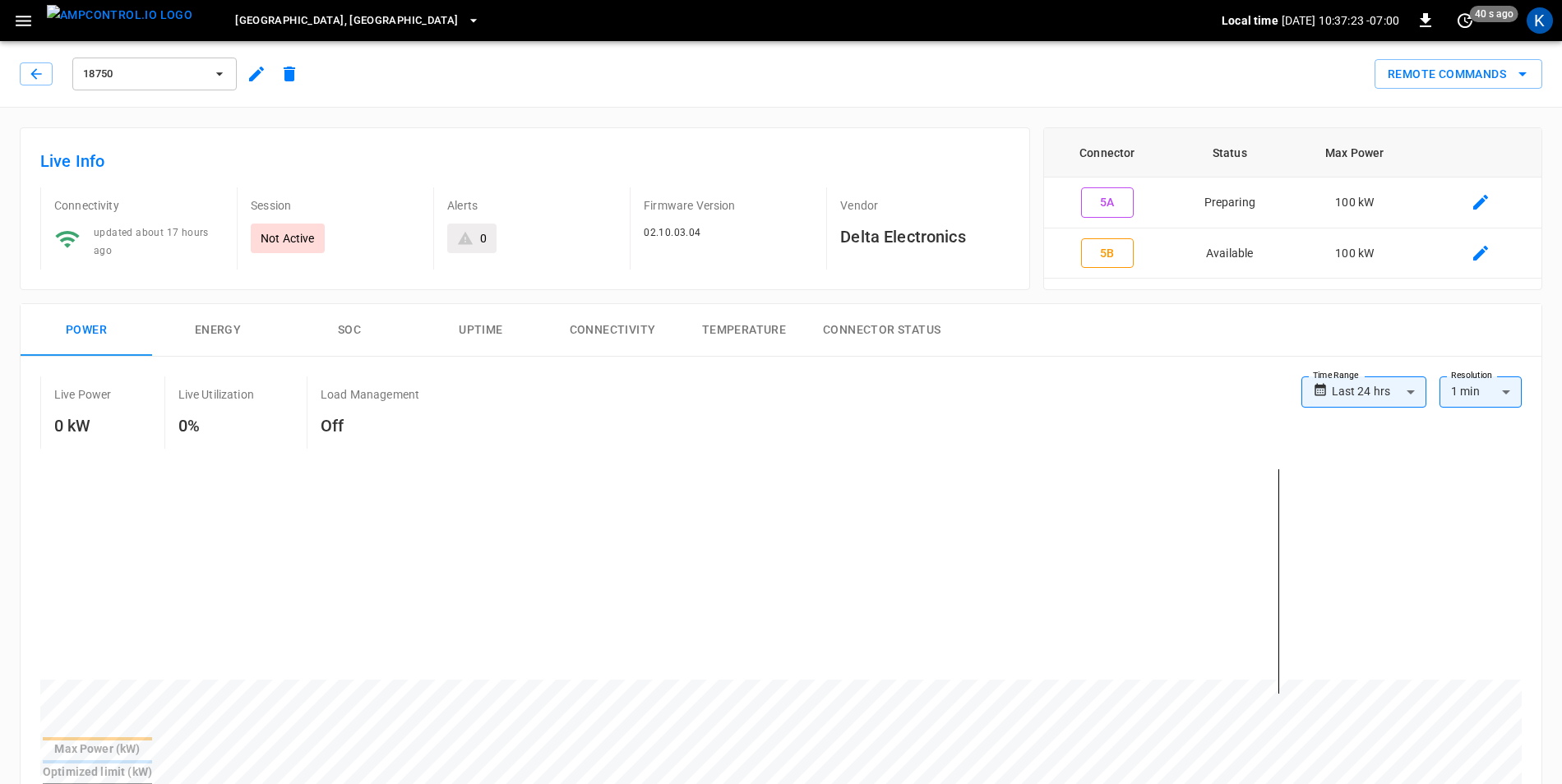
click at [33, 75] on icon "button" at bounding box center [36, 74] width 10 height 10
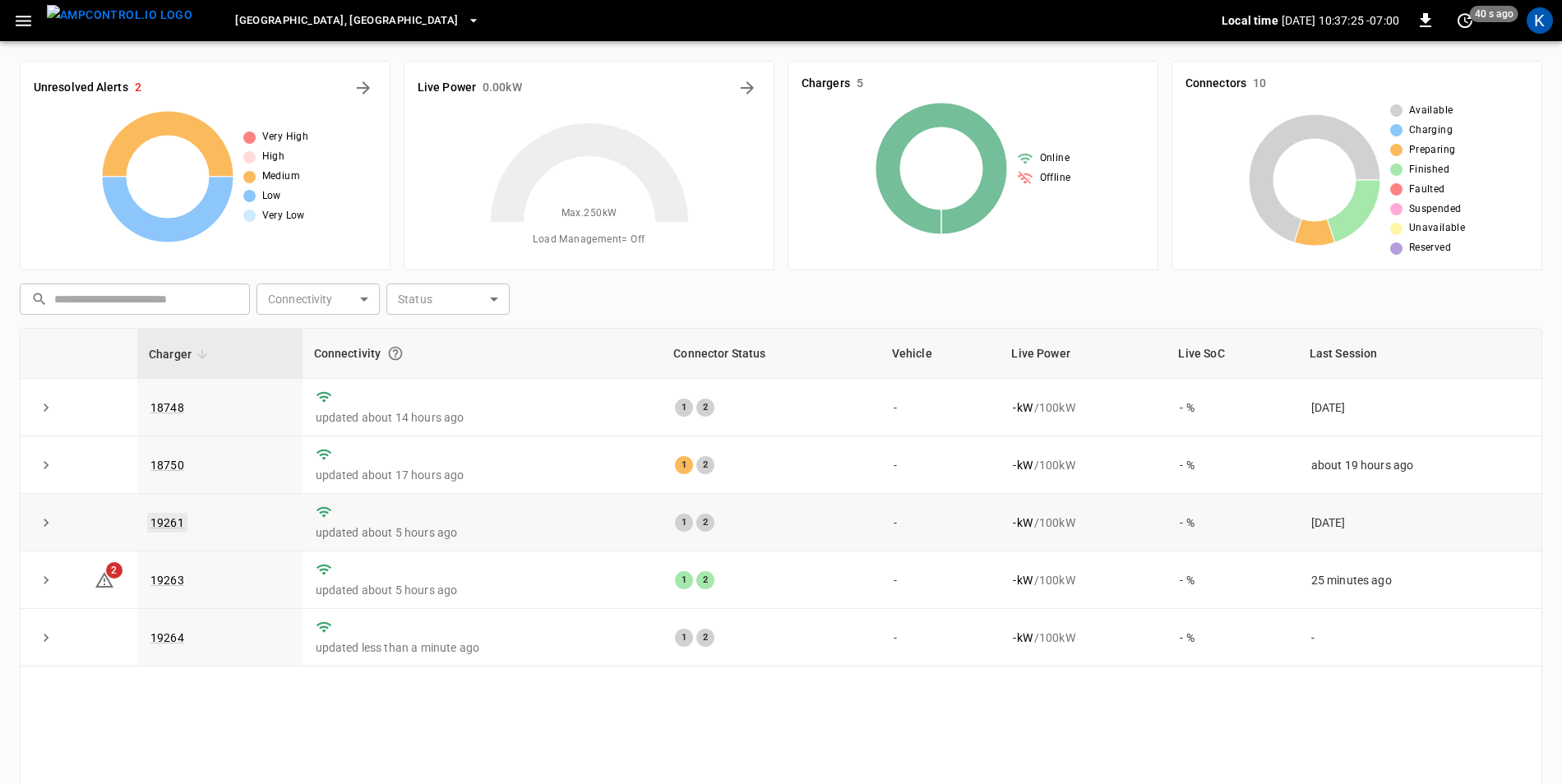
click at [168, 523] on link "19261" at bounding box center [168, 523] width 40 height 20
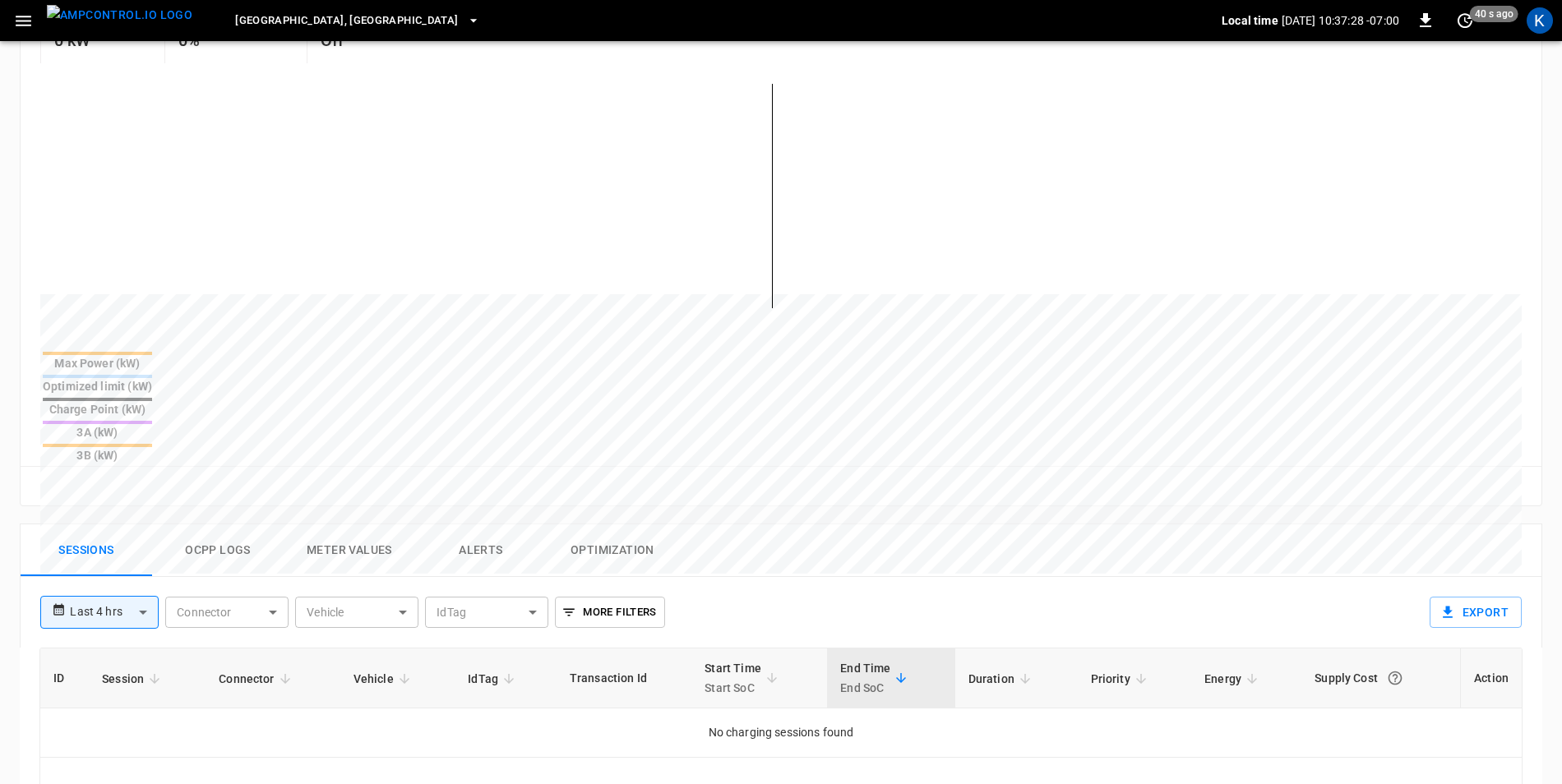
scroll to position [493, 0]
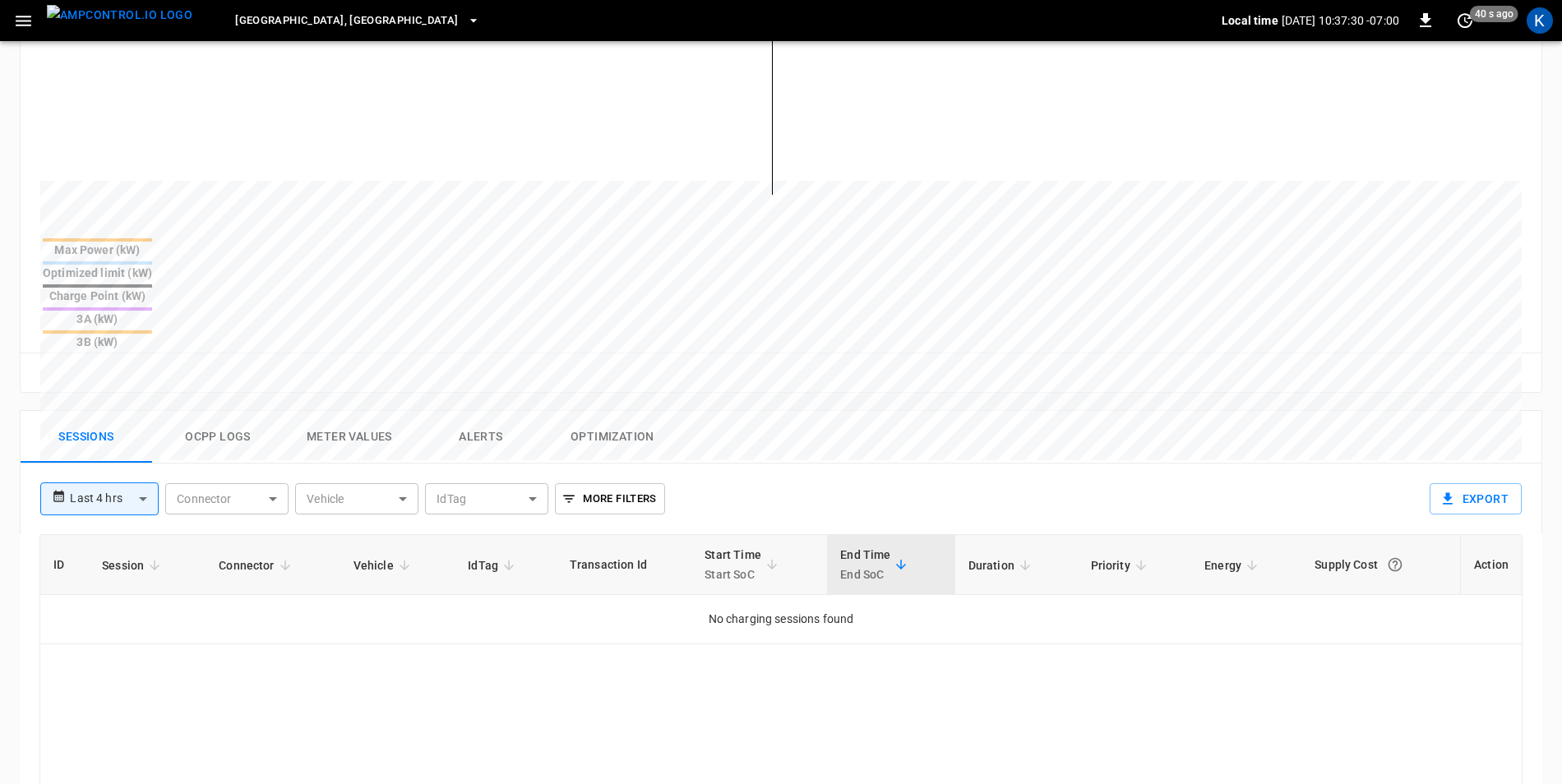
click at [131, 464] on div "**********" at bounding box center [725, 492] width 1396 height 57
click at [132, 430] on body "**********" at bounding box center [781, 327] width 1562 height 1641
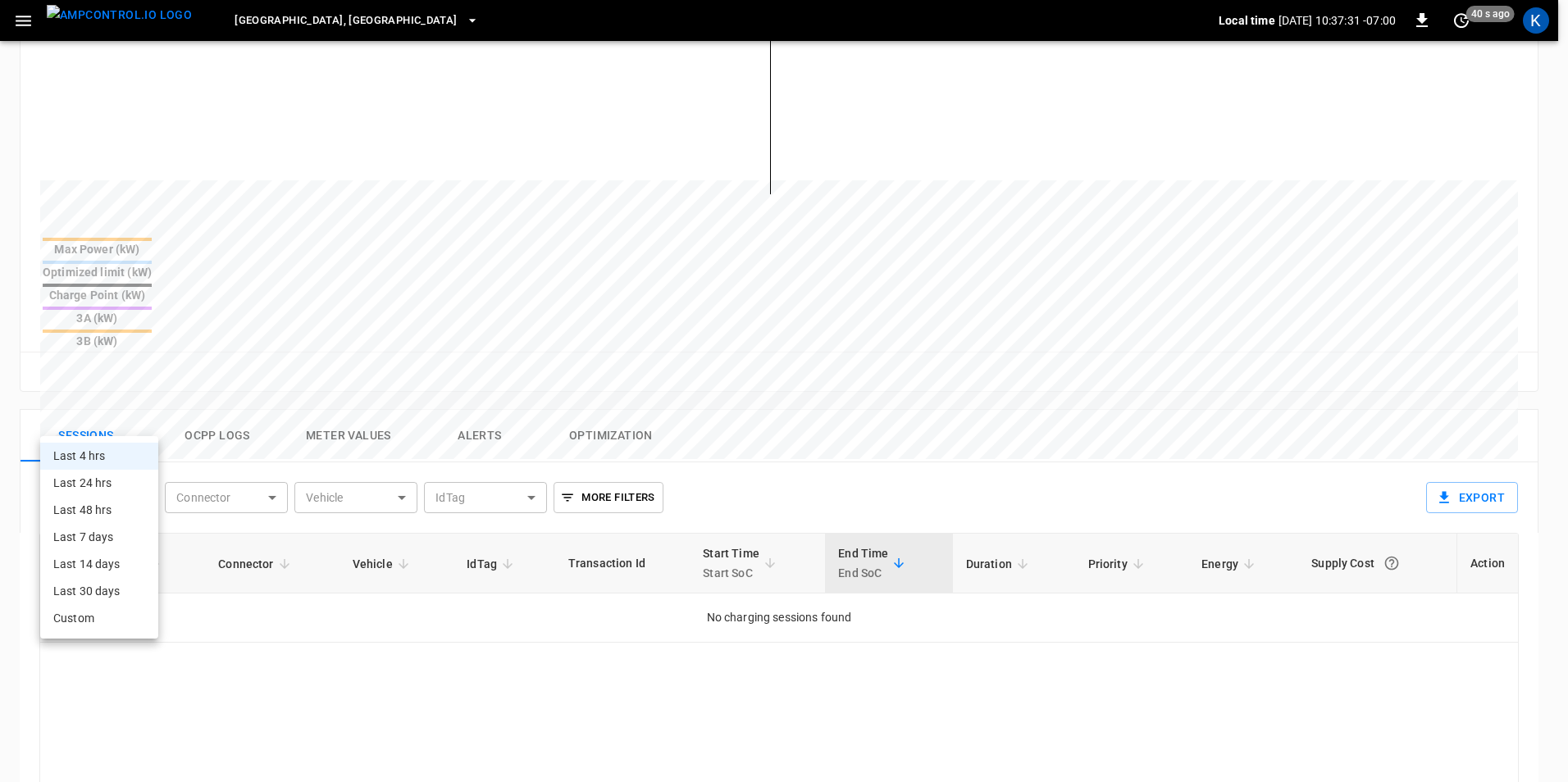
click at [116, 512] on li "Last 48 hrs" at bounding box center [99, 510] width 118 height 27
type input "**********"
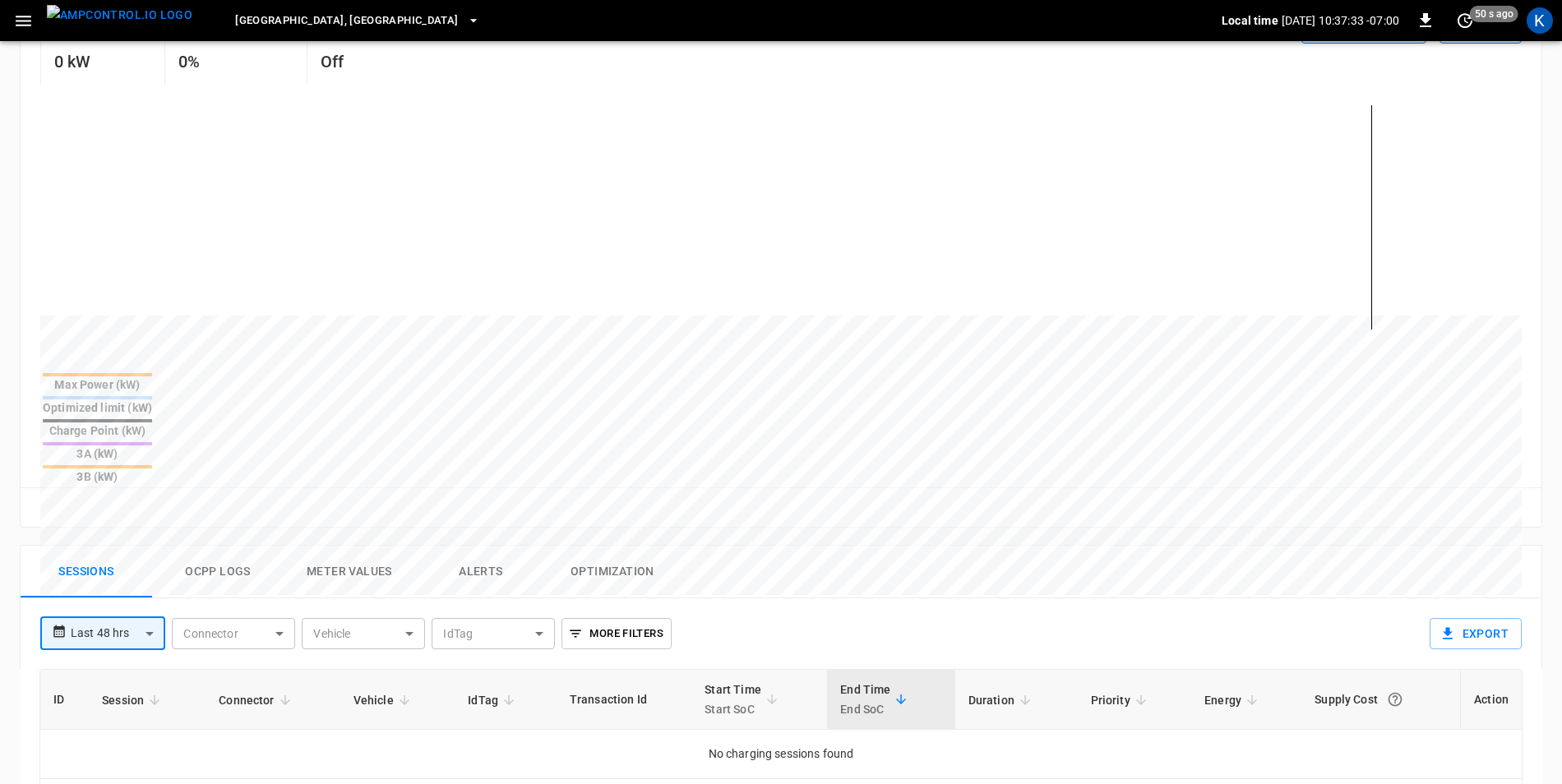
scroll to position [0, 0]
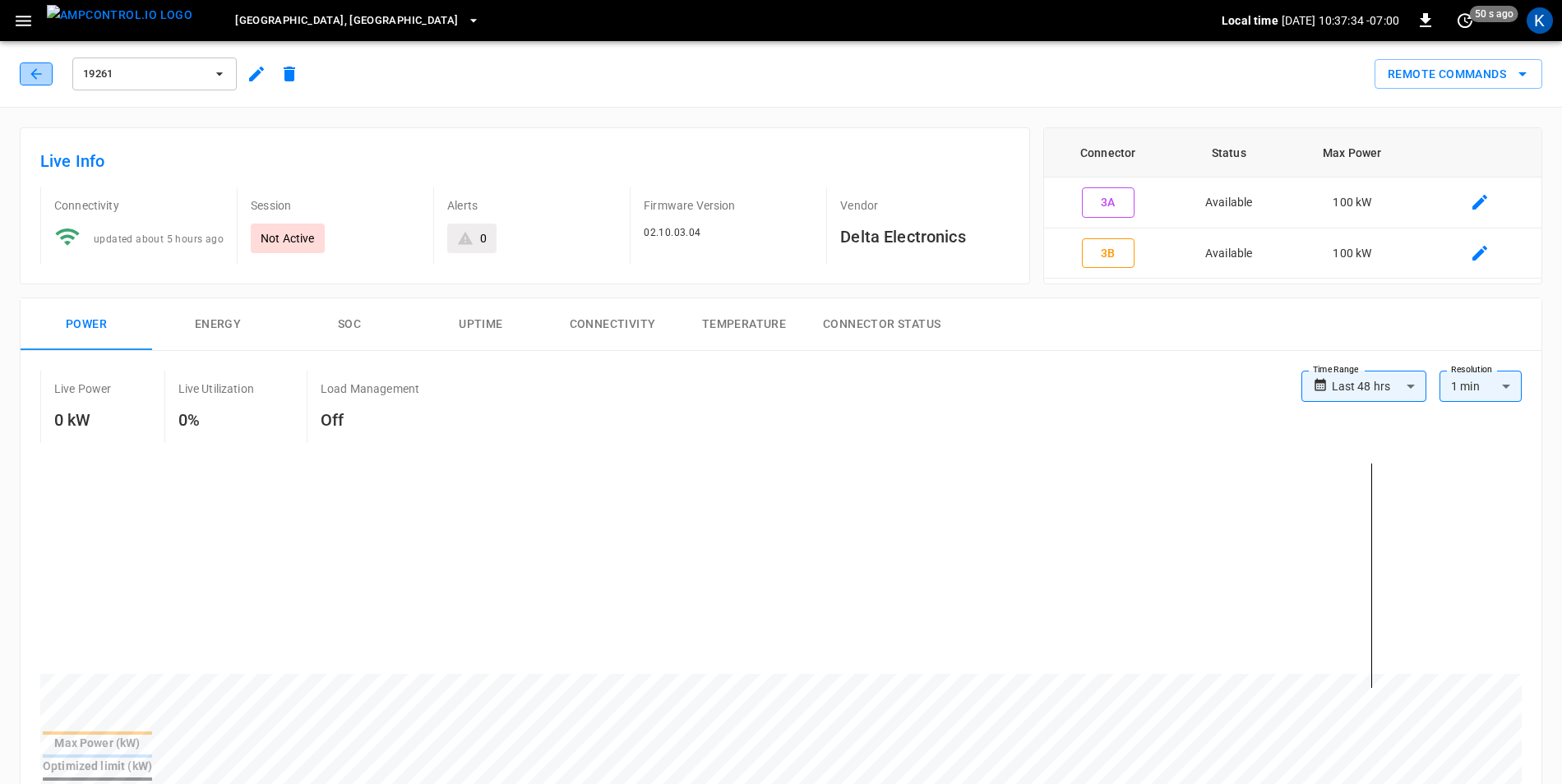
click at [27, 77] on button "button" at bounding box center [36, 74] width 33 height 23
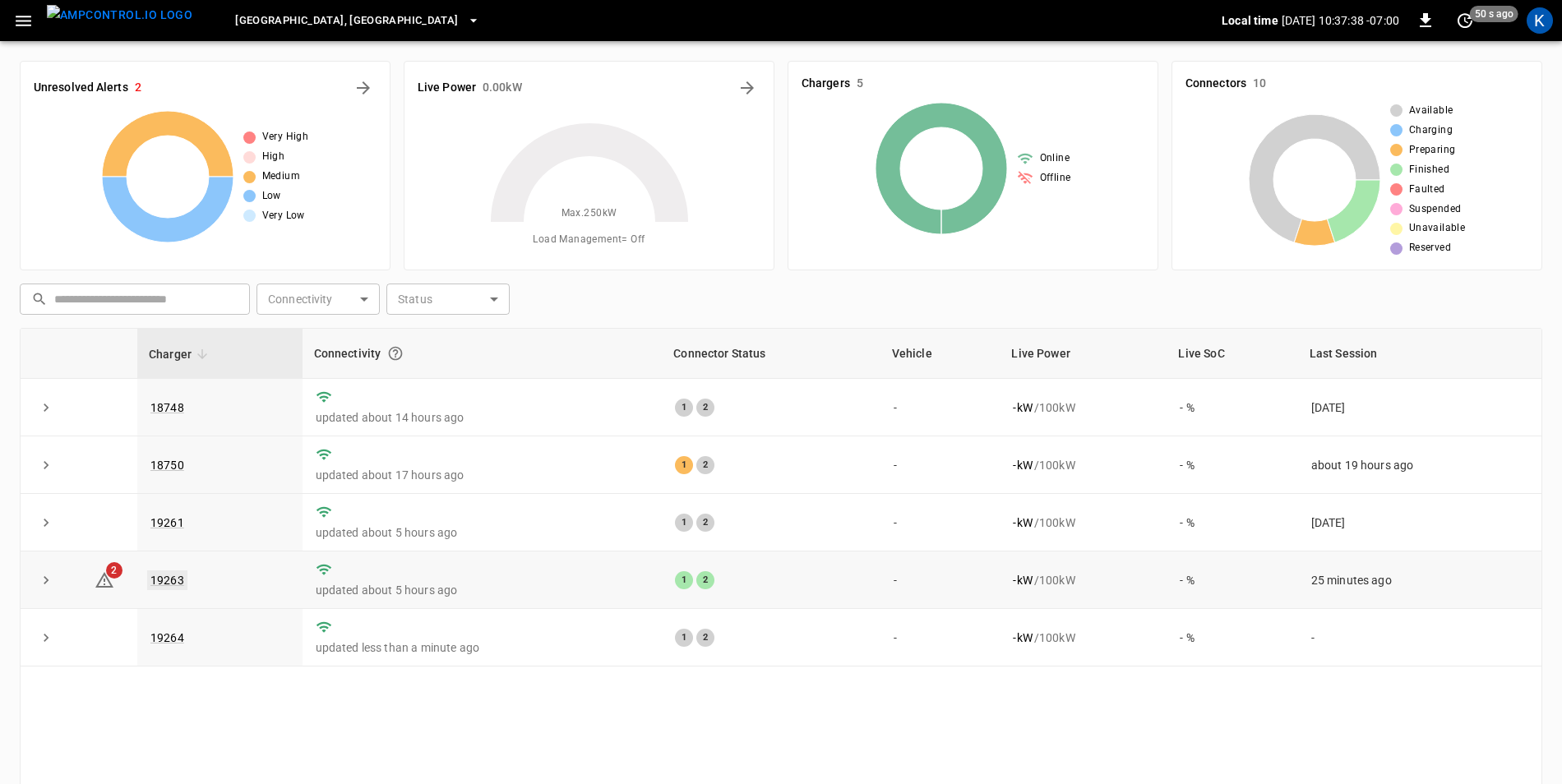
click at [167, 582] on link "19263" at bounding box center [168, 580] width 40 height 20
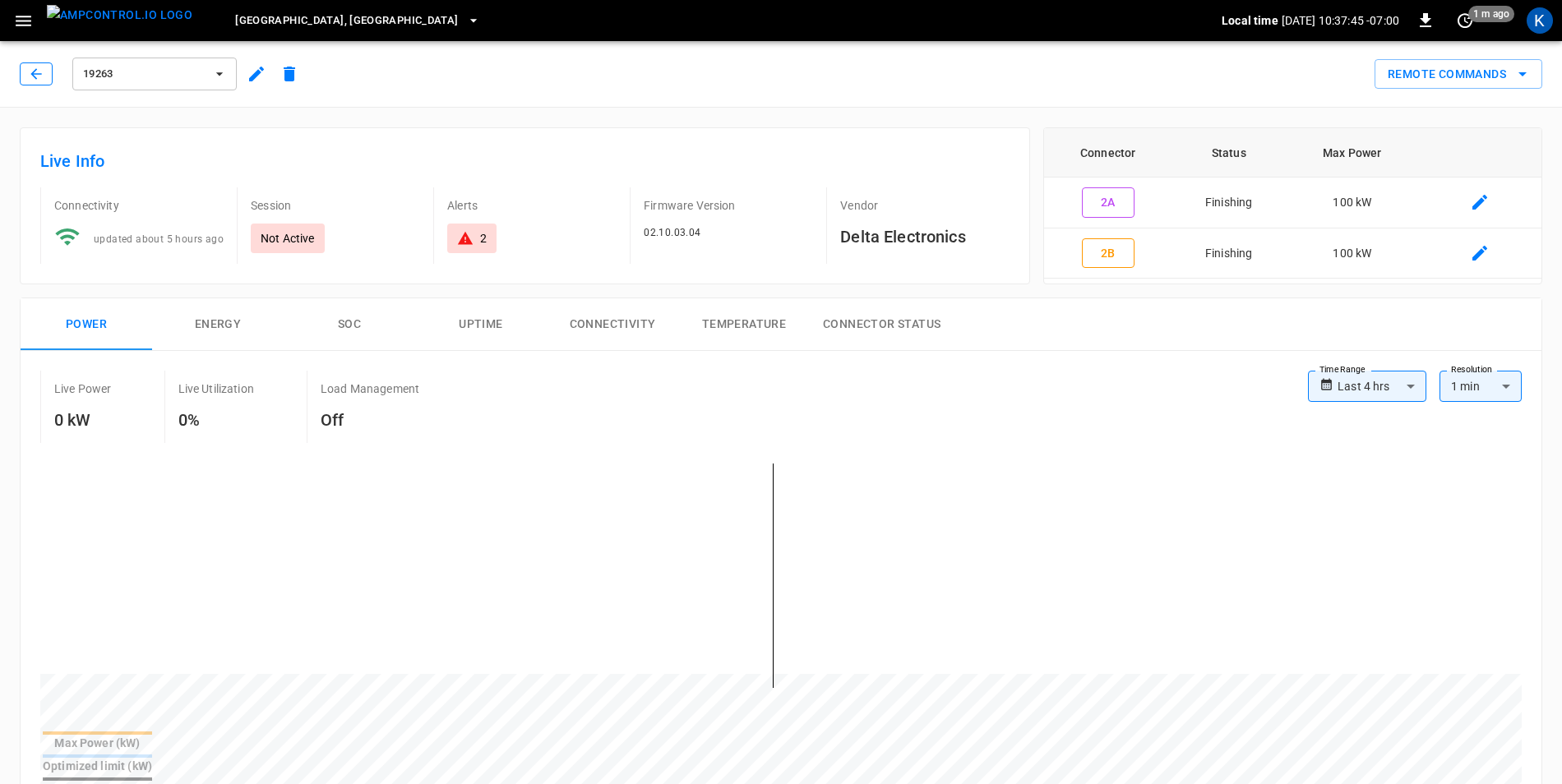
click at [34, 71] on icon "button" at bounding box center [36, 74] width 10 height 10
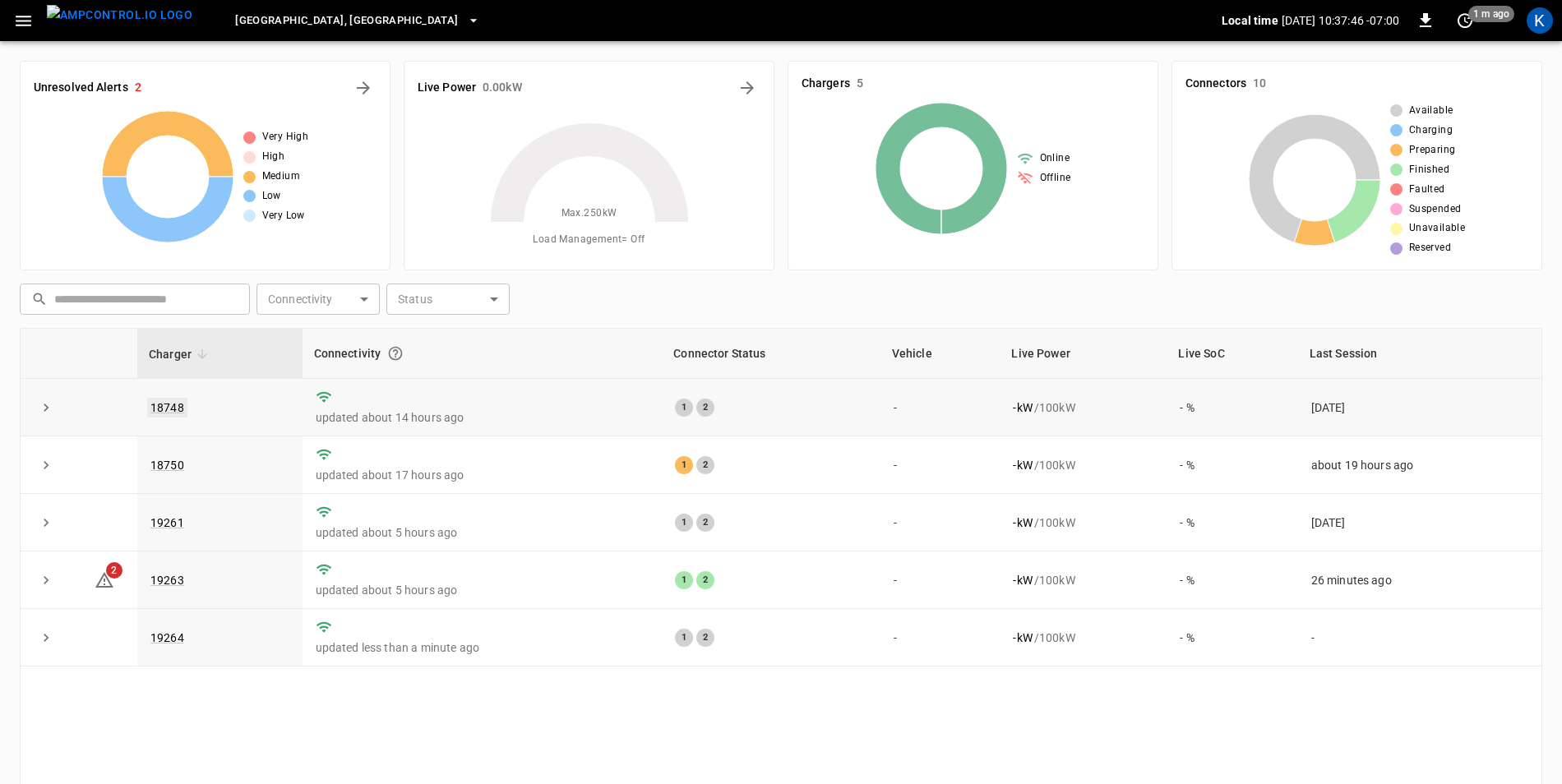
click at [178, 411] on link "18748" at bounding box center [168, 407] width 40 height 20
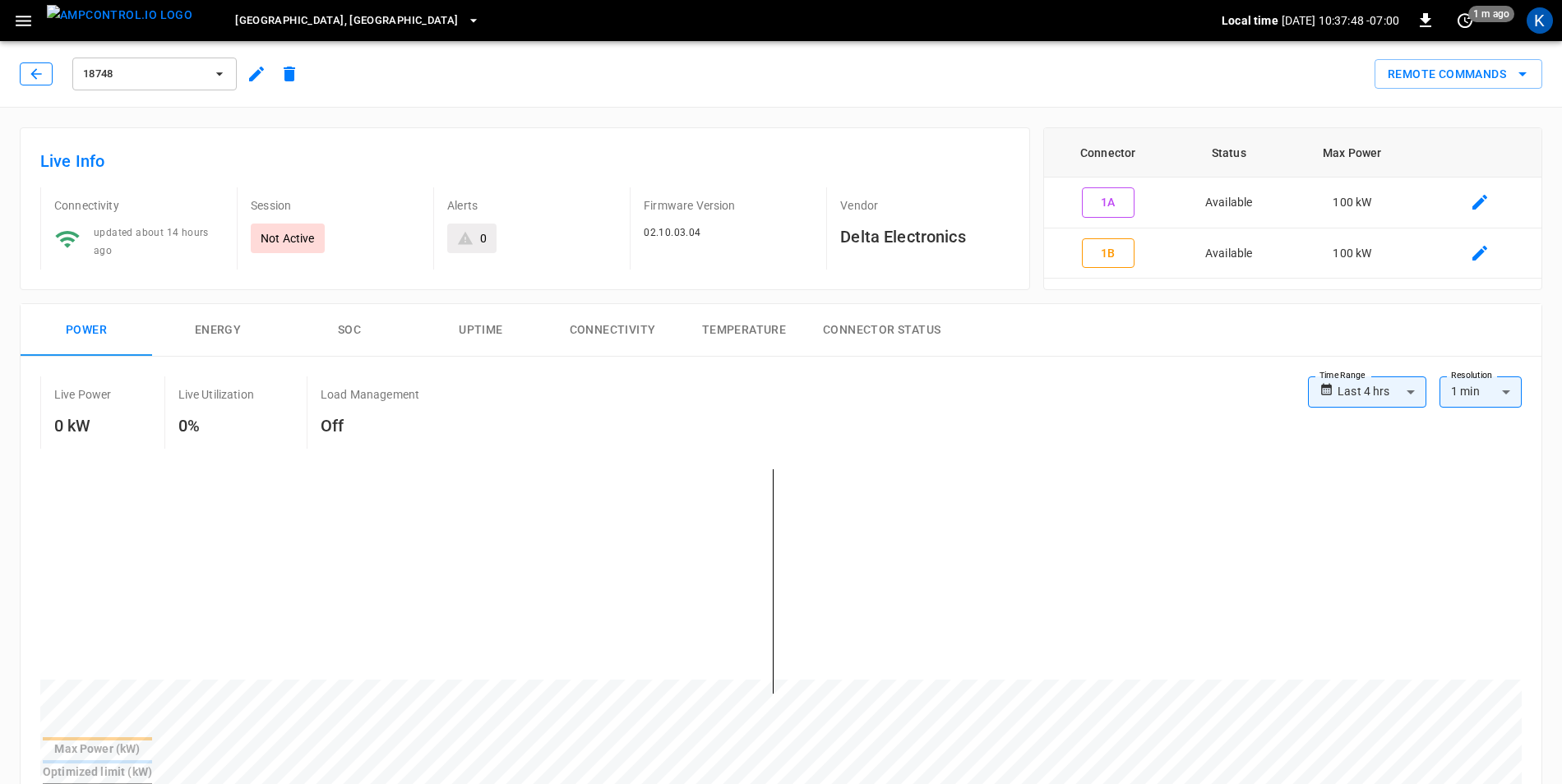
click at [47, 65] on button "button" at bounding box center [36, 74] width 33 height 23
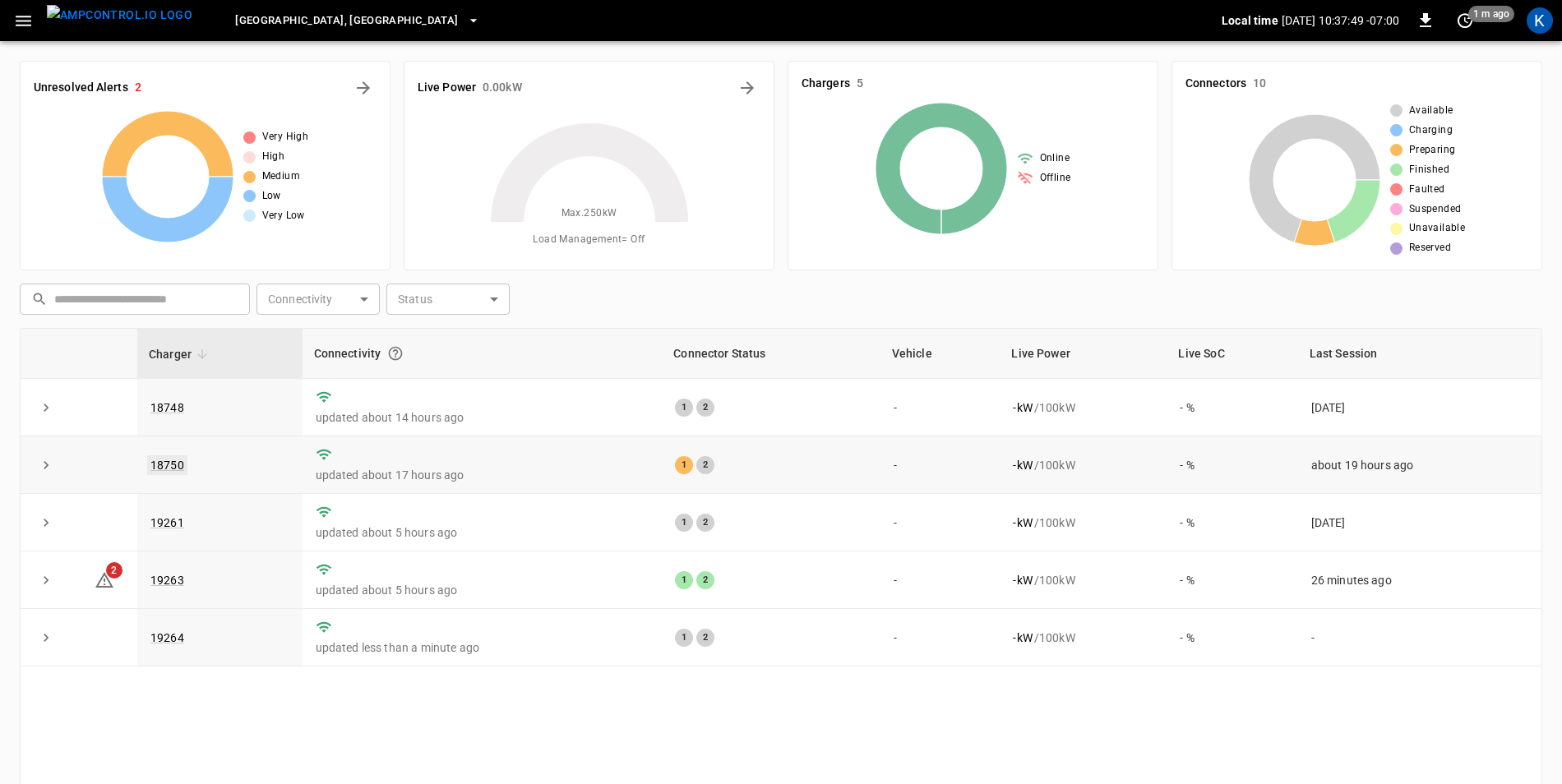
click at [175, 460] on link "18750" at bounding box center [168, 465] width 40 height 20
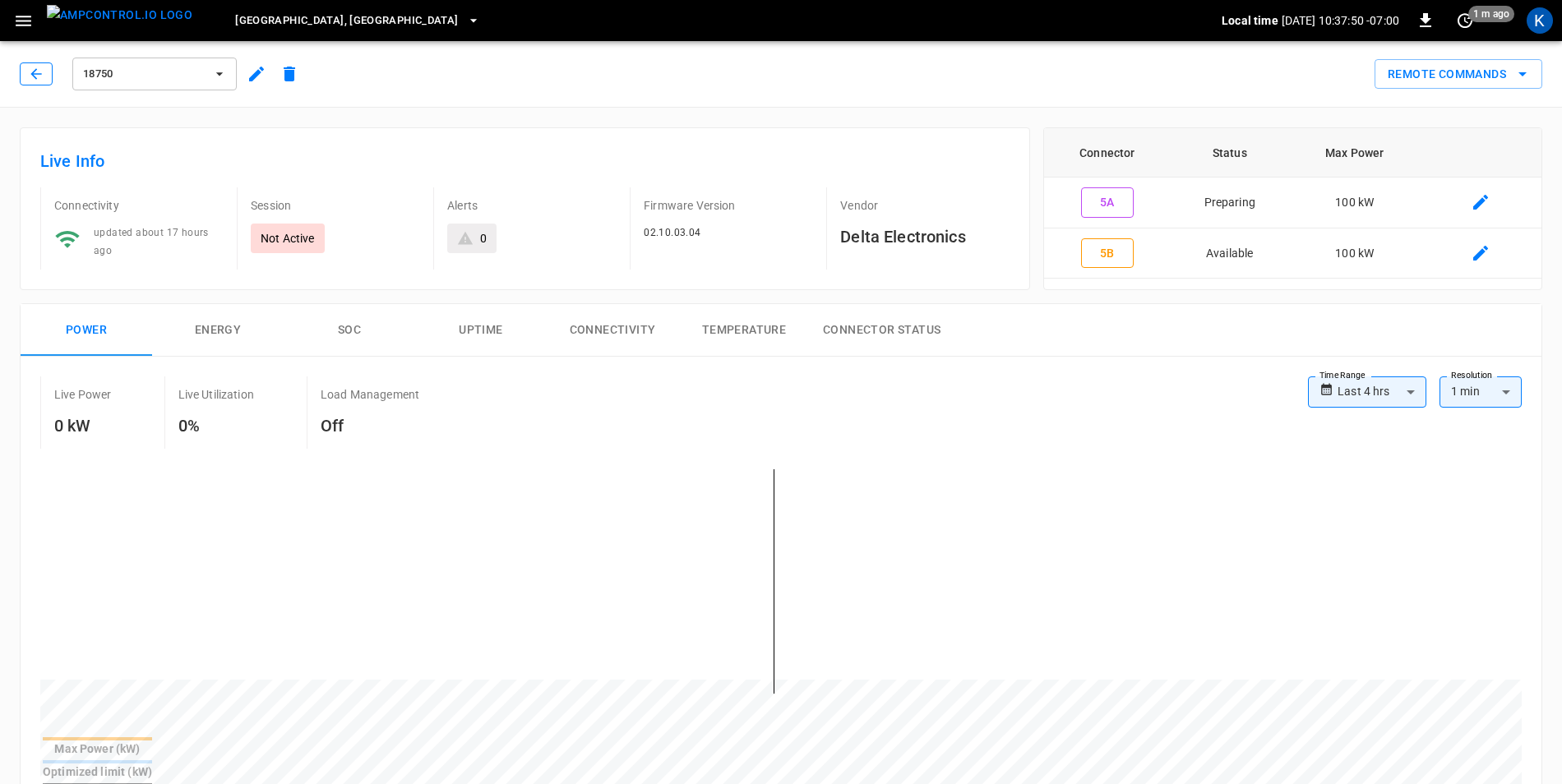
click at [44, 69] on button "button" at bounding box center [36, 74] width 33 height 23
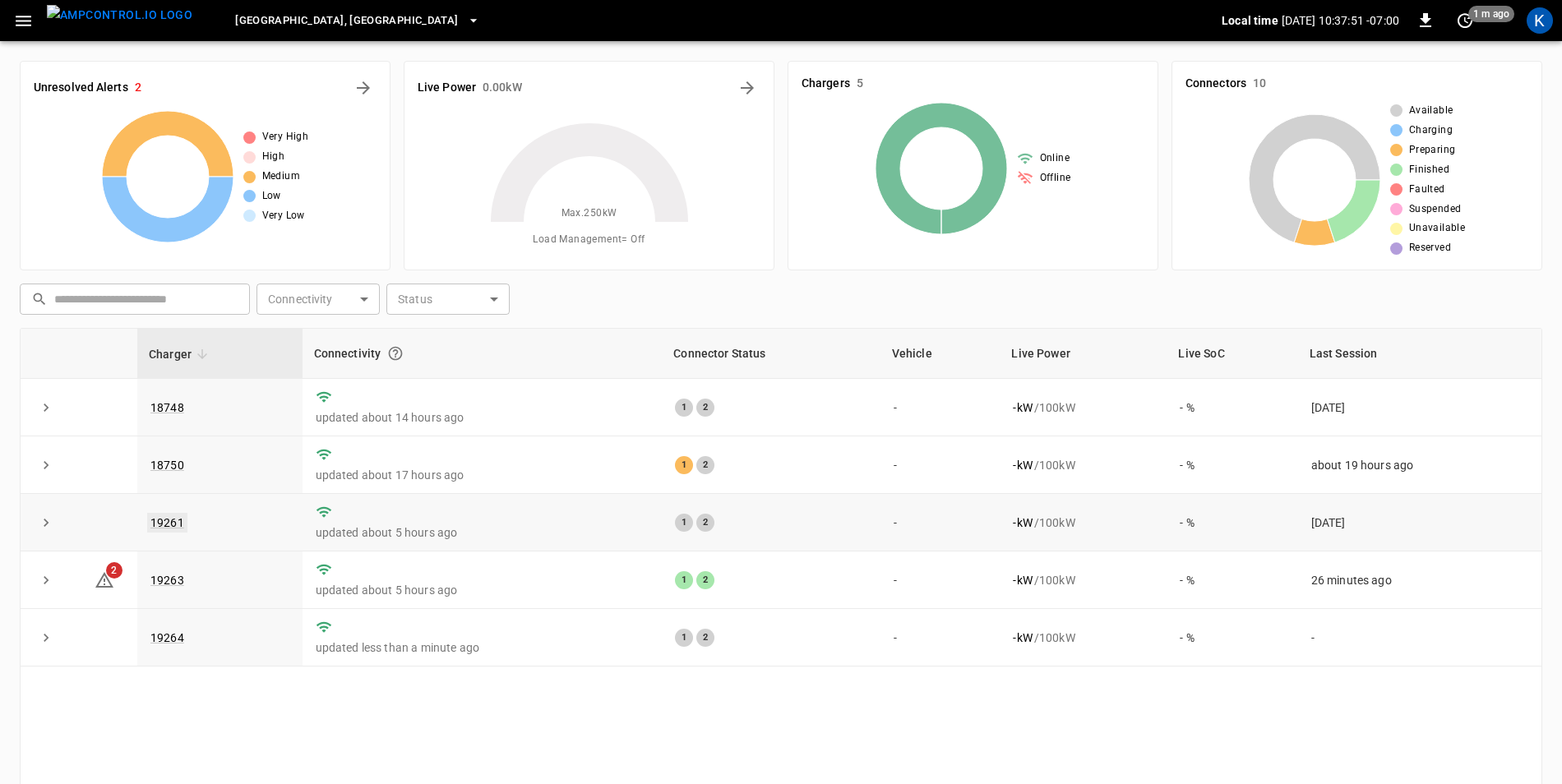
click at [171, 523] on link "19261" at bounding box center [168, 523] width 40 height 20
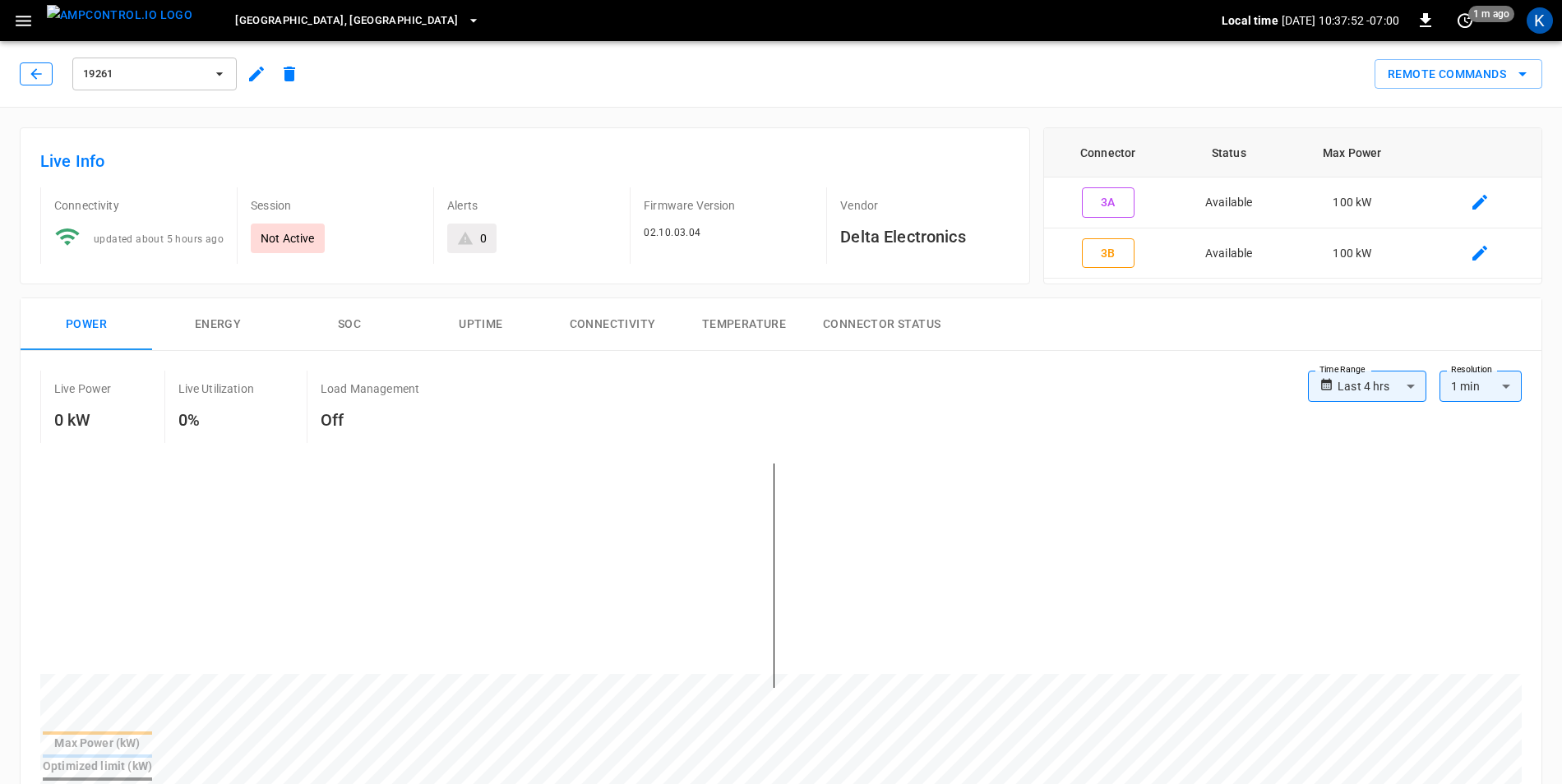
click at [40, 69] on icon "button" at bounding box center [36, 74] width 16 height 16
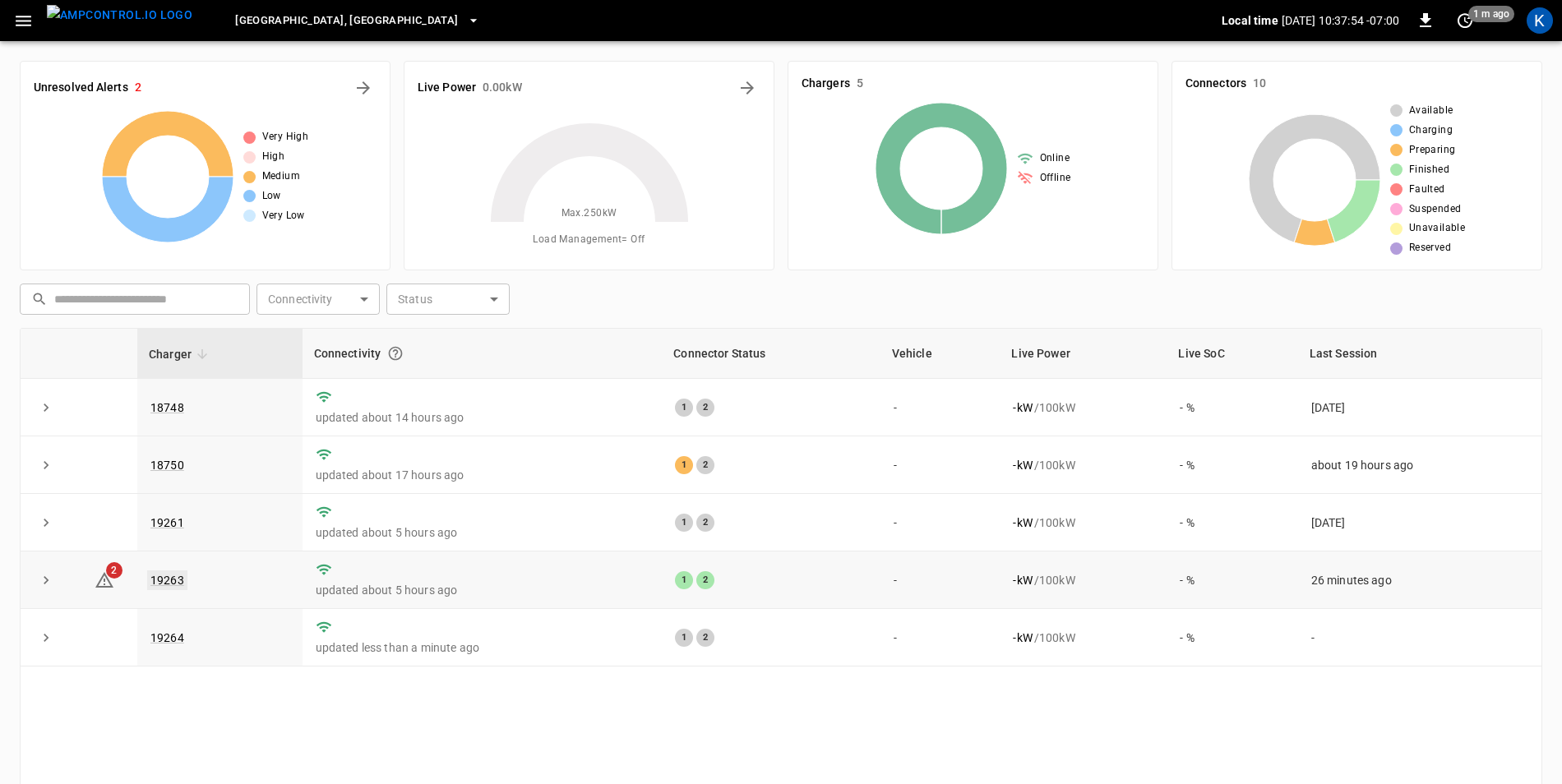
click at [167, 581] on link "19263" at bounding box center [168, 580] width 40 height 20
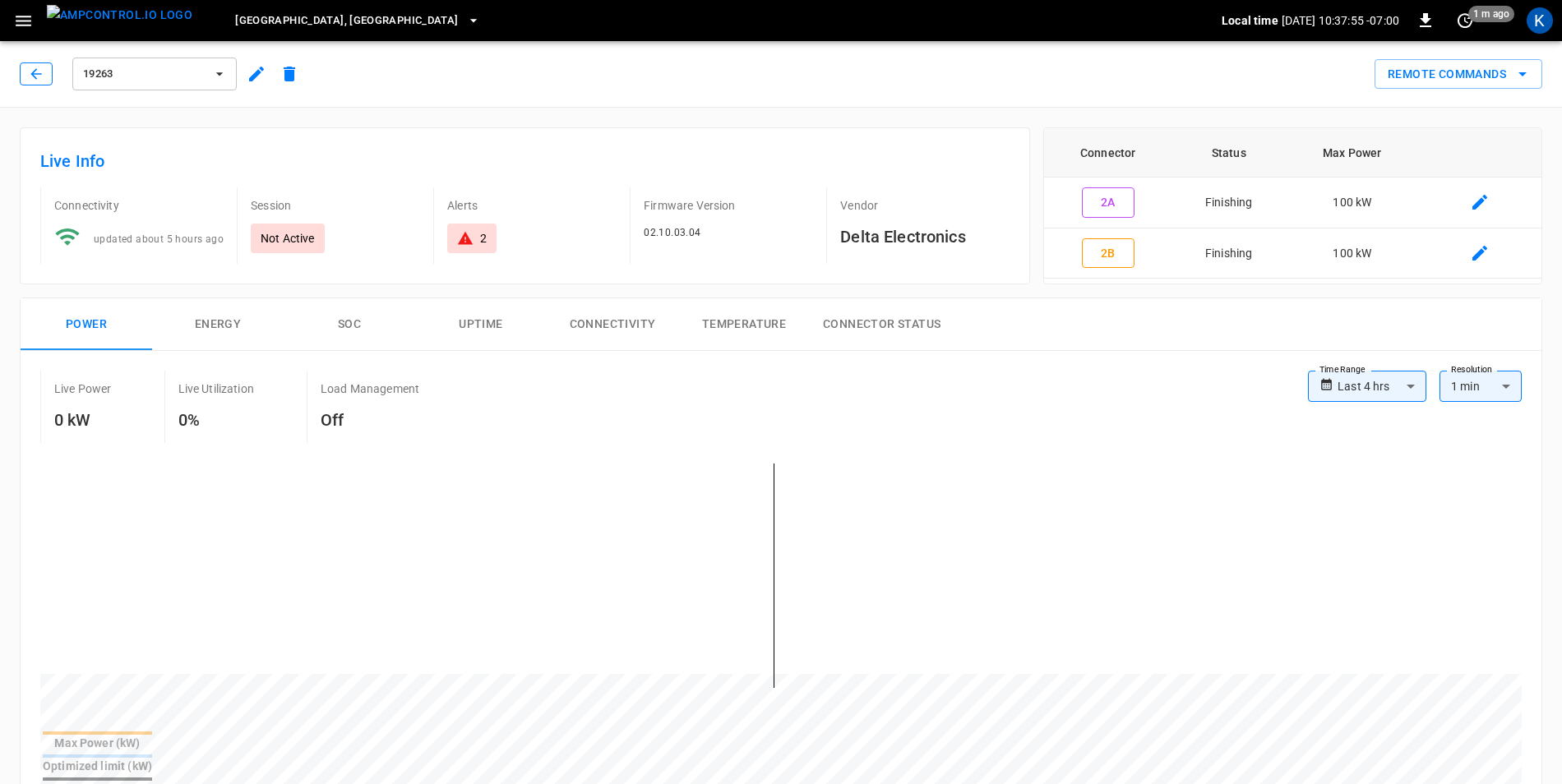
click at [35, 77] on icon "button" at bounding box center [36, 74] width 16 height 16
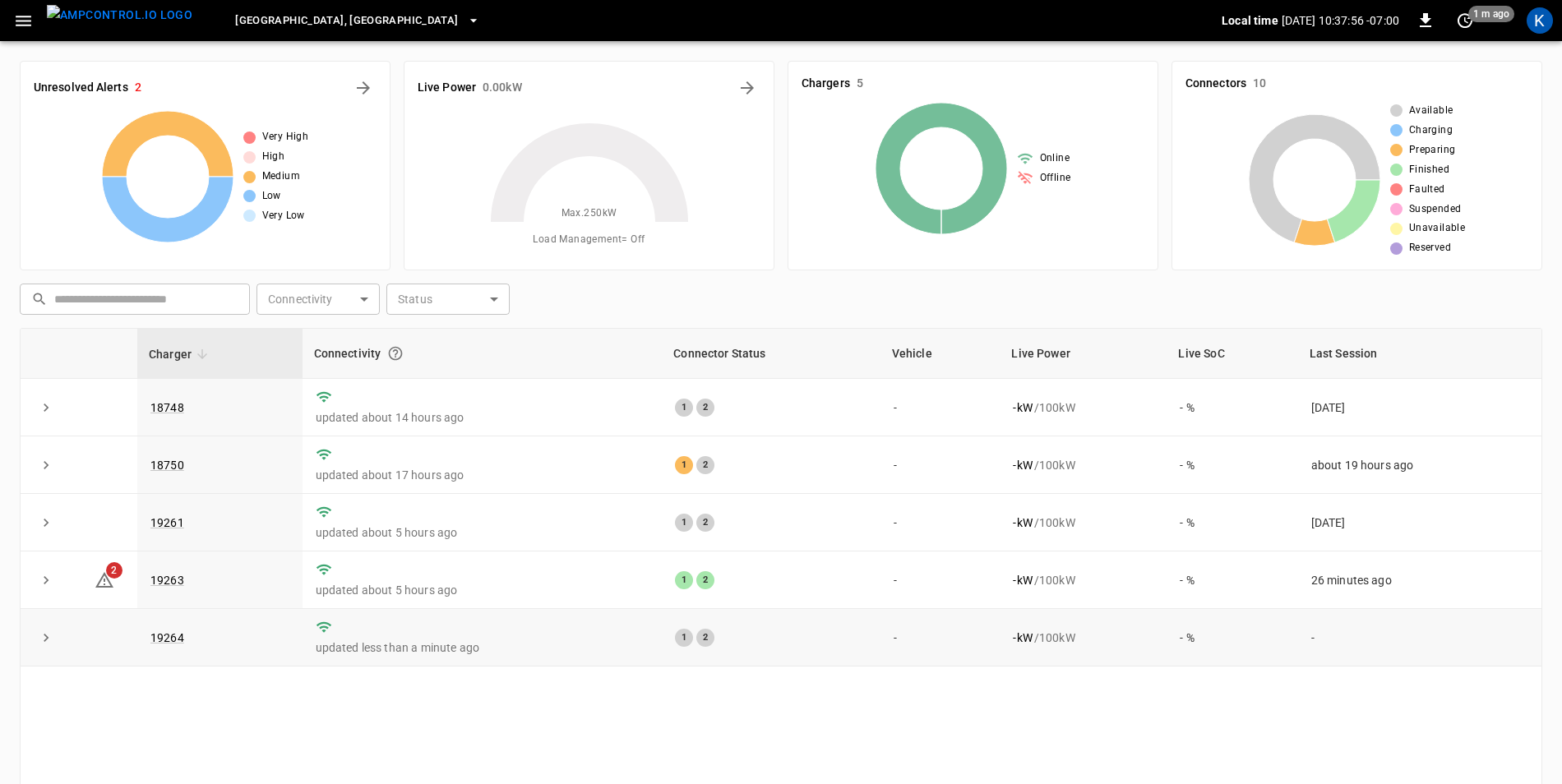
click at [171, 649] on td "19264" at bounding box center [220, 638] width 165 height 57
click at [174, 639] on link "19264" at bounding box center [168, 638] width 40 height 20
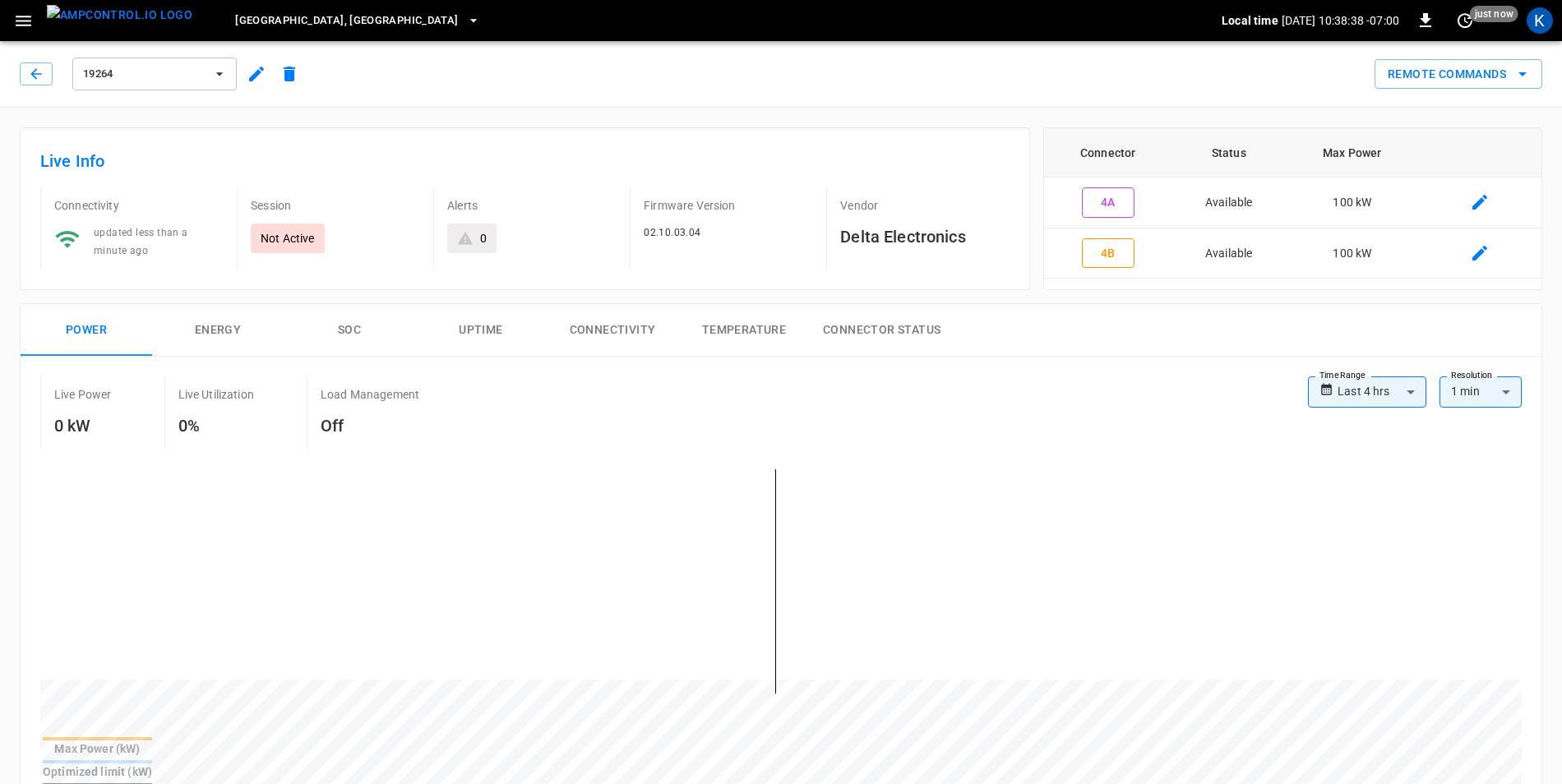
click at [221, 80] on icon "button" at bounding box center [219, 74] width 16 height 16
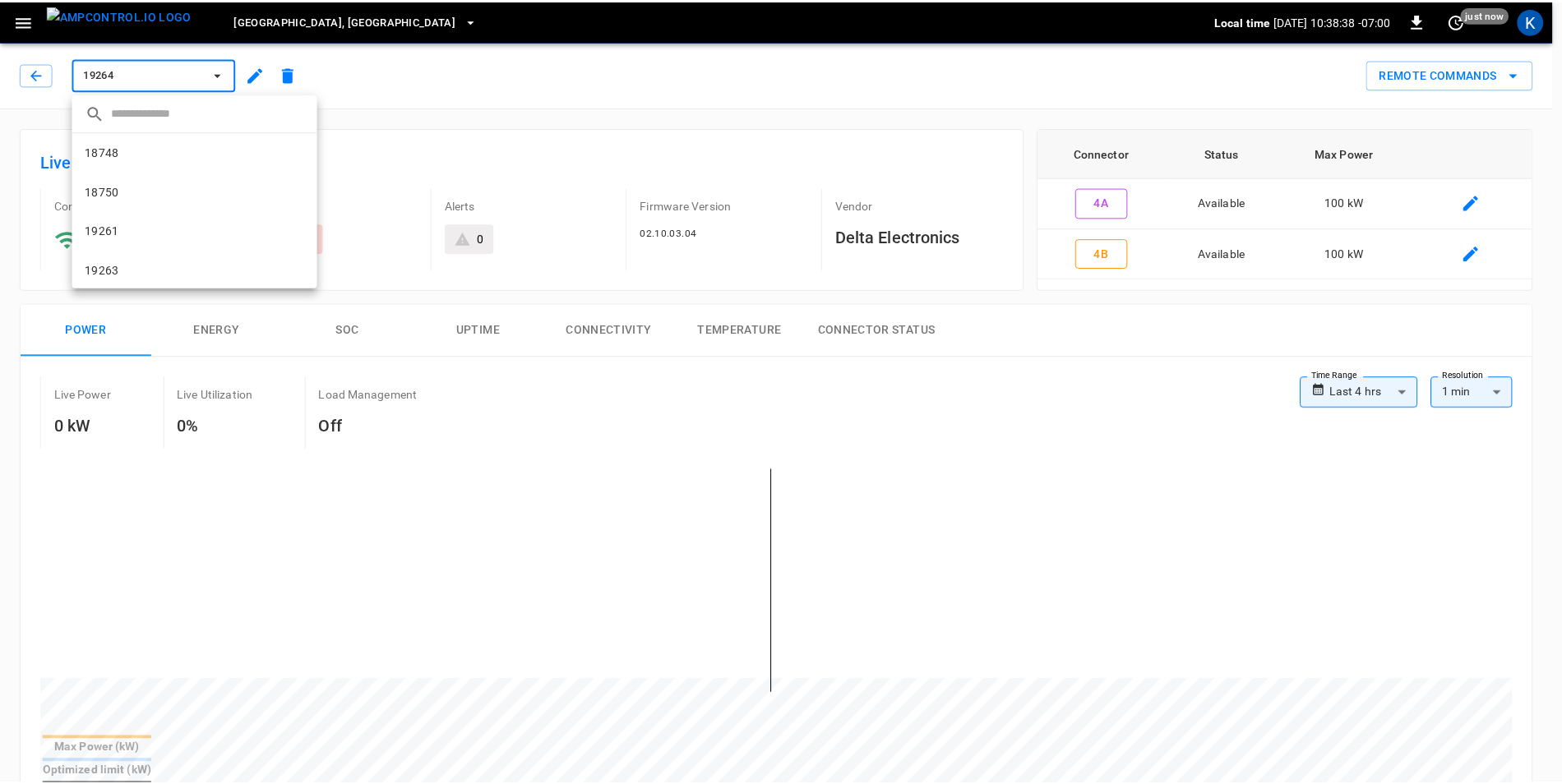
scroll to position [41, 0]
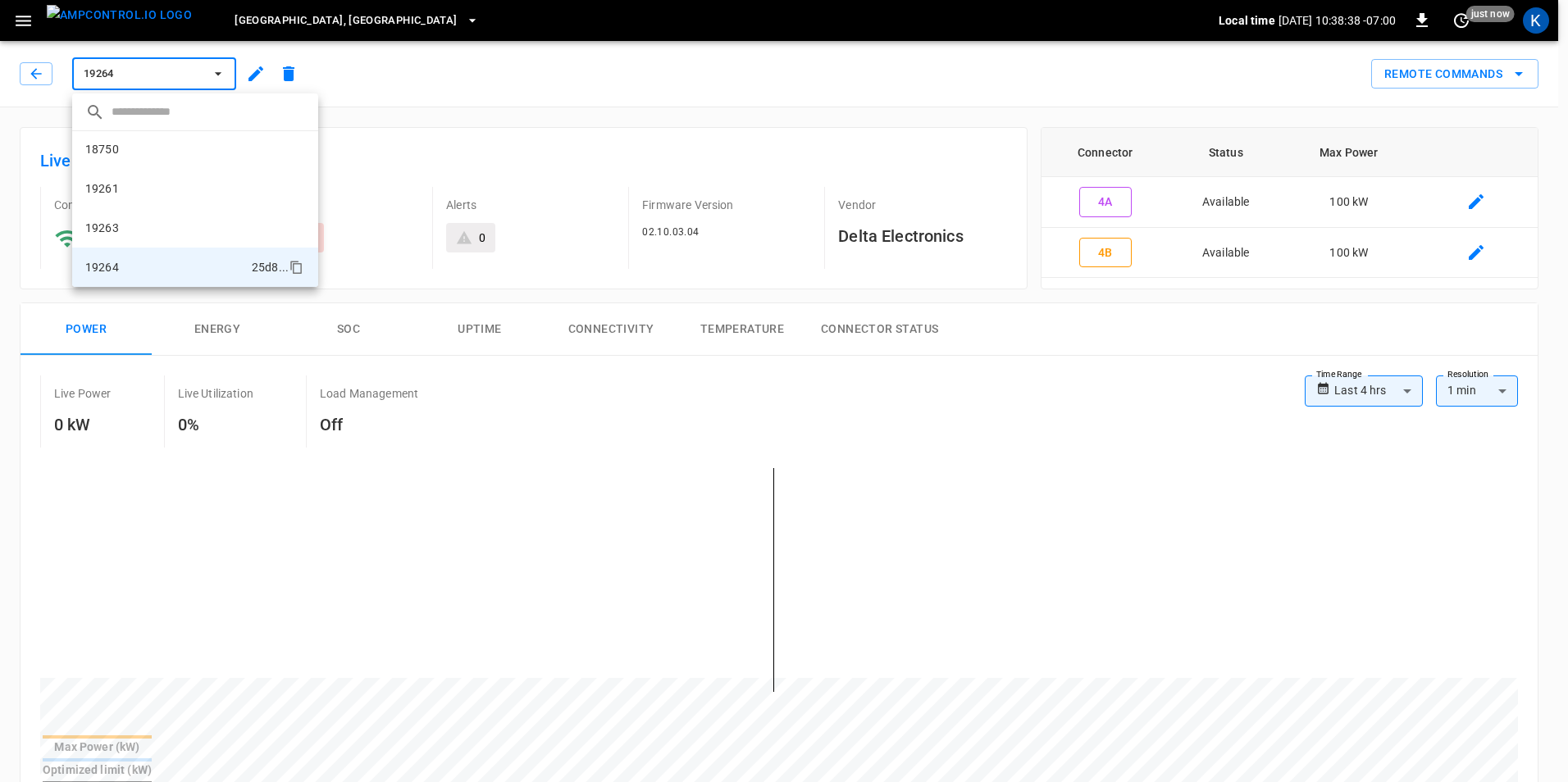
click at [223, 74] on div at bounding box center [784, 391] width 1568 height 782
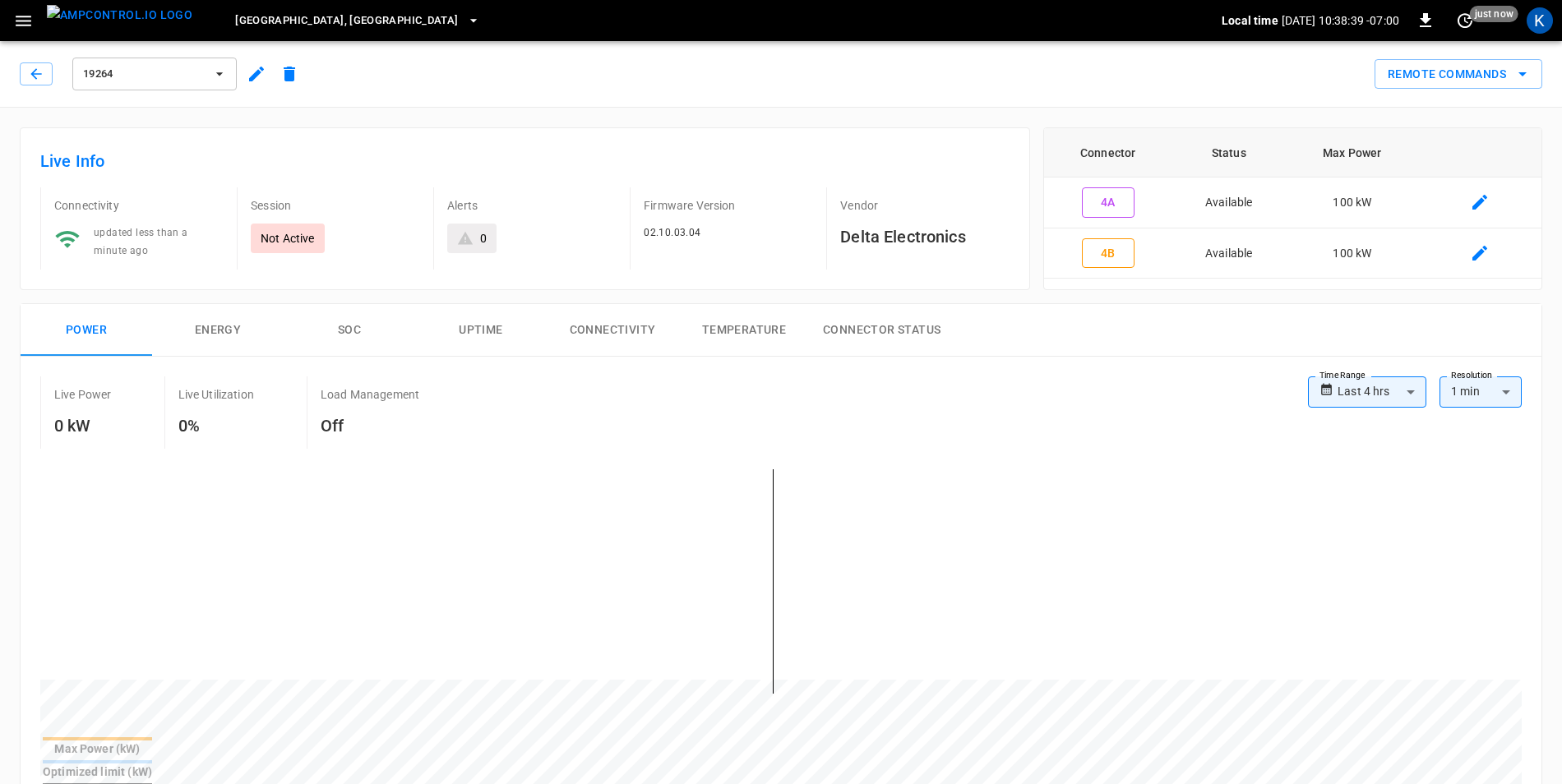
click at [254, 76] on icon "button" at bounding box center [256, 74] width 15 height 15
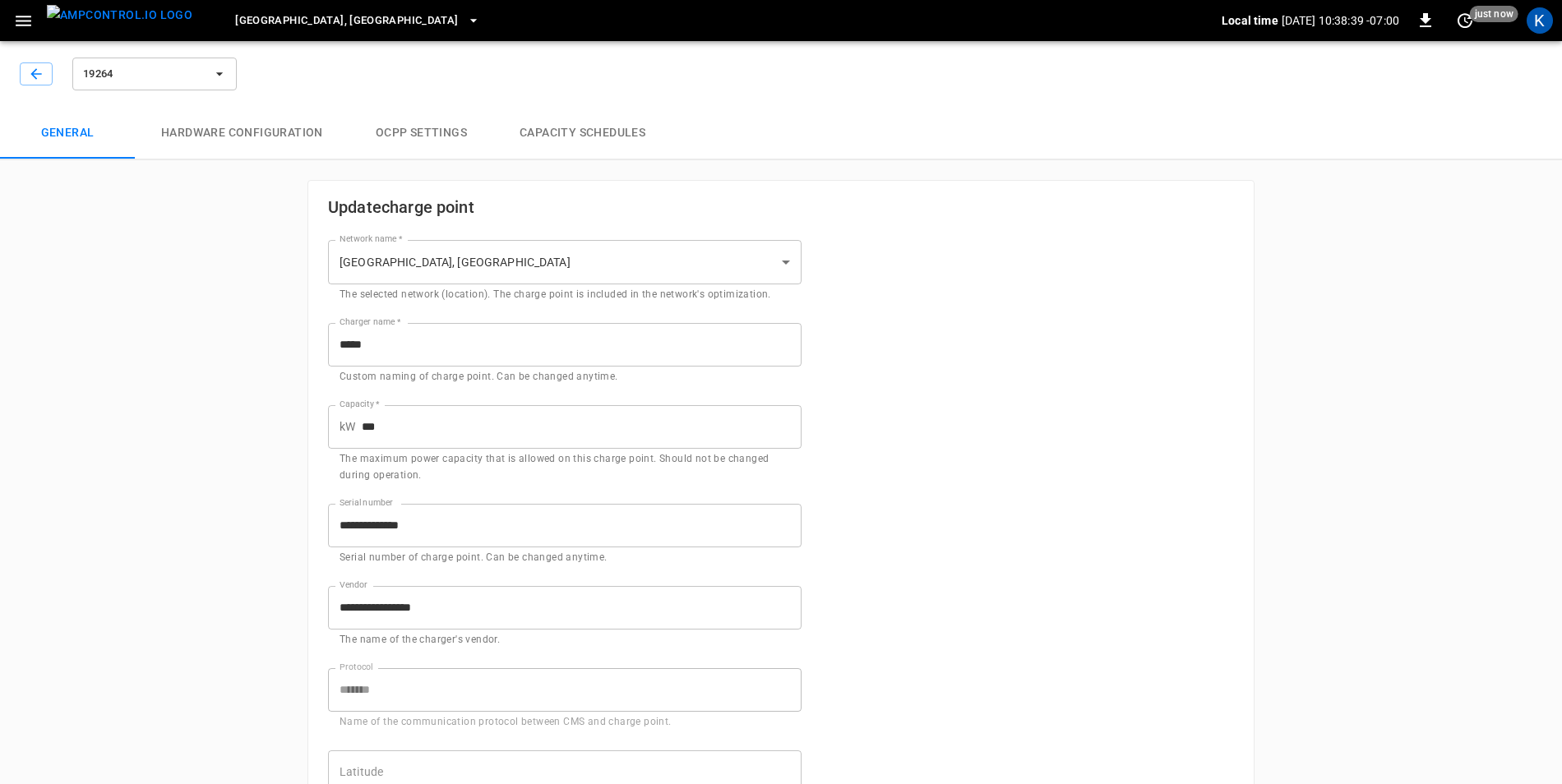
type input "**********"
click at [42, 78] on icon "button" at bounding box center [36, 74] width 16 height 16
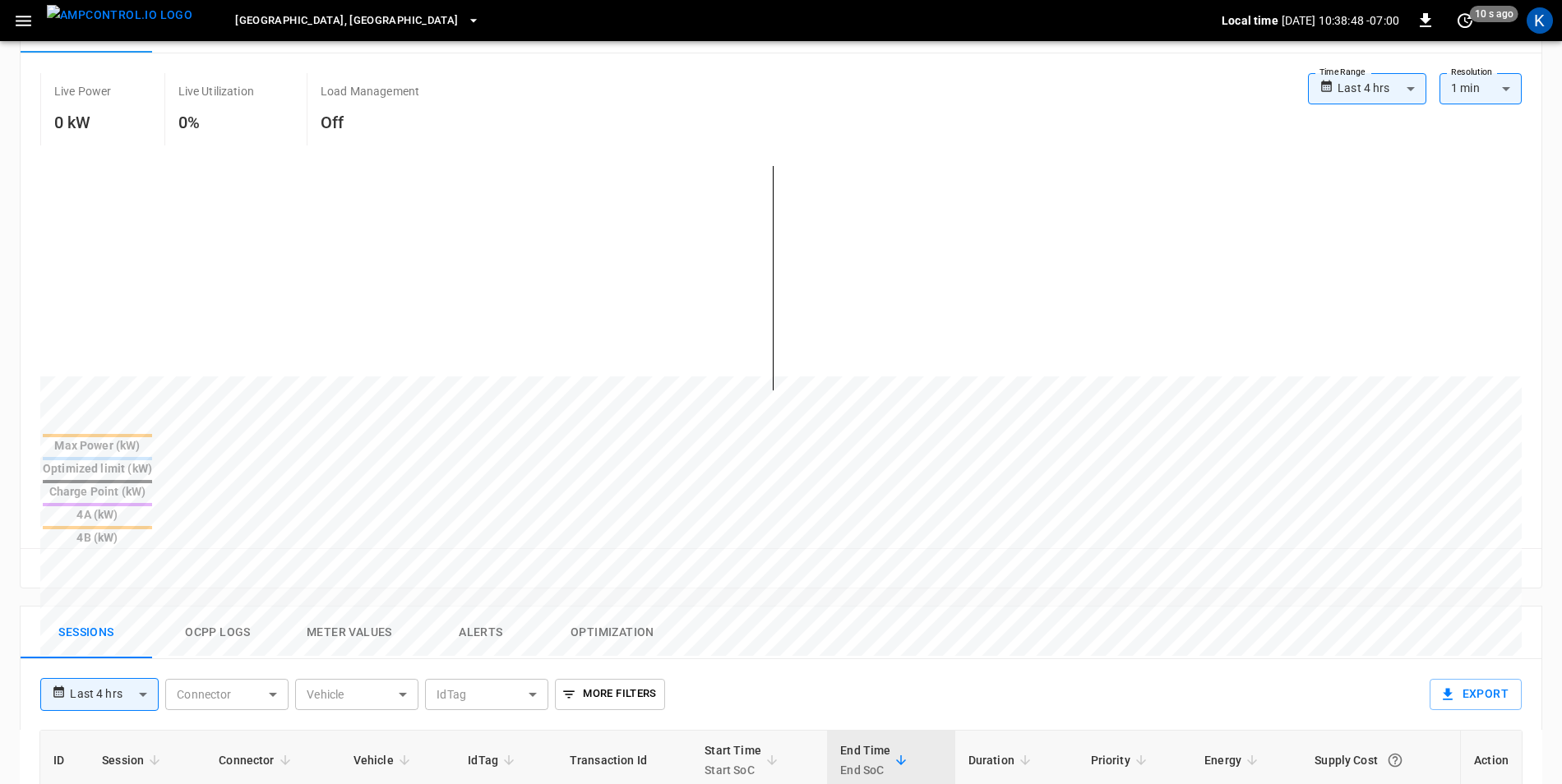
scroll to position [411, 0]
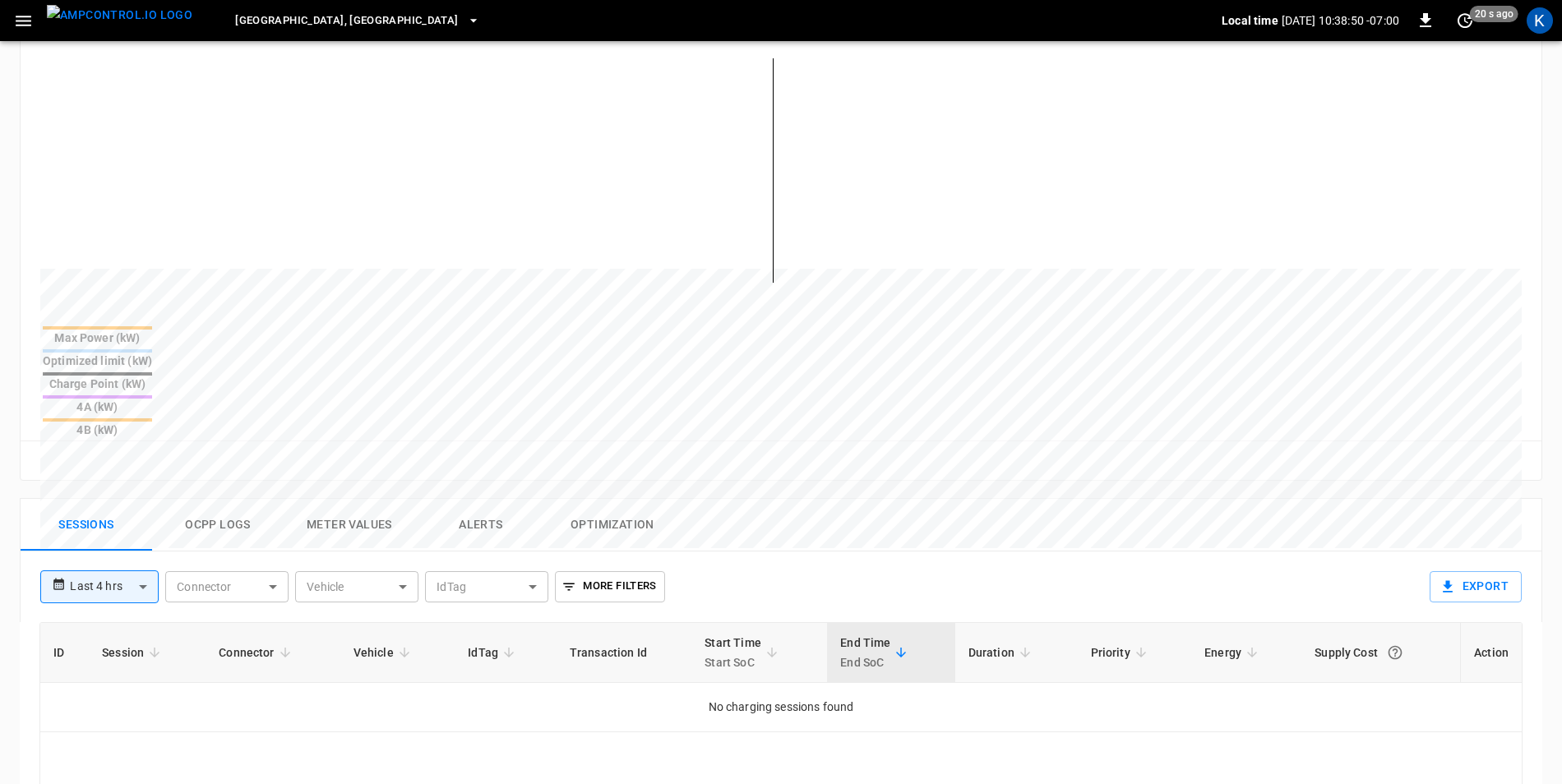
click at [138, 504] on body "**********" at bounding box center [781, 412] width 1562 height 1646
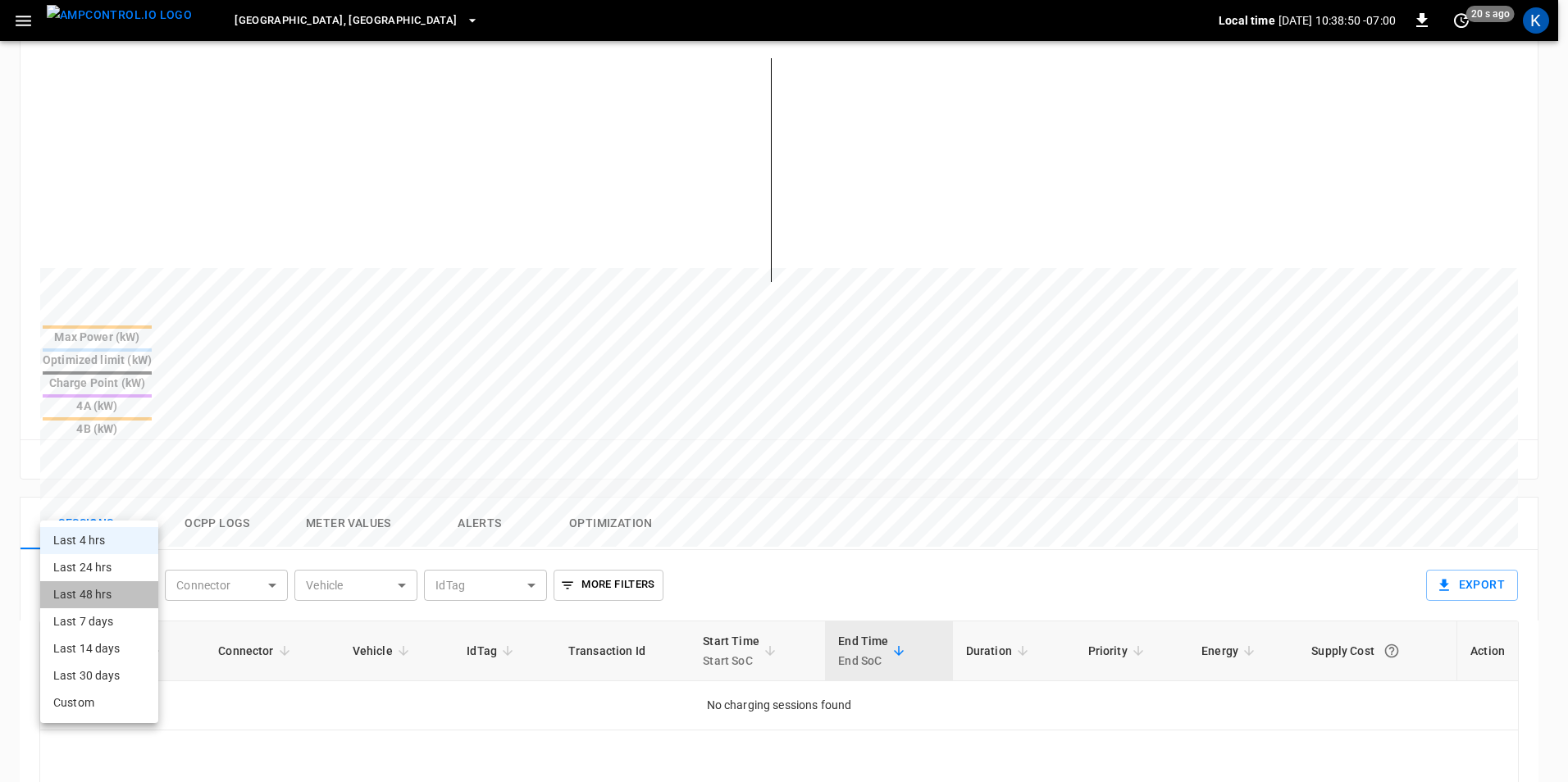
click at [110, 598] on li "Last 48 hrs" at bounding box center [99, 594] width 118 height 27
type input "**********"
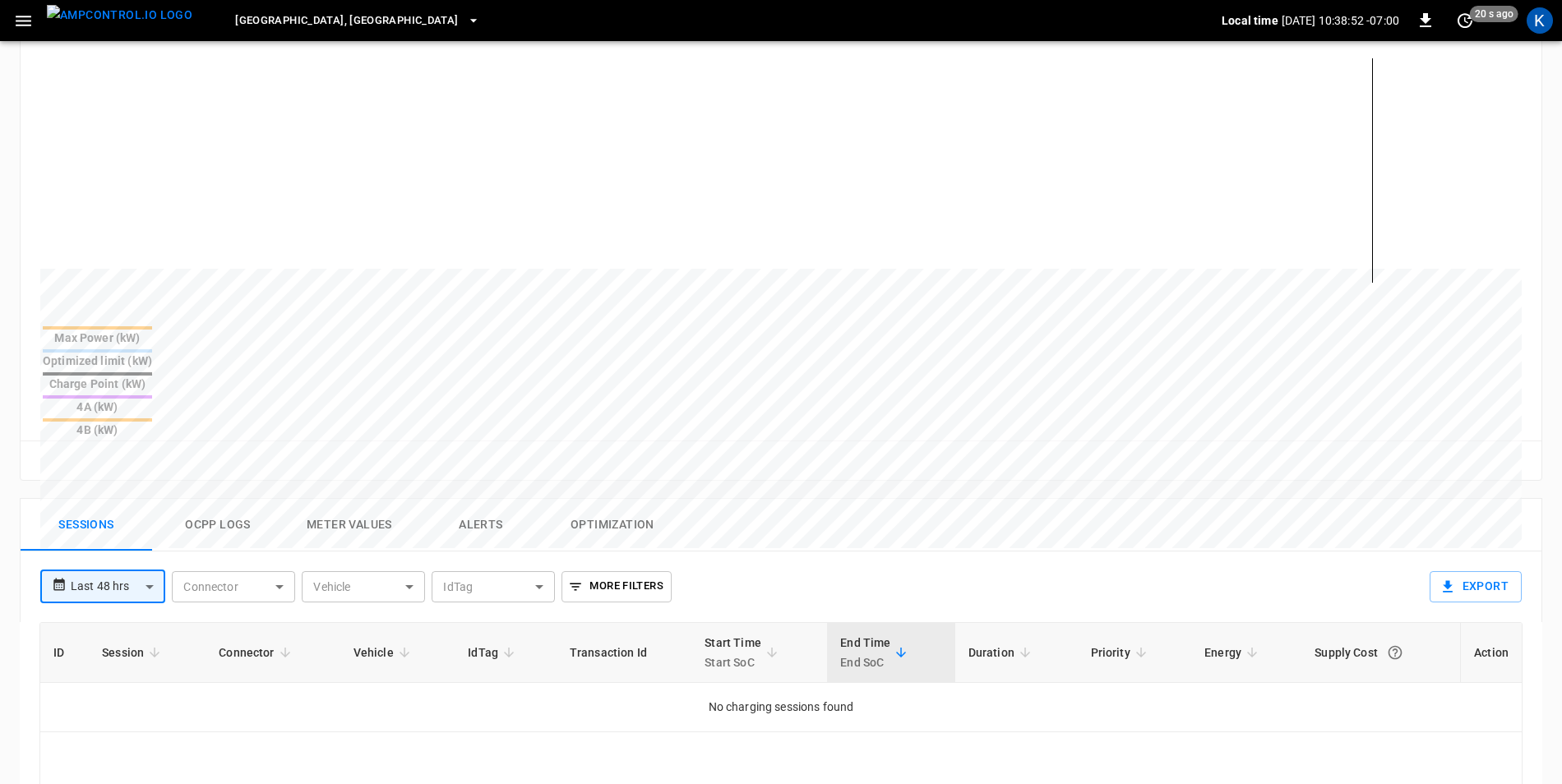
click at [213, 499] on button "Ocpp logs" at bounding box center [218, 525] width 132 height 53
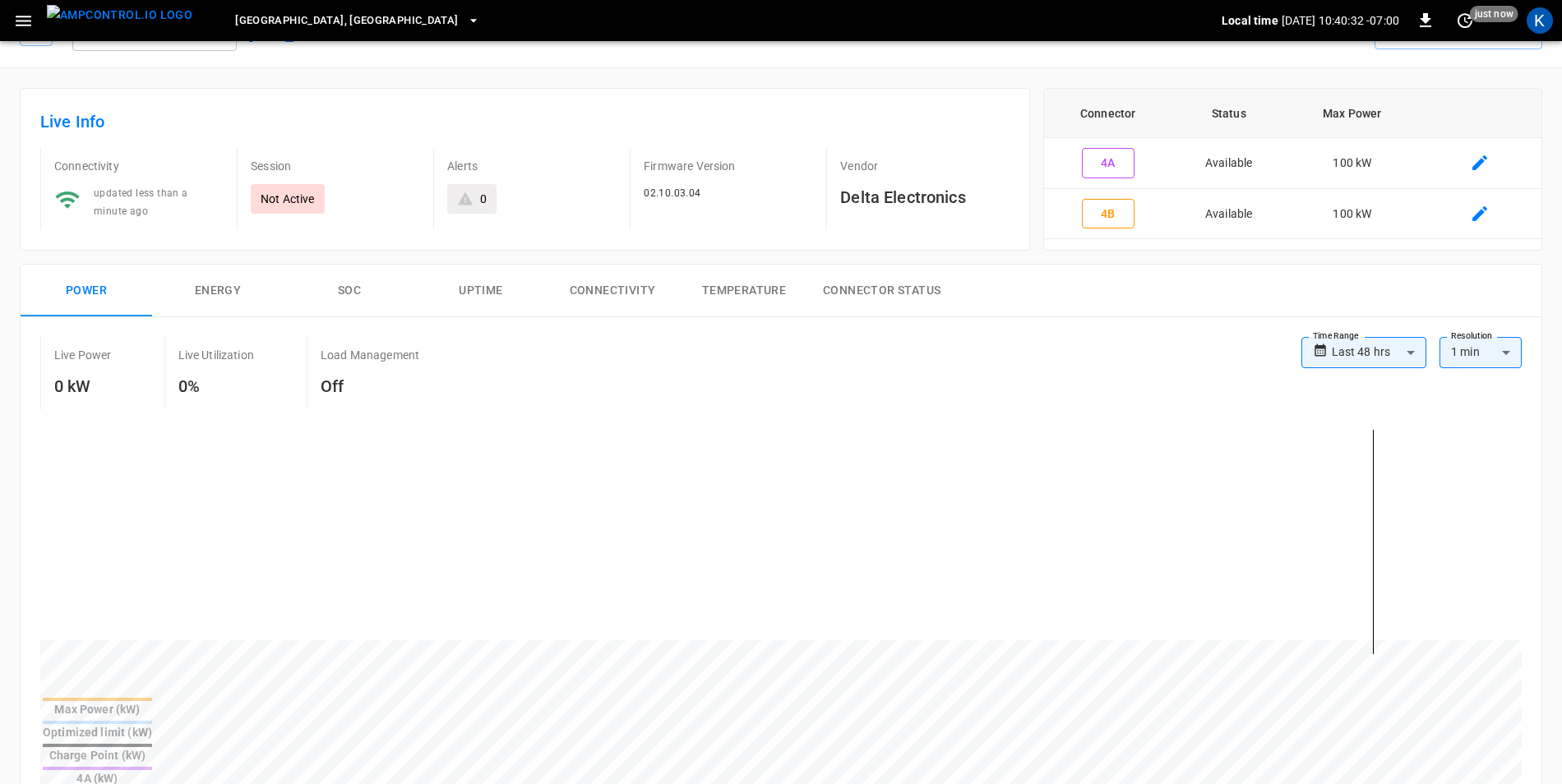
scroll to position [0, 0]
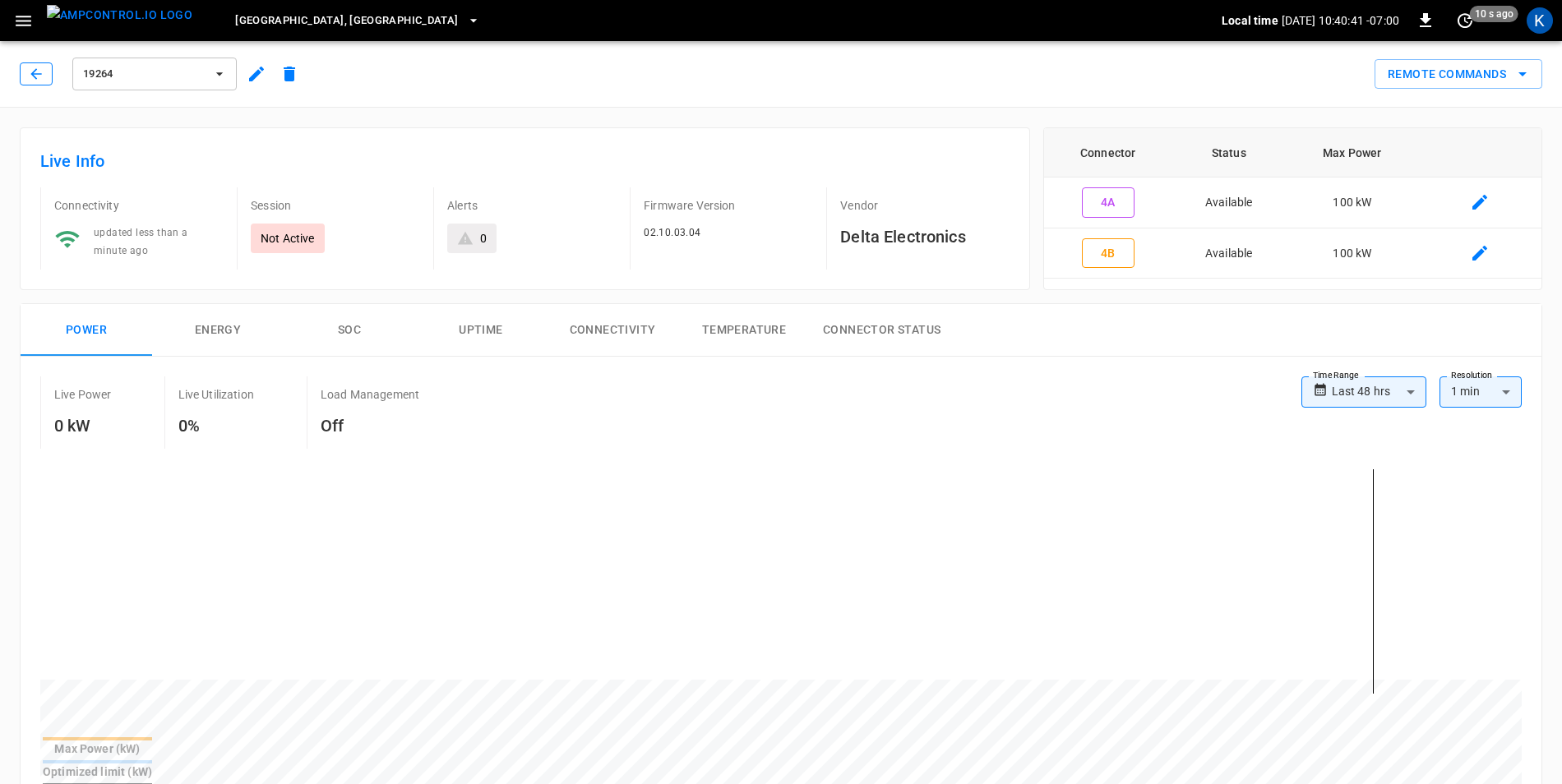
click at [31, 77] on icon "button" at bounding box center [36, 74] width 16 height 16
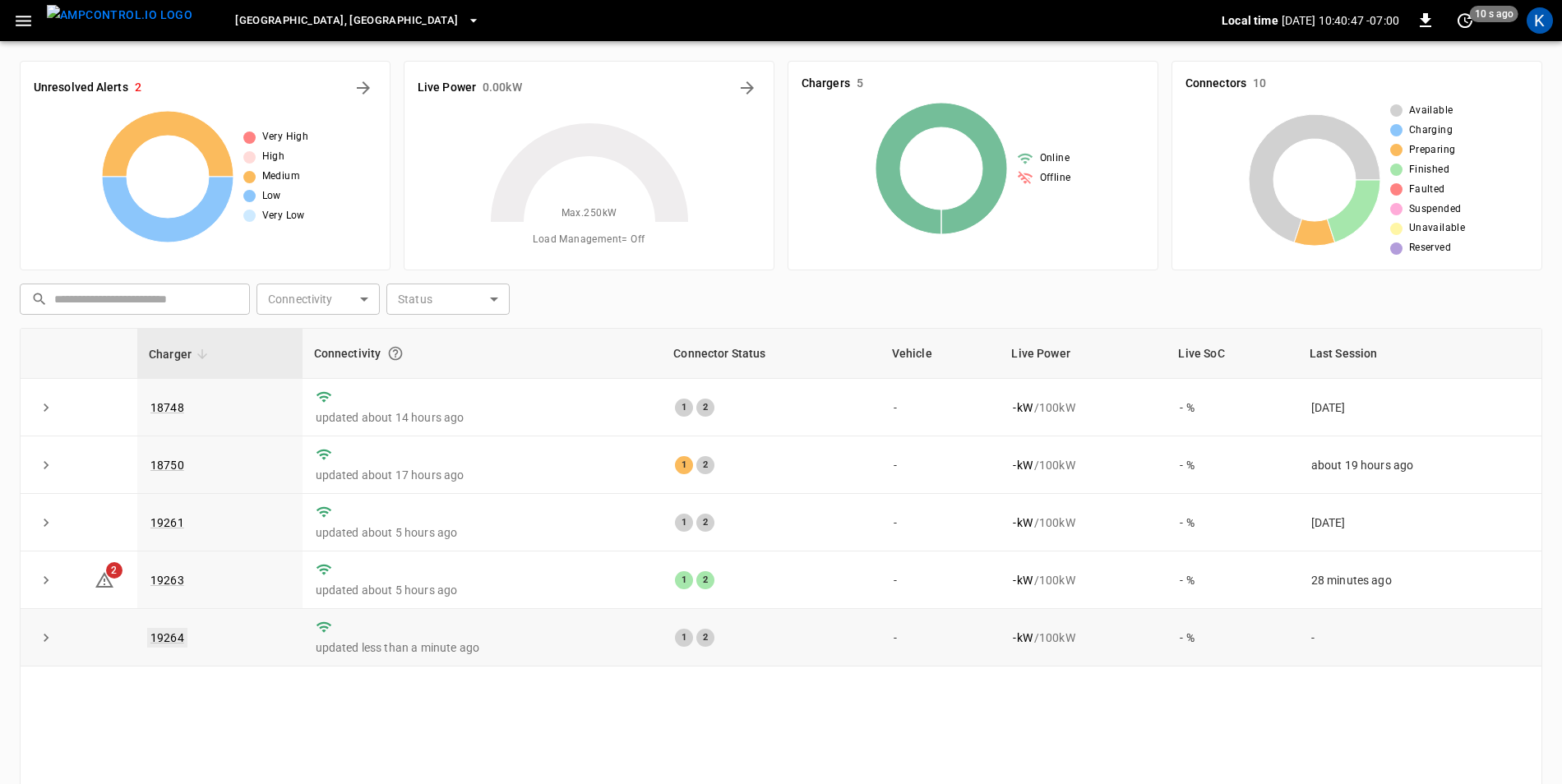
click at [172, 642] on link "19264" at bounding box center [168, 638] width 40 height 20
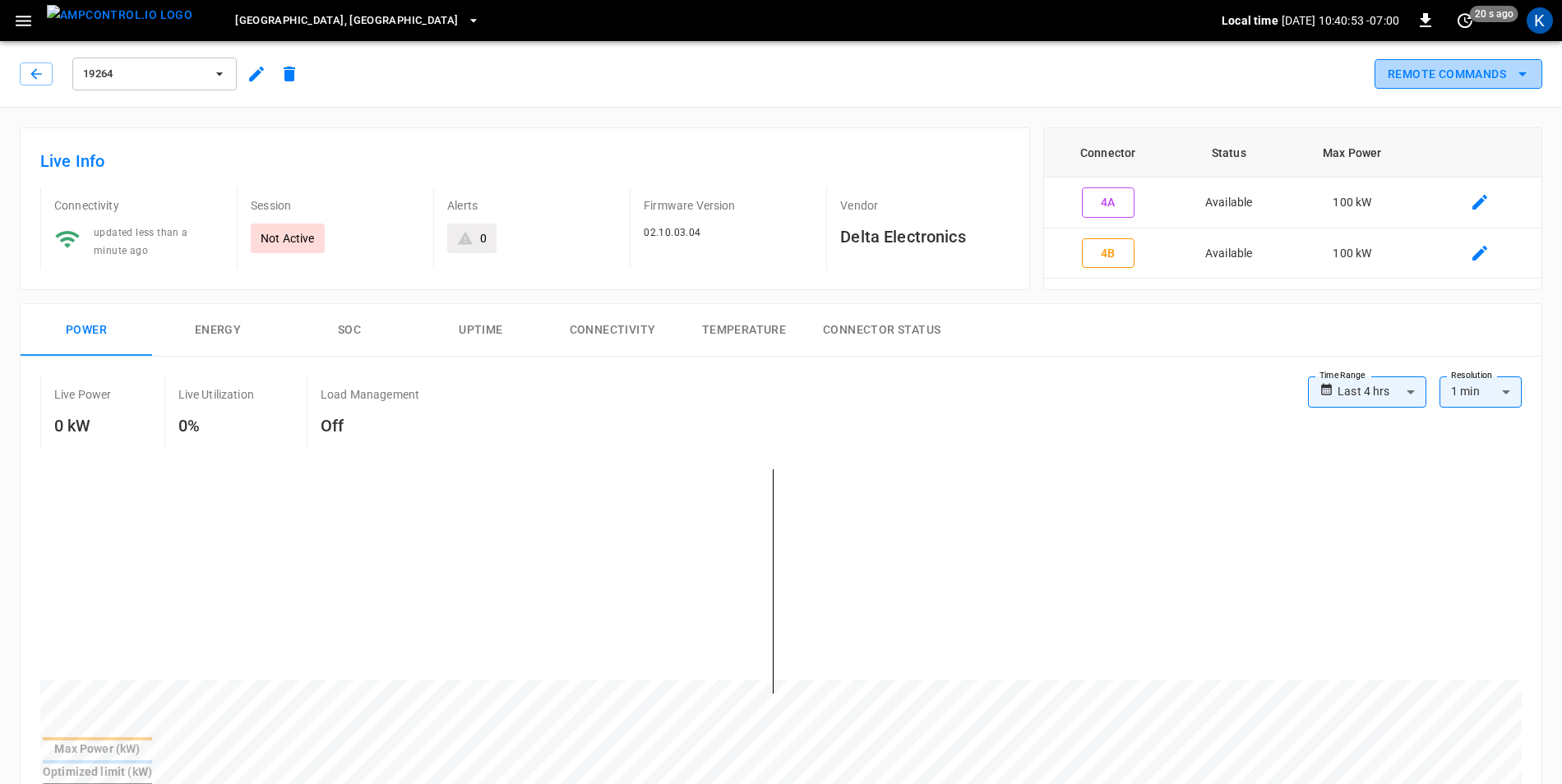
click at [1522, 72] on icon "remote commands options" at bounding box center [1522, 74] width 8 height 4
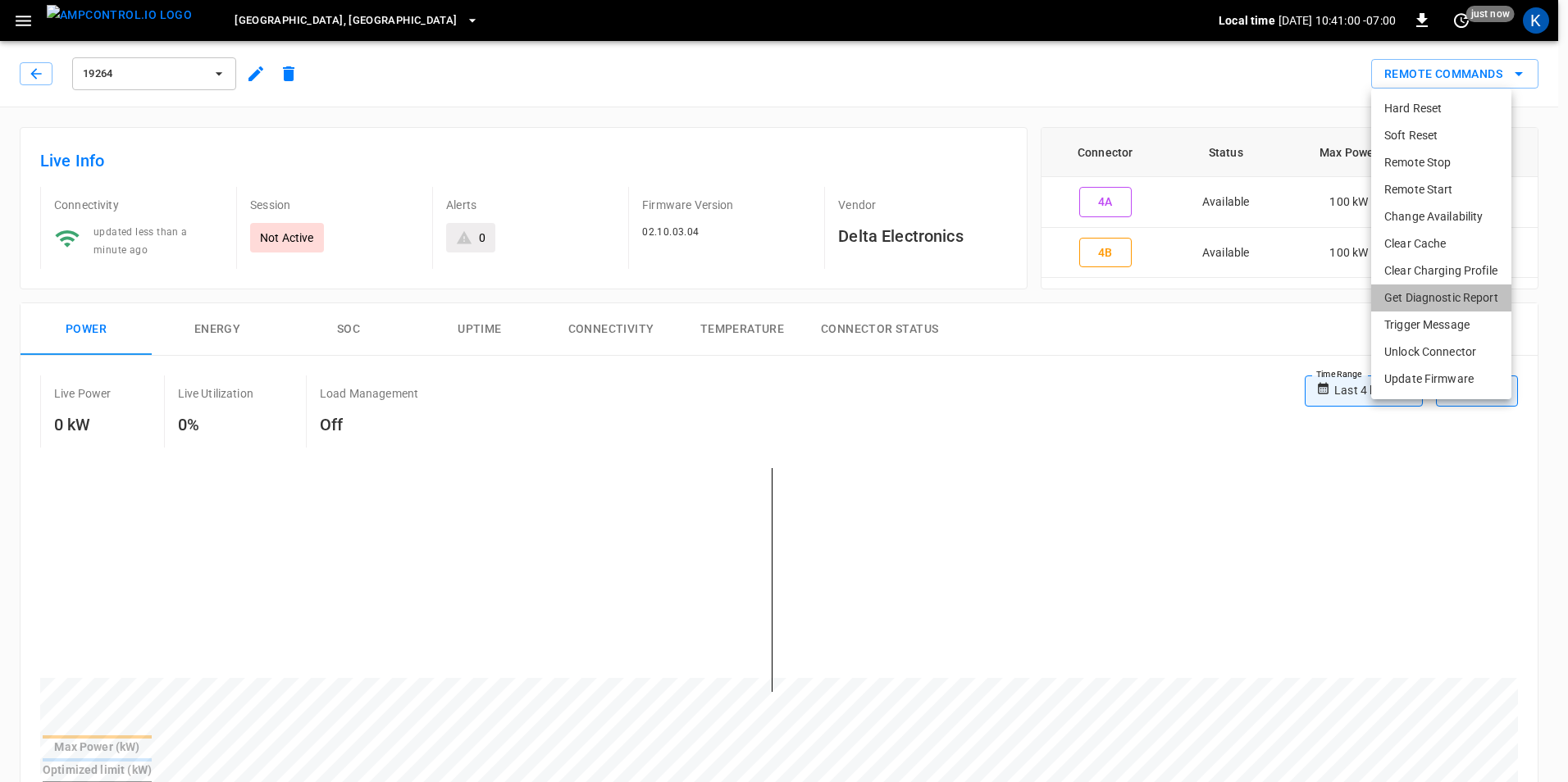
click at [1468, 301] on li "Get Diagnostic Report" at bounding box center [1441, 298] width 140 height 27
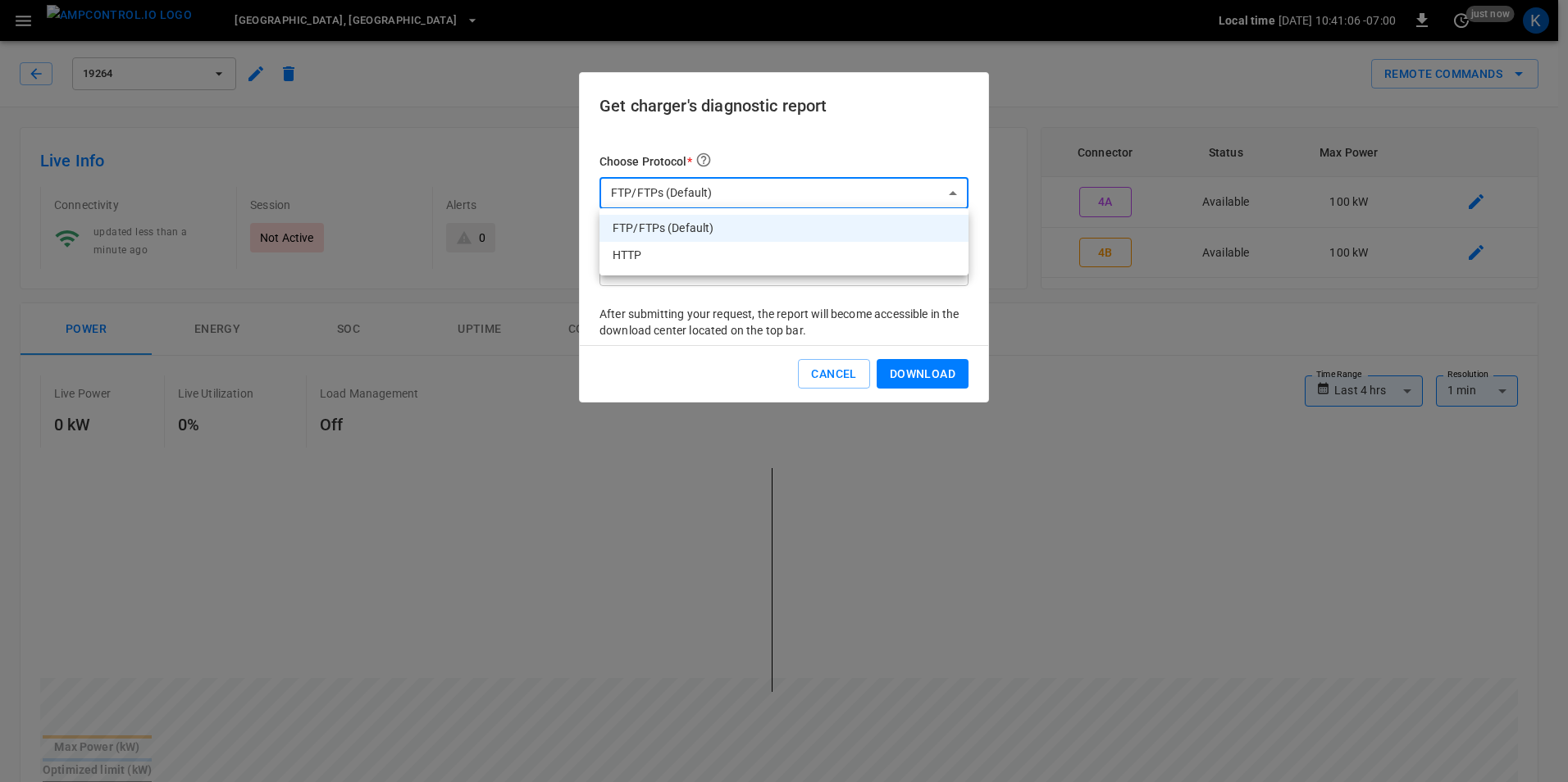
click at [954, 191] on div at bounding box center [784, 391] width 1568 height 782
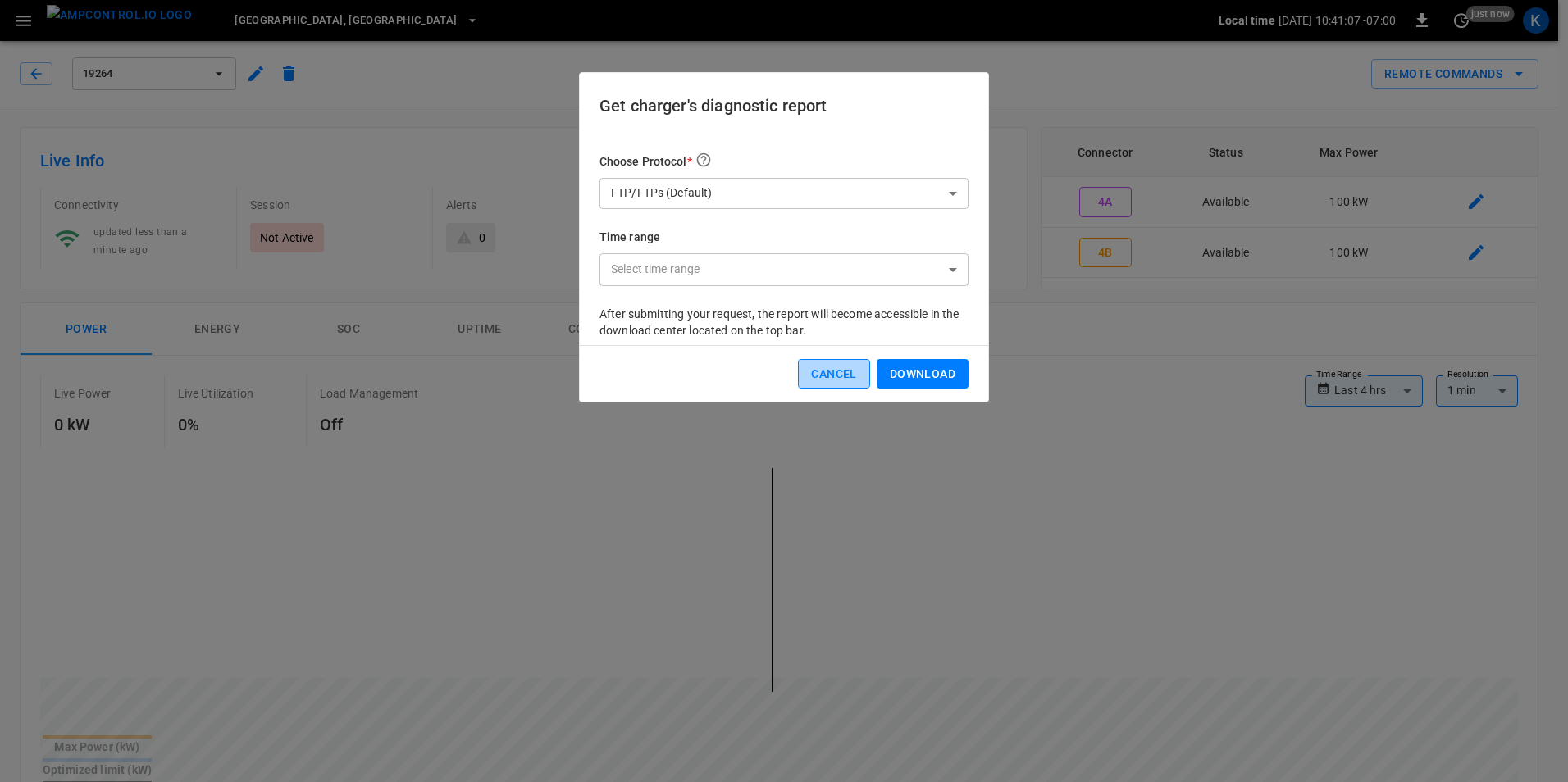
click at [830, 375] on button "Cancel" at bounding box center [833, 374] width 71 height 30
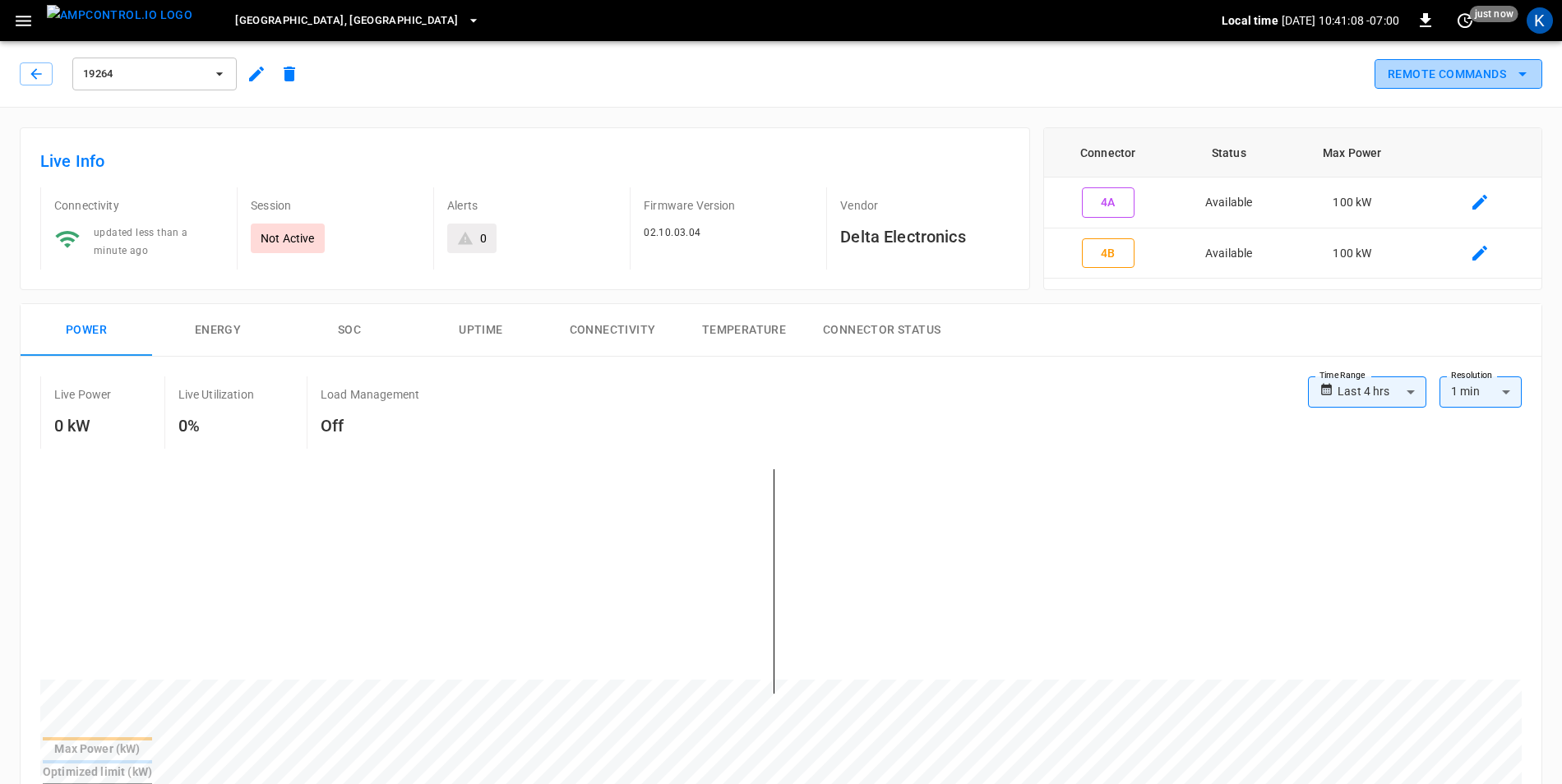
click at [1530, 74] on icon "remote commands options" at bounding box center [1522, 74] width 20 height 20
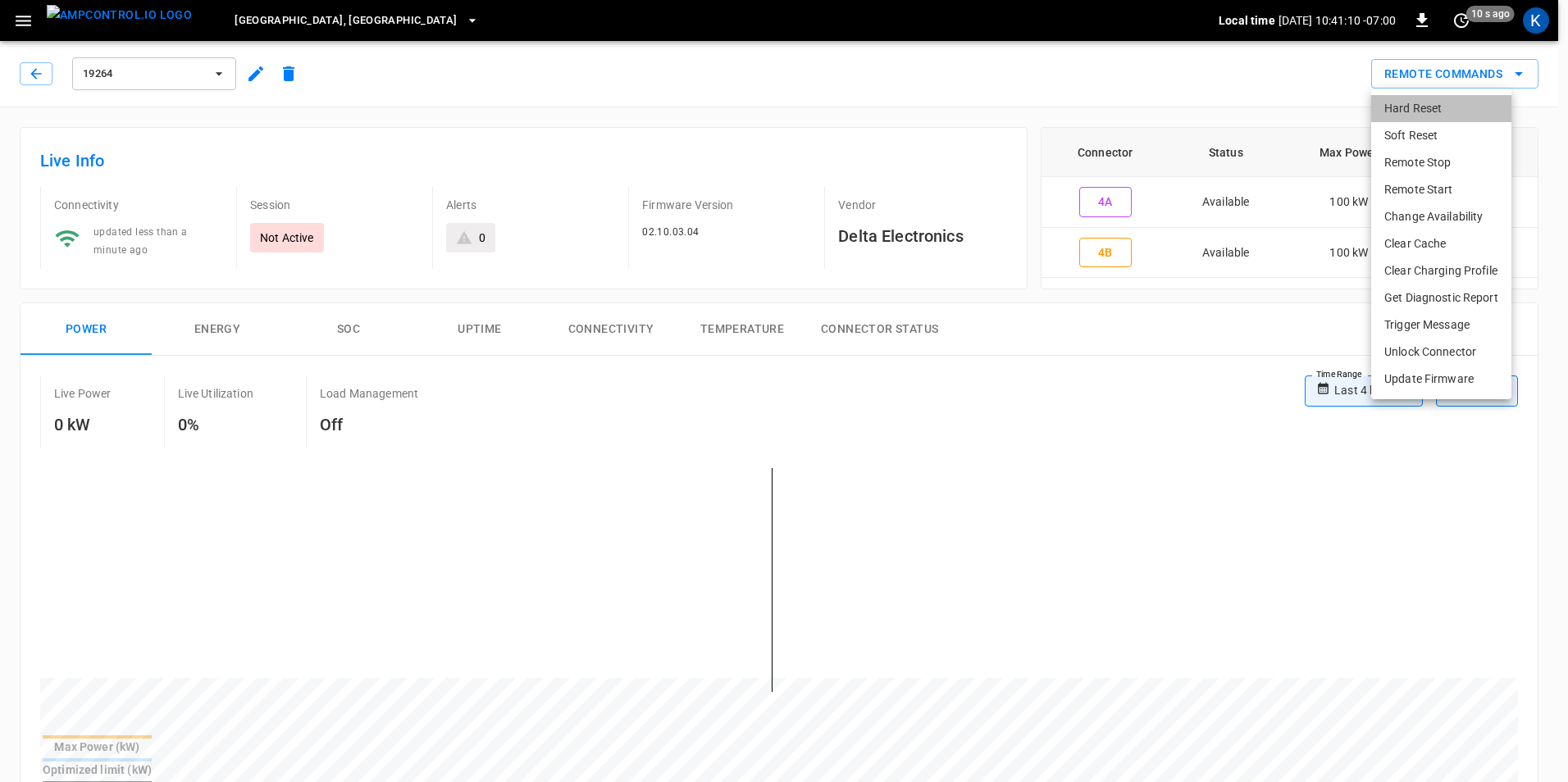
click at [1450, 111] on li "Hard Reset" at bounding box center [1441, 108] width 140 height 27
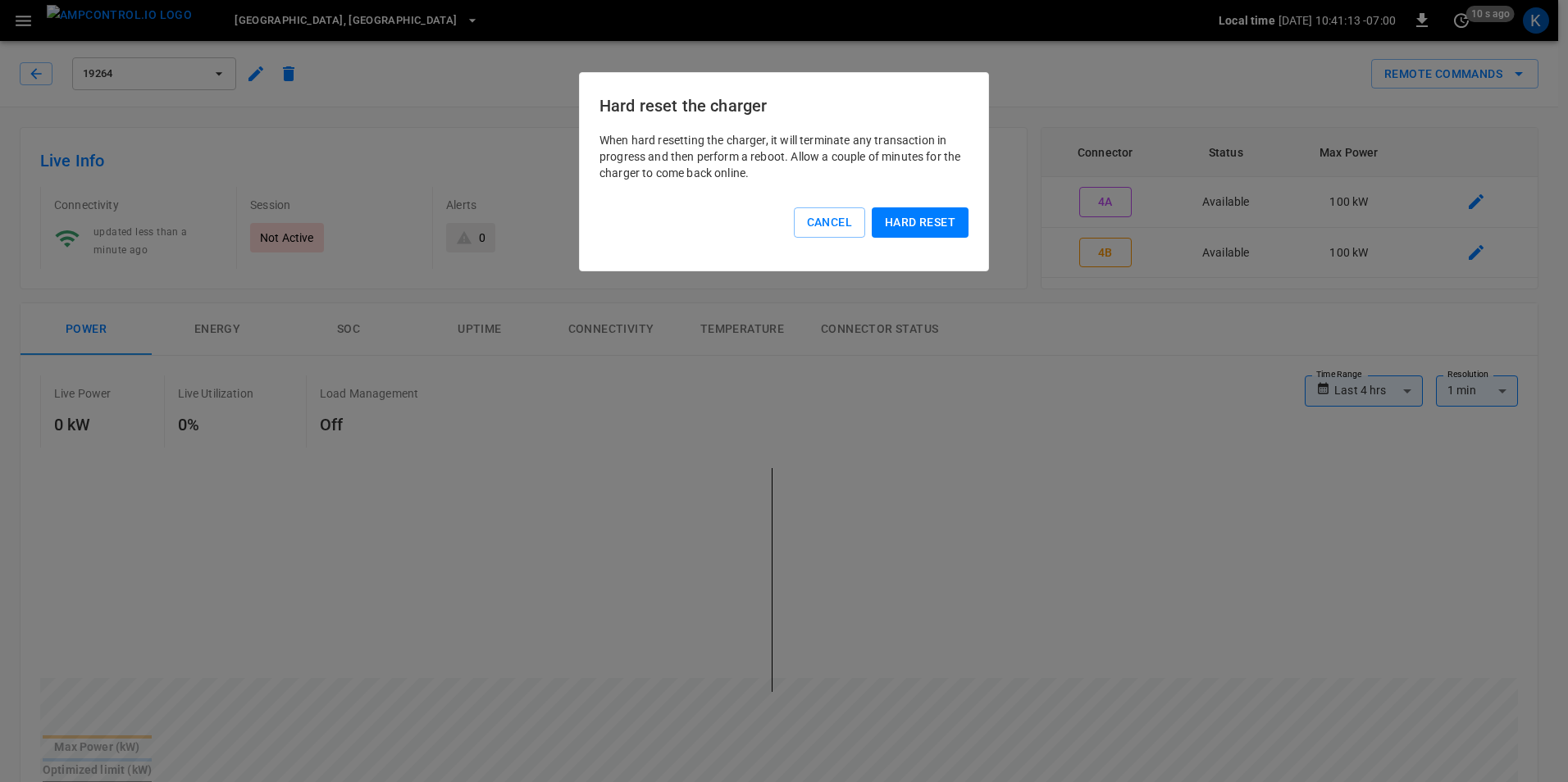
click at [921, 224] on button "Hard reset" at bounding box center [920, 223] width 97 height 30
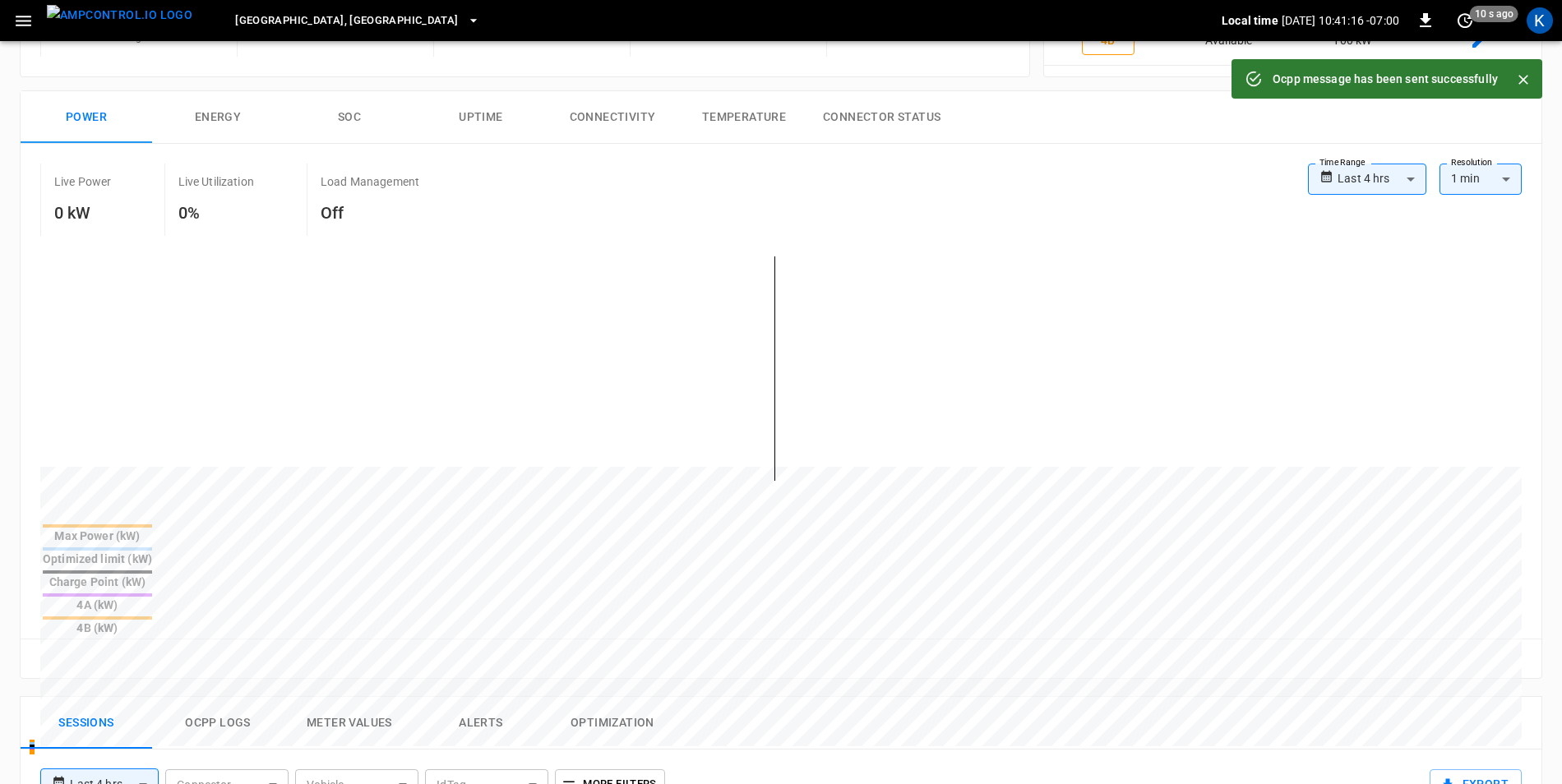
scroll to position [411, 0]
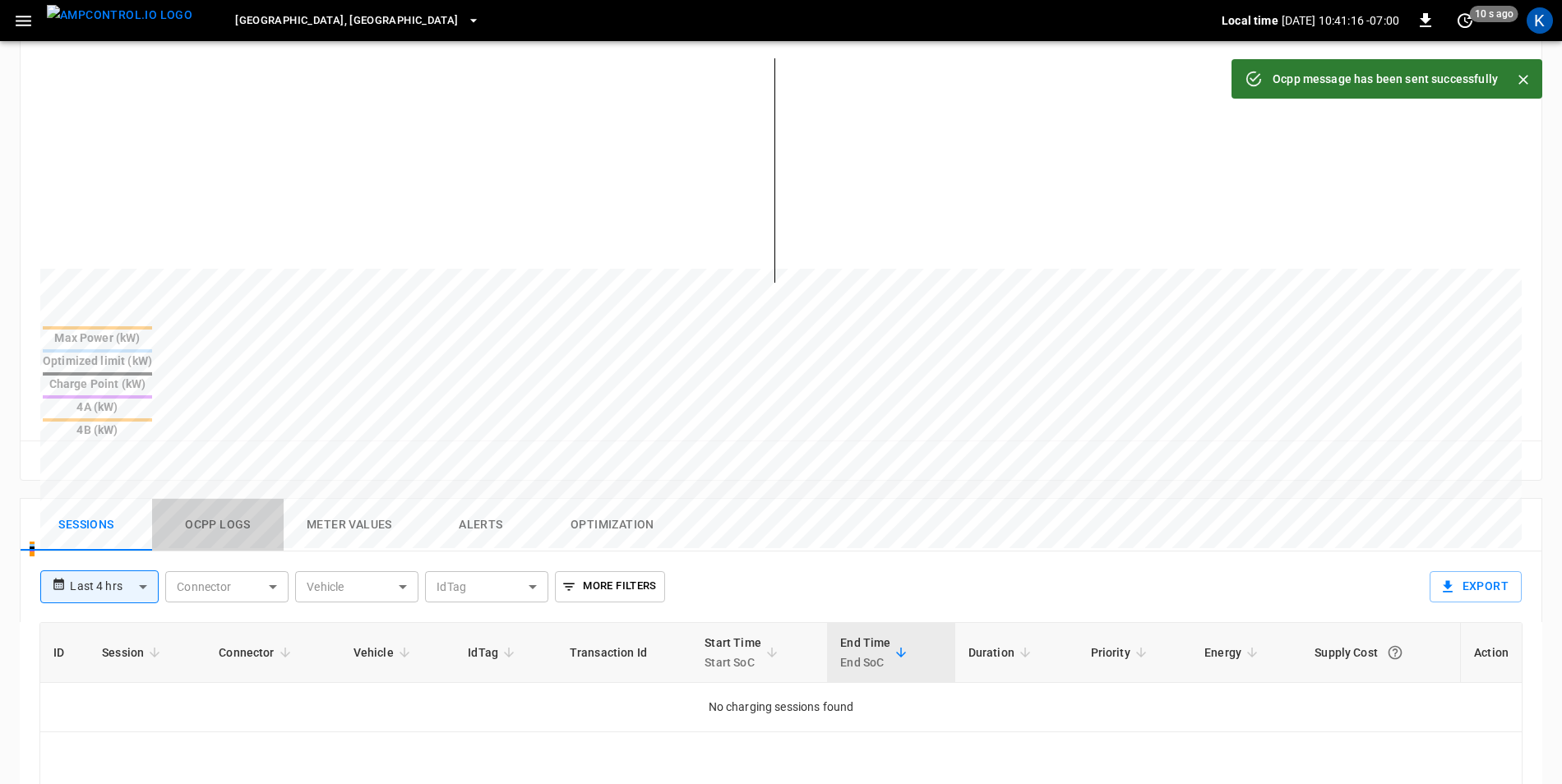
click at [256, 499] on button "Ocpp logs" at bounding box center [218, 525] width 132 height 53
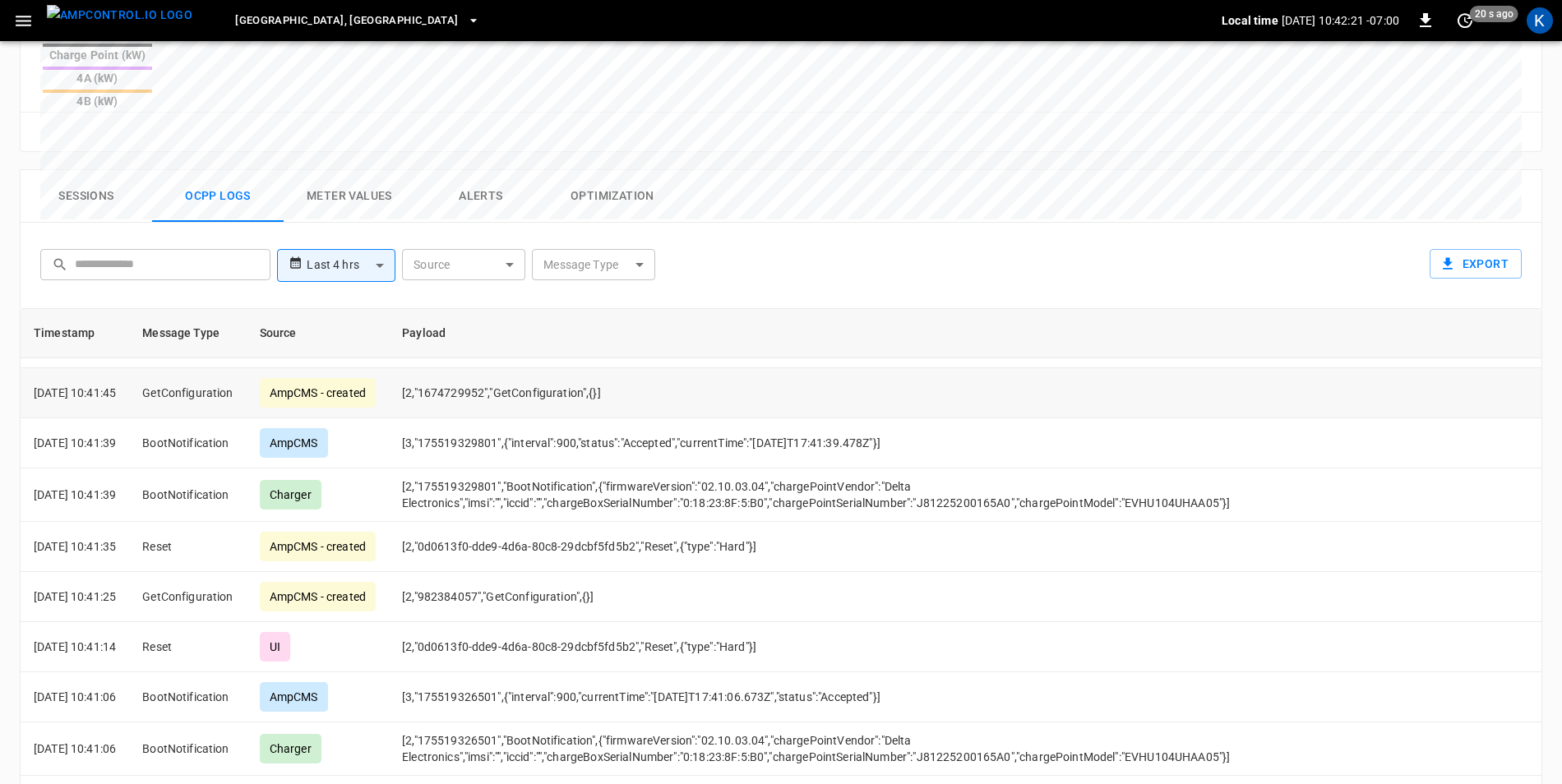
scroll to position [164, 0]
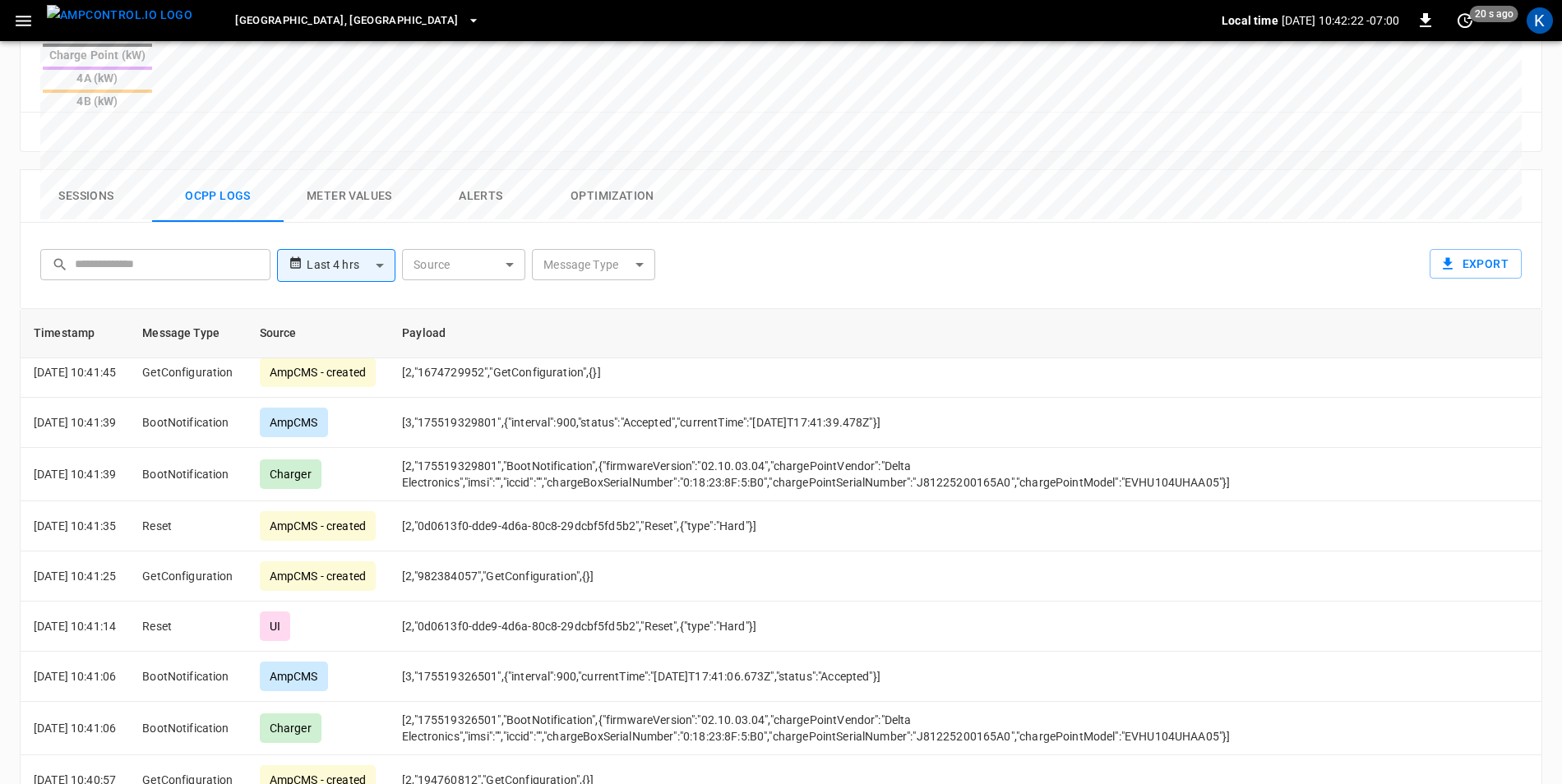
click at [9, 546] on div "**********" at bounding box center [774, 529] width 1536 height 746
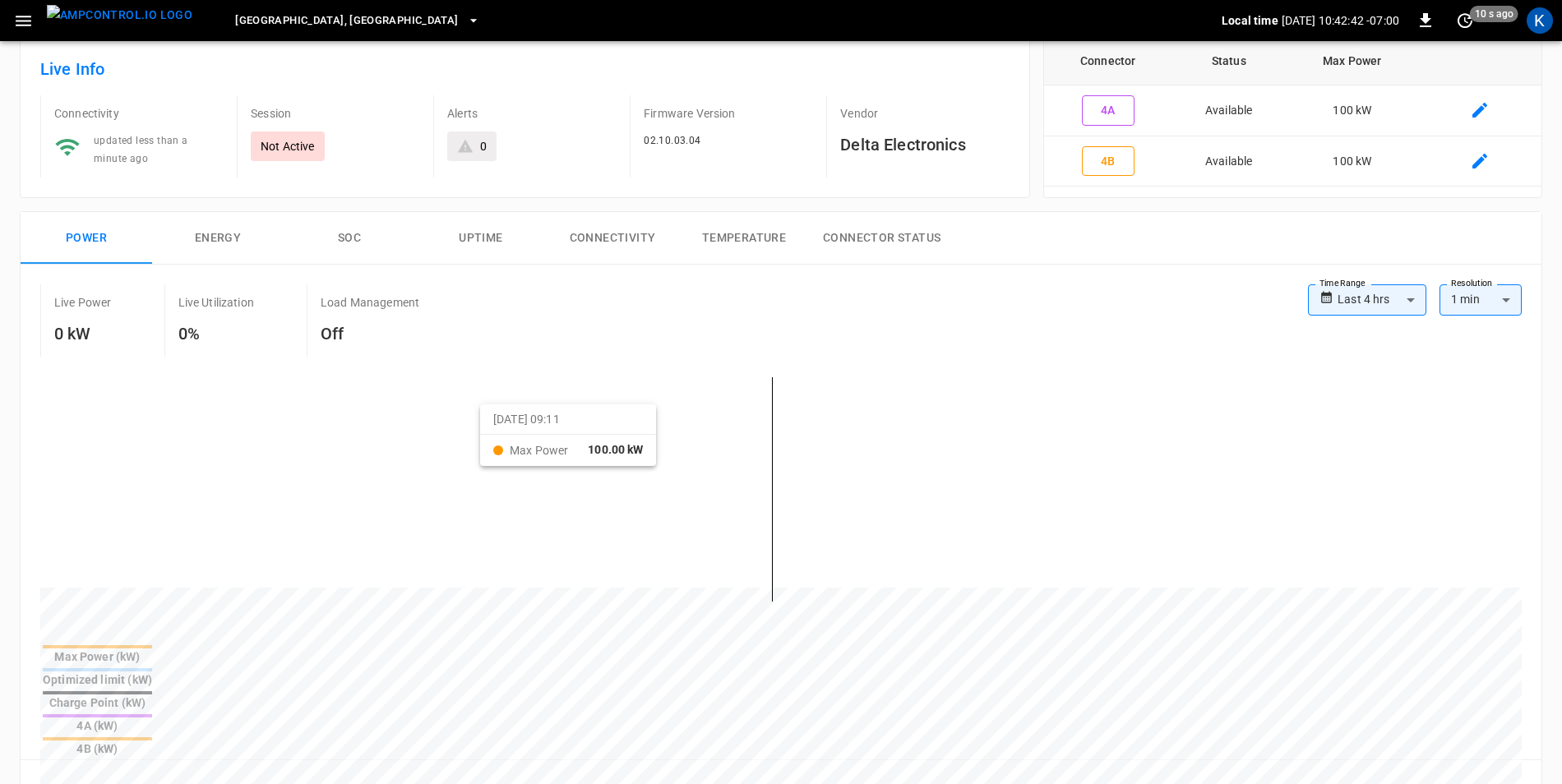
scroll to position [0, 0]
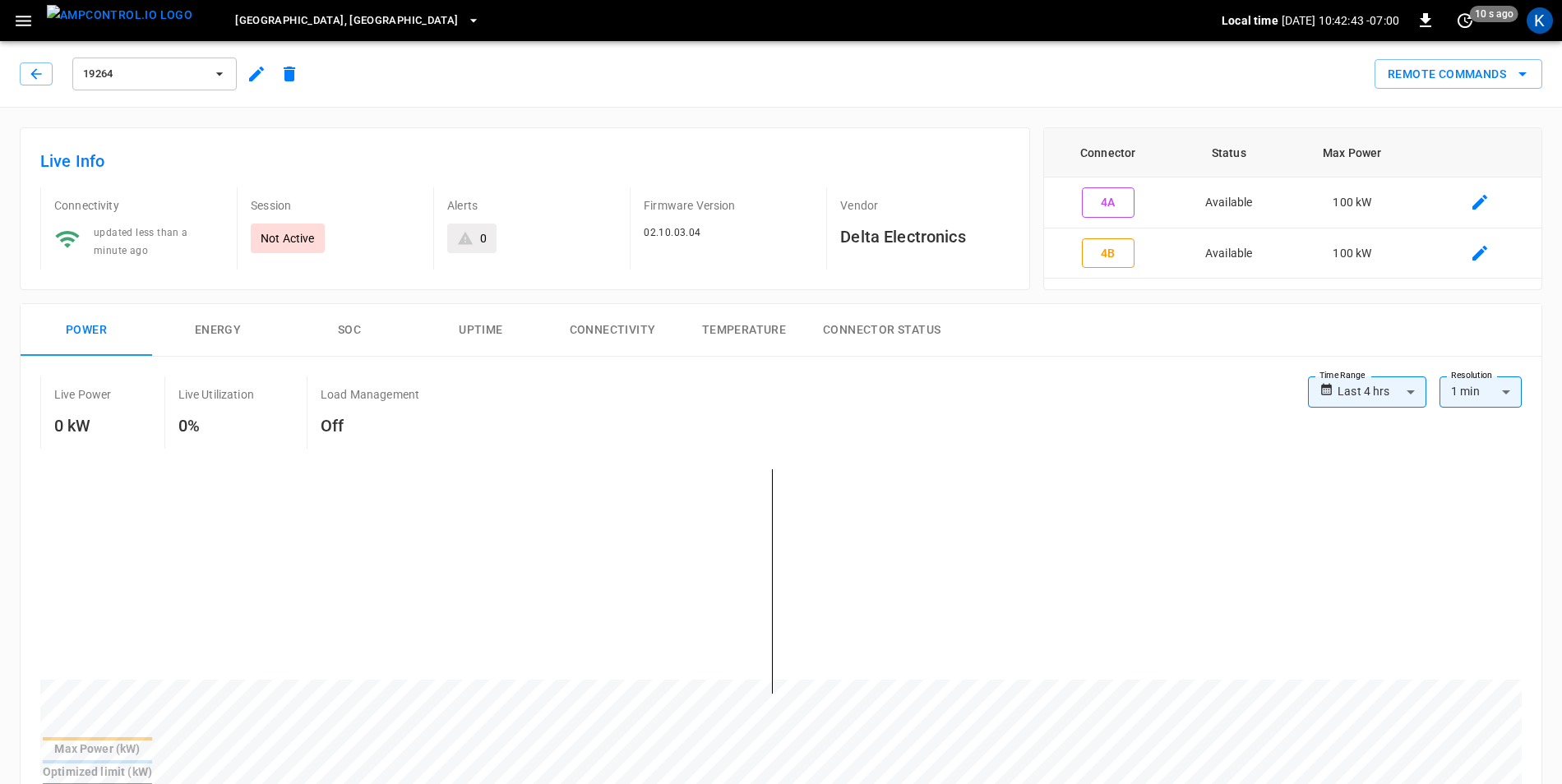
click at [256, 75] on icon "button" at bounding box center [256, 74] width 15 height 15
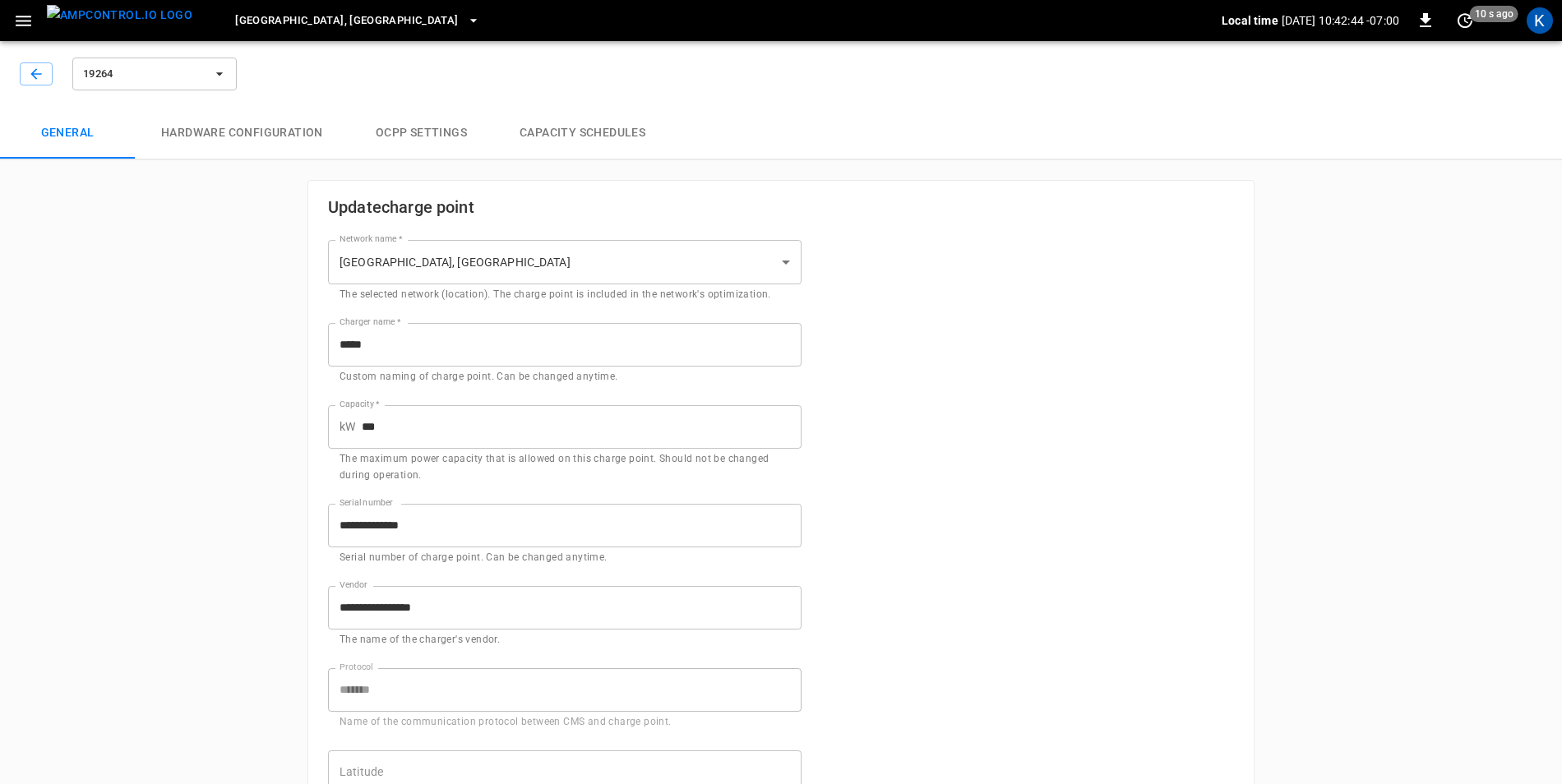
click at [458, 520] on input "**********" at bounding box center [564, 526] width 473 height 43
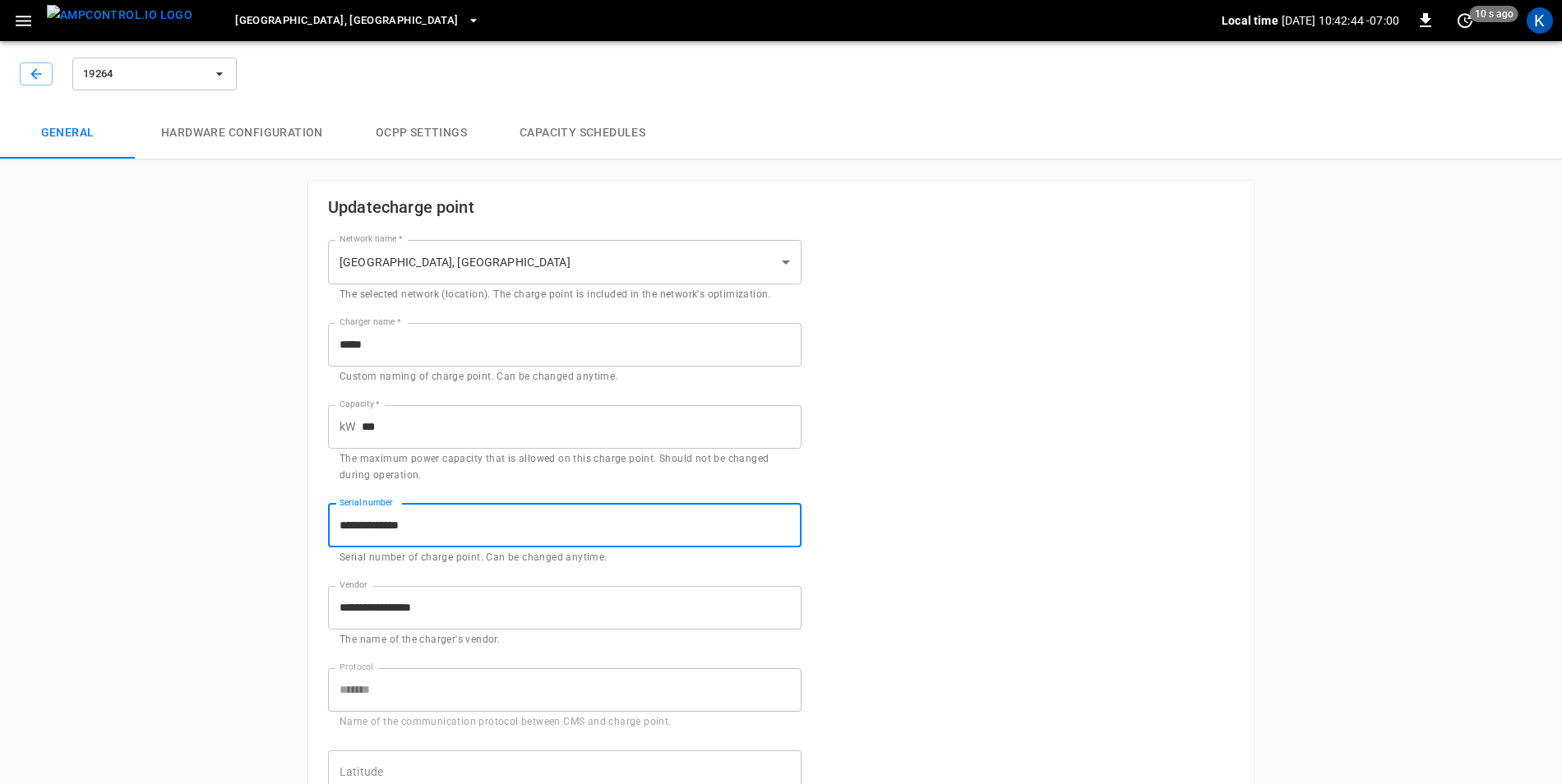
click at [458, 520] on input "**********" at bounding box center [564, 526] width 473 height 43
click at [34, 69] on icon "button" at bounding box center [36, 74] width 16 height 16
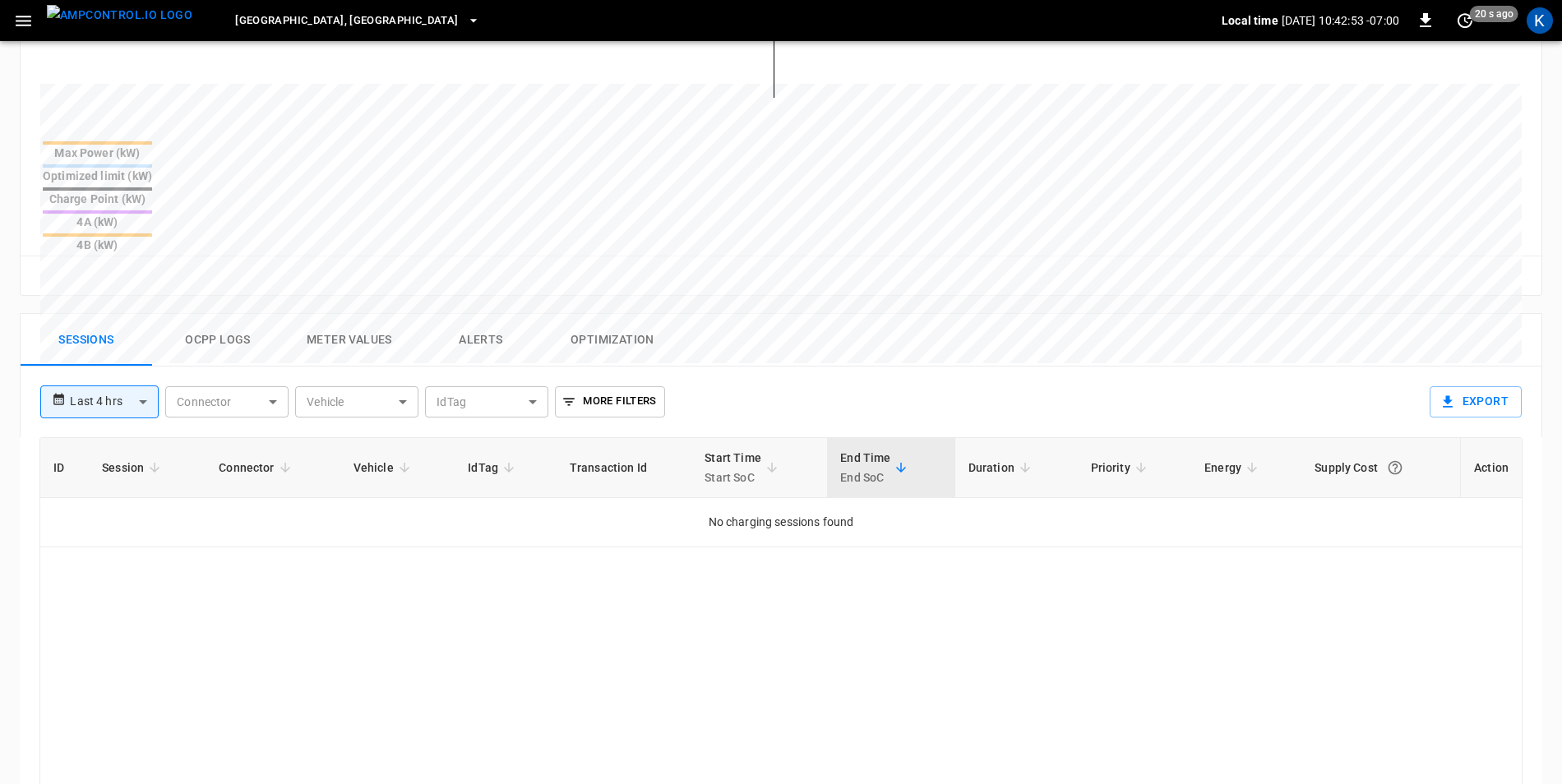
scroll to position [658, 0]
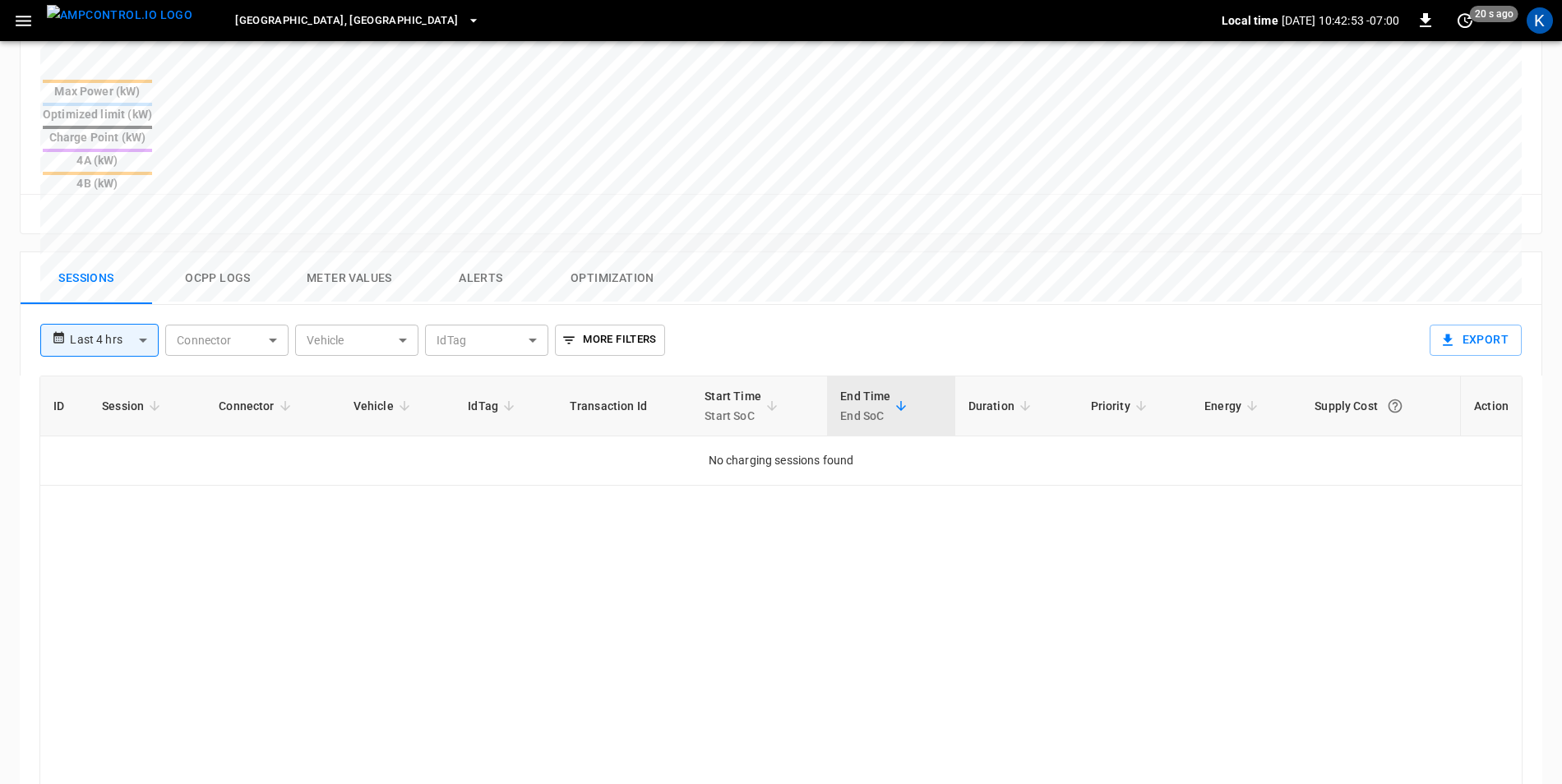
click at [224, 253] on button "Ocpp logs" at bounding box center [218, 279] width 132 height 53
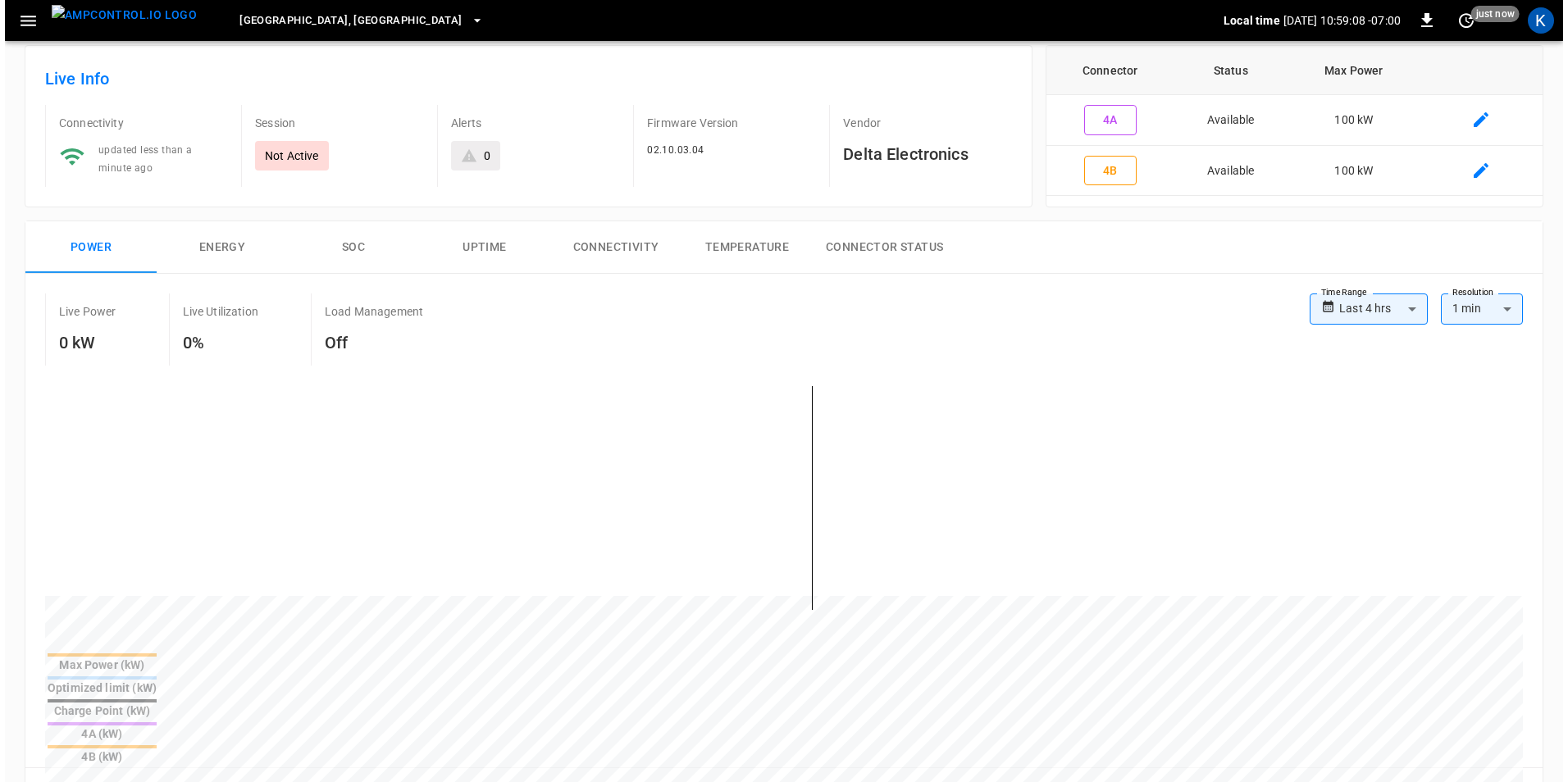
scroll to position [0, 0]
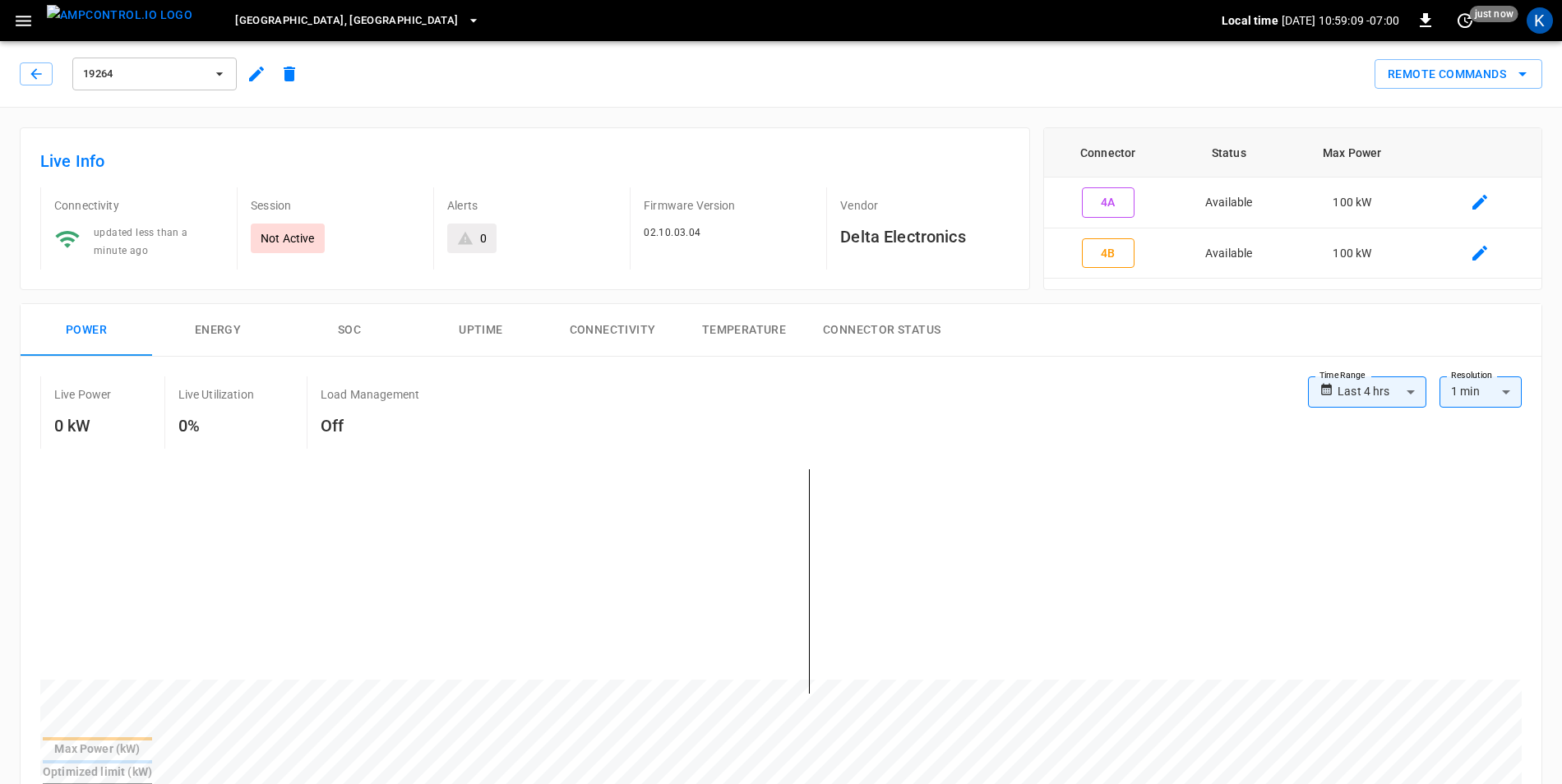
click at [225, 72] on icon "button" at bounding box center [219, 74] width 16 height 16
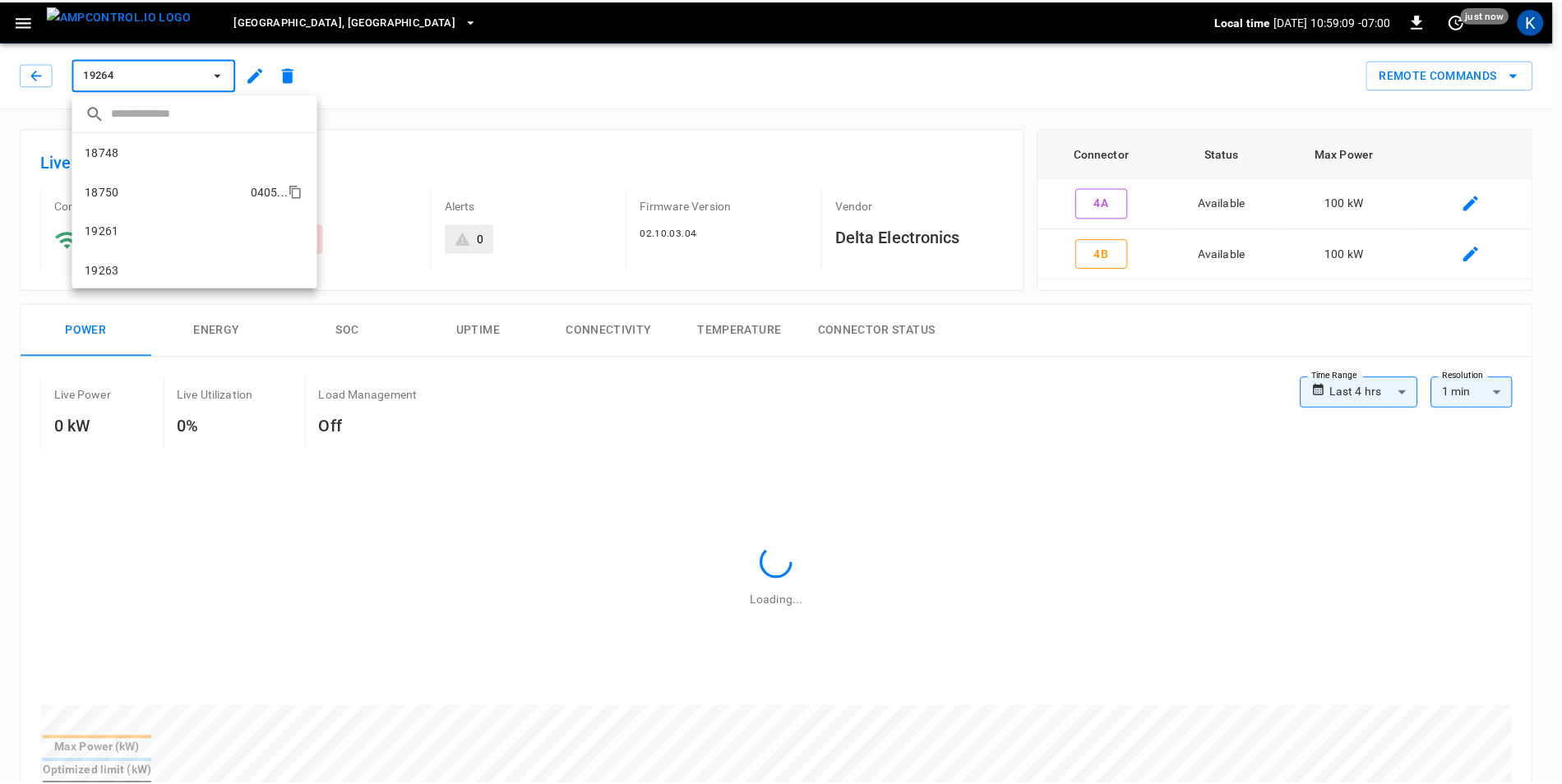
scroll to position [41, 0]
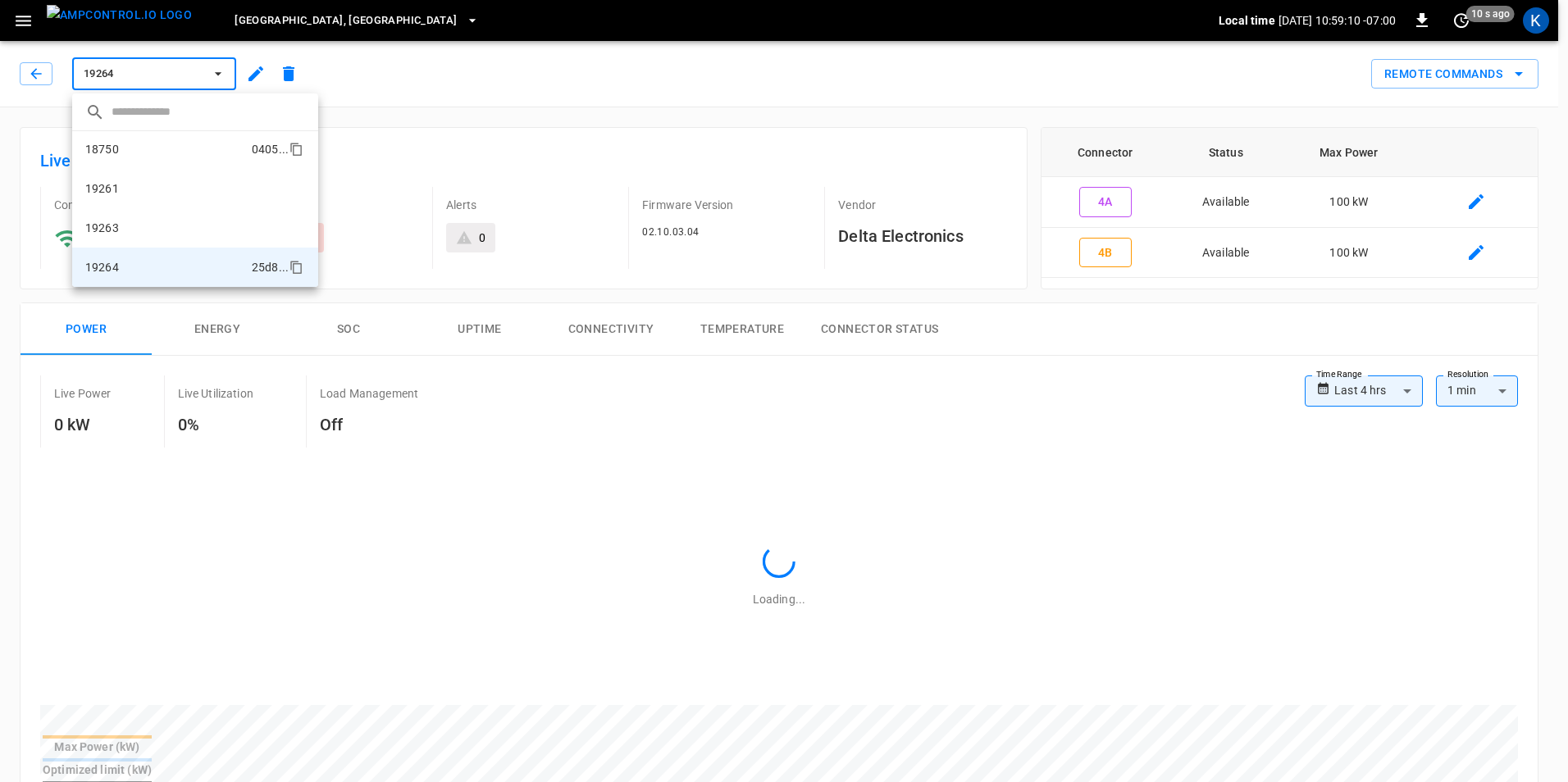
click at [129, 151] on li "18750 0405 ..." at bounding box center [195, 149] width 246 height 39
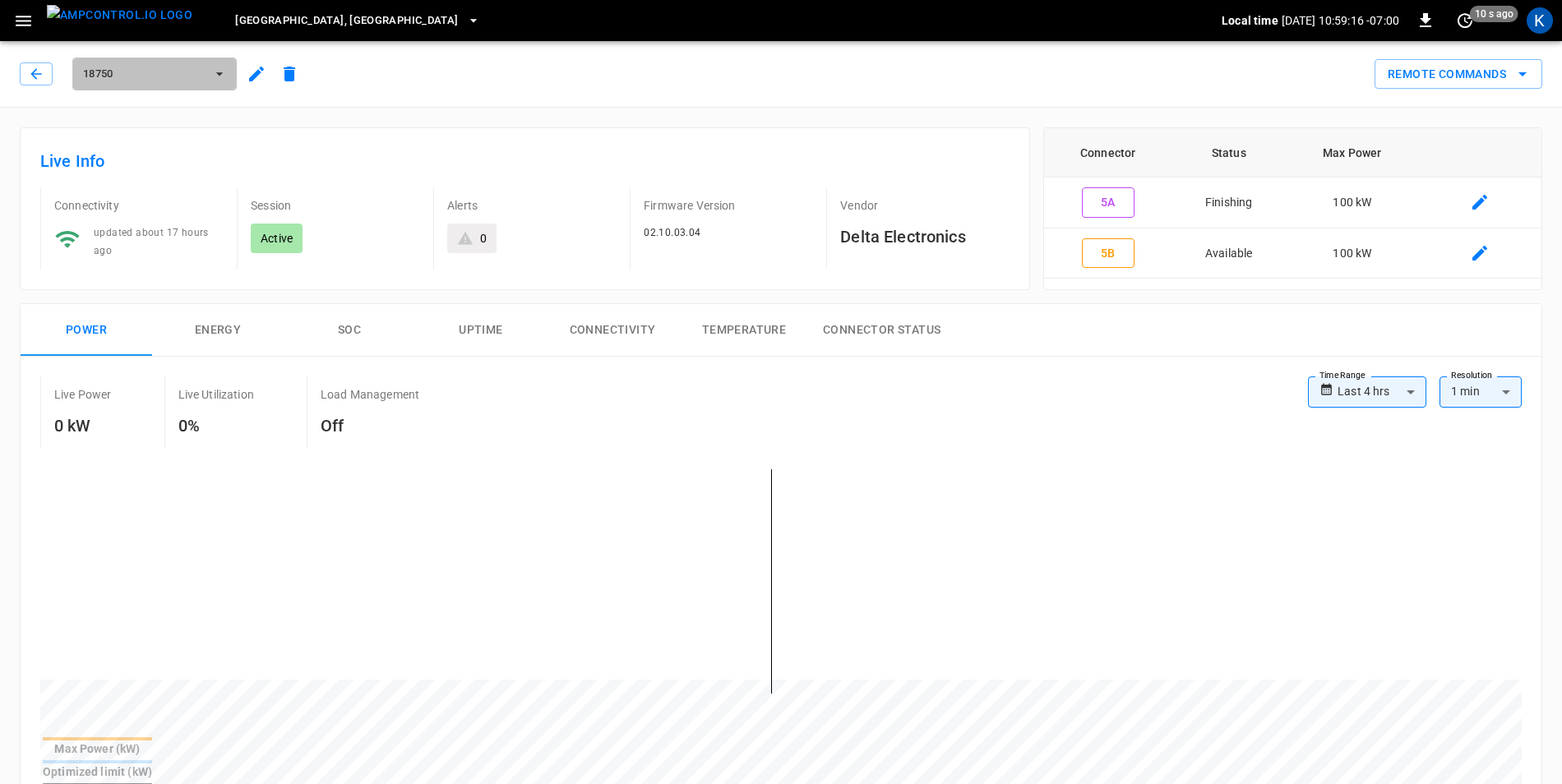
click at [206, 67] on button "18750" at bounding box center [154, 74] width 164 height 33
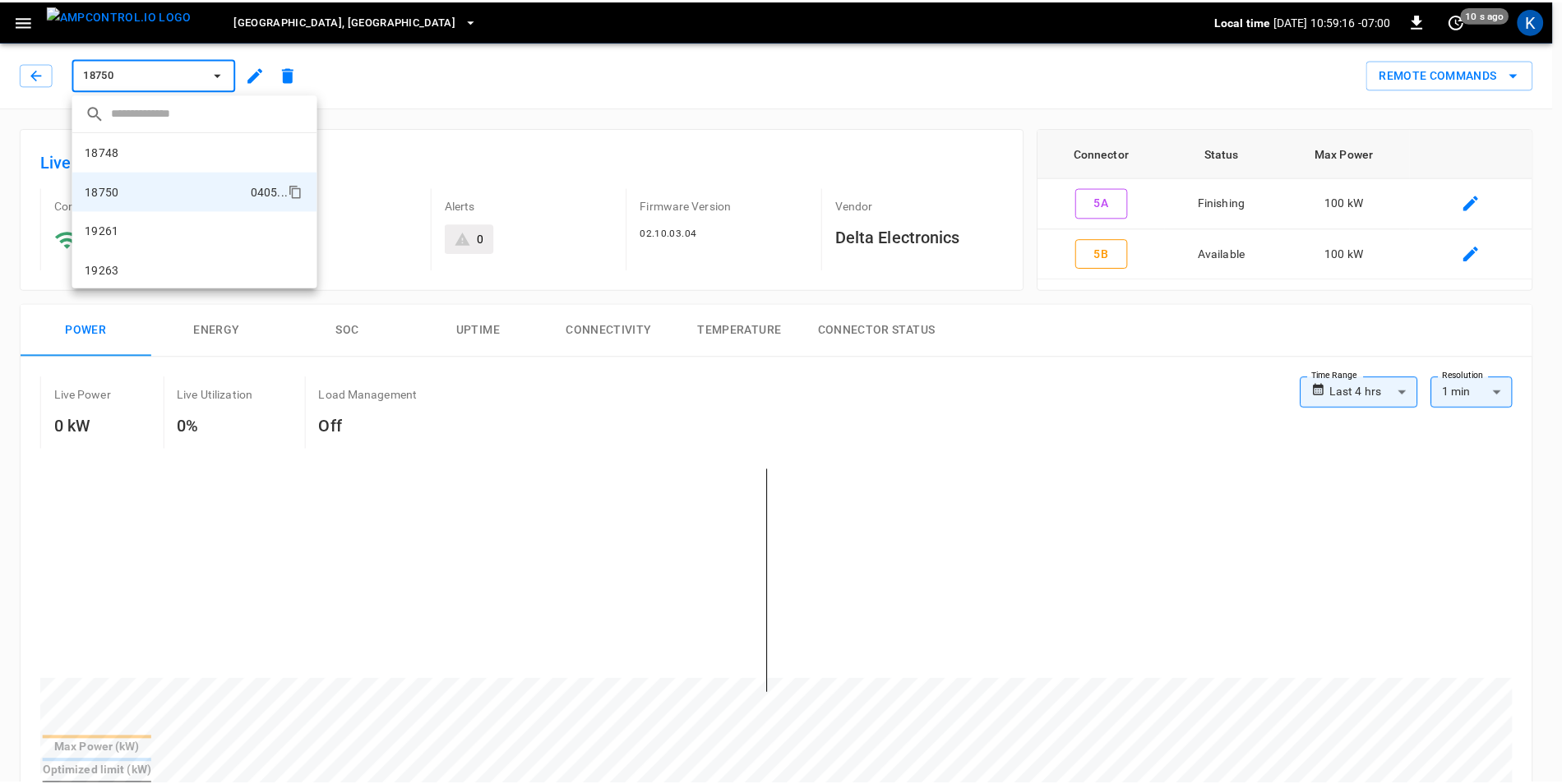
scroll to position [28, 0]
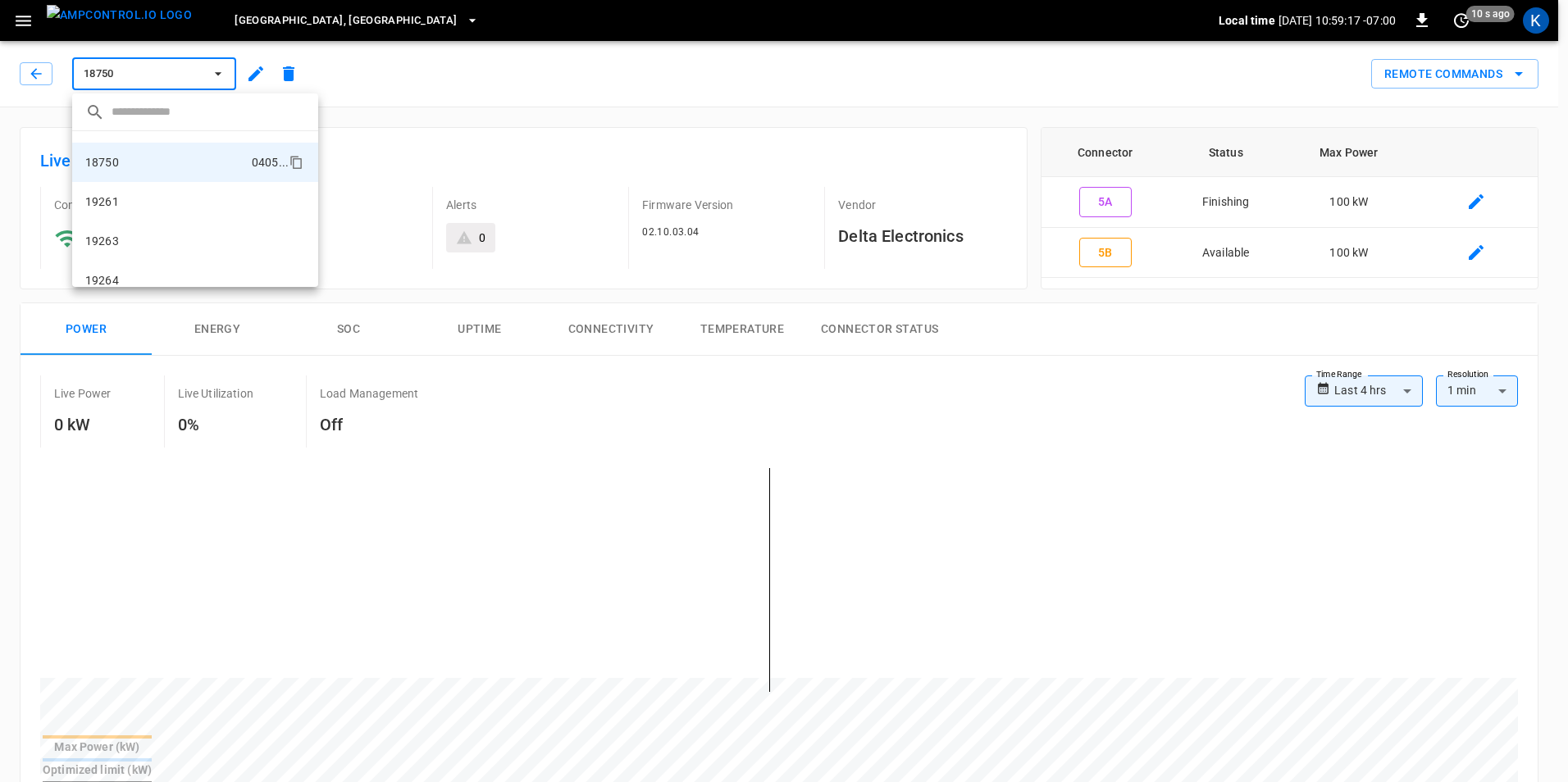
click at [48, 69] on div at bounding box center [784, 391] width 1568 height 782
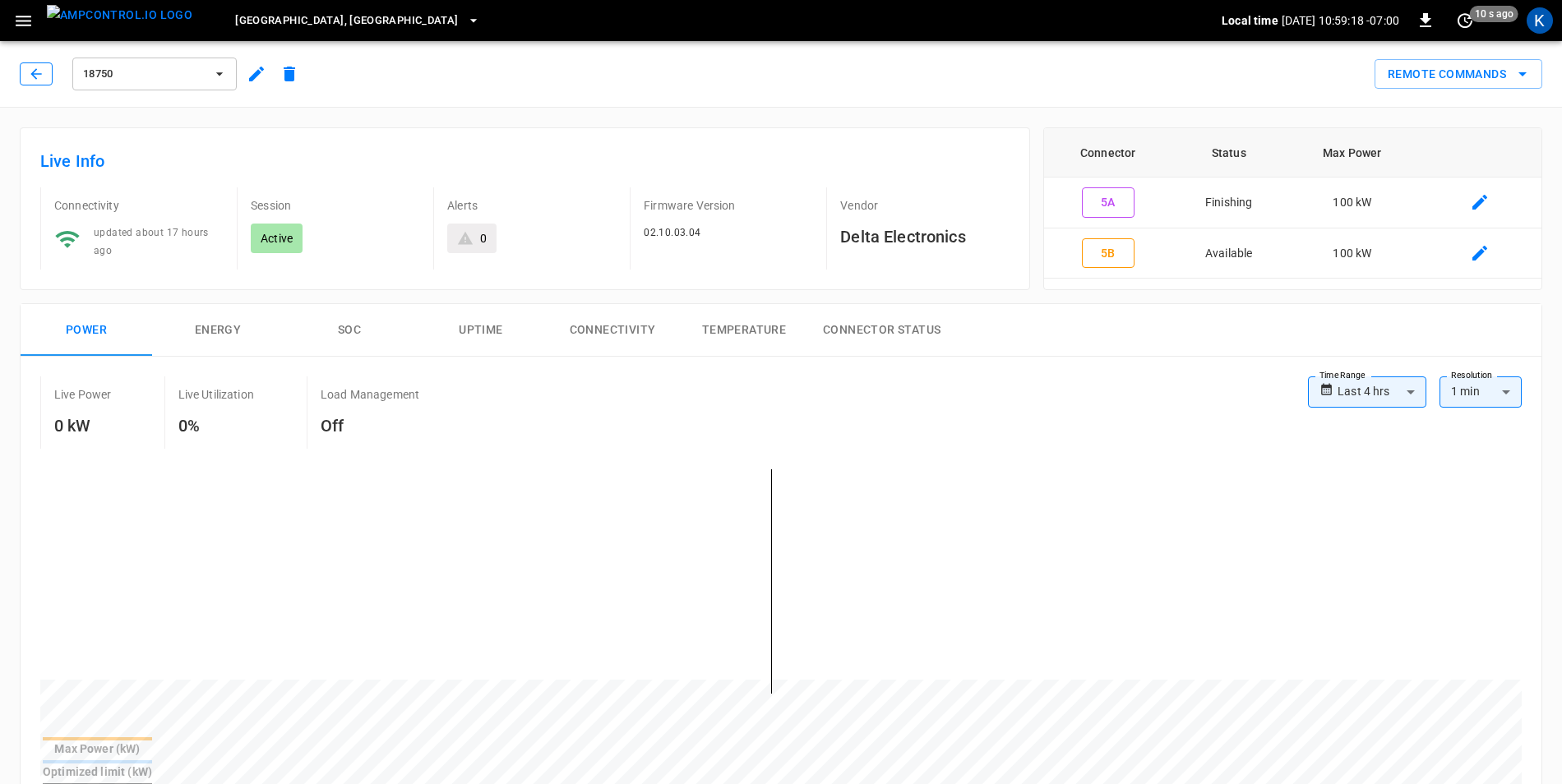
click at [42, 73] on icon "button" at bounding box center [36, 74] width 16 height 16
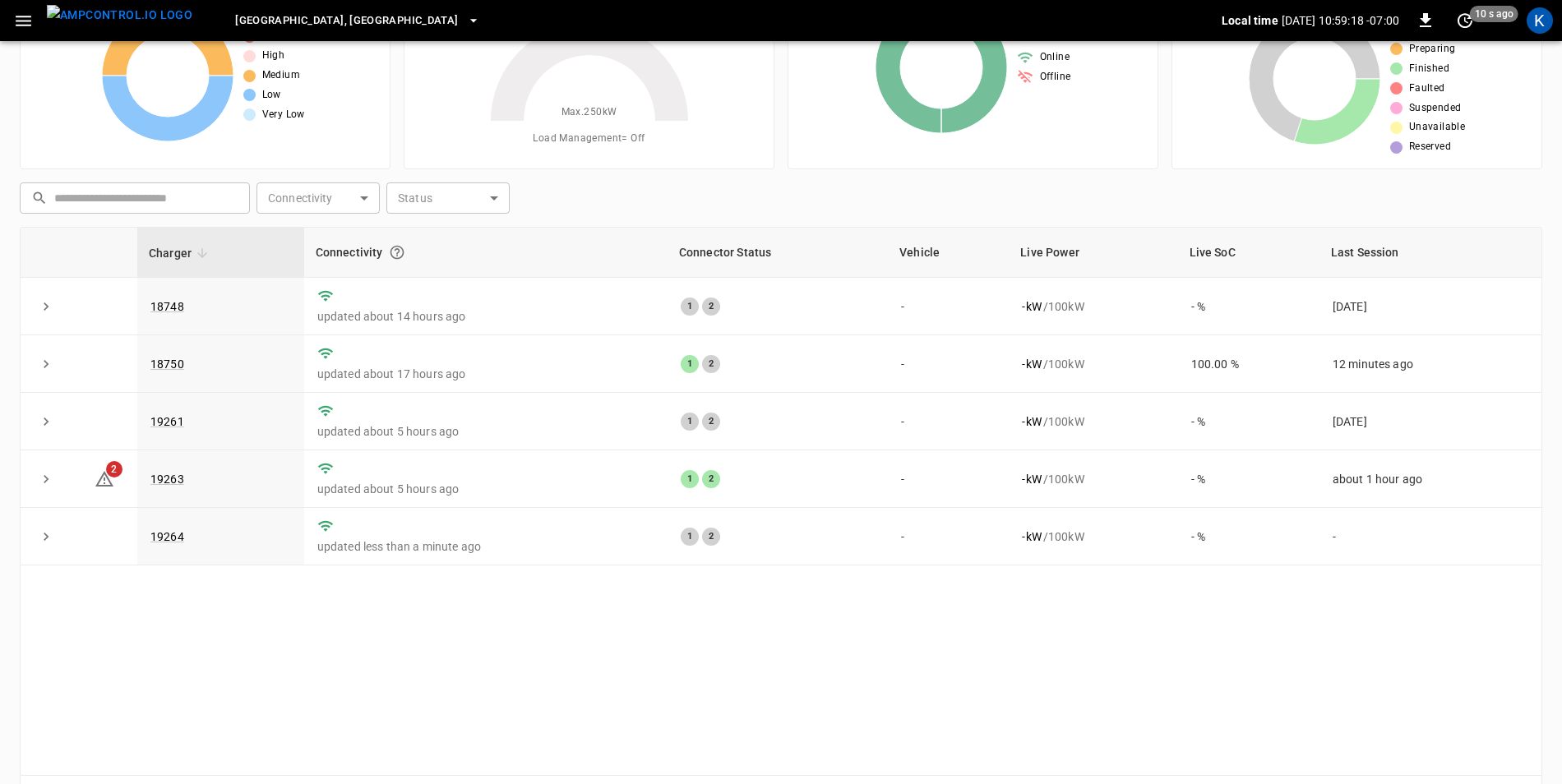
scroll to position [156, 0]
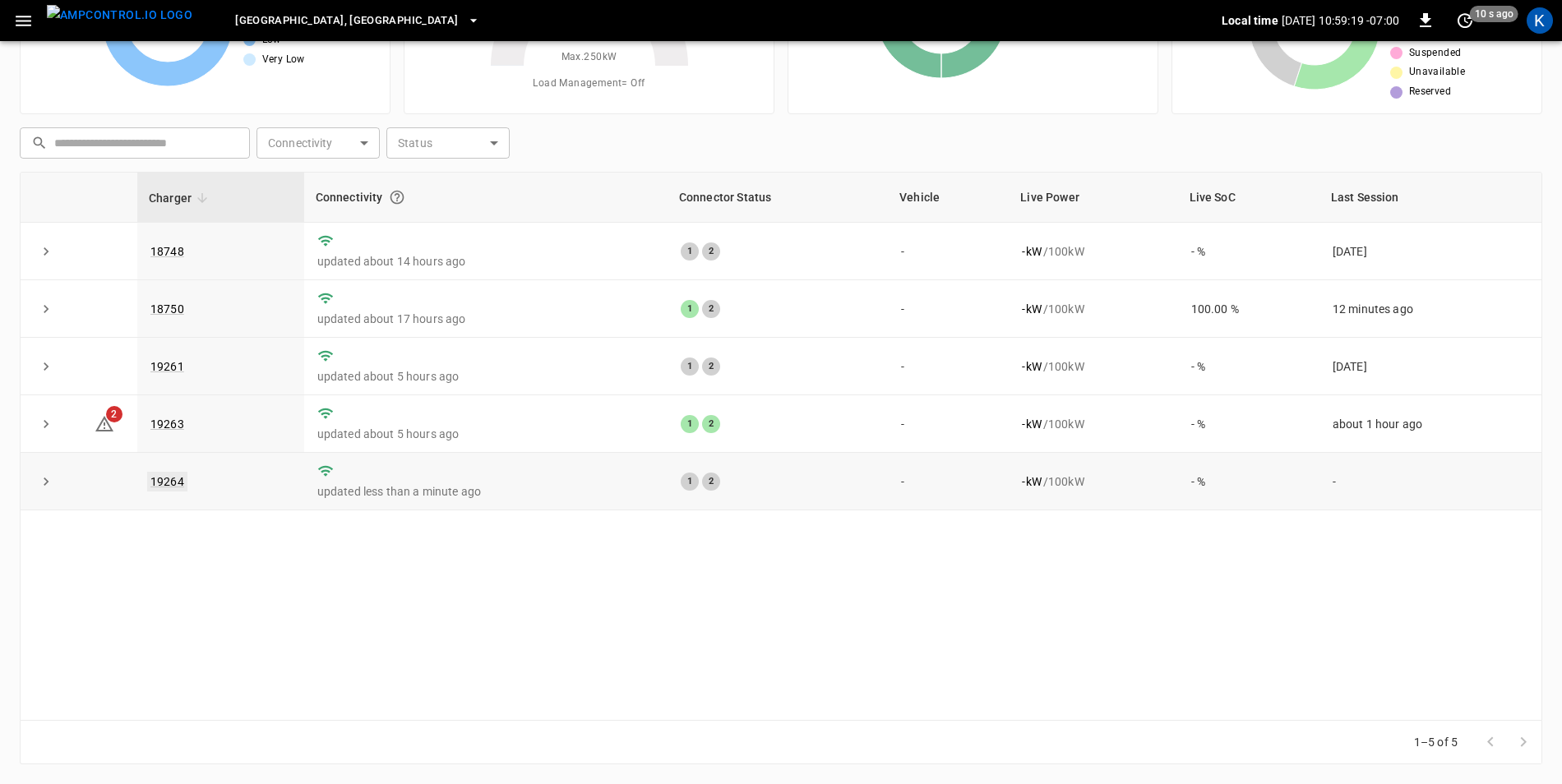
click at [168, 485] on link "19264" at bounding box center [168, 482] width 40 height 20
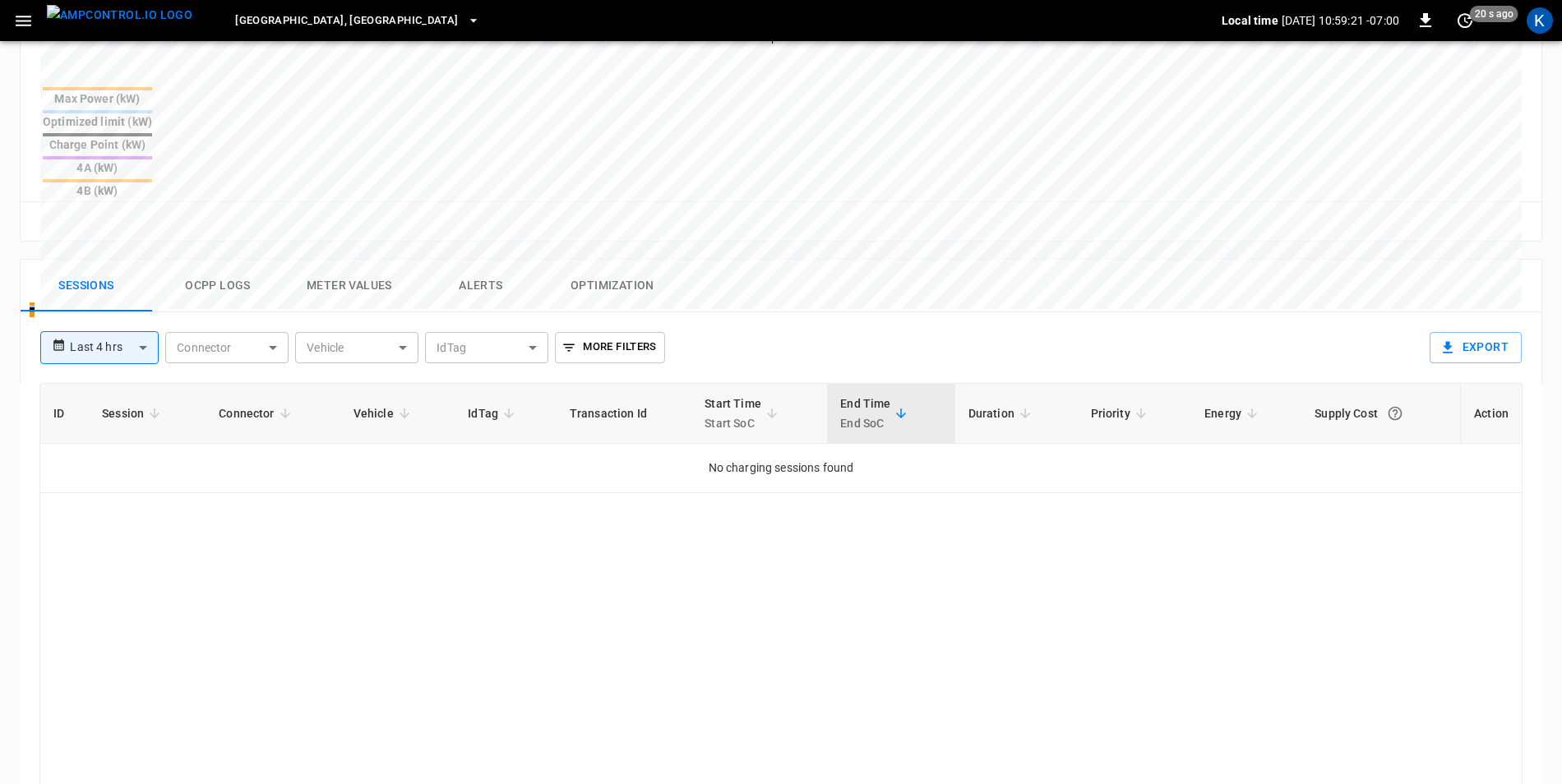
scroll to position [658, 0]
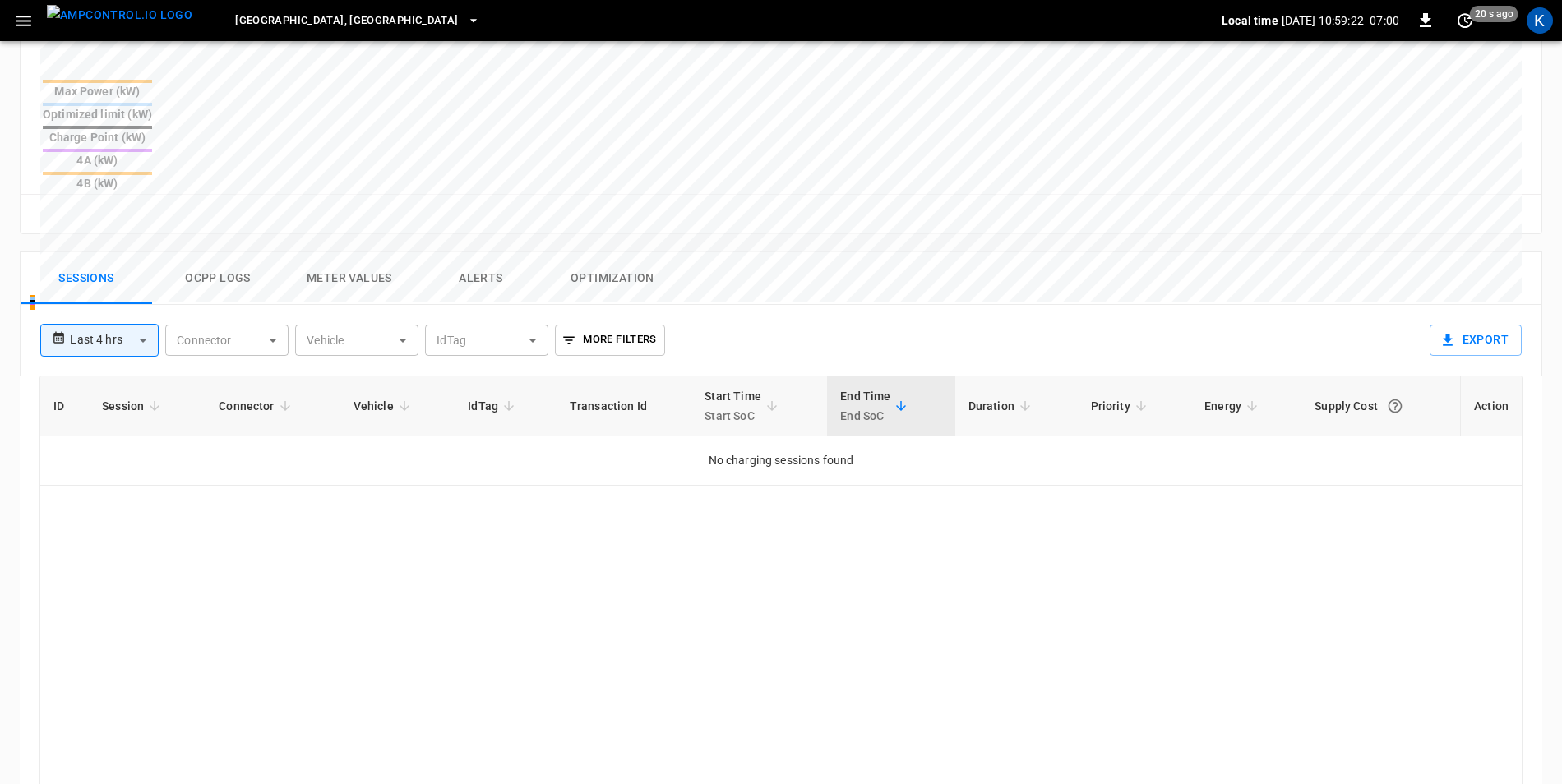
click at [210, 253] on button "Ocpp logs" at bounding box center [218, 279] width 132 height 53
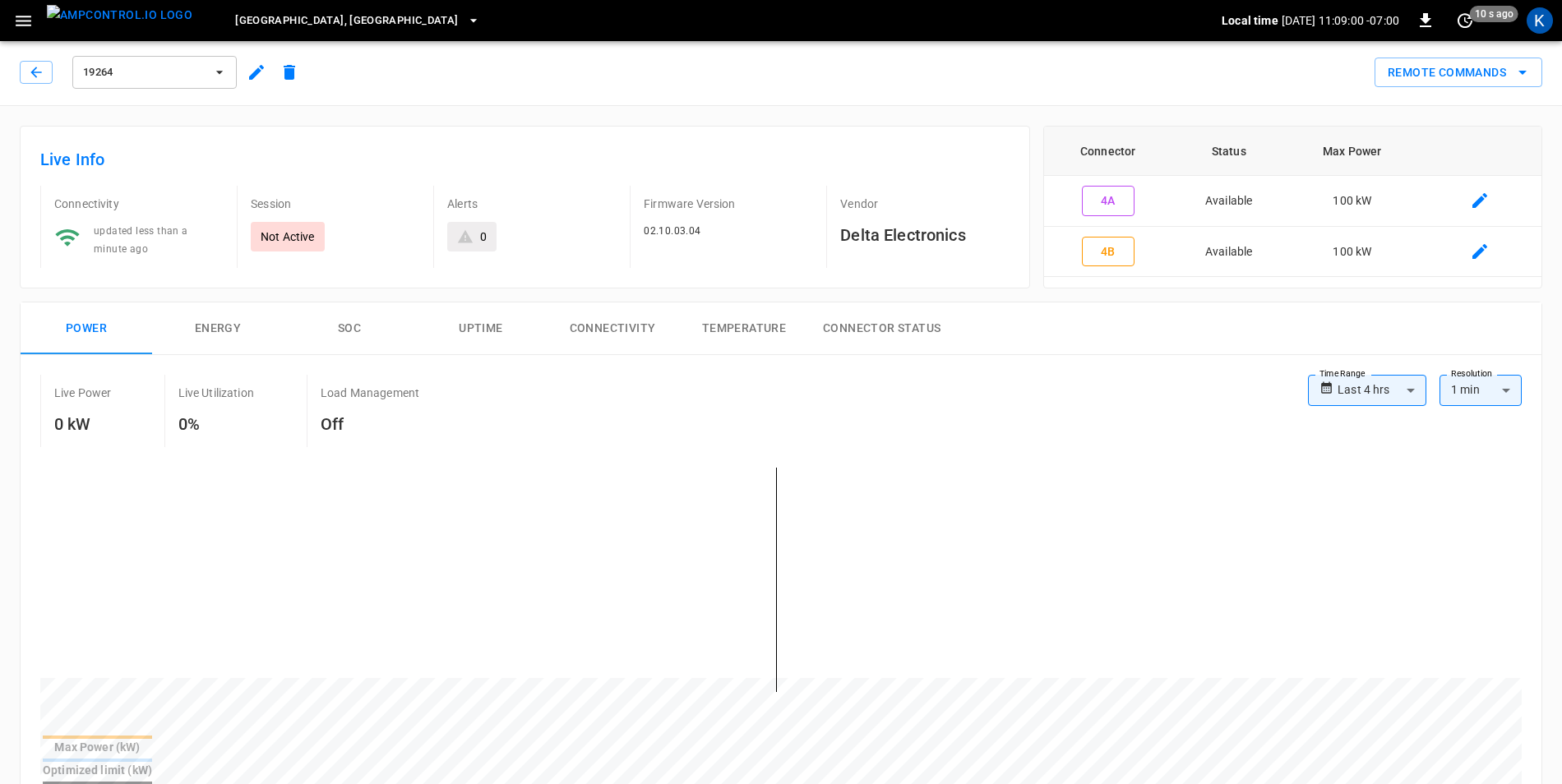
scroll to position [0, 0]
click at [38, 74] on icon "button" at bounding box center [36, 74] width 10 height 10
